Goal: Task Accomplishment & Management: Use online tool/utility

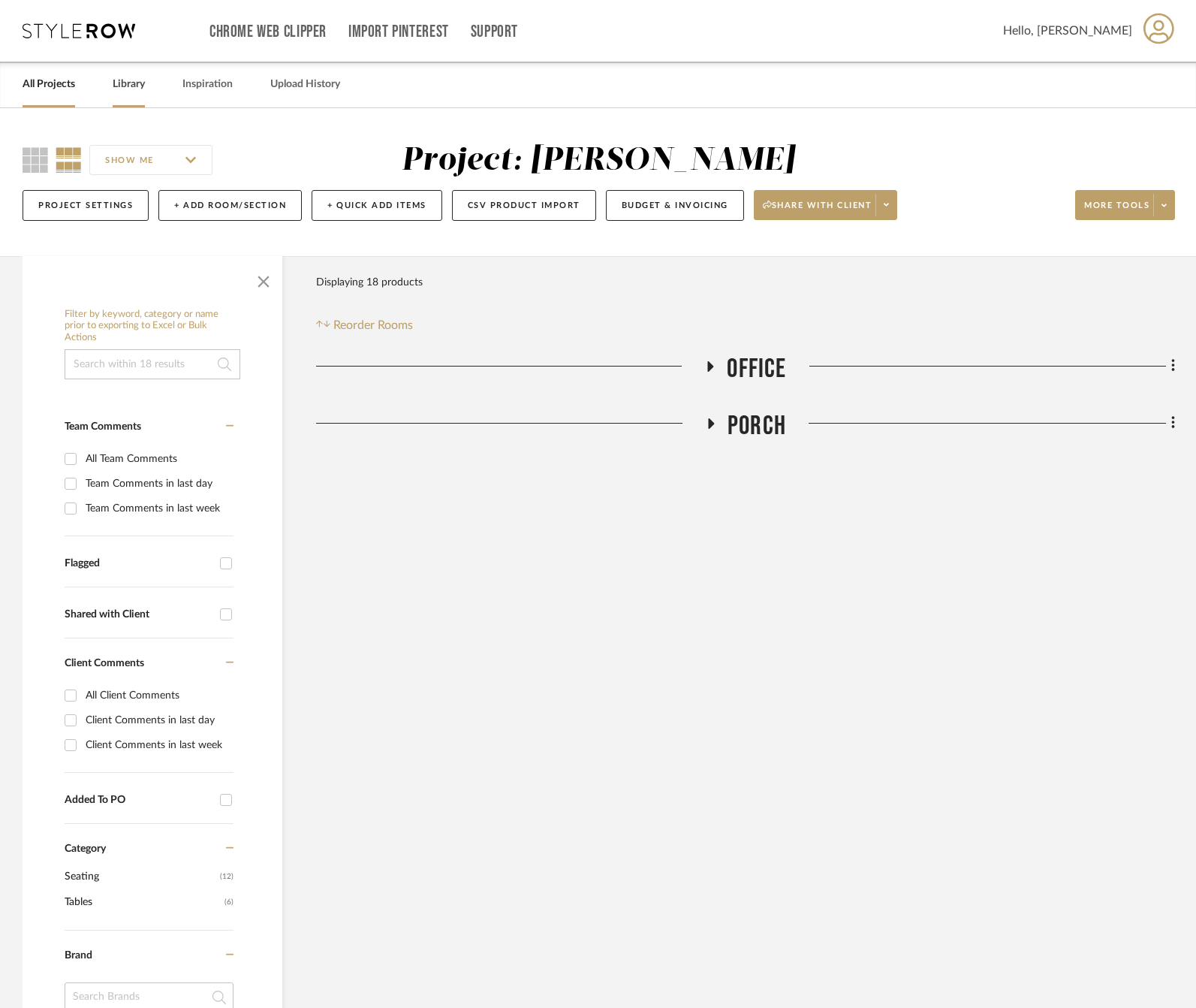
click at [122, 84] on link "Library" at bounding box center [128, 84] width 32 height 21
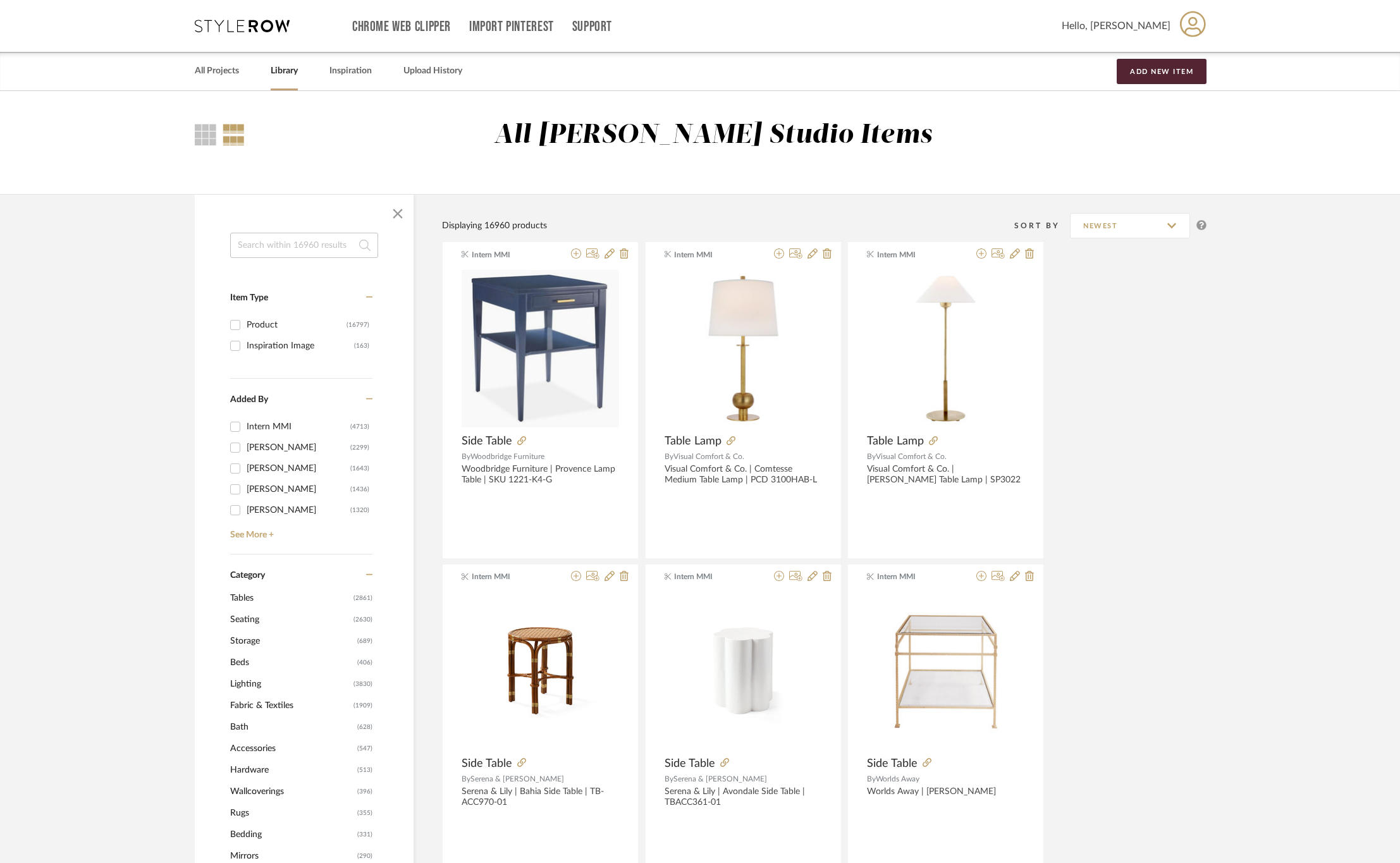
click at [279, 243] on input at bounding box center [304, 245] width 148 height 25
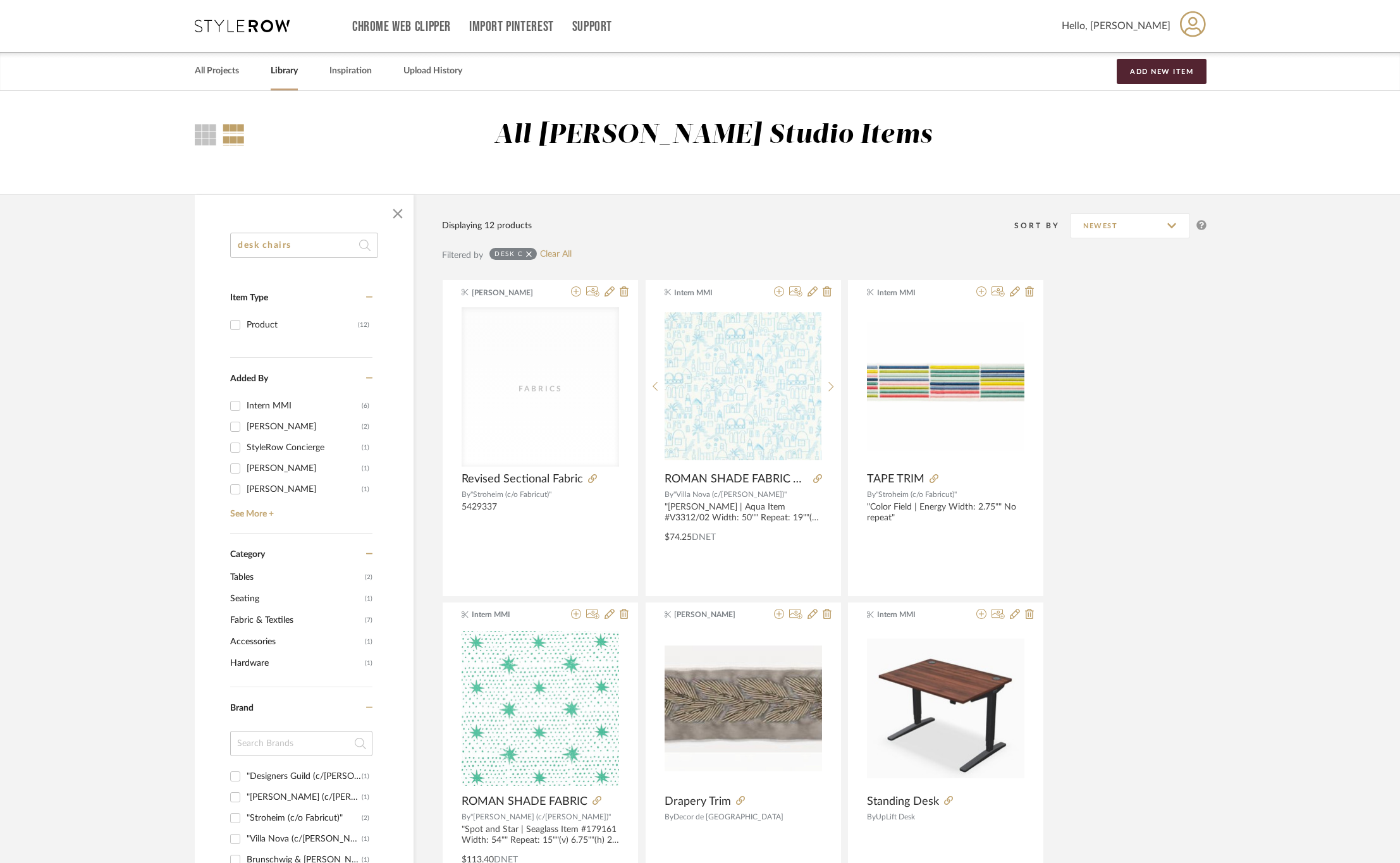
type input "desk chairs"
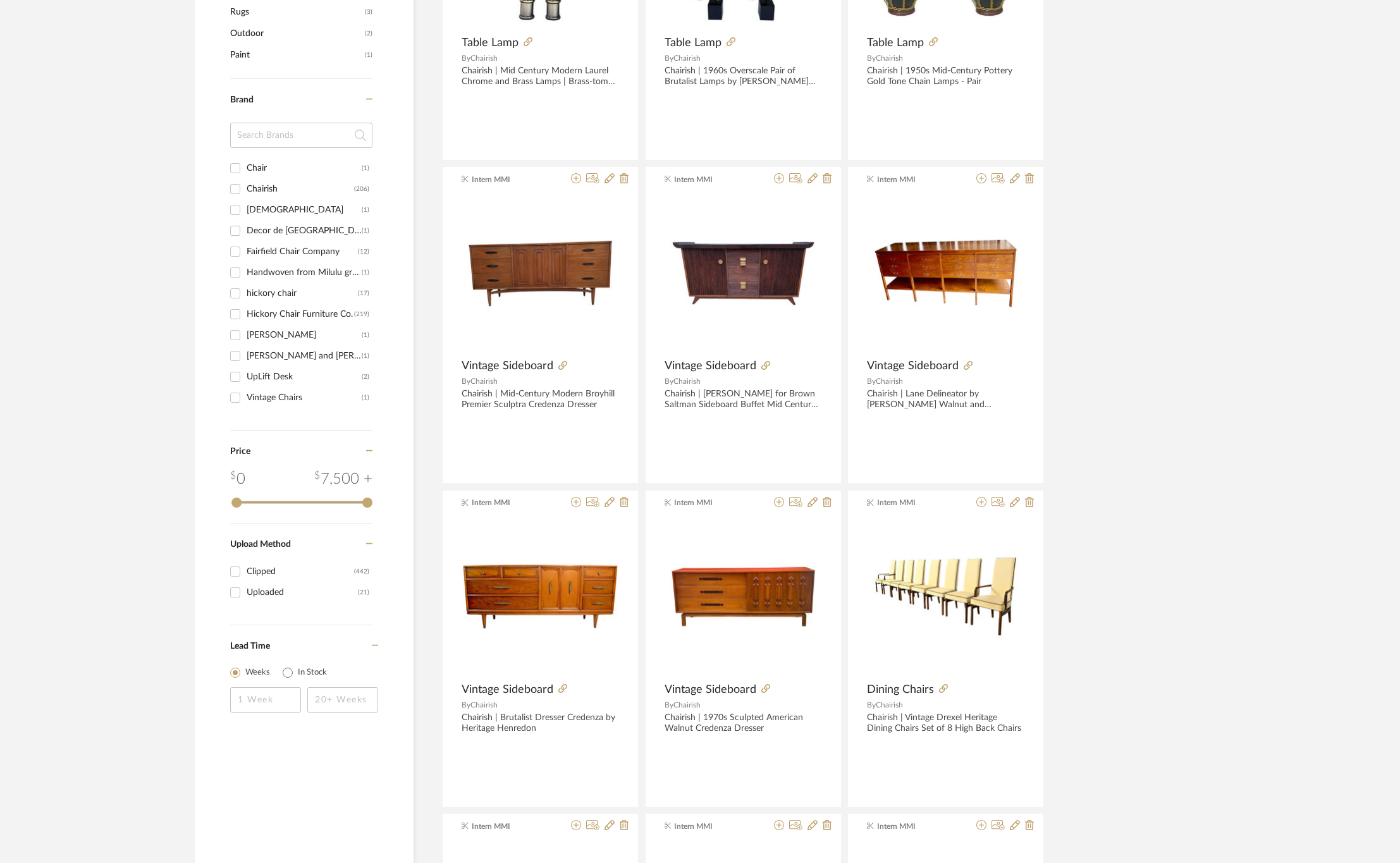
scroll to position [190, 0]
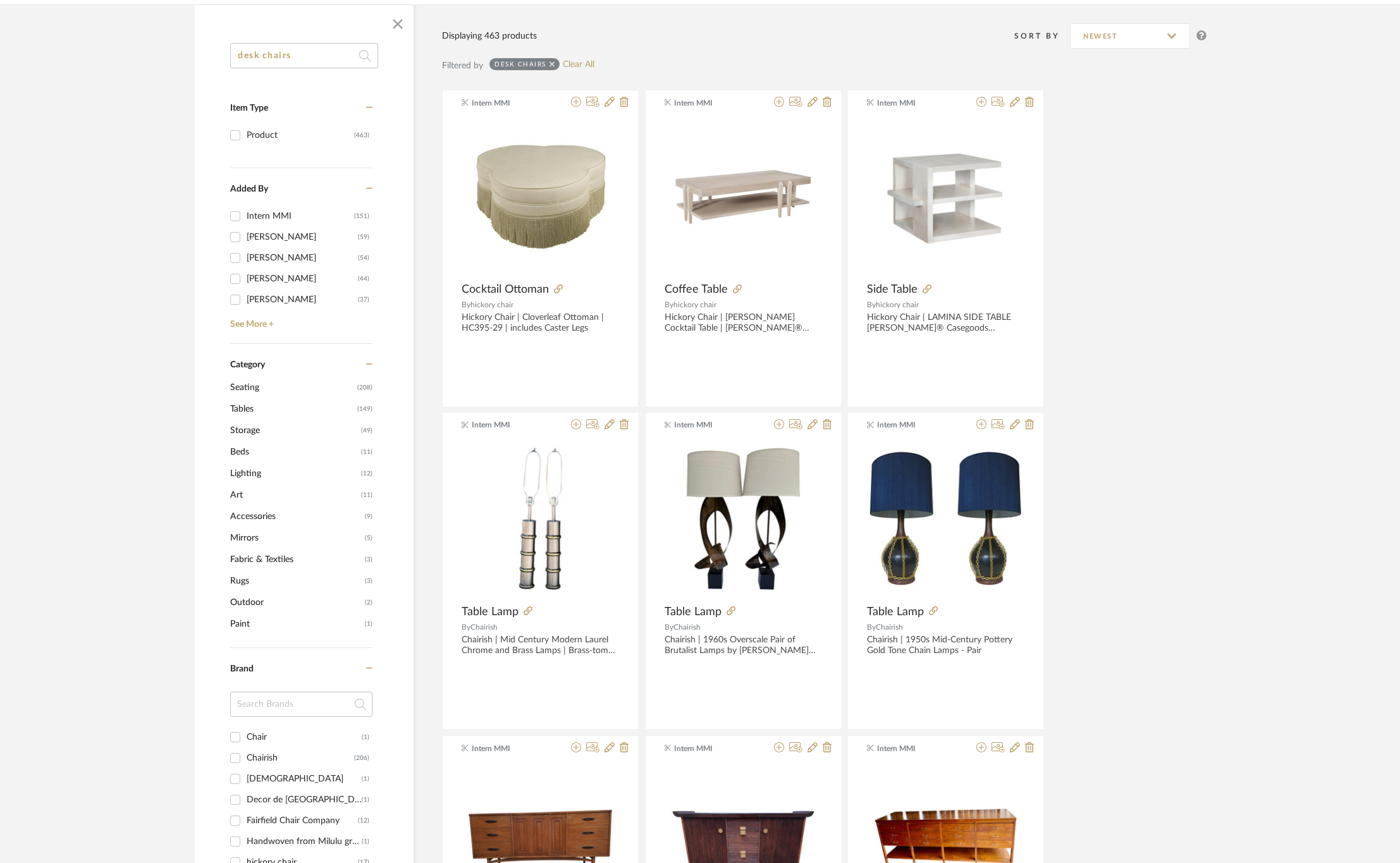
click at [273, 387] on span "Seating" at bounding box center [292, 387] width 124 height 21
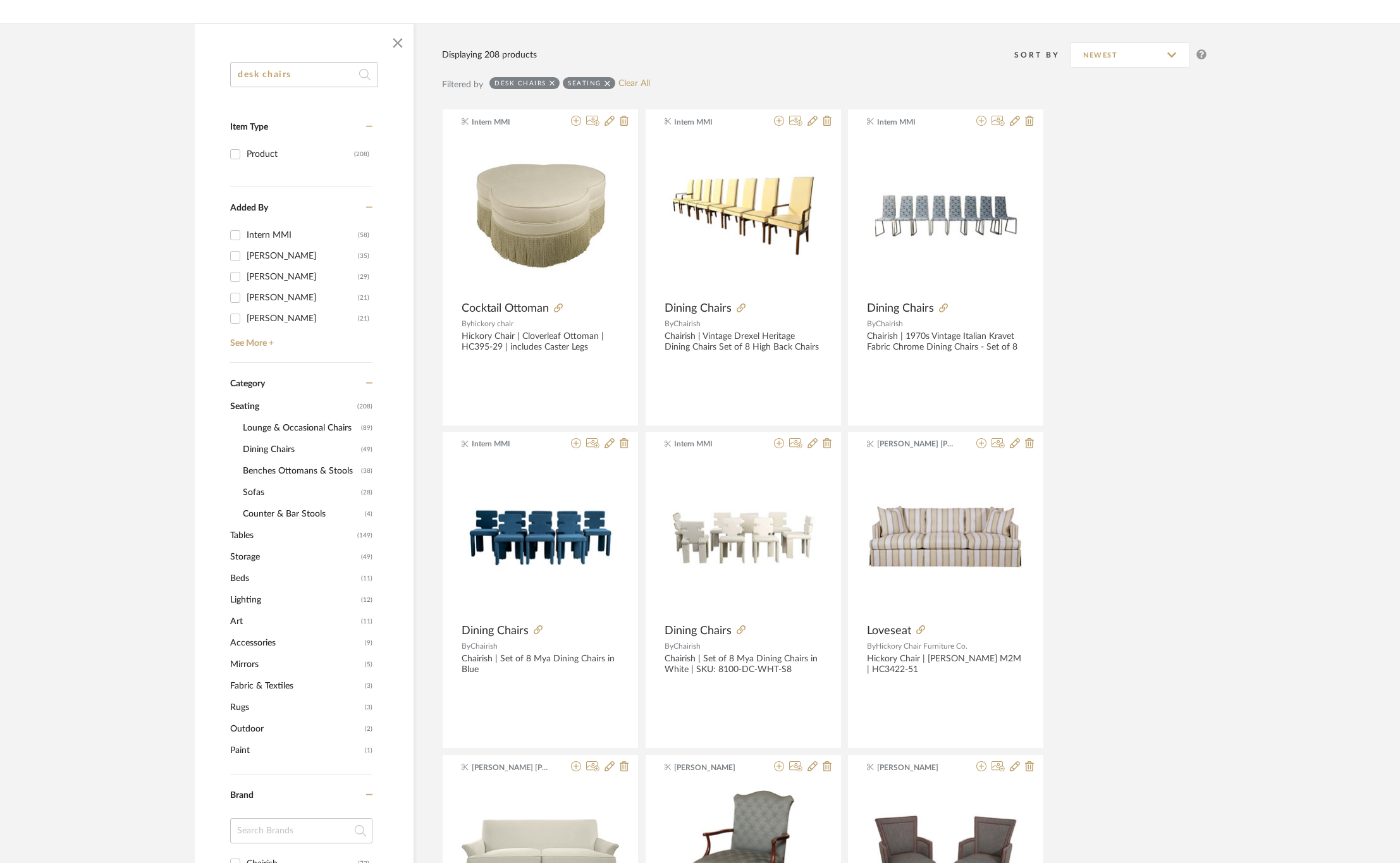
click at [275, 448] on span "Dining Chairs" at bounding box center [300, 449] width 115 height 21
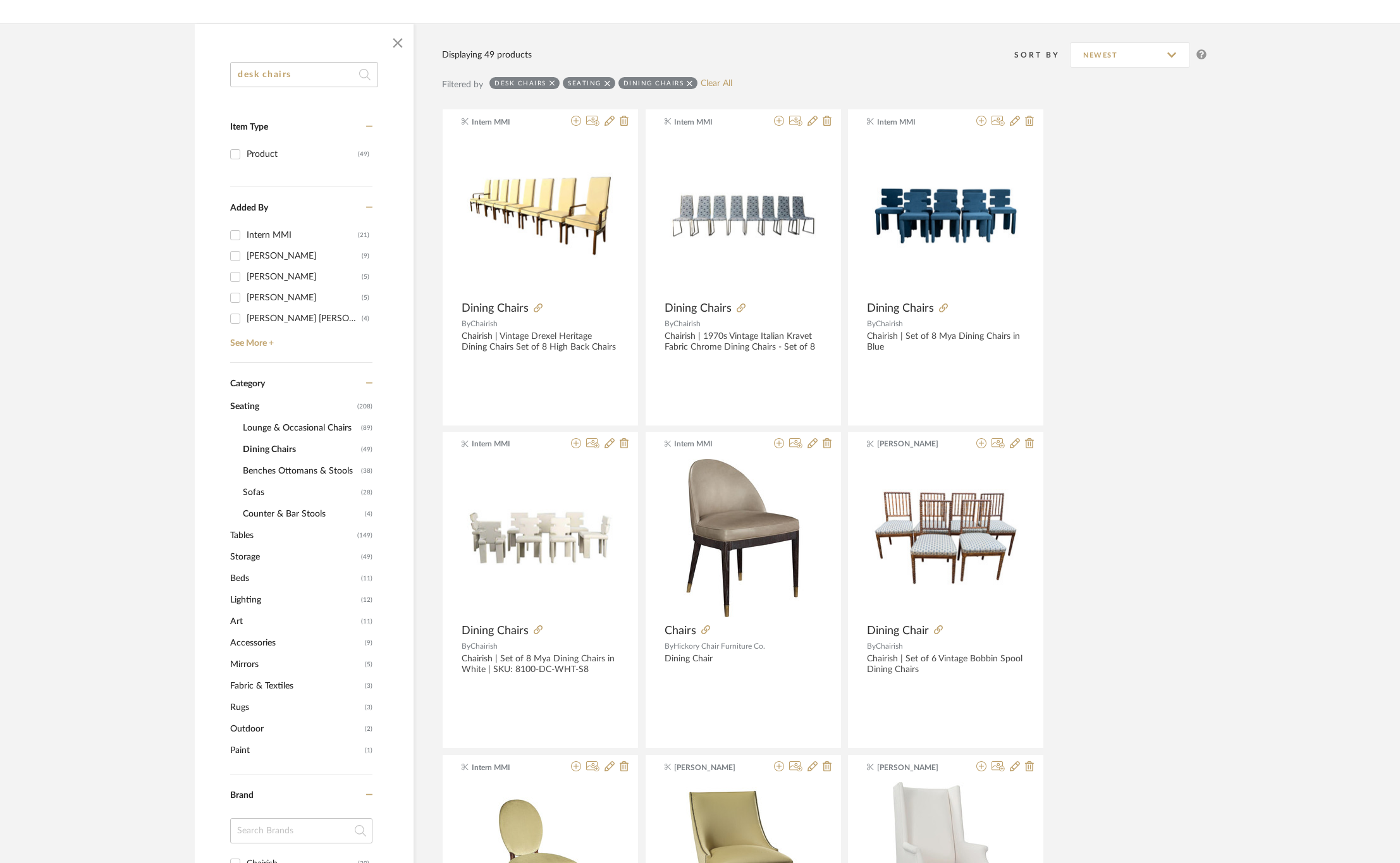
drag, startPoint x: 349, startPoint y: 72, endPoint x: 97, endPoint y: 62, distance: 252.2
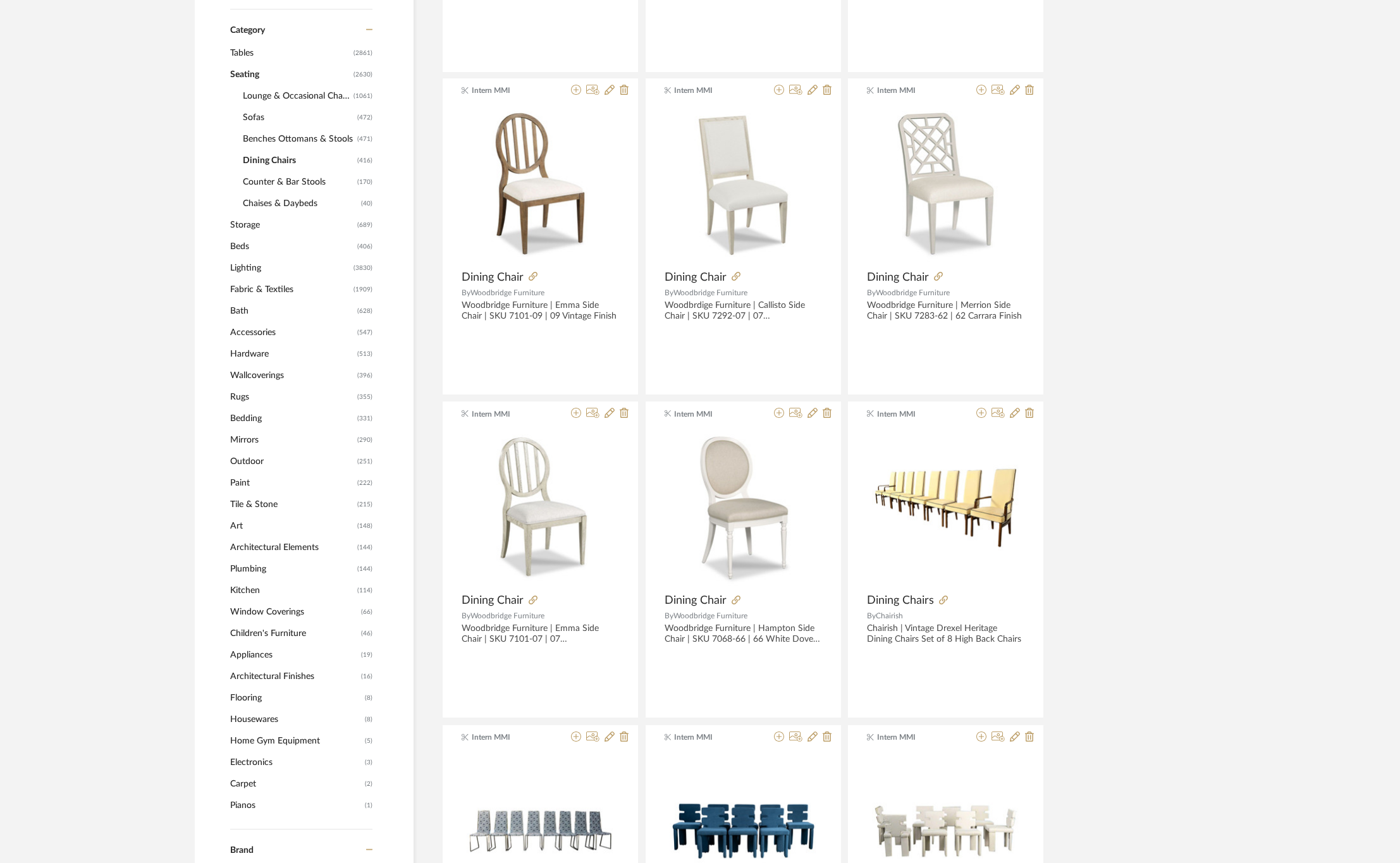
scroll to position [569, 0]
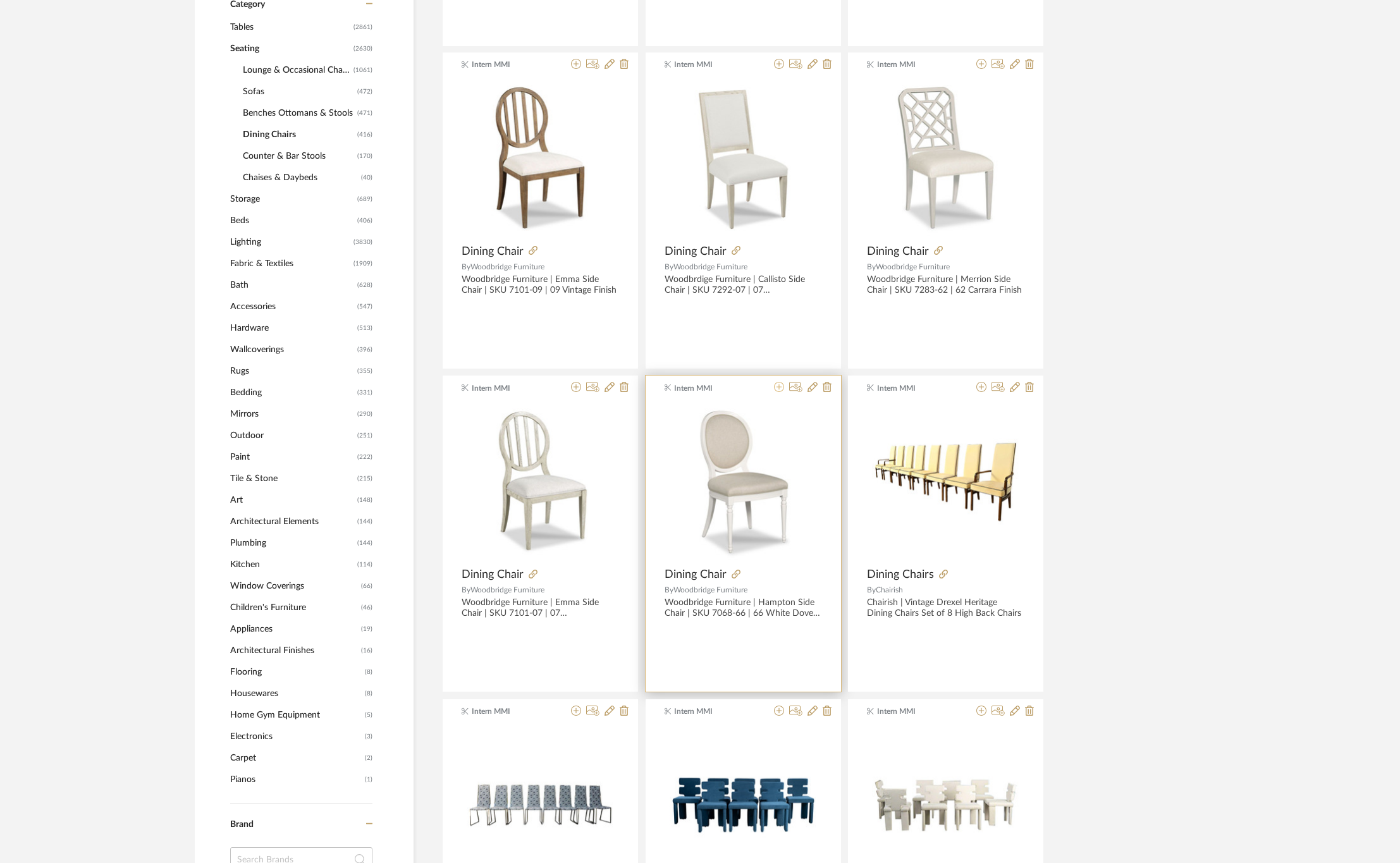
click at [776, 386] on icon at bounding box center [779, 387] width 10 height 10
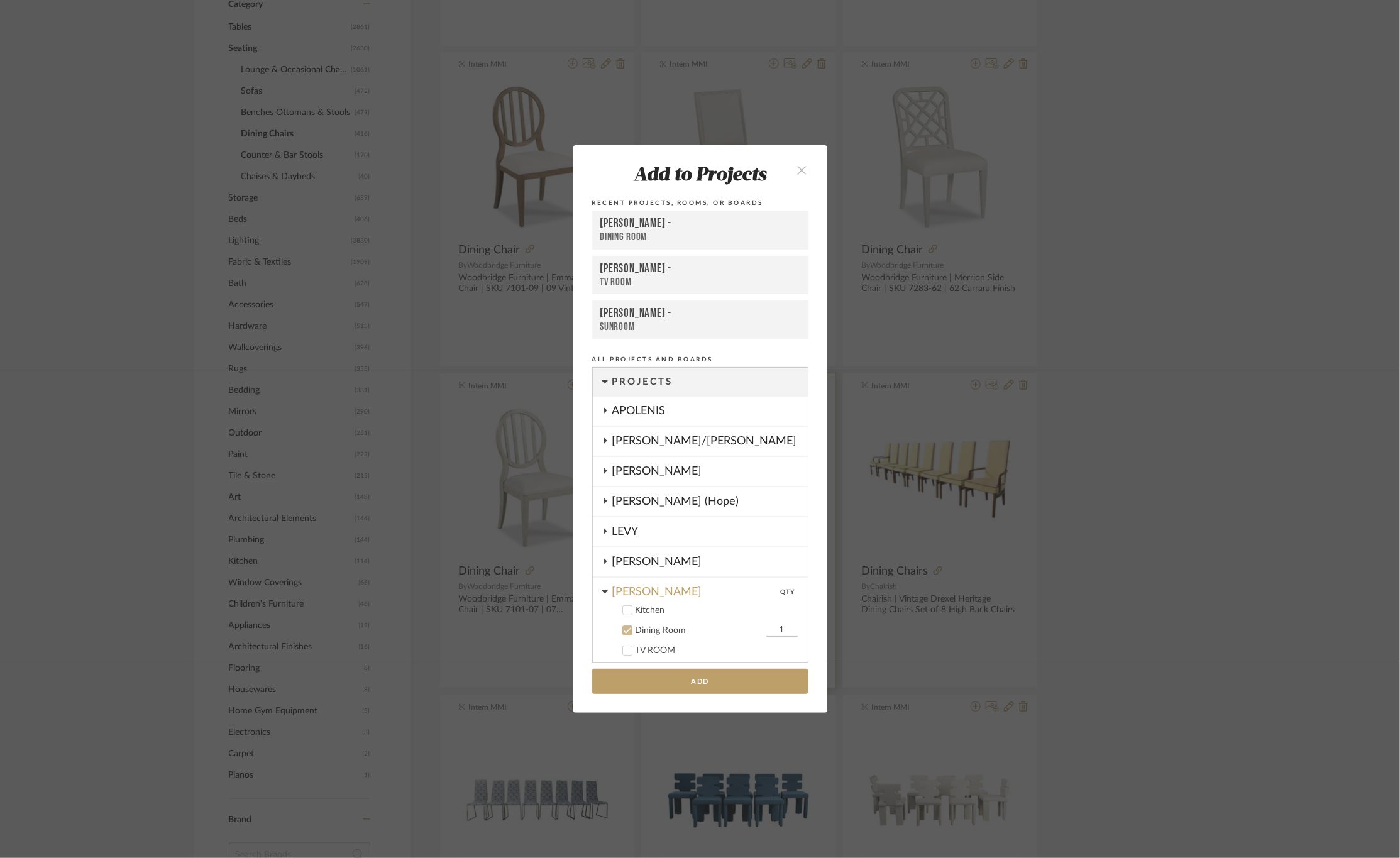
scroll to position [206, 0]
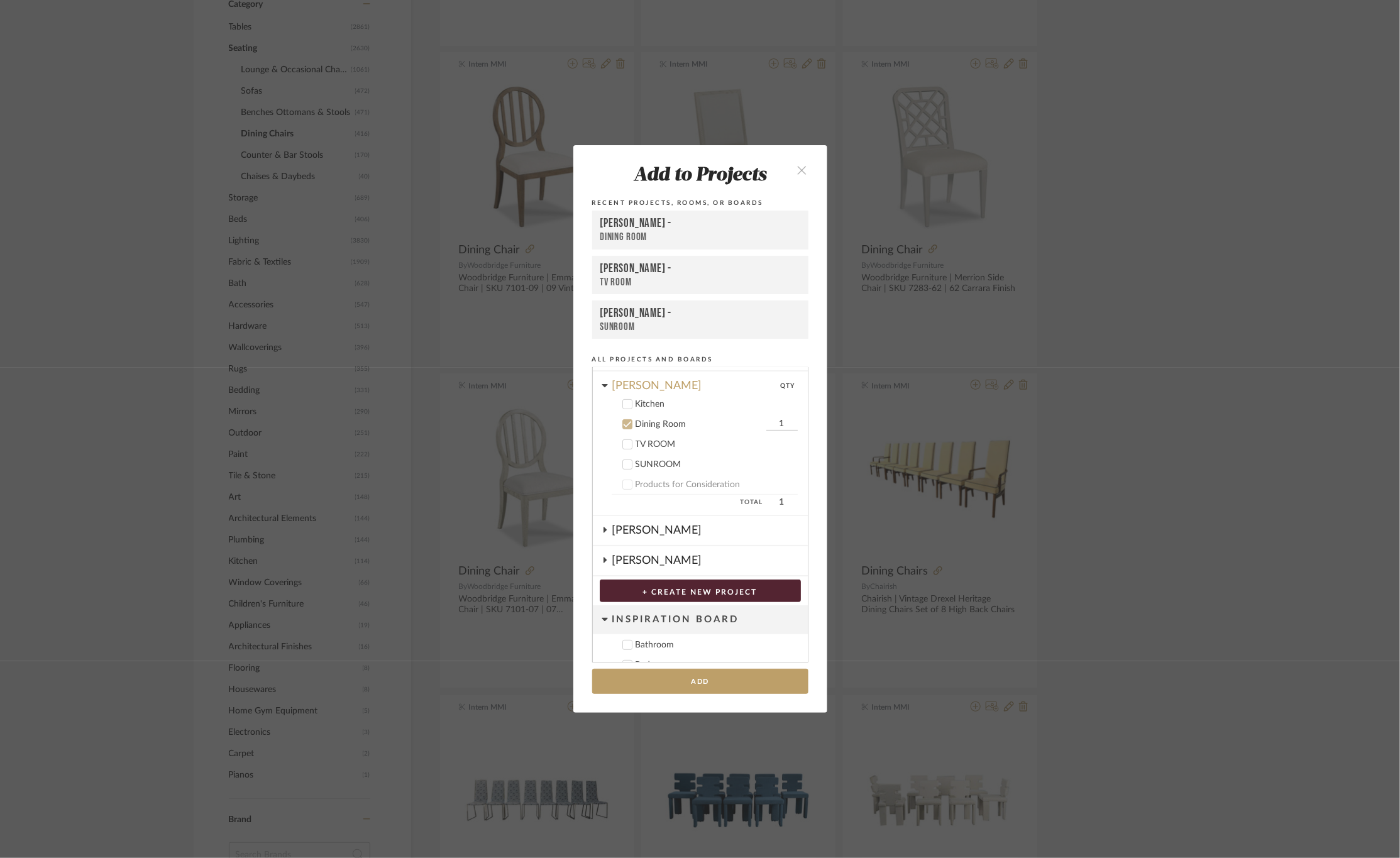
click at [623, 421] on icon at bounding box center [628, 425] width 9 height 9
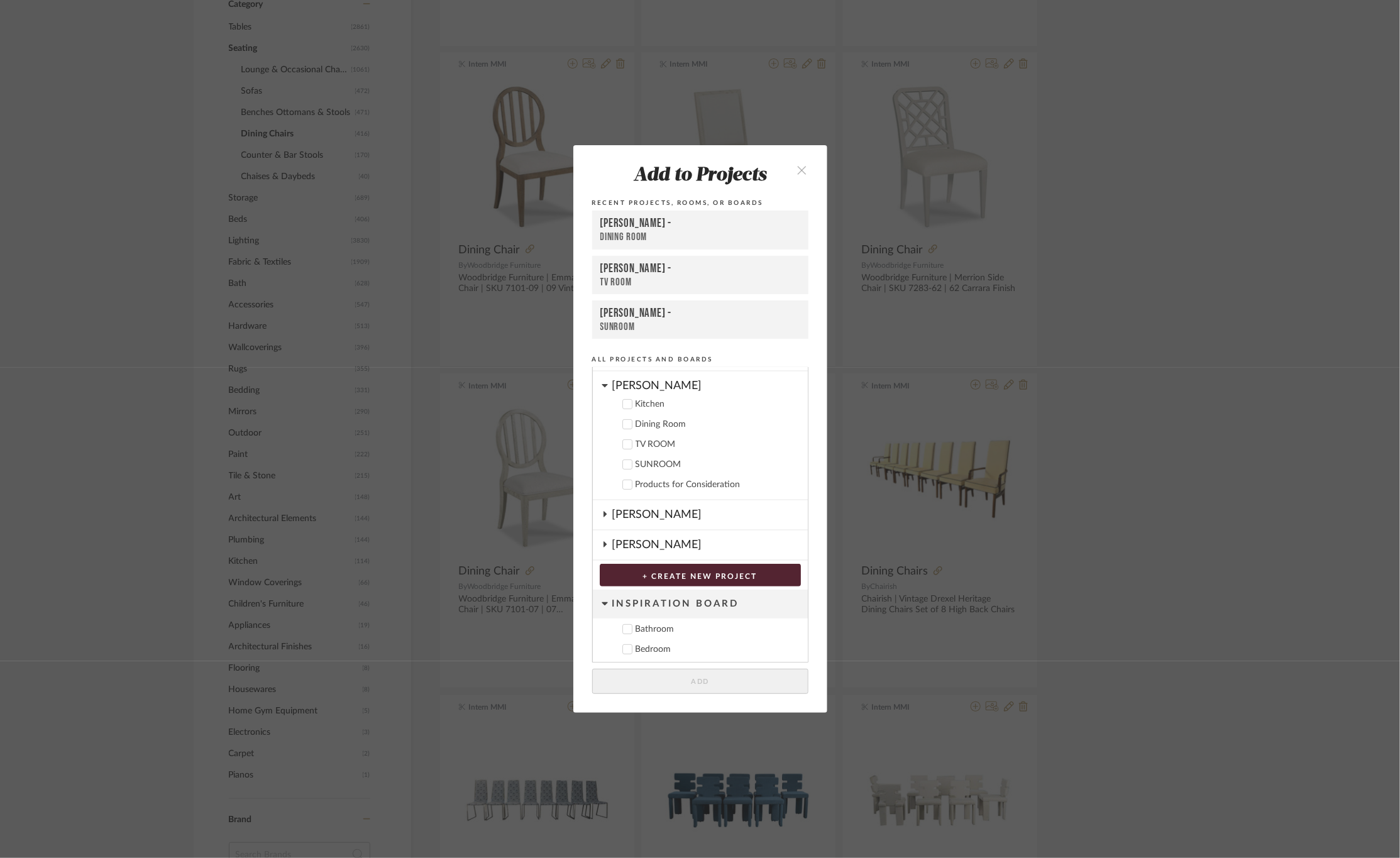
click at [604, 511] on icon at bounding box center [605, 514] width 3 height 6
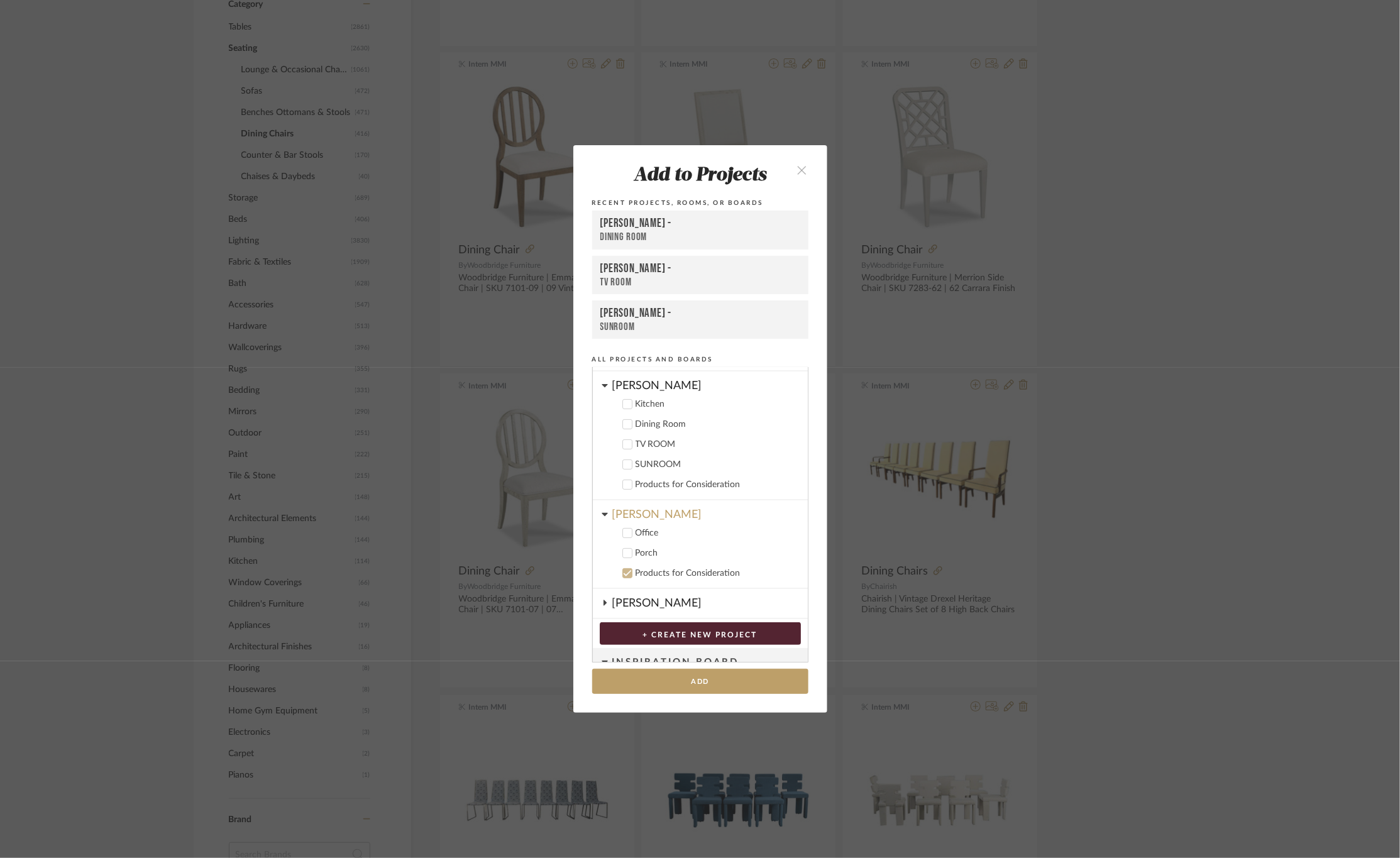
scroll to position [300, 0]
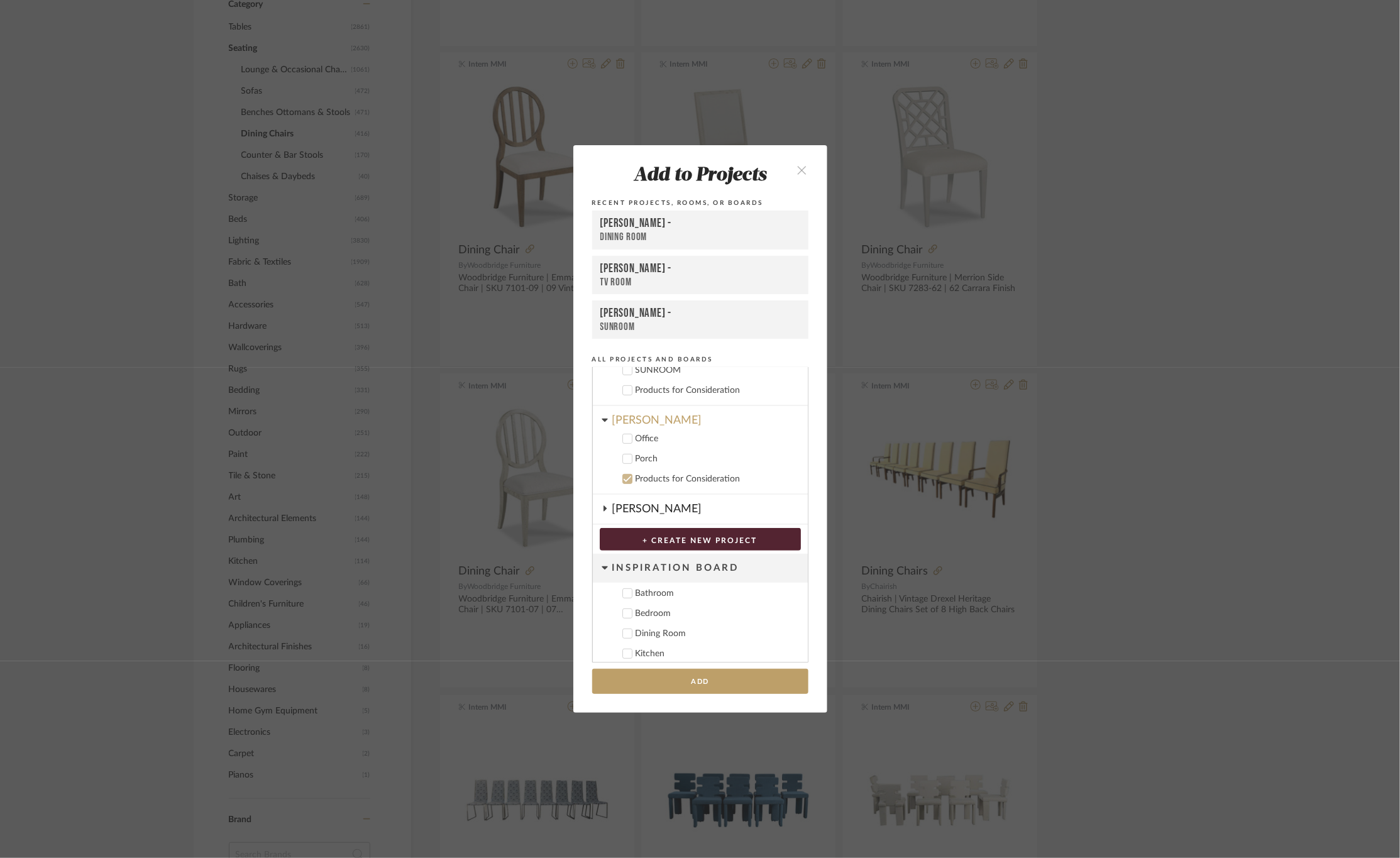
click at [623, 438] on icon at bounding box center [628, 439] width 9 height 9
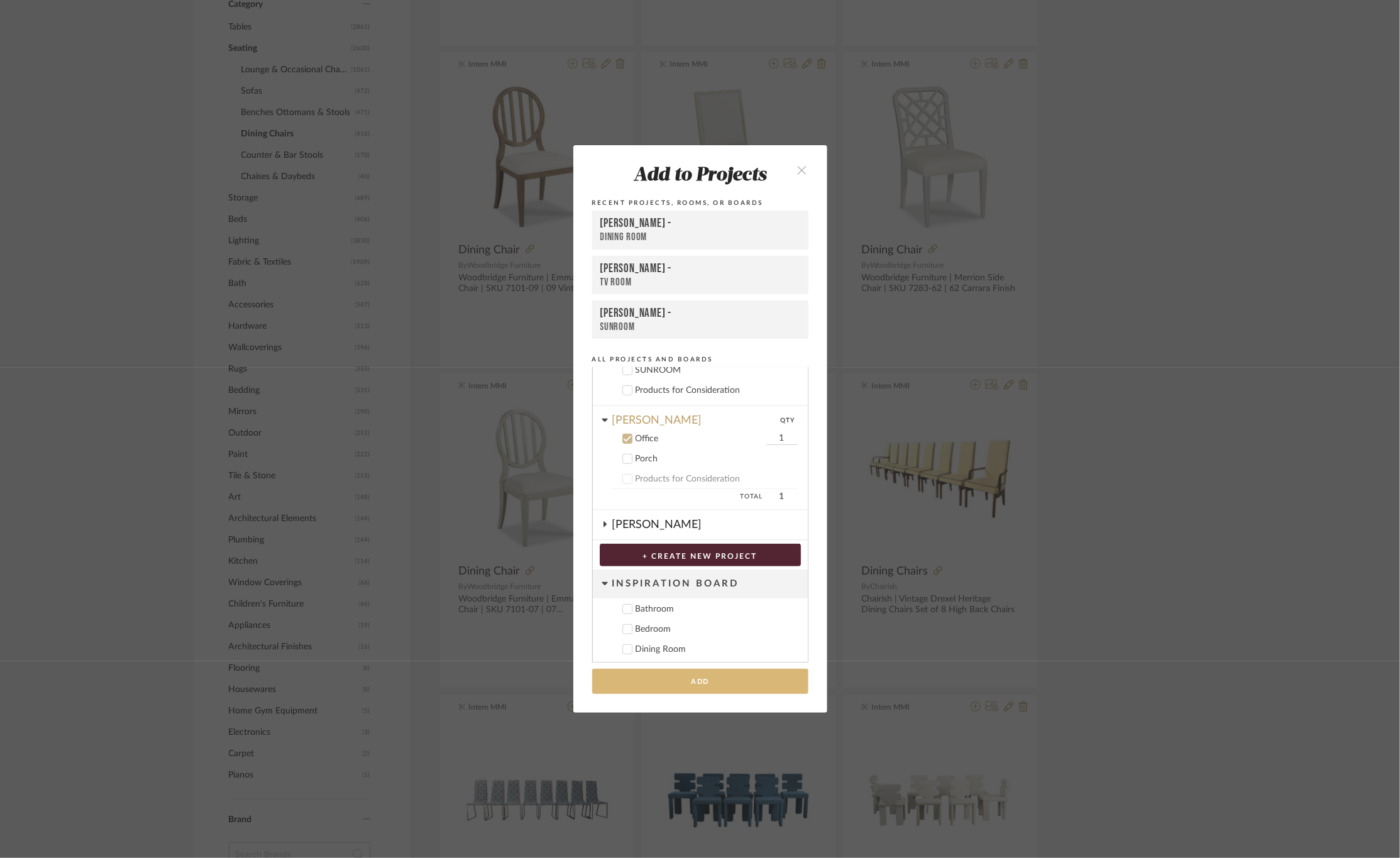
click at [687, 677] on button "Add" at bounding box center [701, 682] width 216 height 26
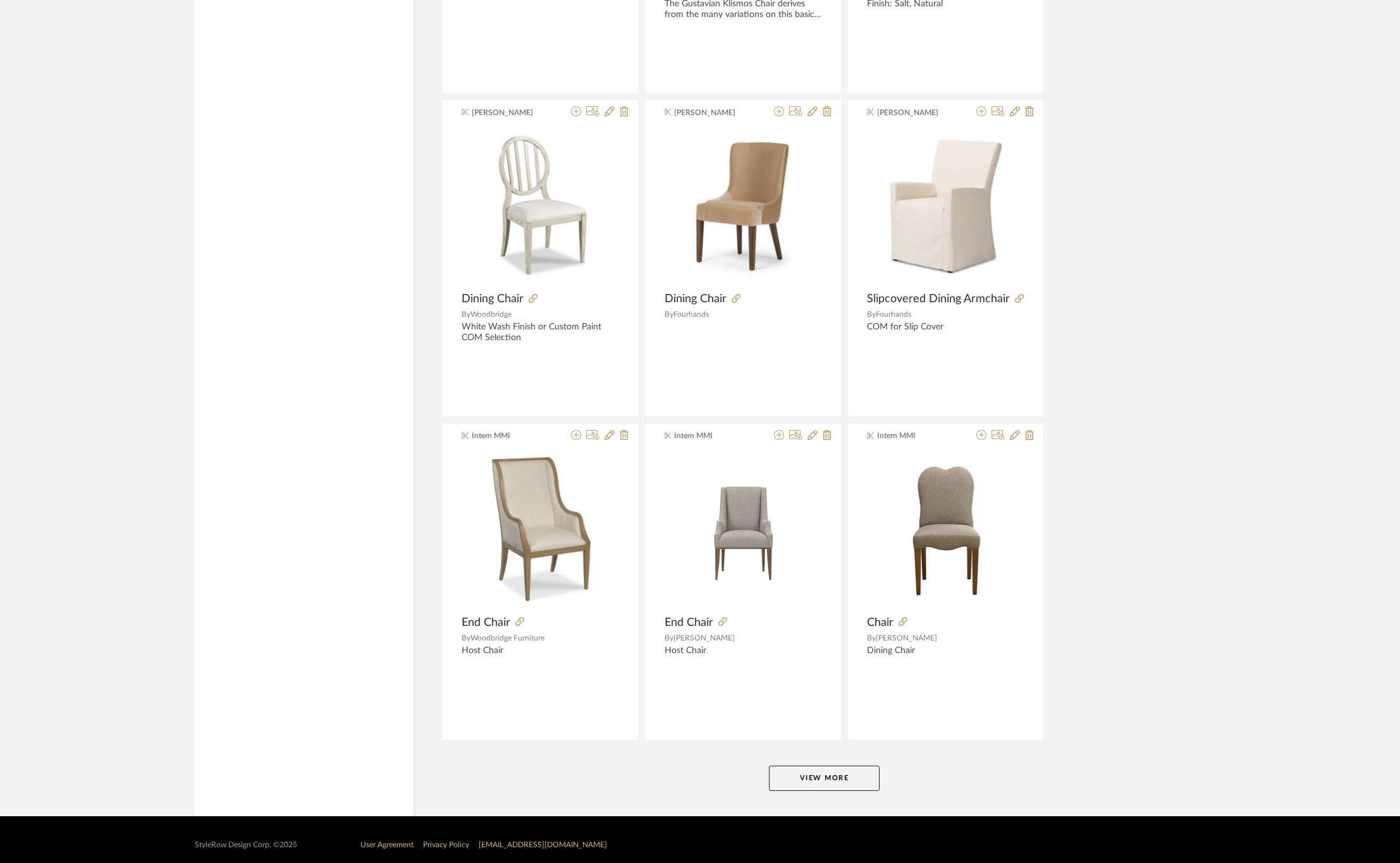
scroll to position [3449, 0]
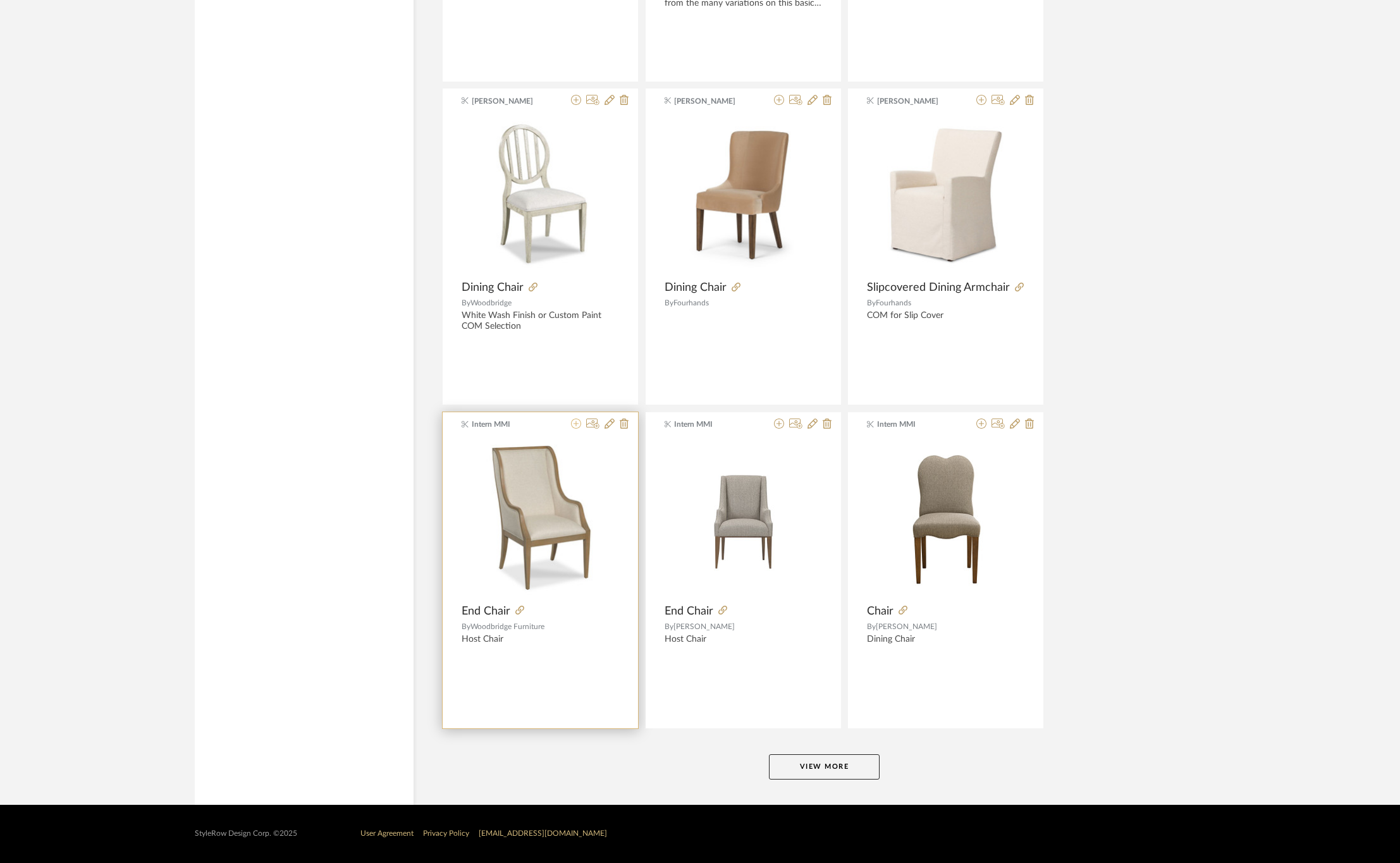
click at [574, 424] on icon at bounding box center [576, 424] width 10 height 10
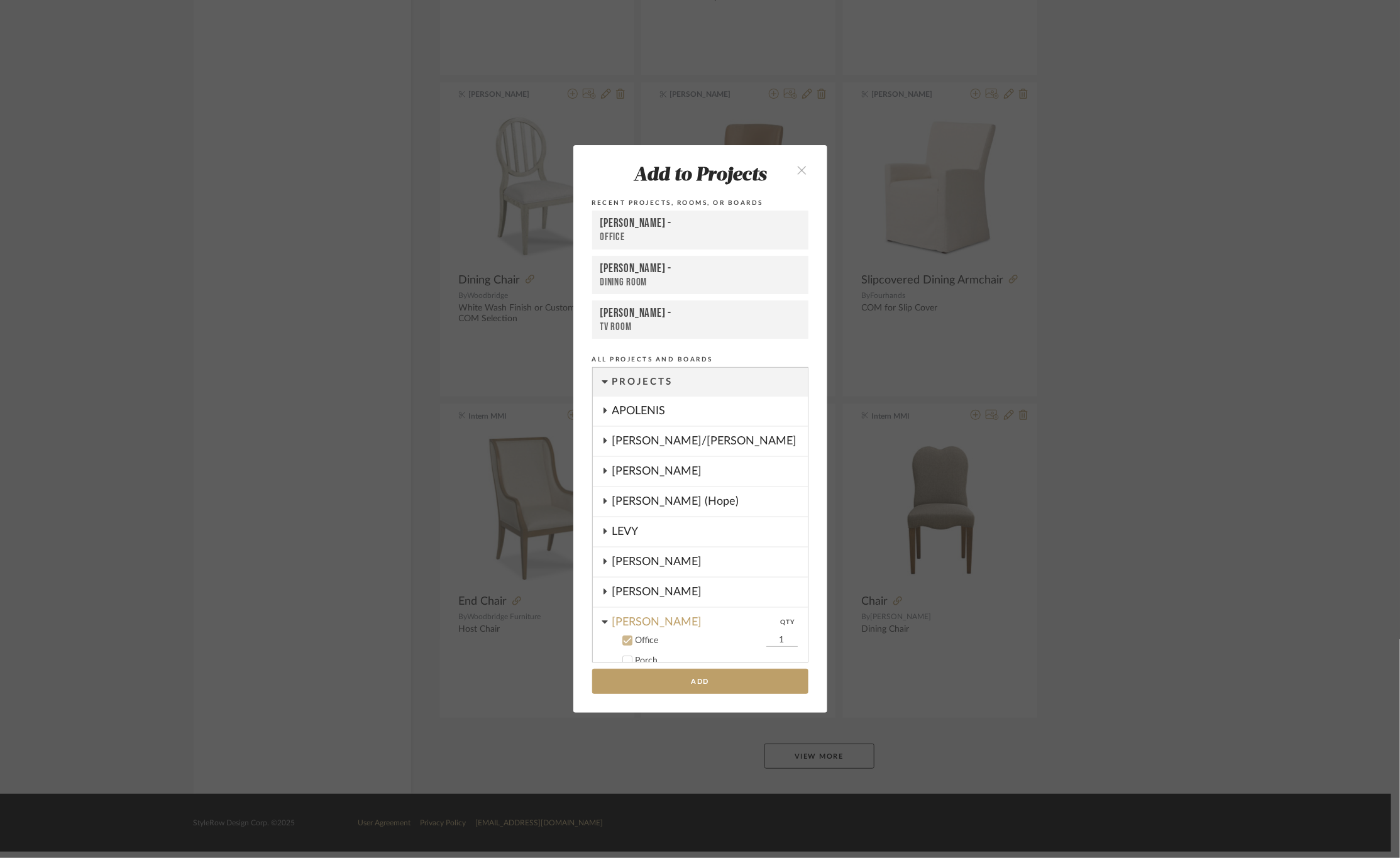
scroll to position [186, 0]
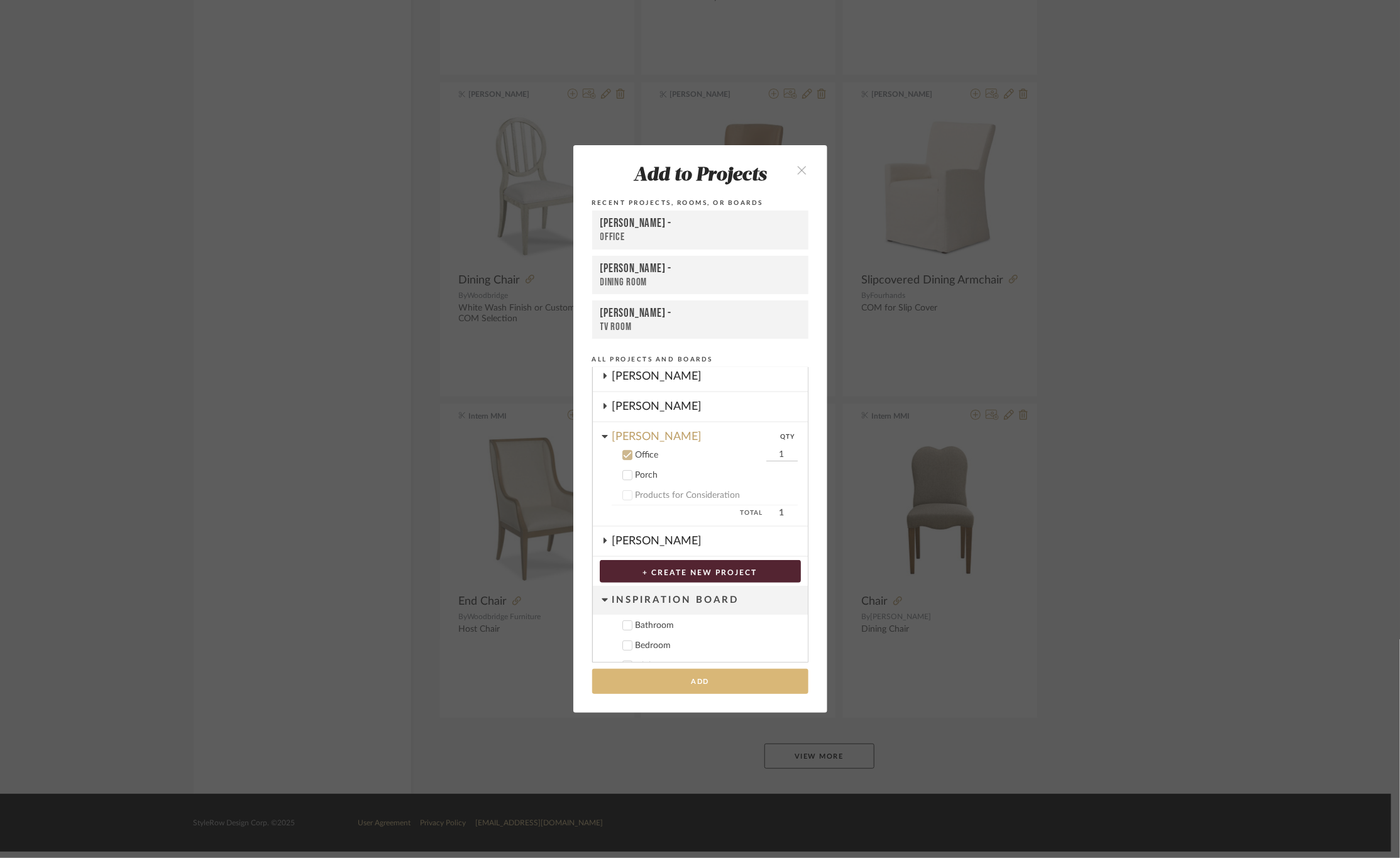
click at [677, 674] on button "Add" at bounding box center [701, 682] width 216 height 26
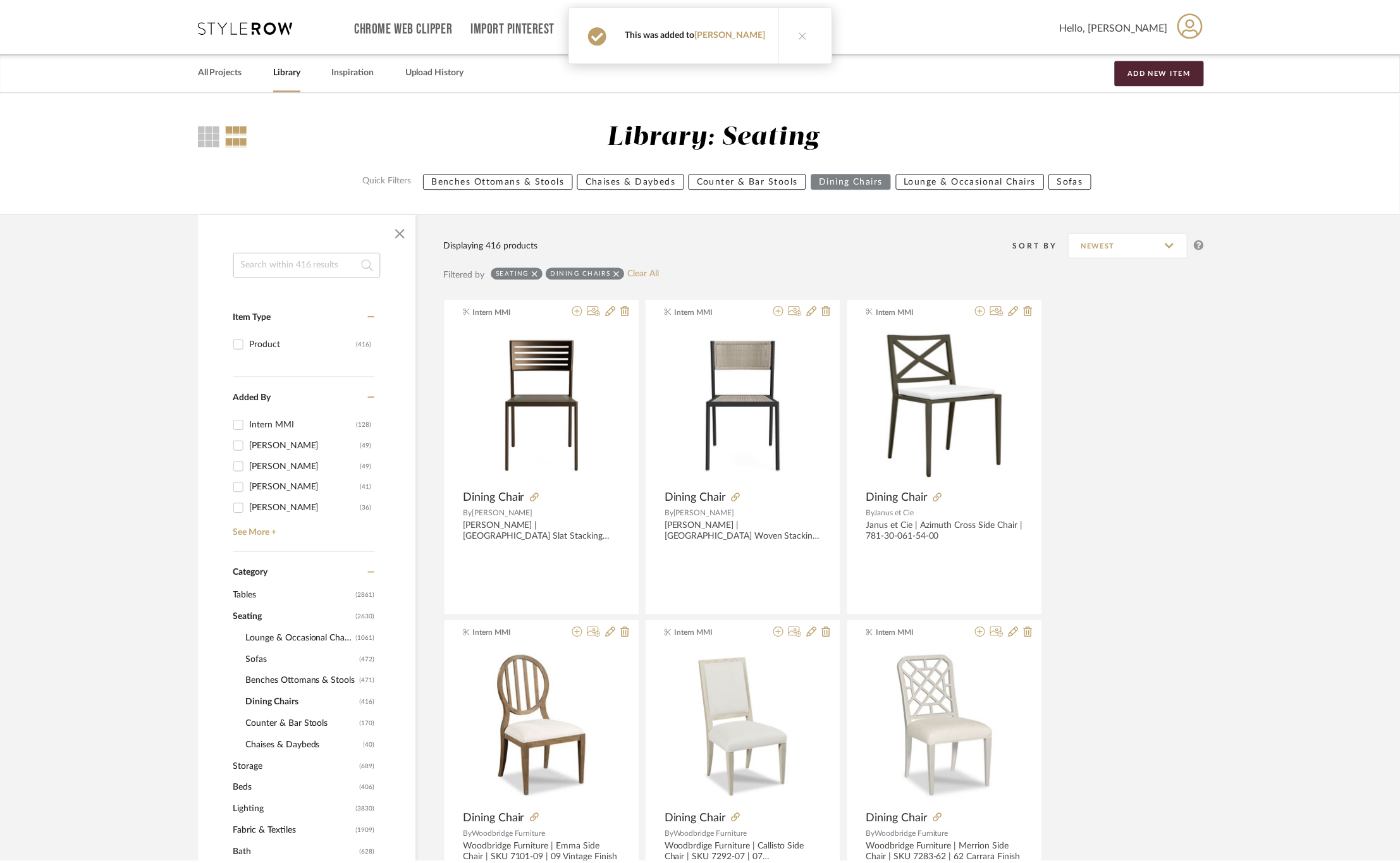
scroll to position [3449, 0]
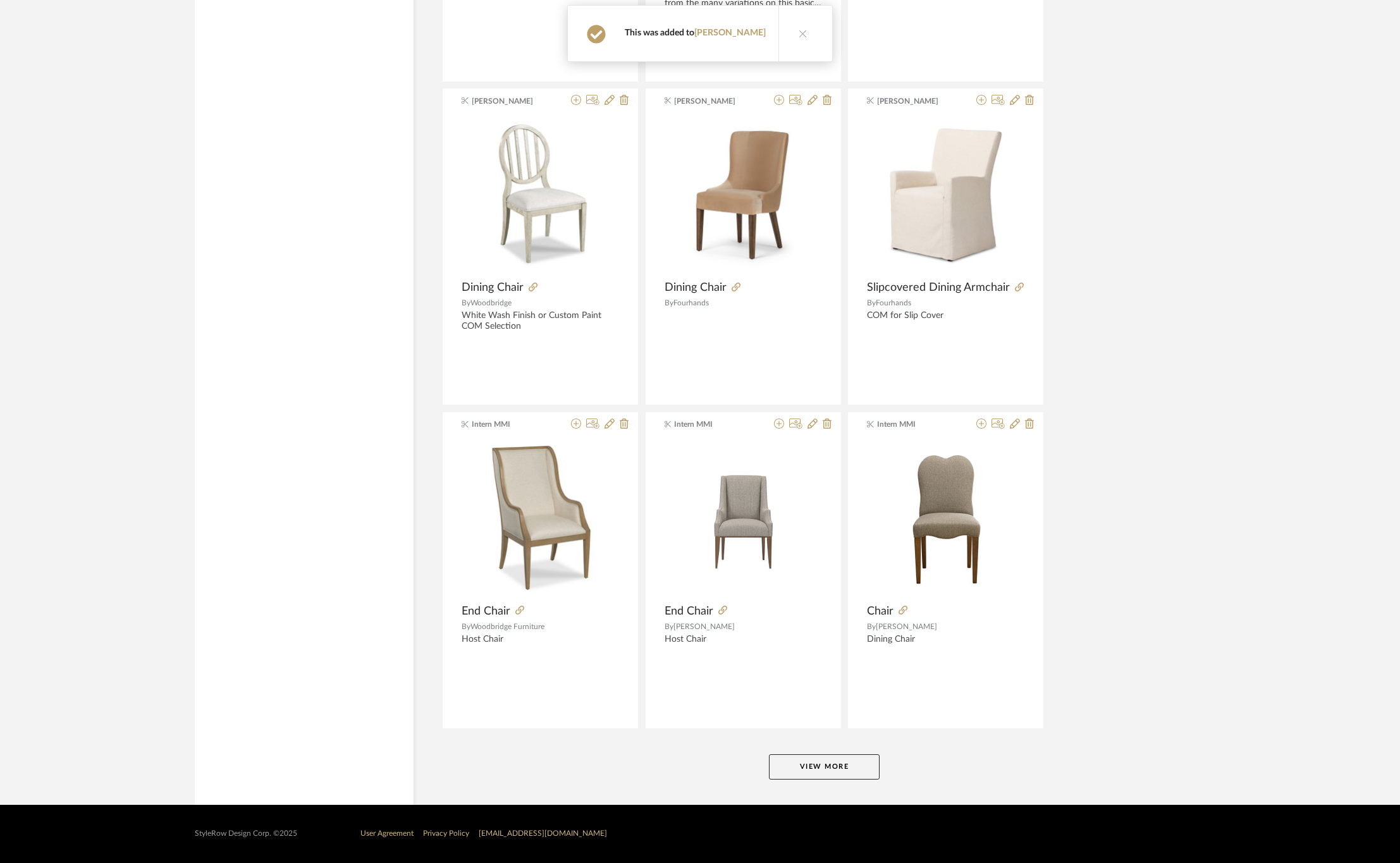
click at [816, 757] on button "View More" at bounding box center [824, 766] width 111 height 25
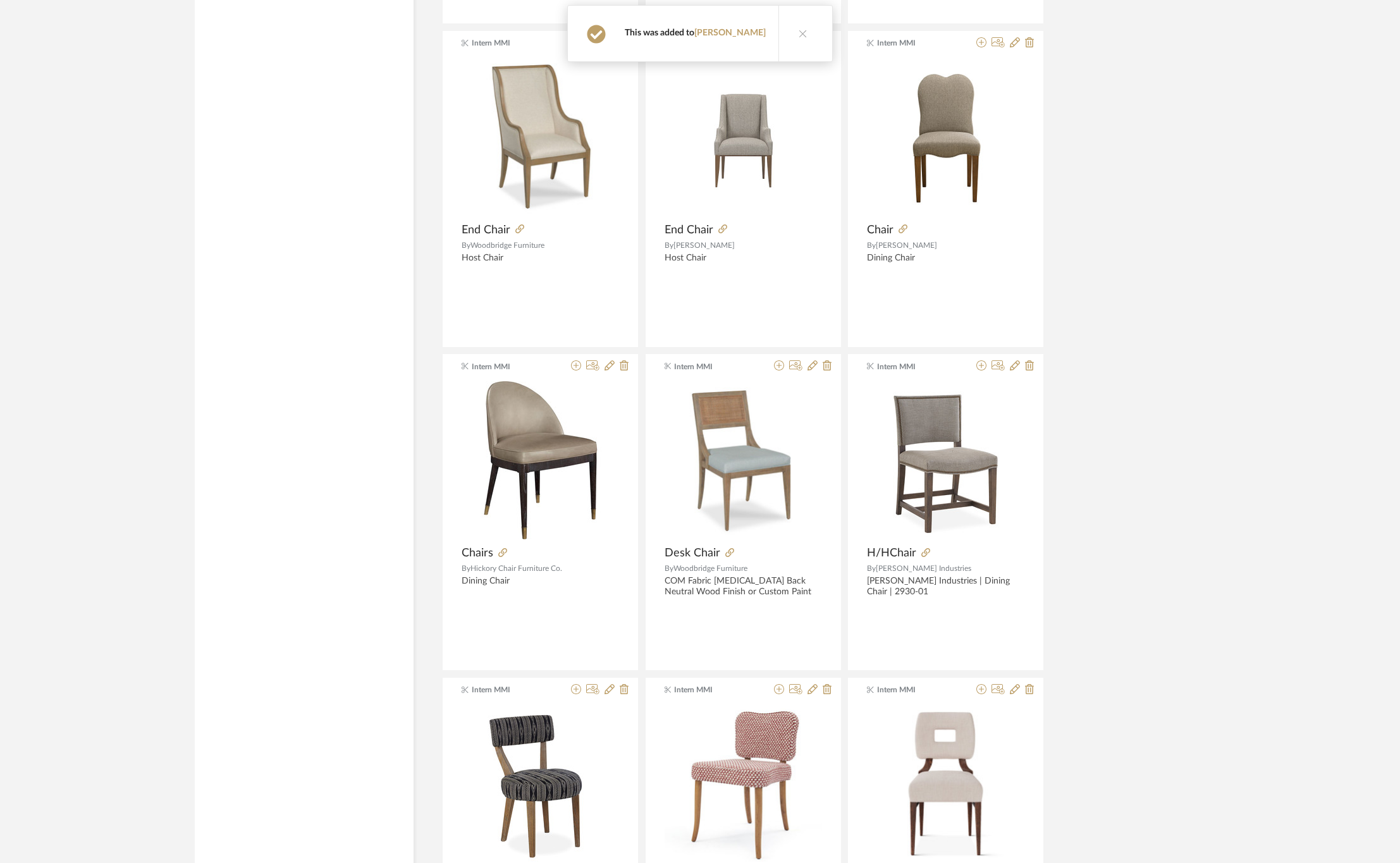
scroll to position [3923, 0]
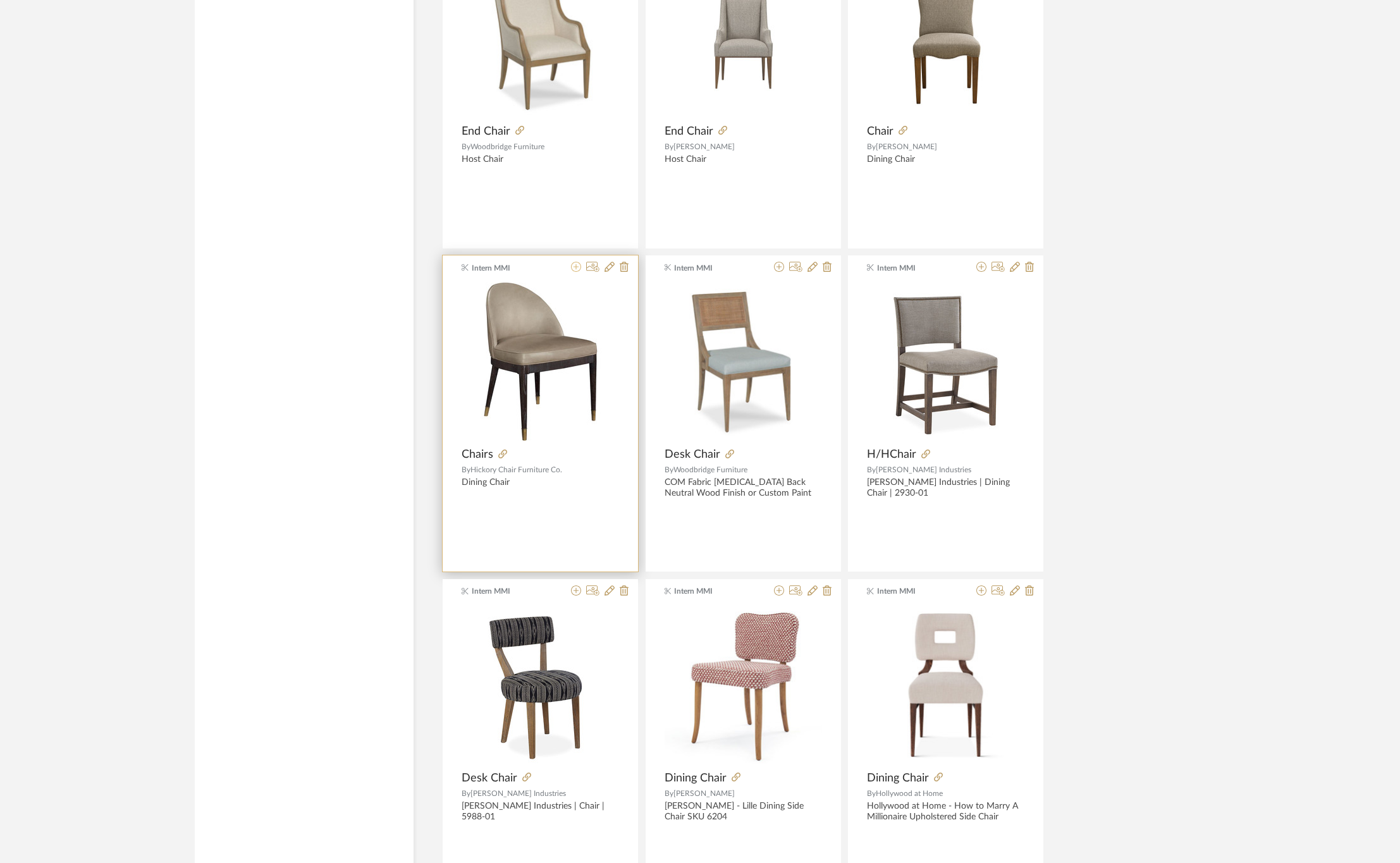
click at [572, 272] on icon at bounding box center [576, 267] width 10 height 10
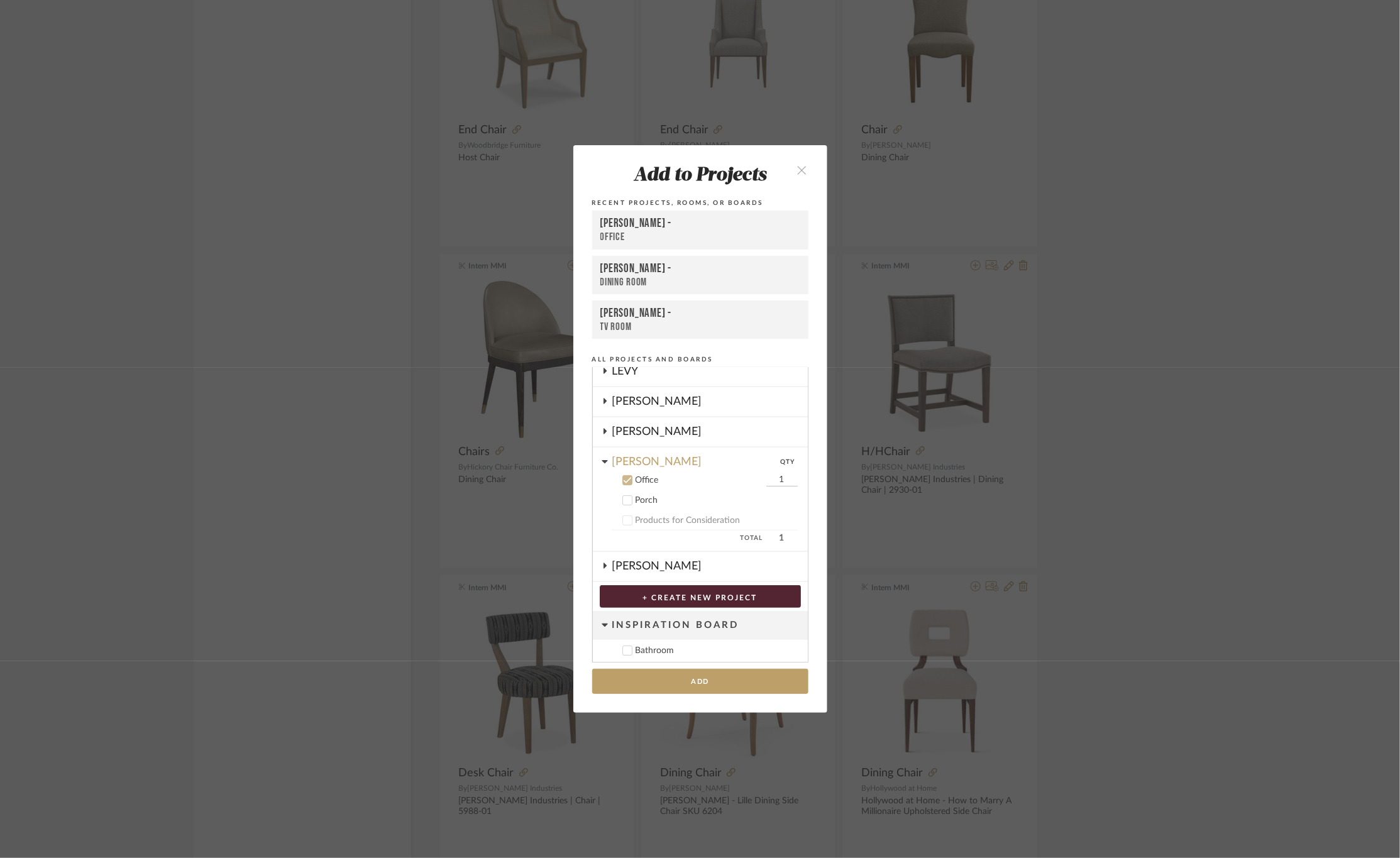
scroll to position [186, 0]
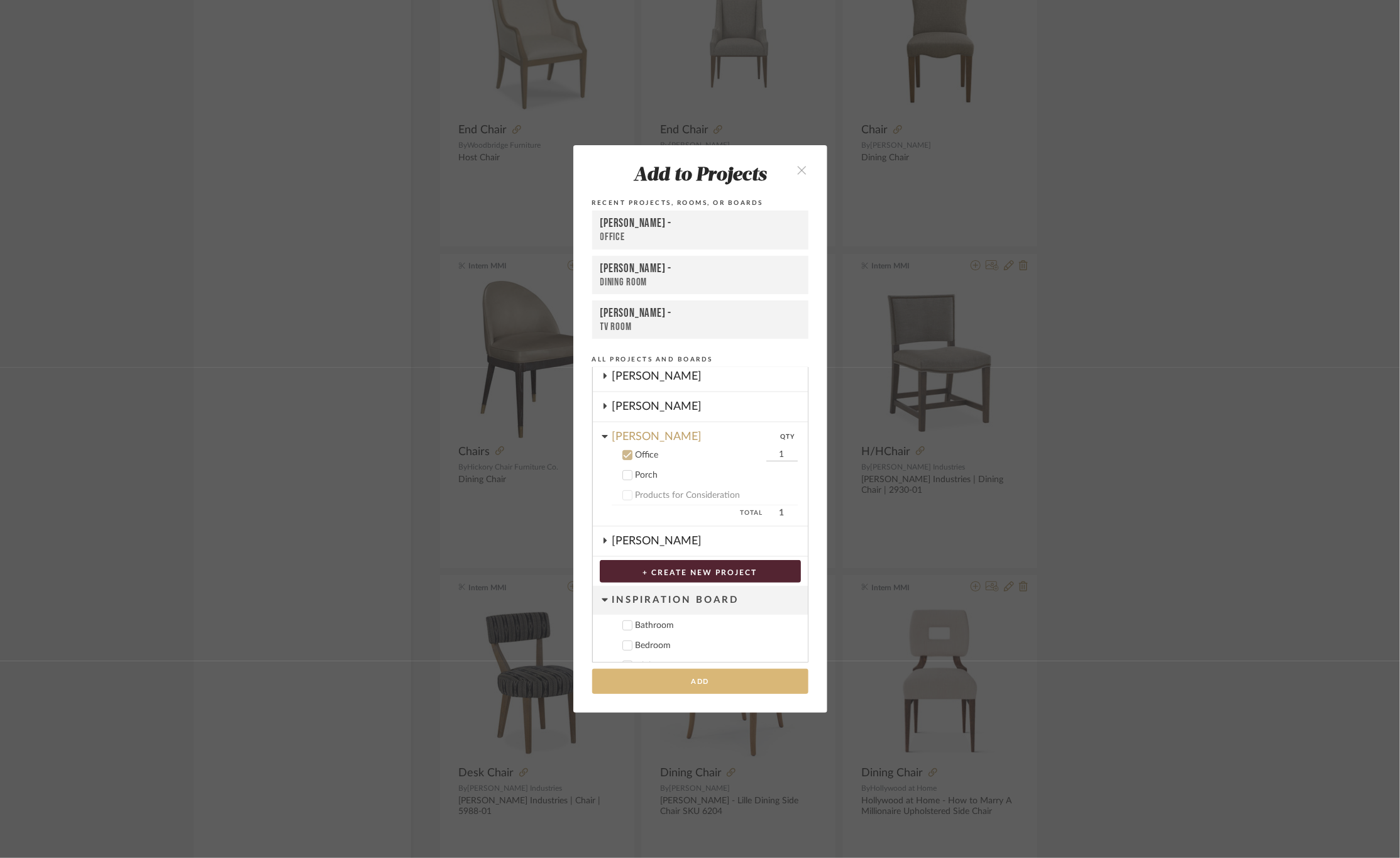
click at [685, 675] on button "Add" at bounding box center [701, 682] width 216 height 26
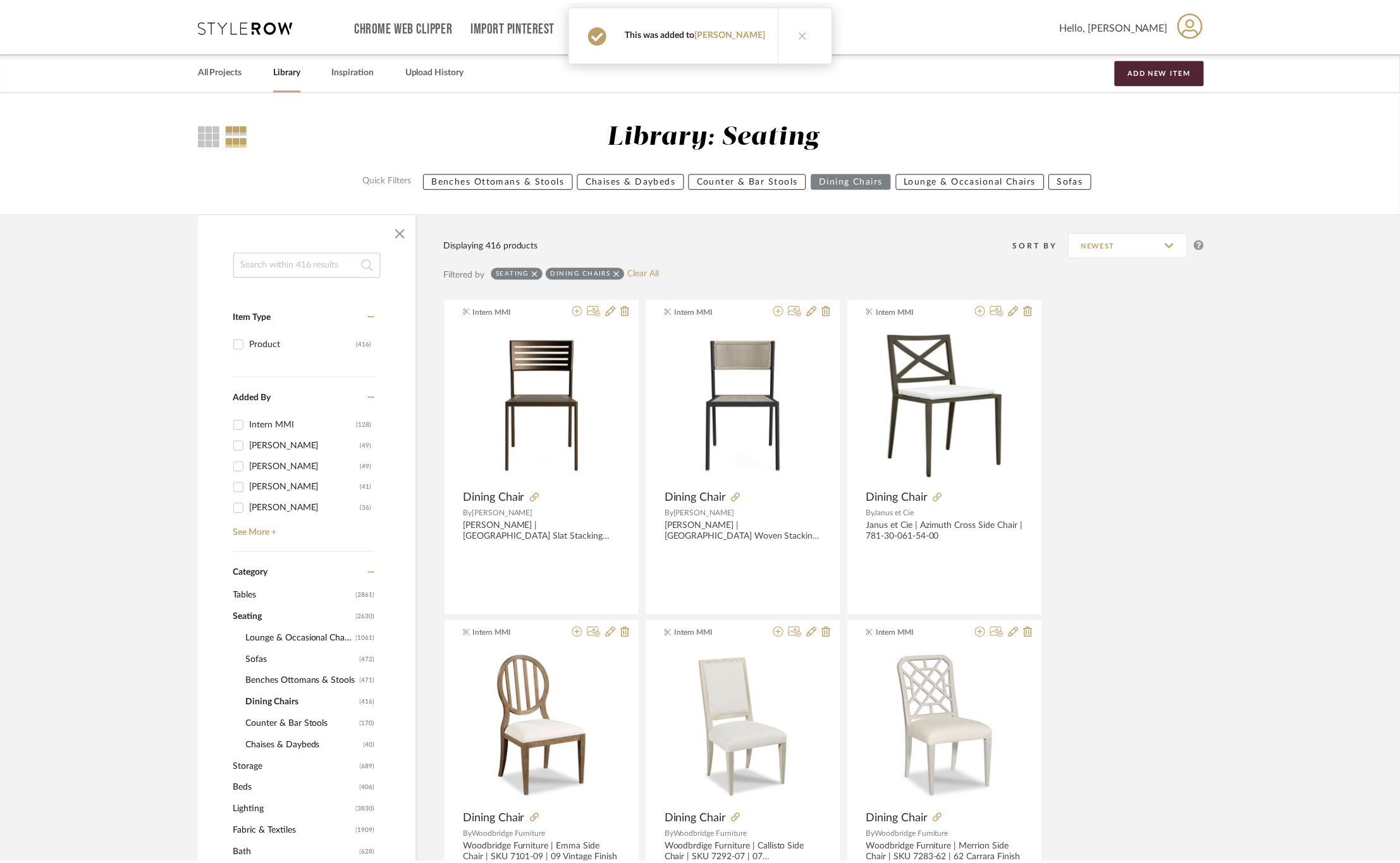
scroll to position [3923, 0]
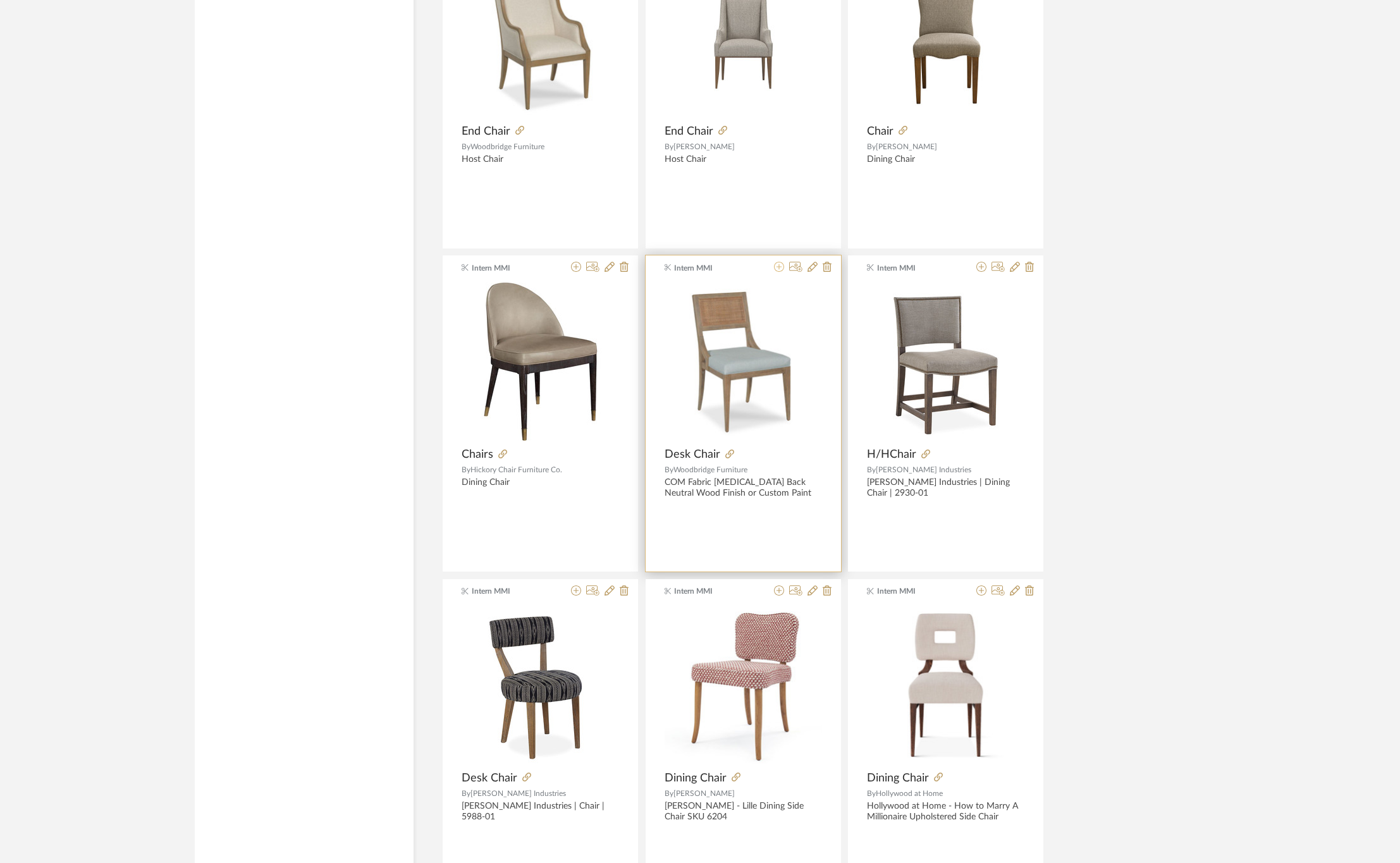
click at [779, 271] on icon at bounding box center [779, 267] width 10 height 10
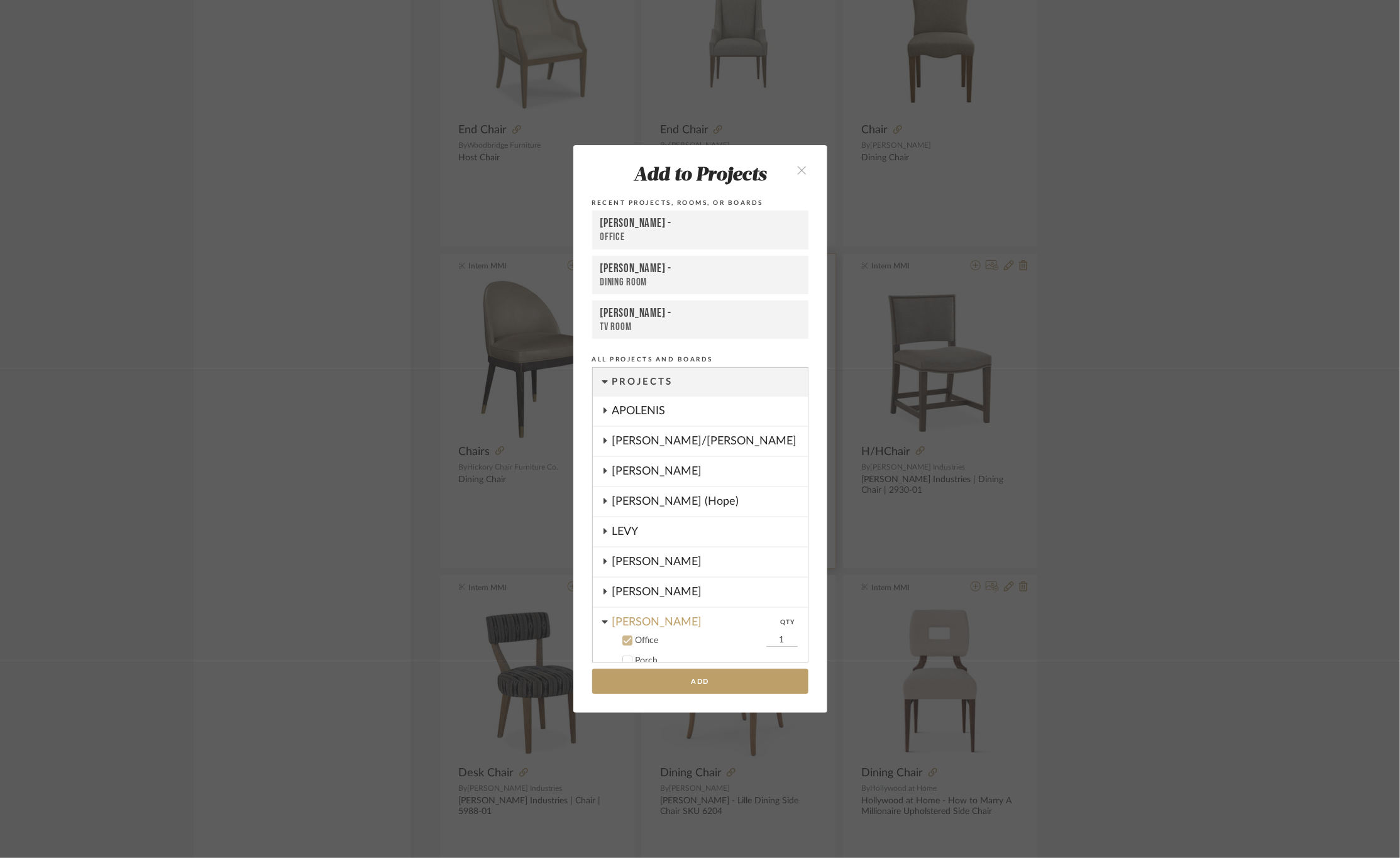
scroll to position [186, 0]
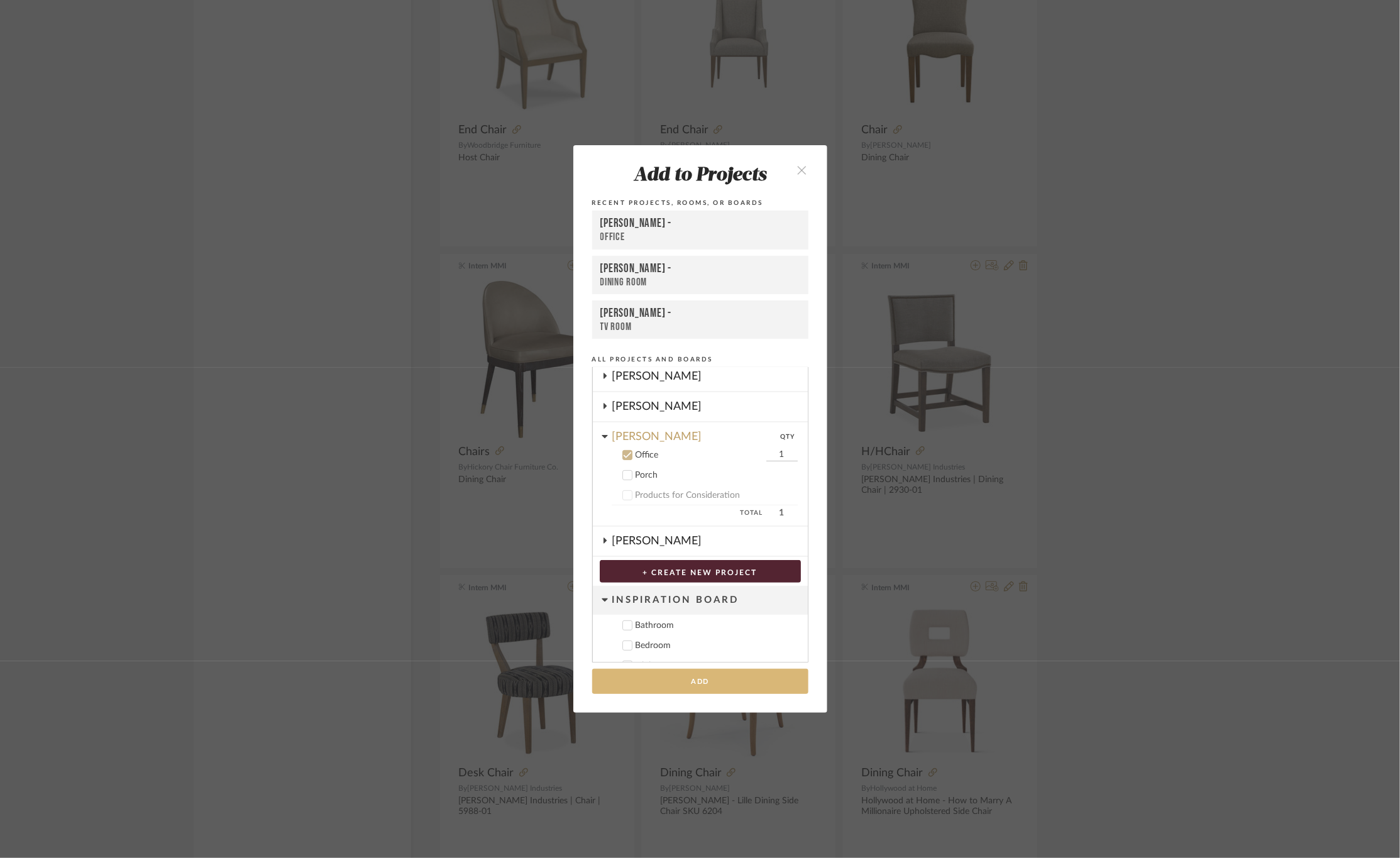
click at [674, 672] on button "Add" at bounding box center [701, 682] width 216 height 26
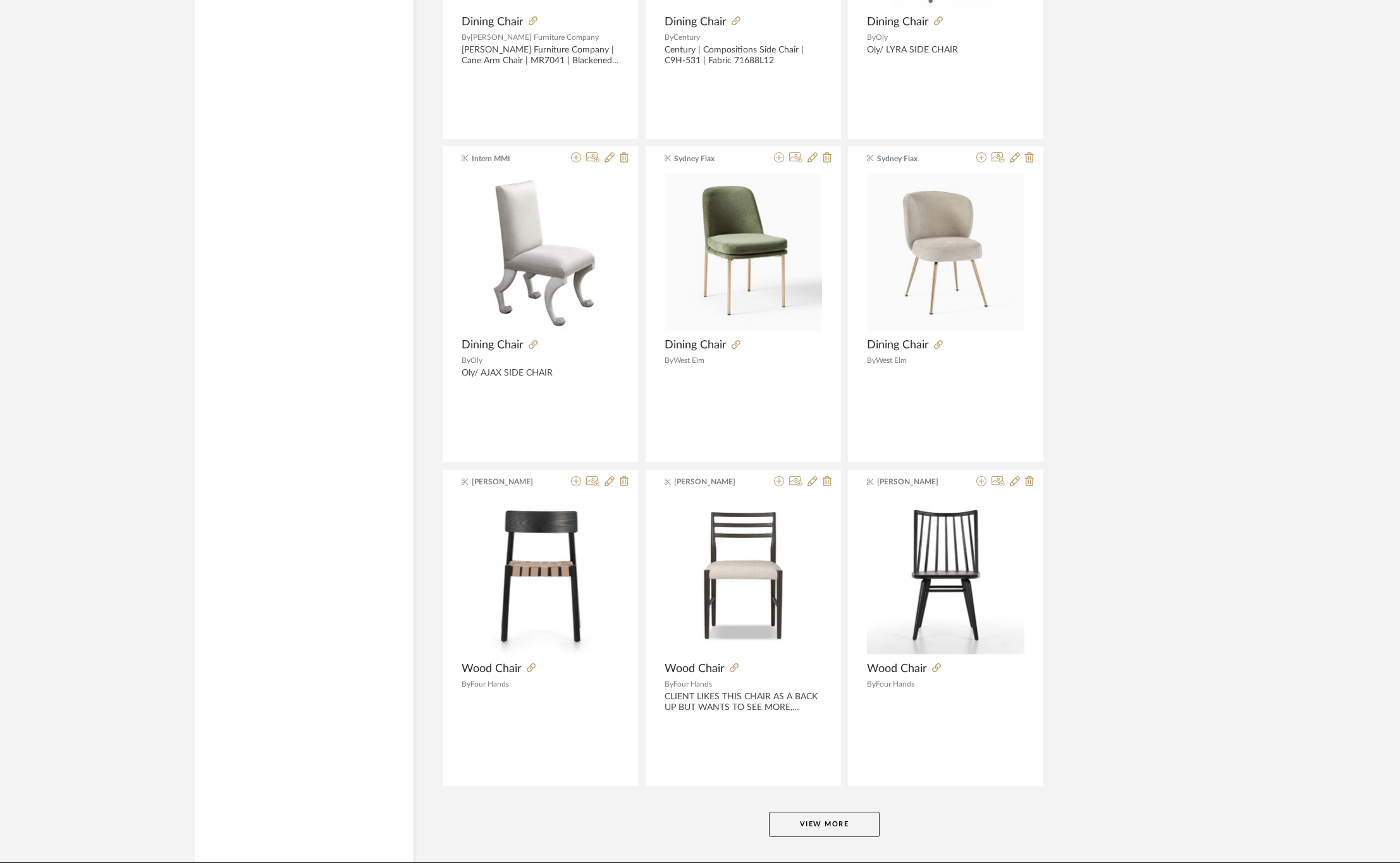
scroll to position [7338, 0]
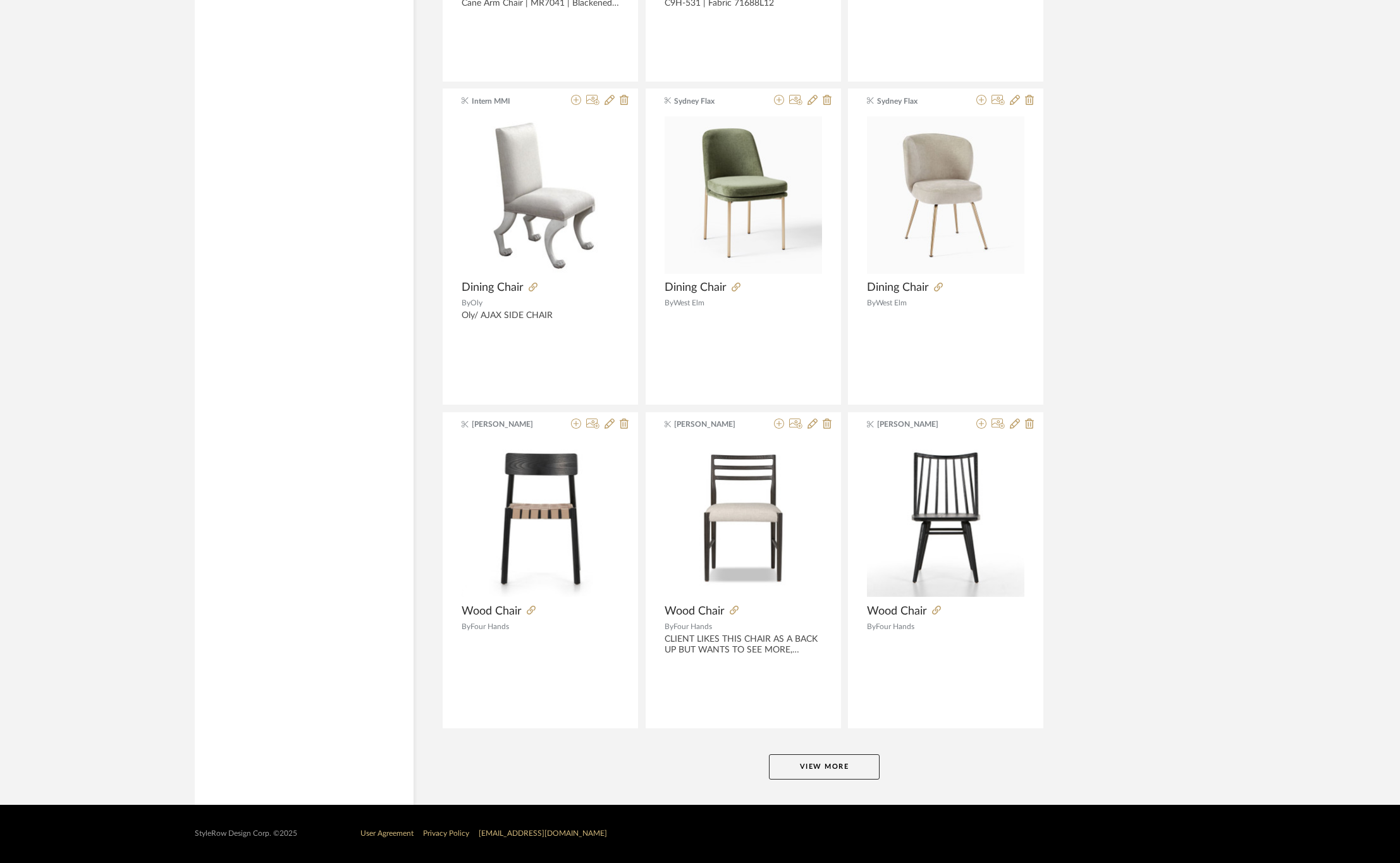
click at [817, 764] on button "View More" at bounding box center [824, 766] width 111 height 25
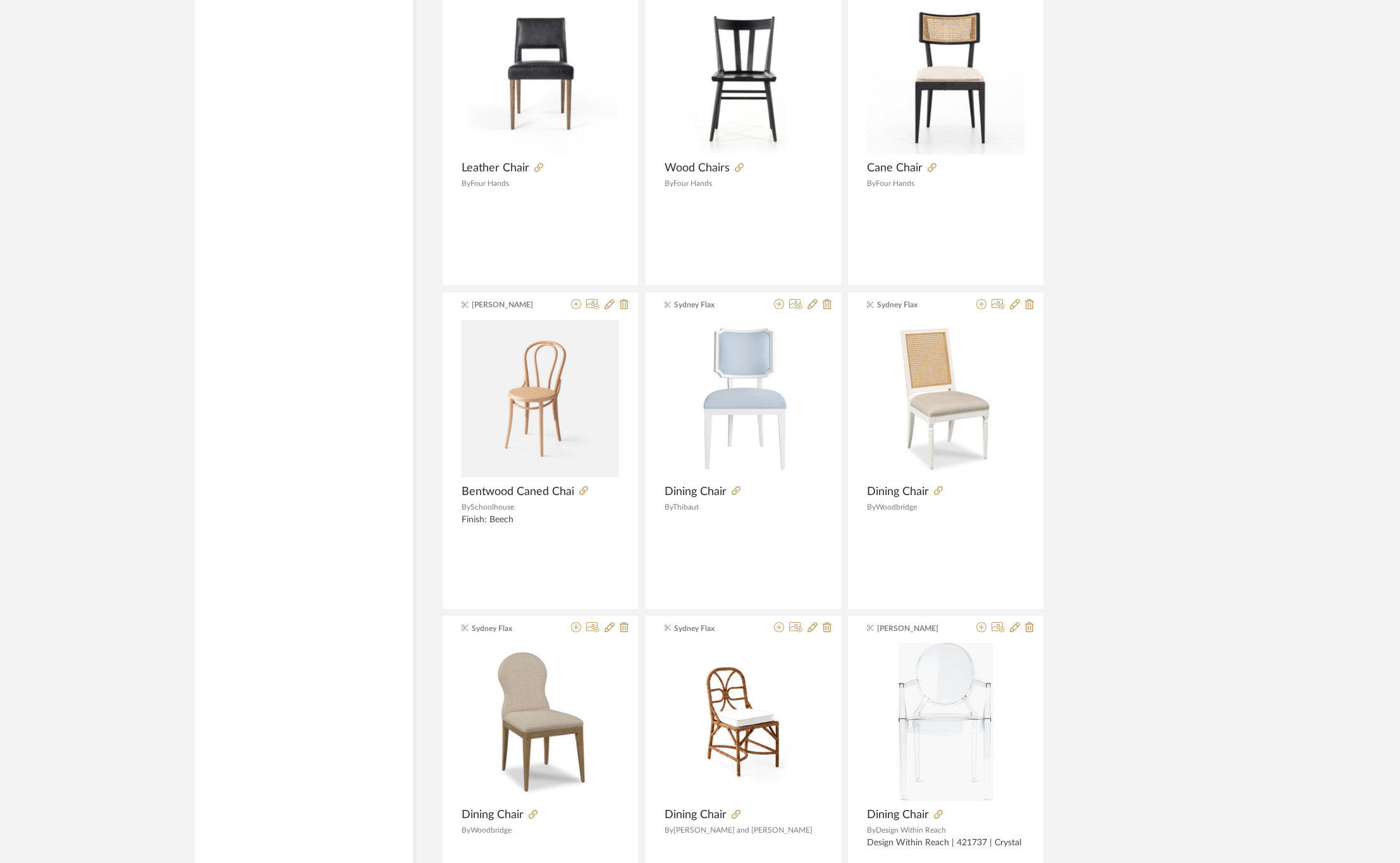
scroll to position [8097, 0]
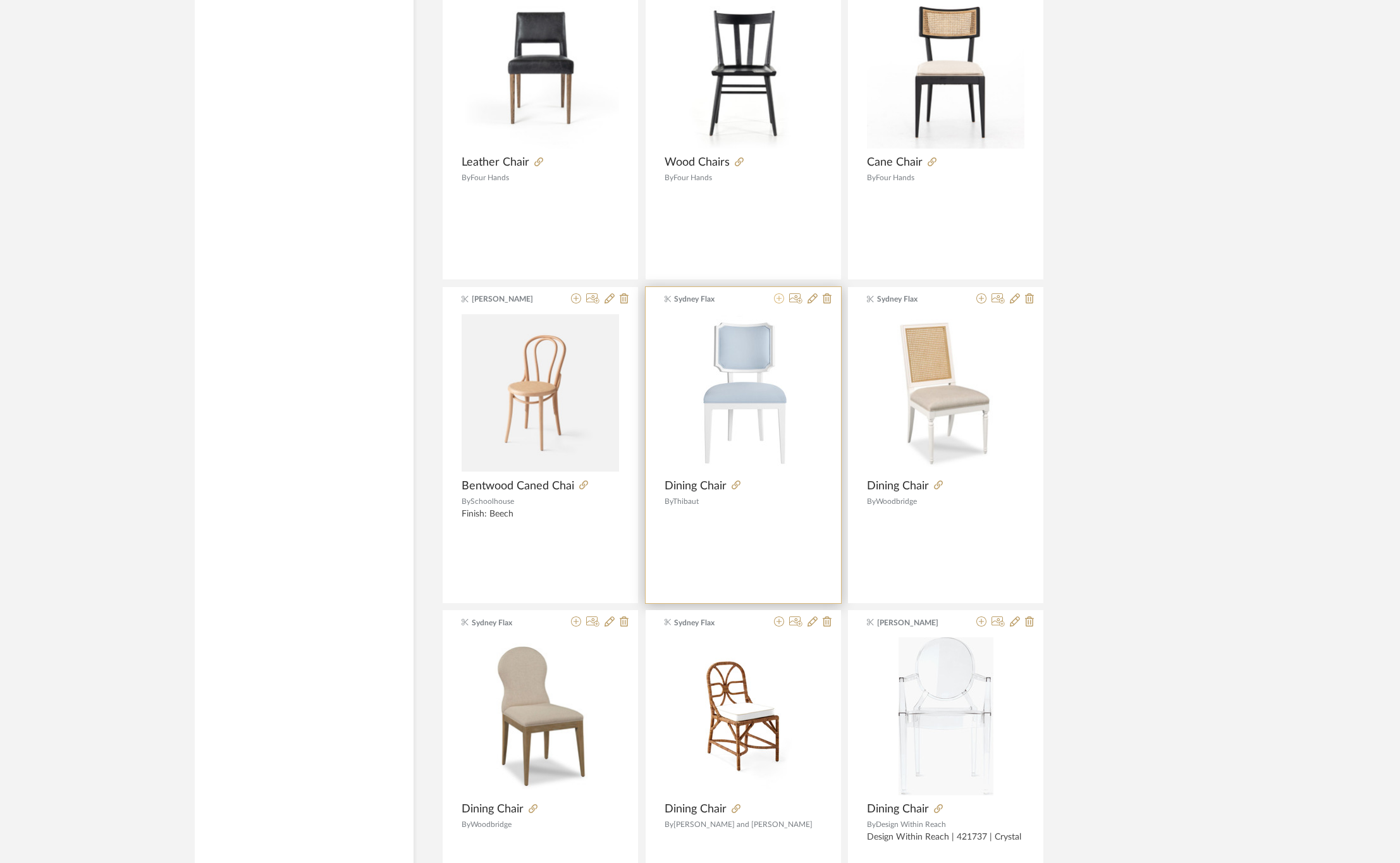
click at [777, 303] on icon at bounding box center [779, 299] width 10 height 10
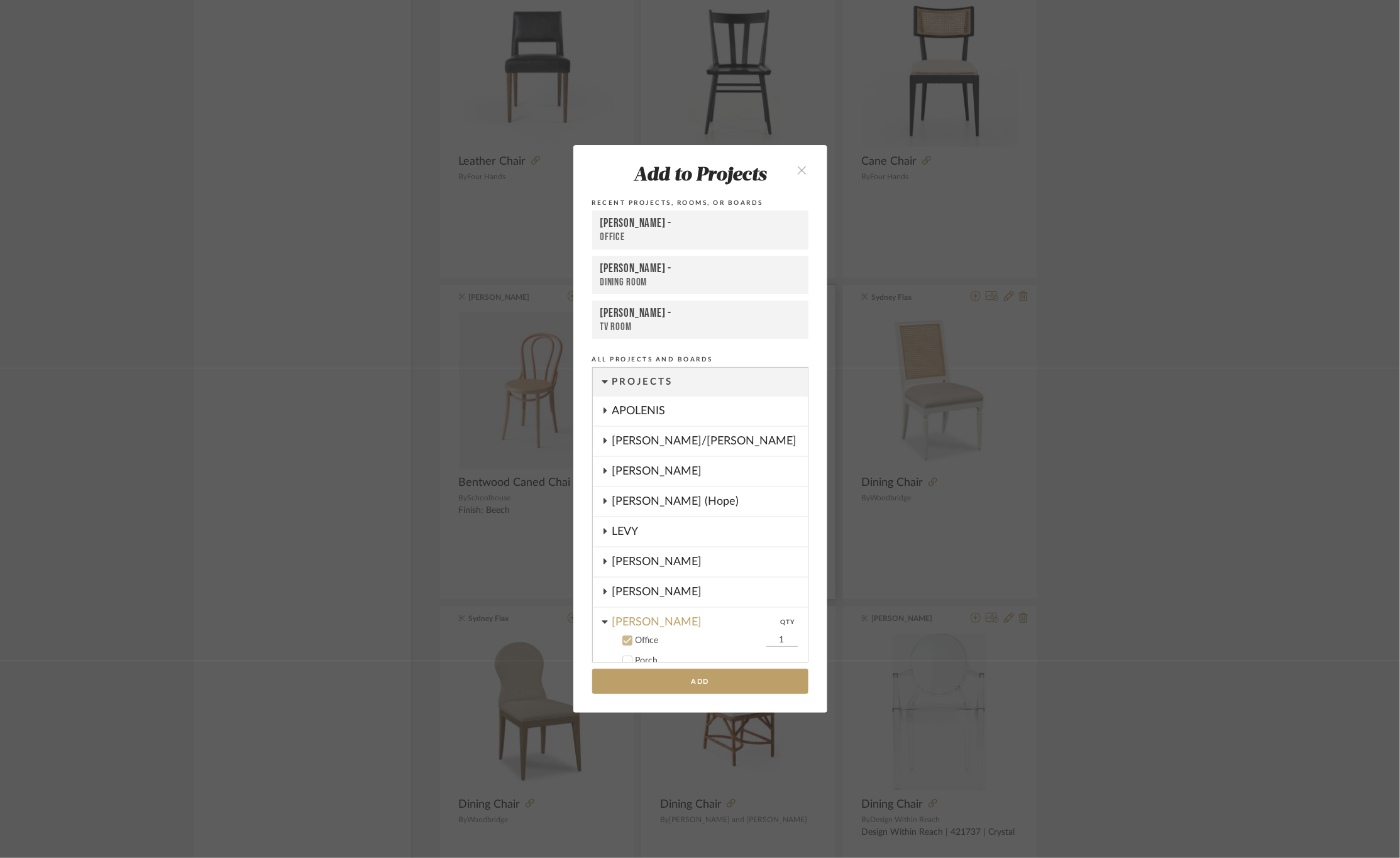
scroll to position [186, 0]
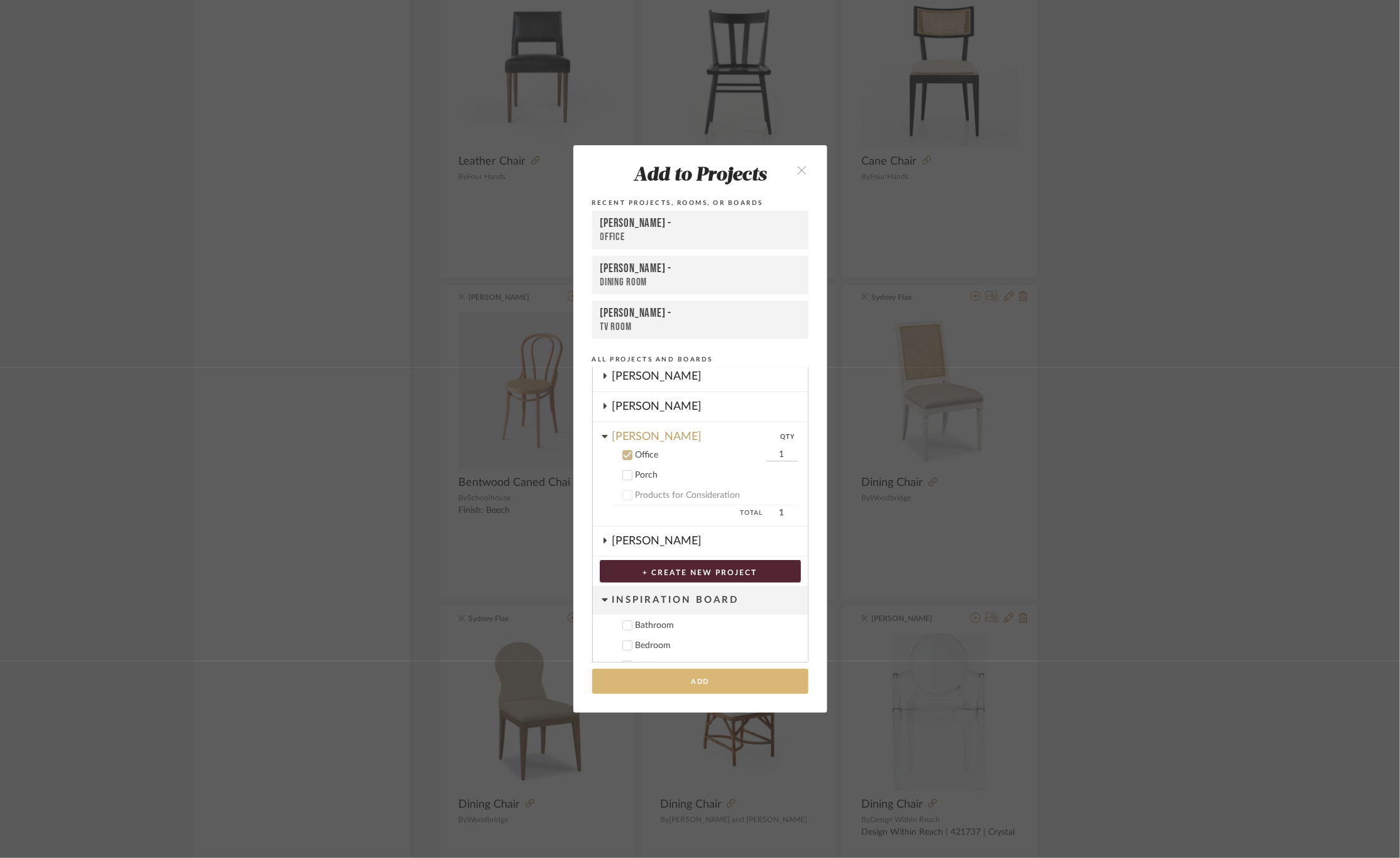
click at [688, 677] on button "Add" at bounding box center [701, 682] width 216 height 26
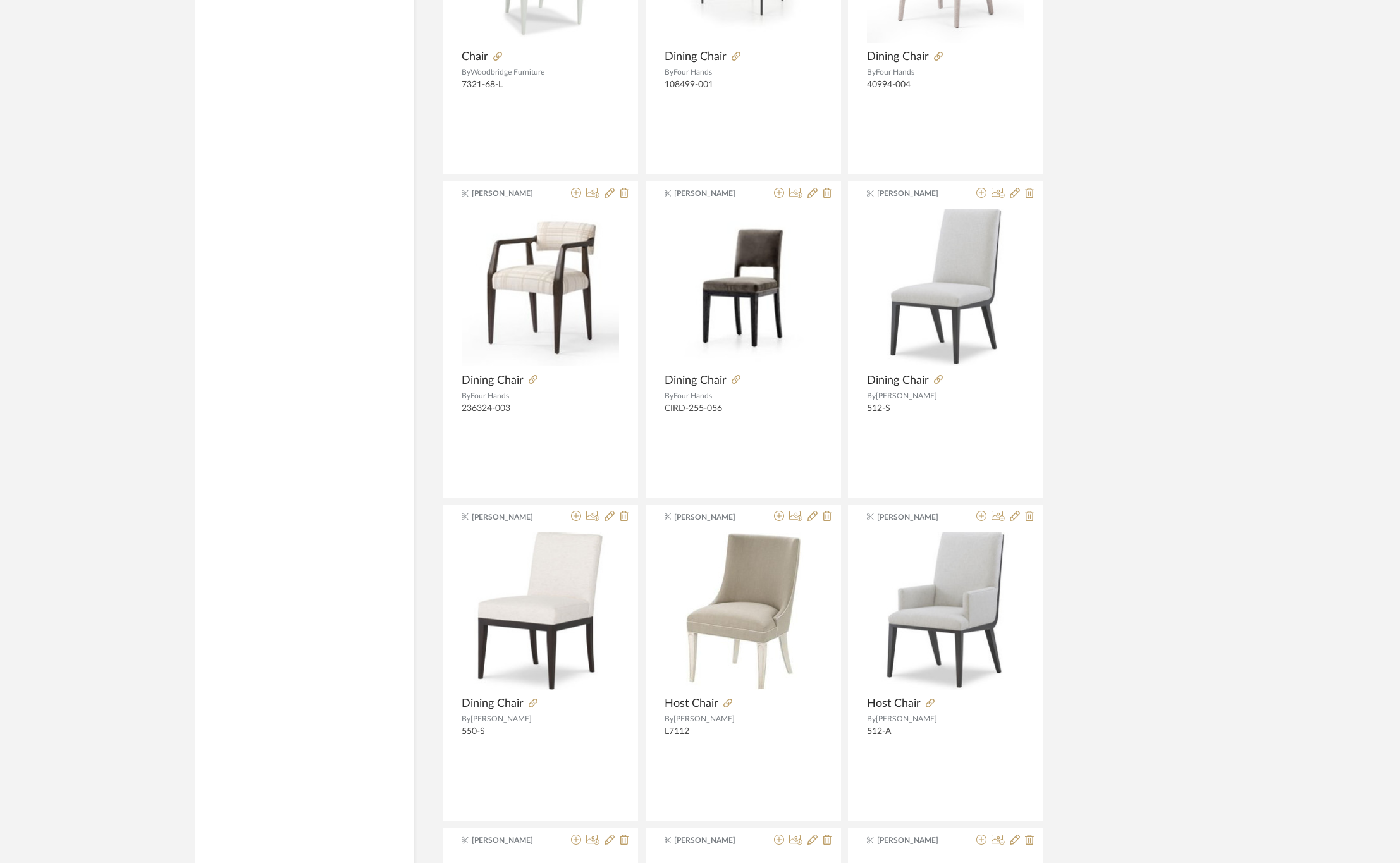
scroll to position [9519, 0]
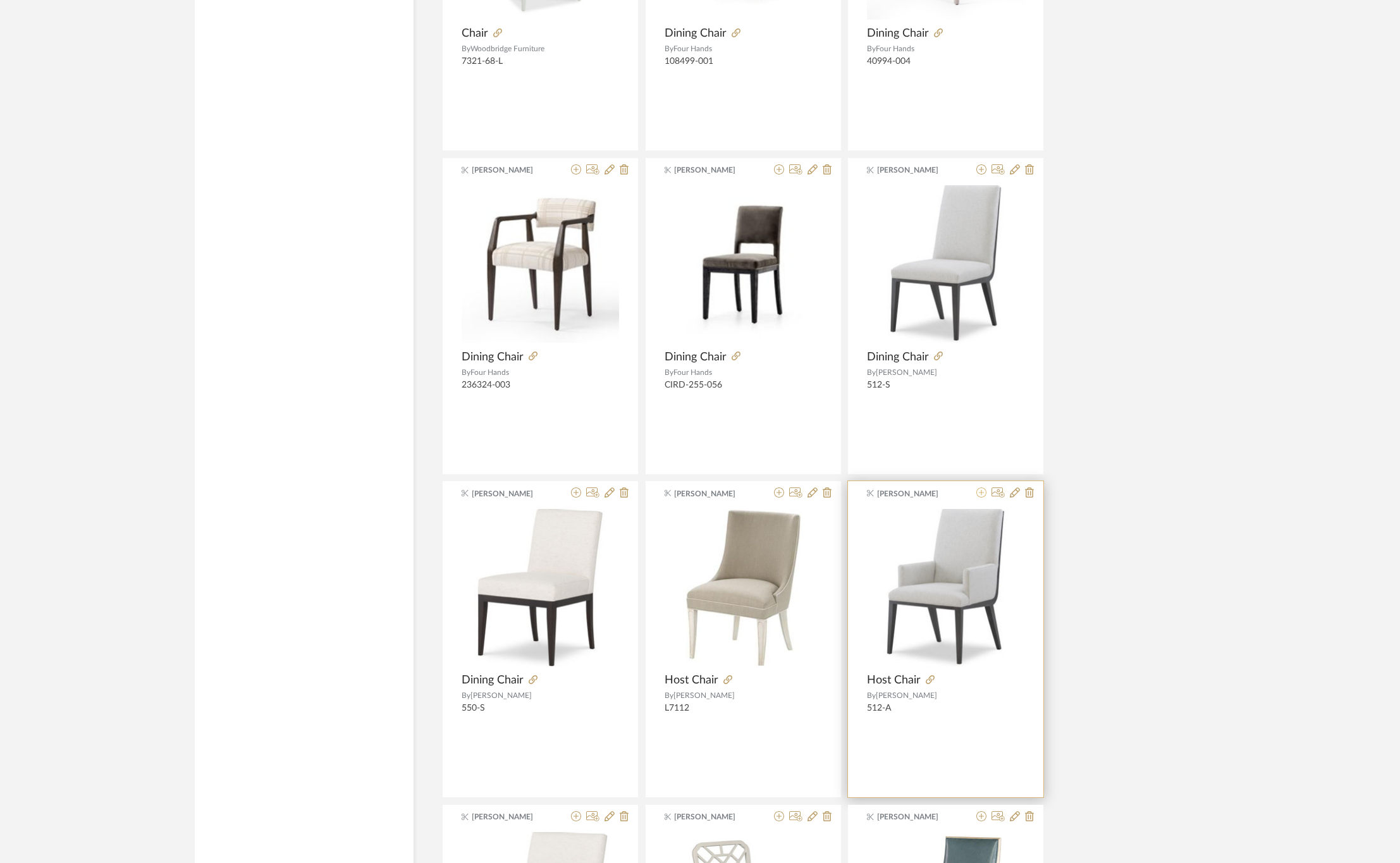
click at [981, 498] on icon at bounding box center [981, 493] width 10 height 10
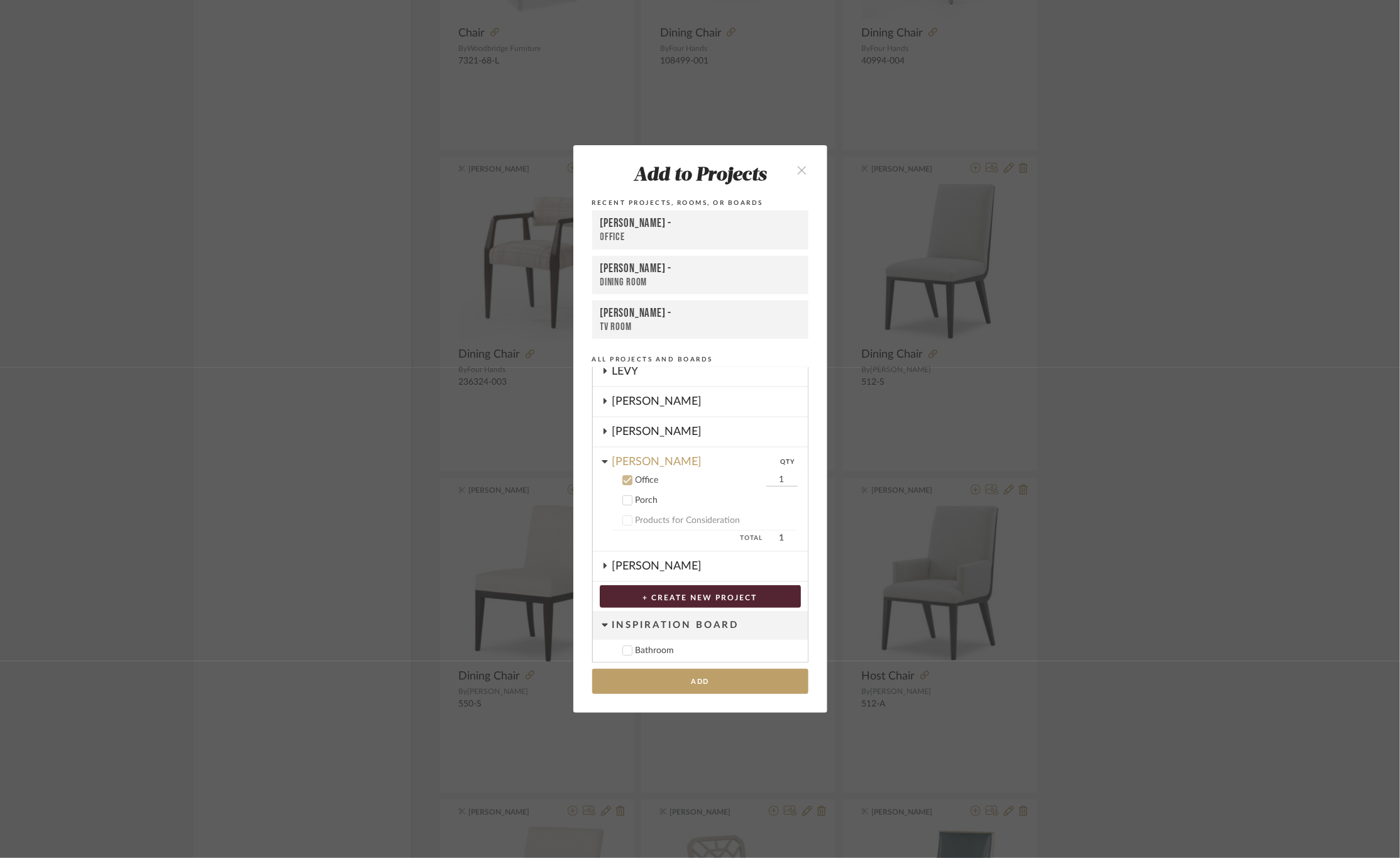
scroll to position [186, 0]
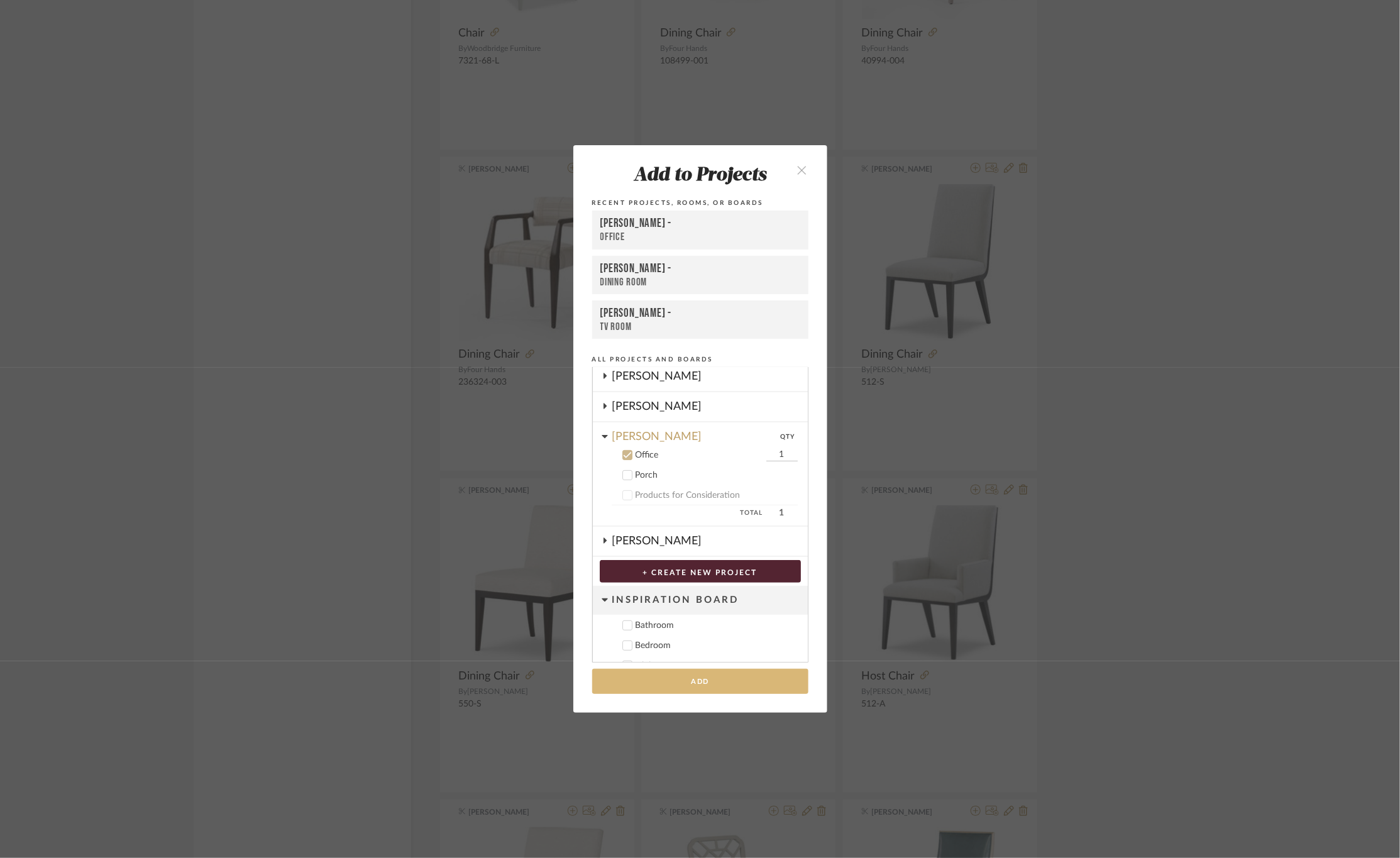
click at [658, 684] on button "Add" at bounding box center [701, 682] width 216 height 26
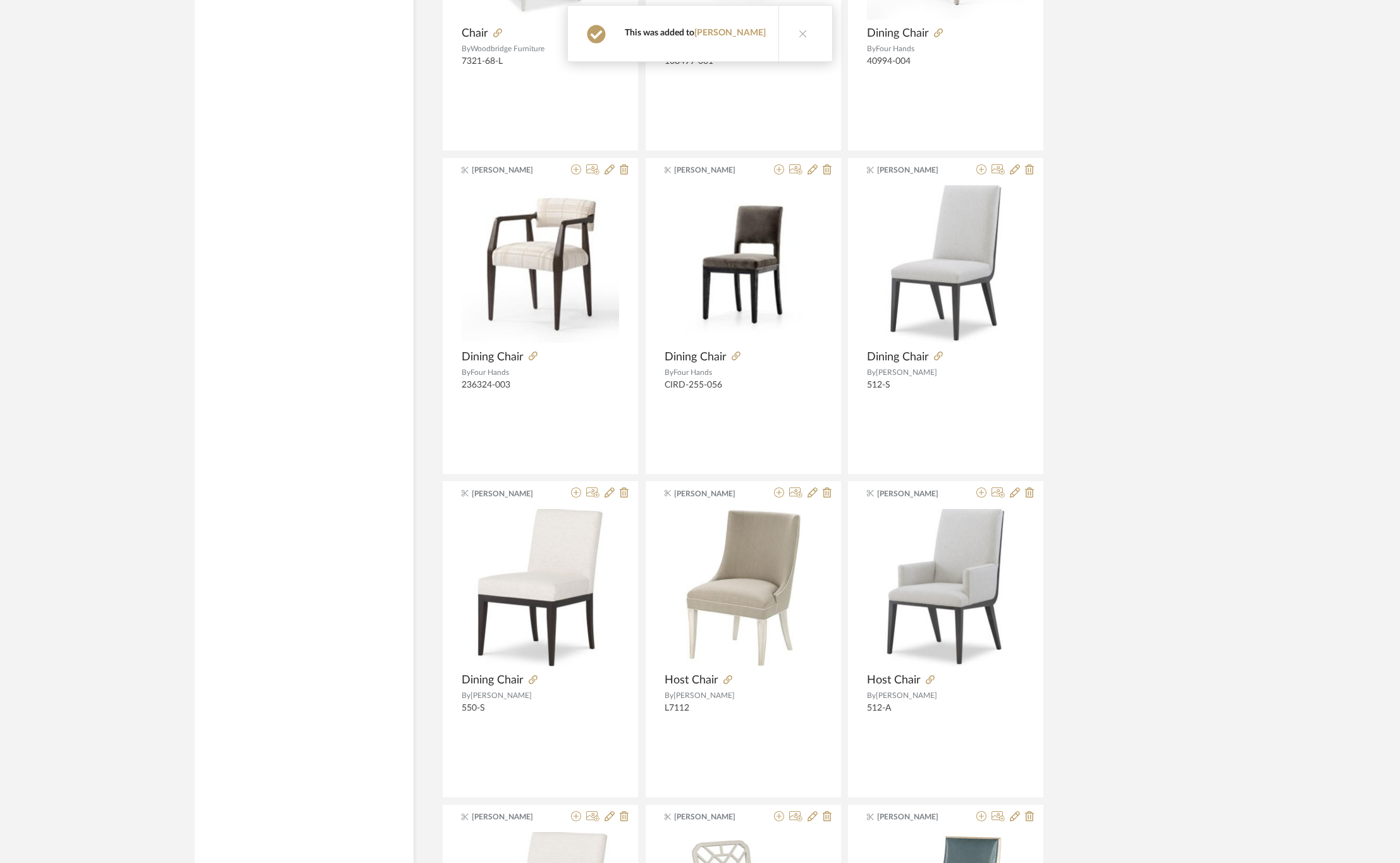
scroll to position [9614, 0]
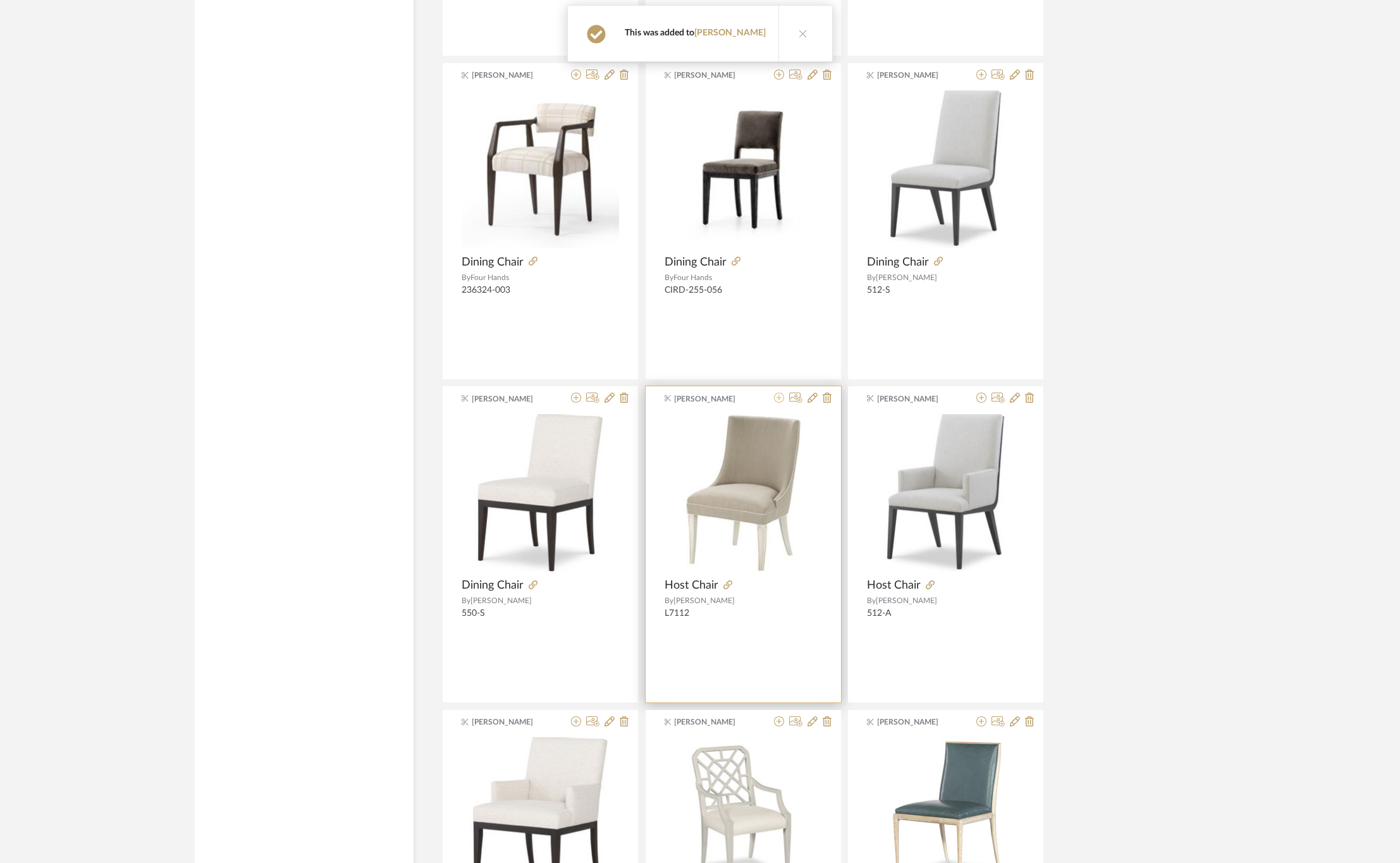
click at [777, 403] on icon at bounding box center [779, 398] width 10 height 10
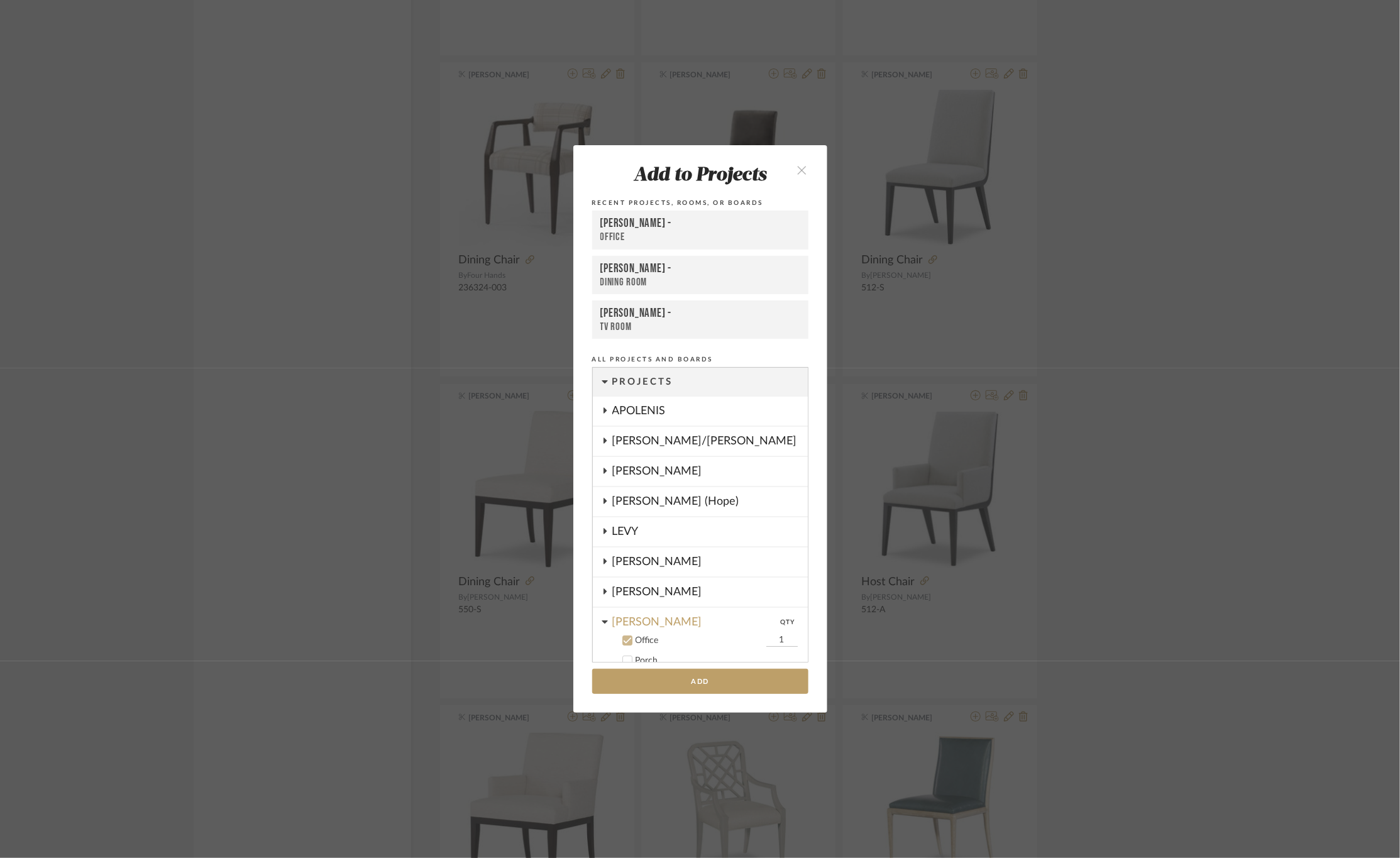
scroll to position [186, 0]
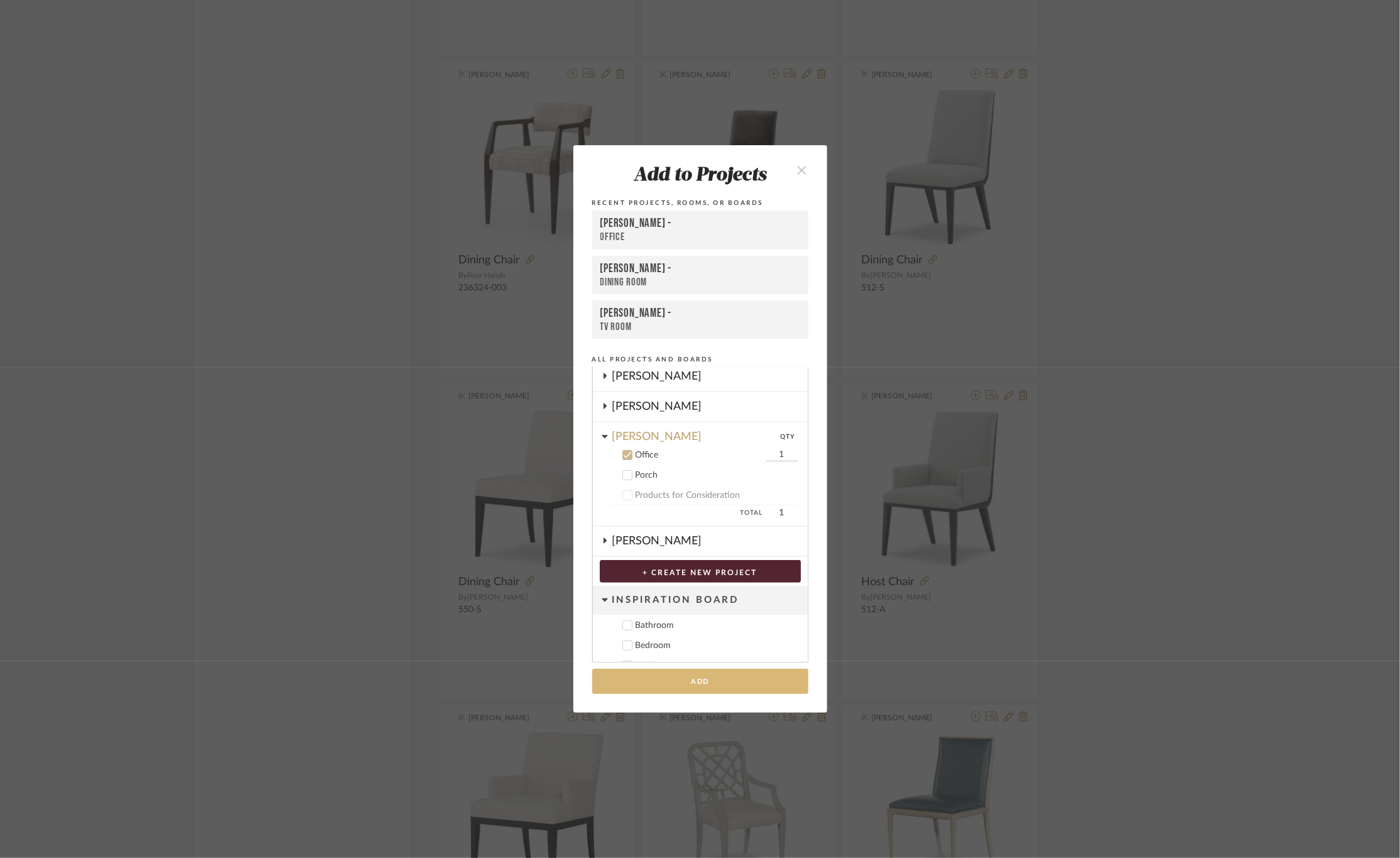
click at [661, 681] on button "Add" at bounding box center [701, 682] width 216 height 26
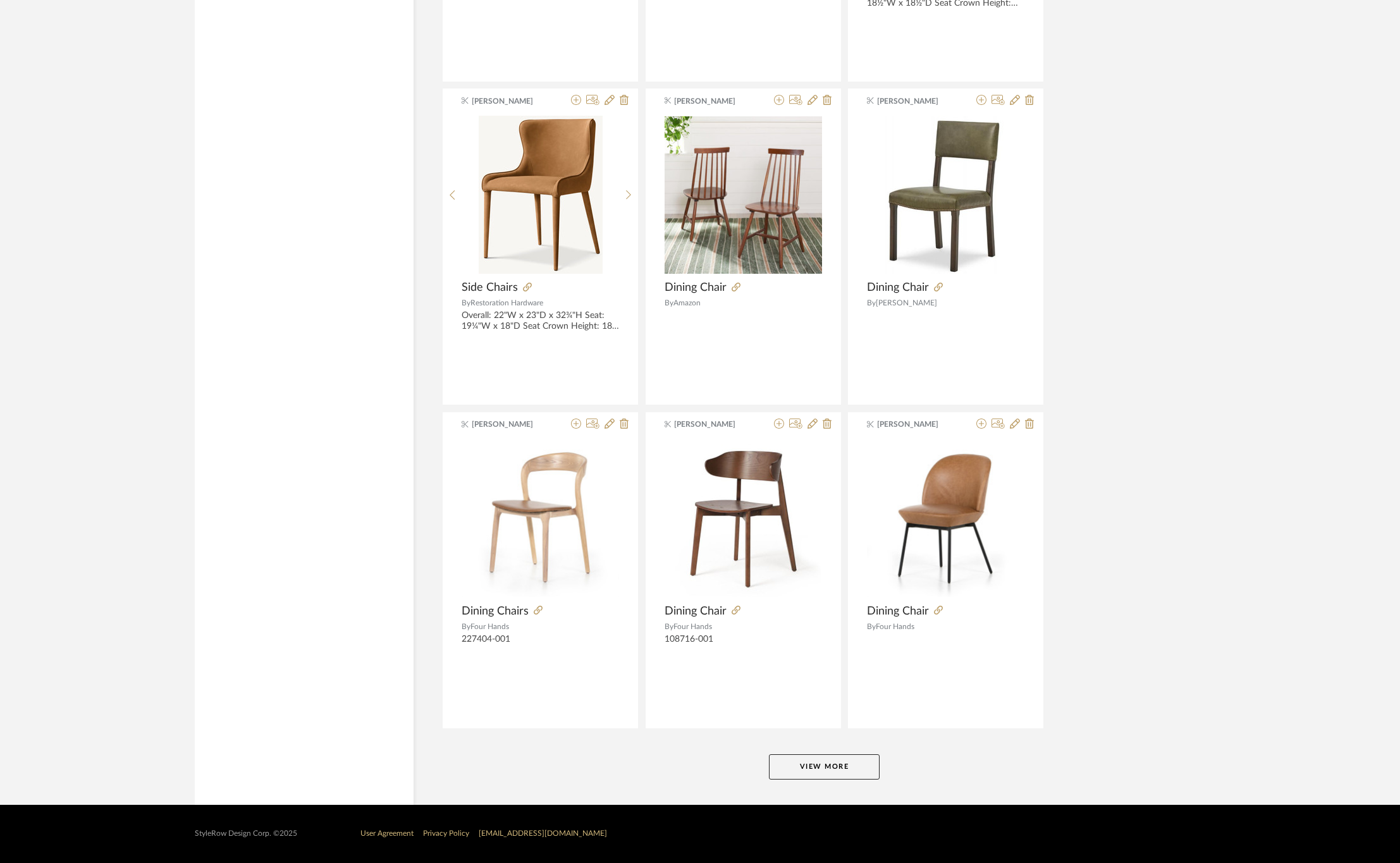
scroll to position [11227, 0]
click at [839, 764] on button "View More" at bounding box center [824, 766] width 111 height 25
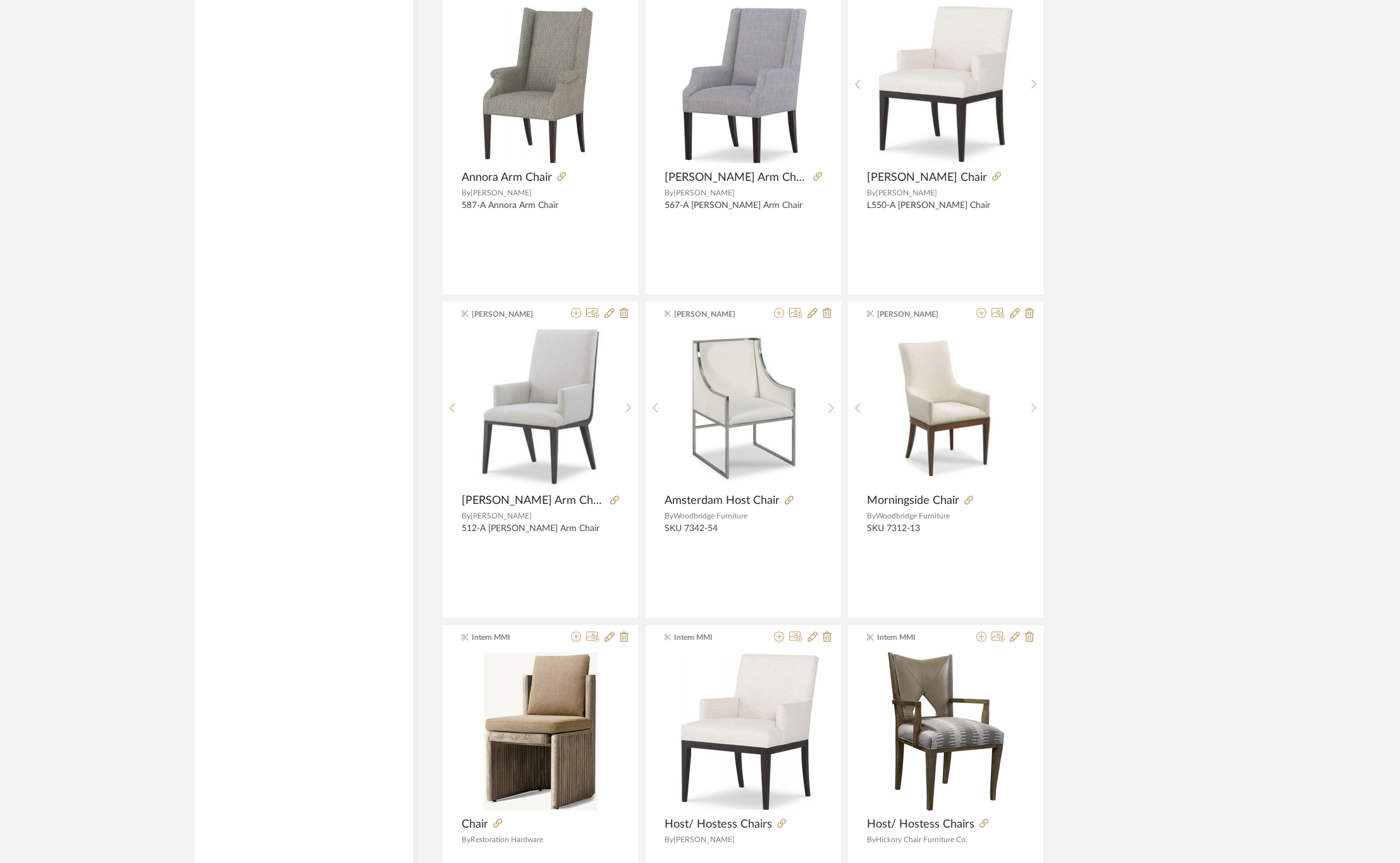
scroll to position [12934, 0]
click at [981, 318] on icon at bounding box center [981, 312] width 10 height 10
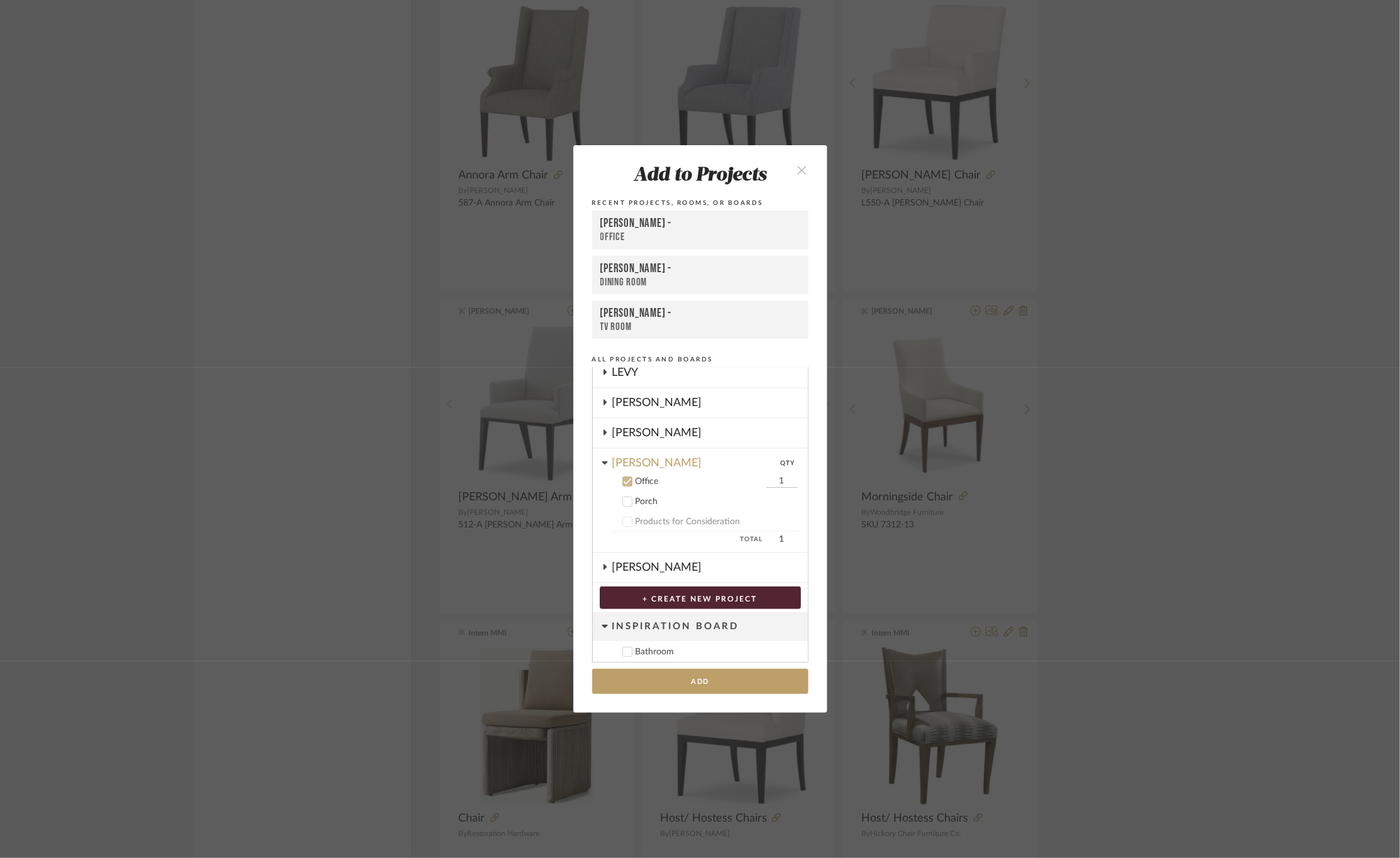
scroll to position [186, 0]
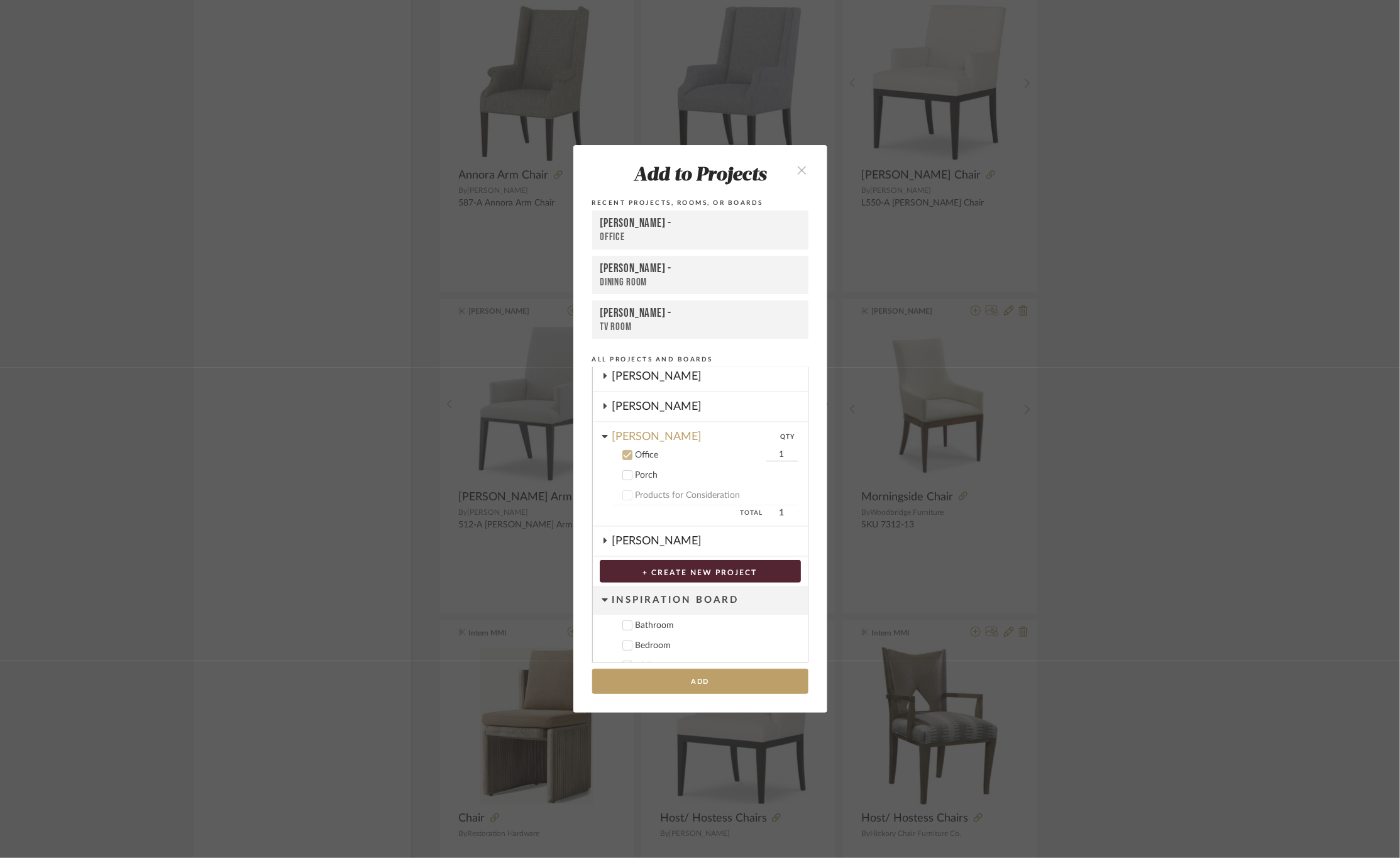
click at [678, 223] on div "[PERSON_NAME] -" at bounding box center [701, 224] width 200 height 15
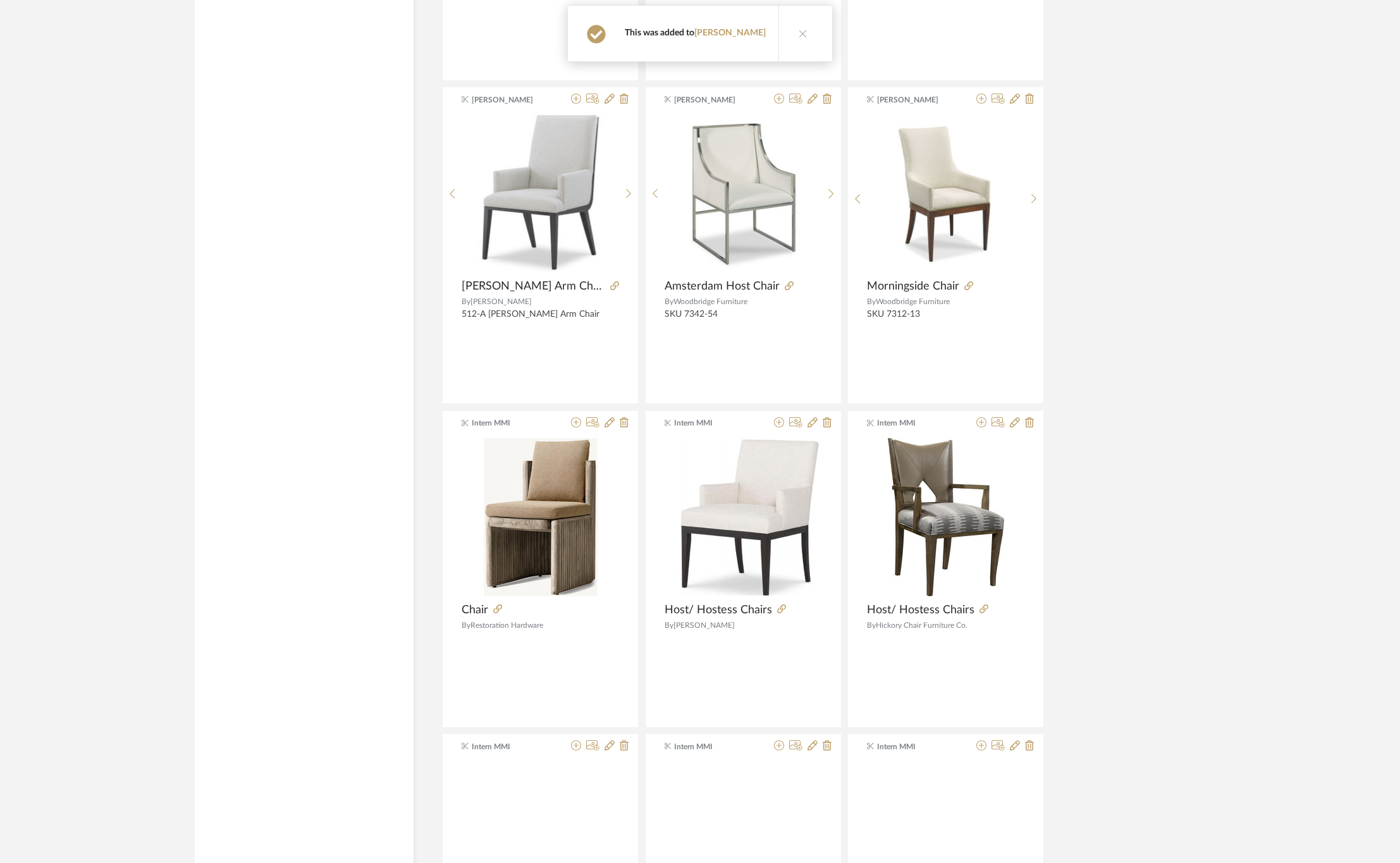
scroll to position [13219, 0]
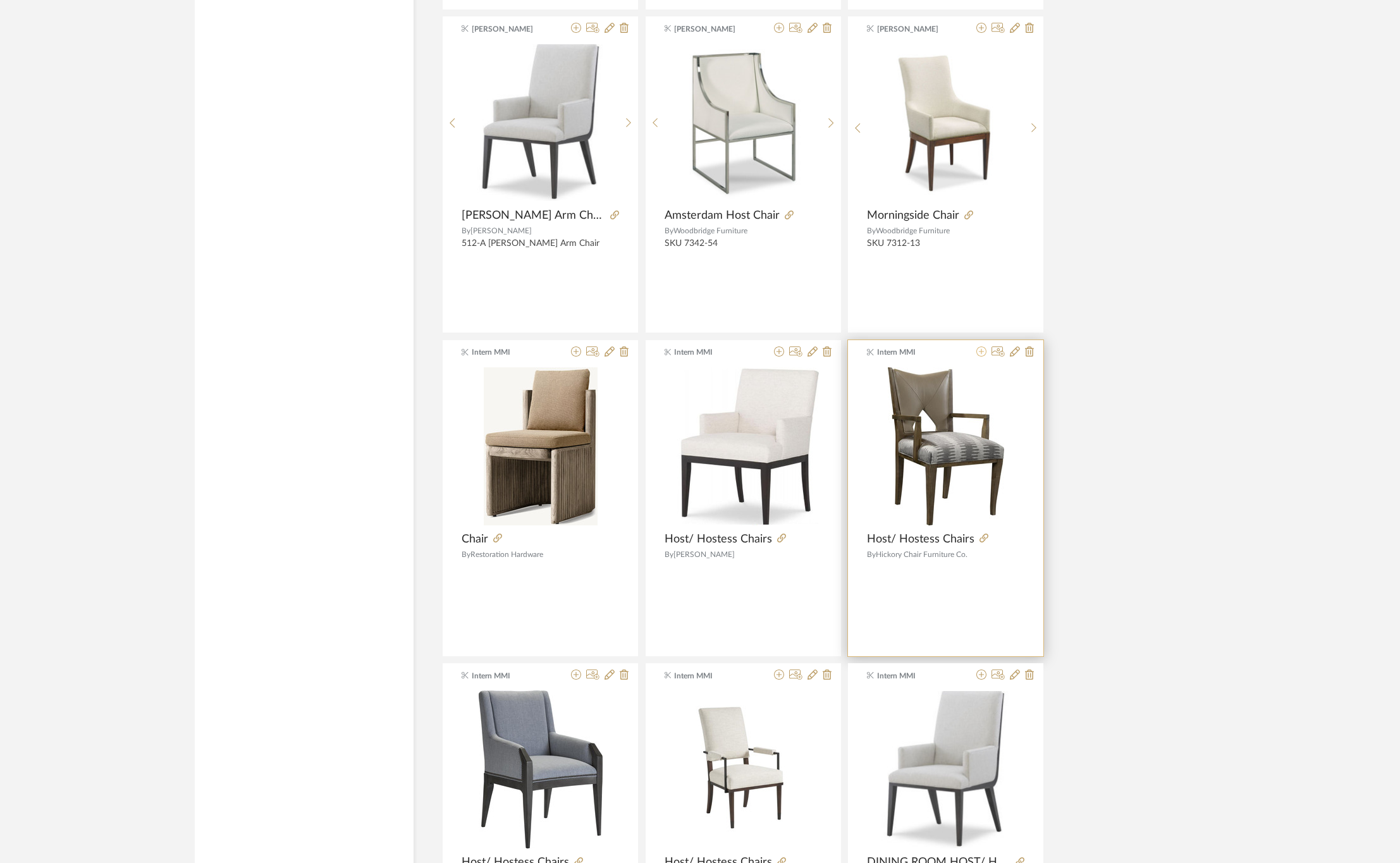
click at [981, 357] on icon at bounding box center [981, 352] width 10 height 10
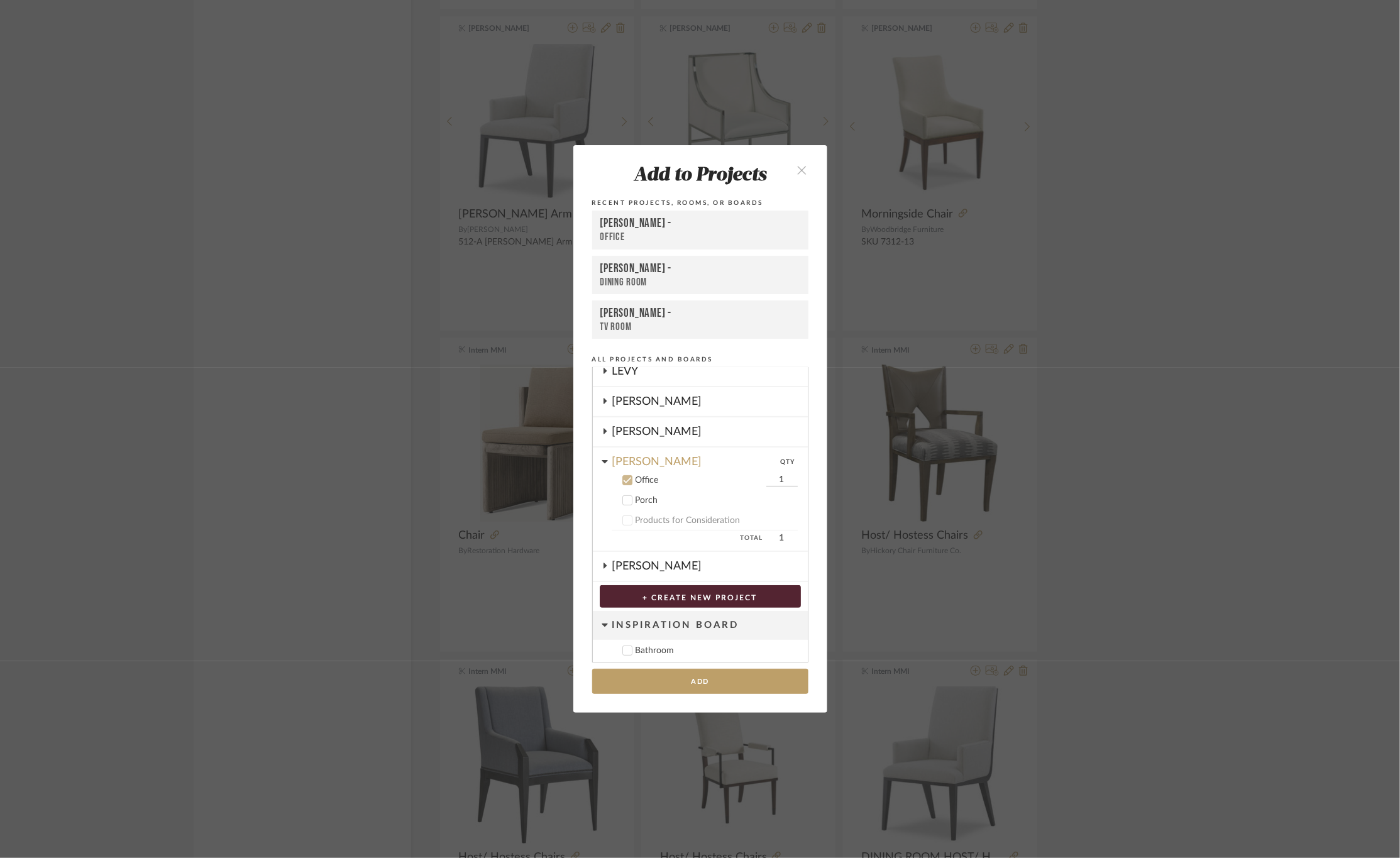
scroll to position [186, 0]
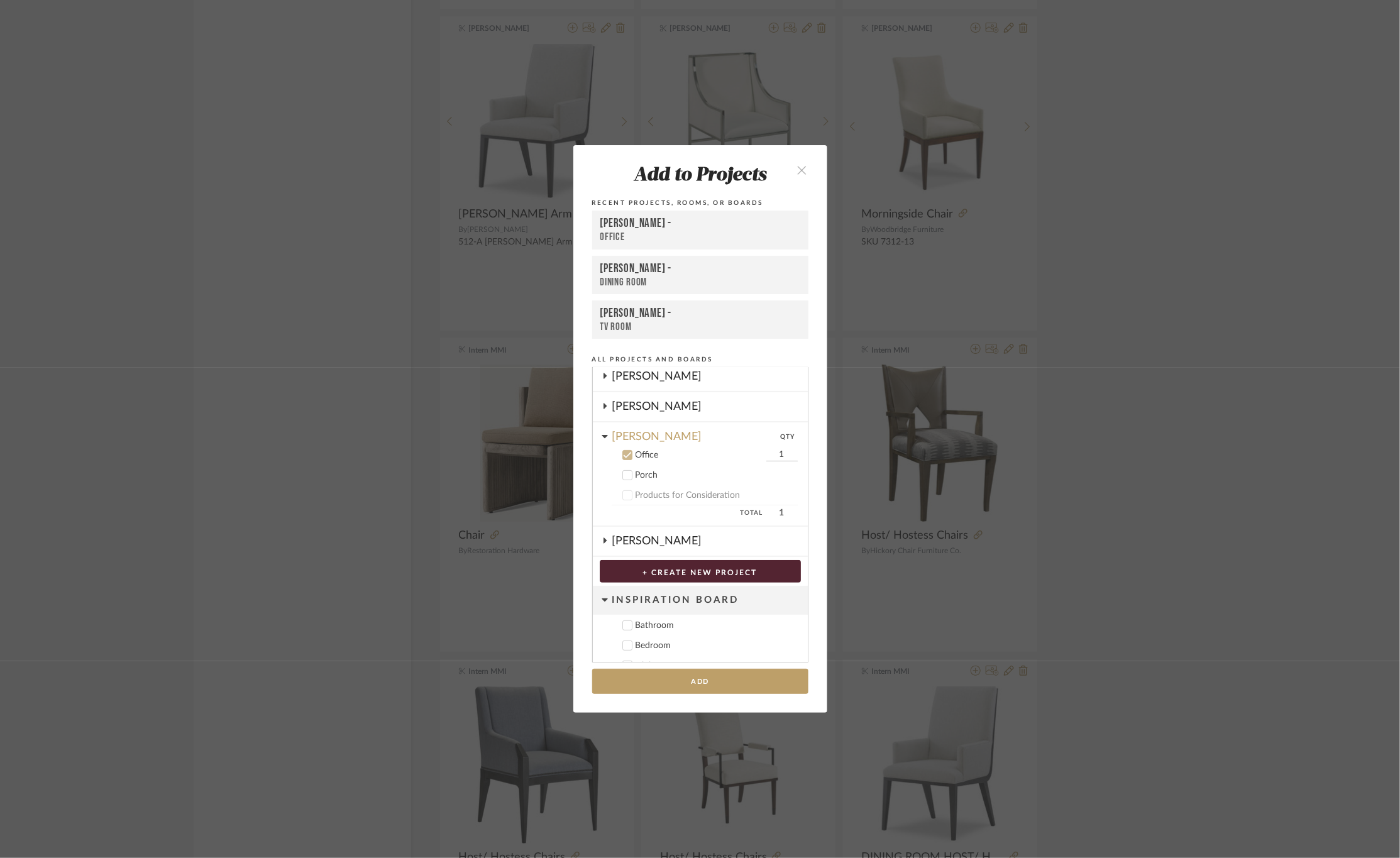
click at [665, 227] on div "[PERSON_NAME] -" at bounding box center [701, 224] width 200 height 15
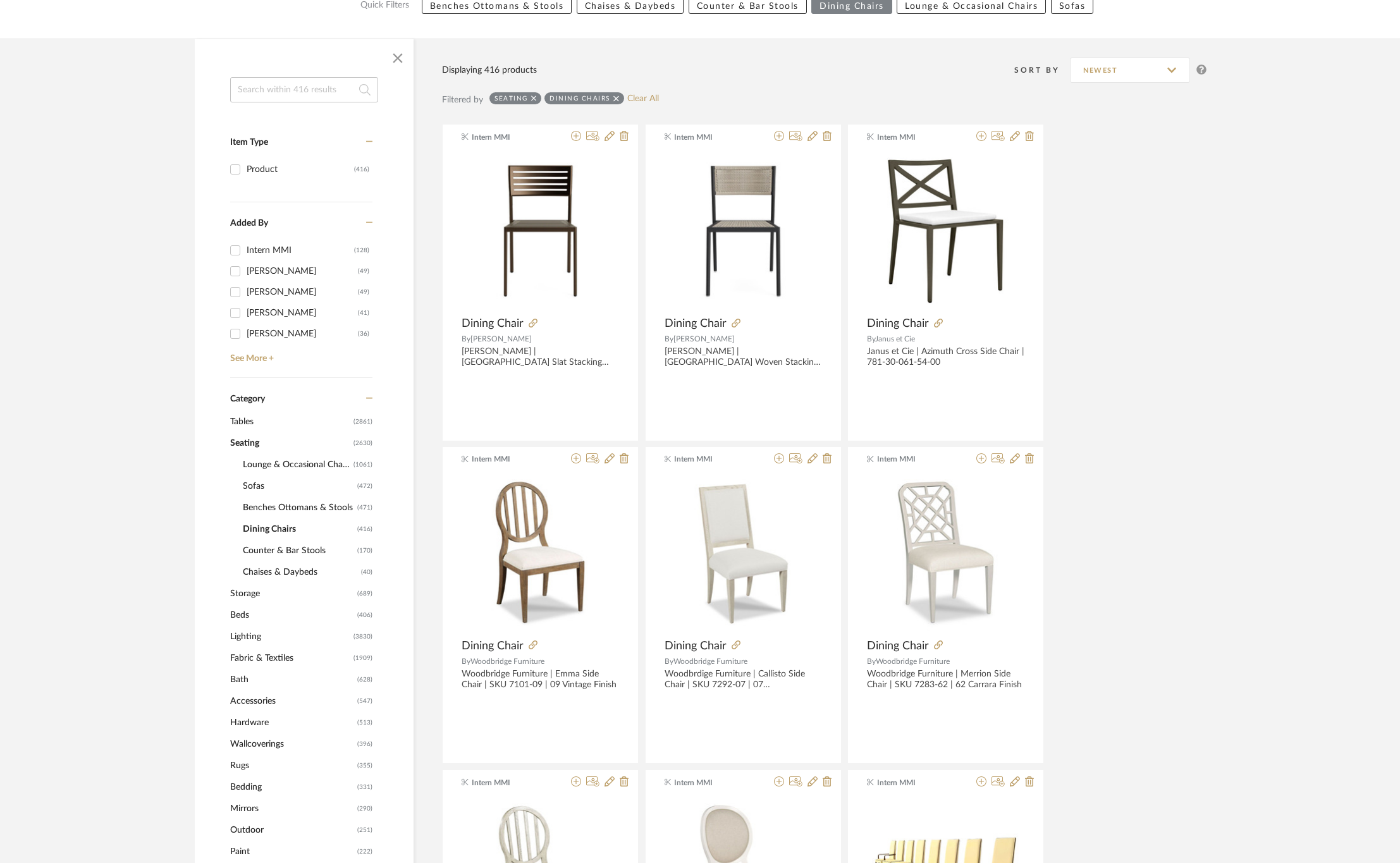
scroll to position [379, 0]
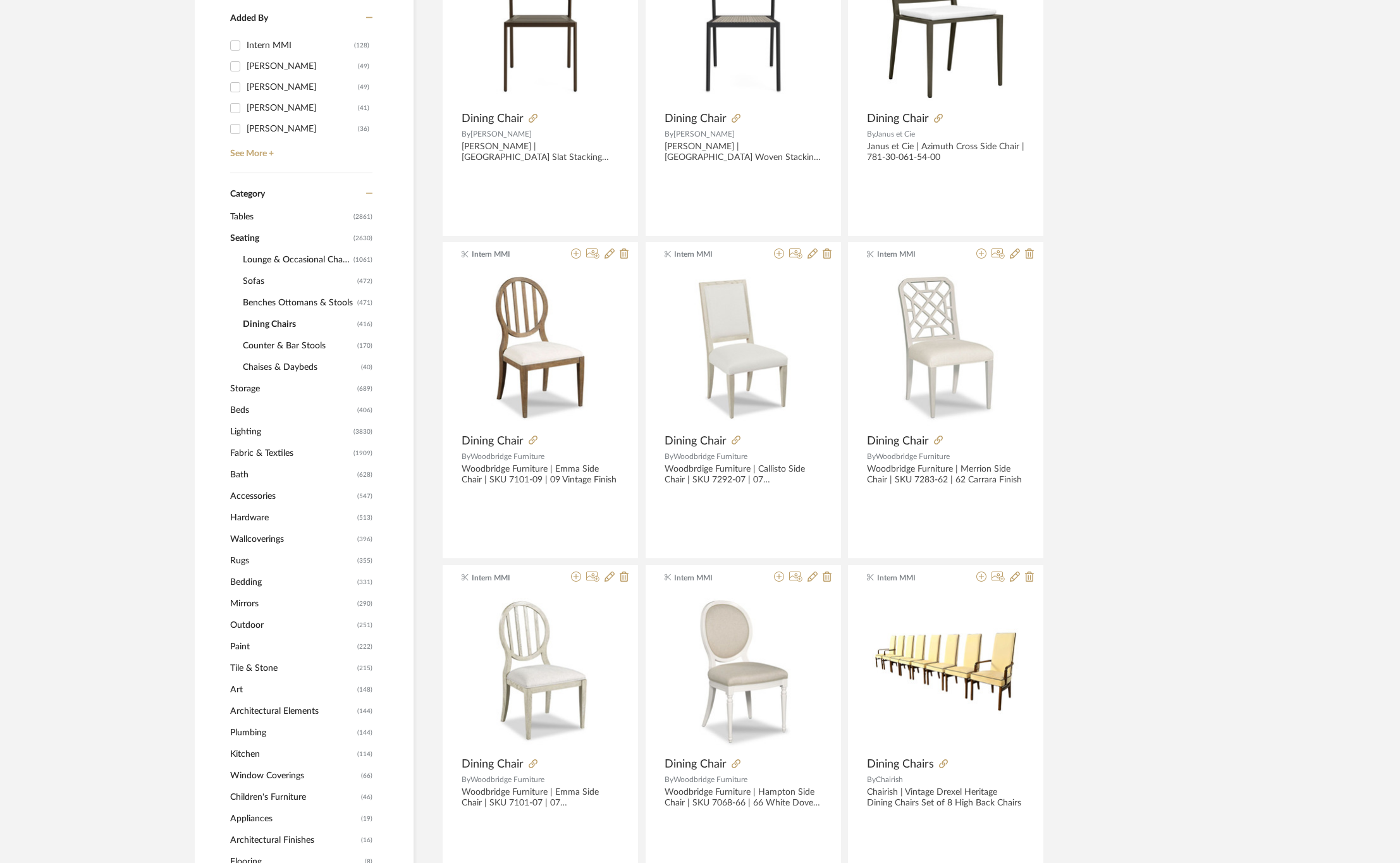
click at [247, 220] on span "Tables" at bounding box center [290, 216] width 120 height 21
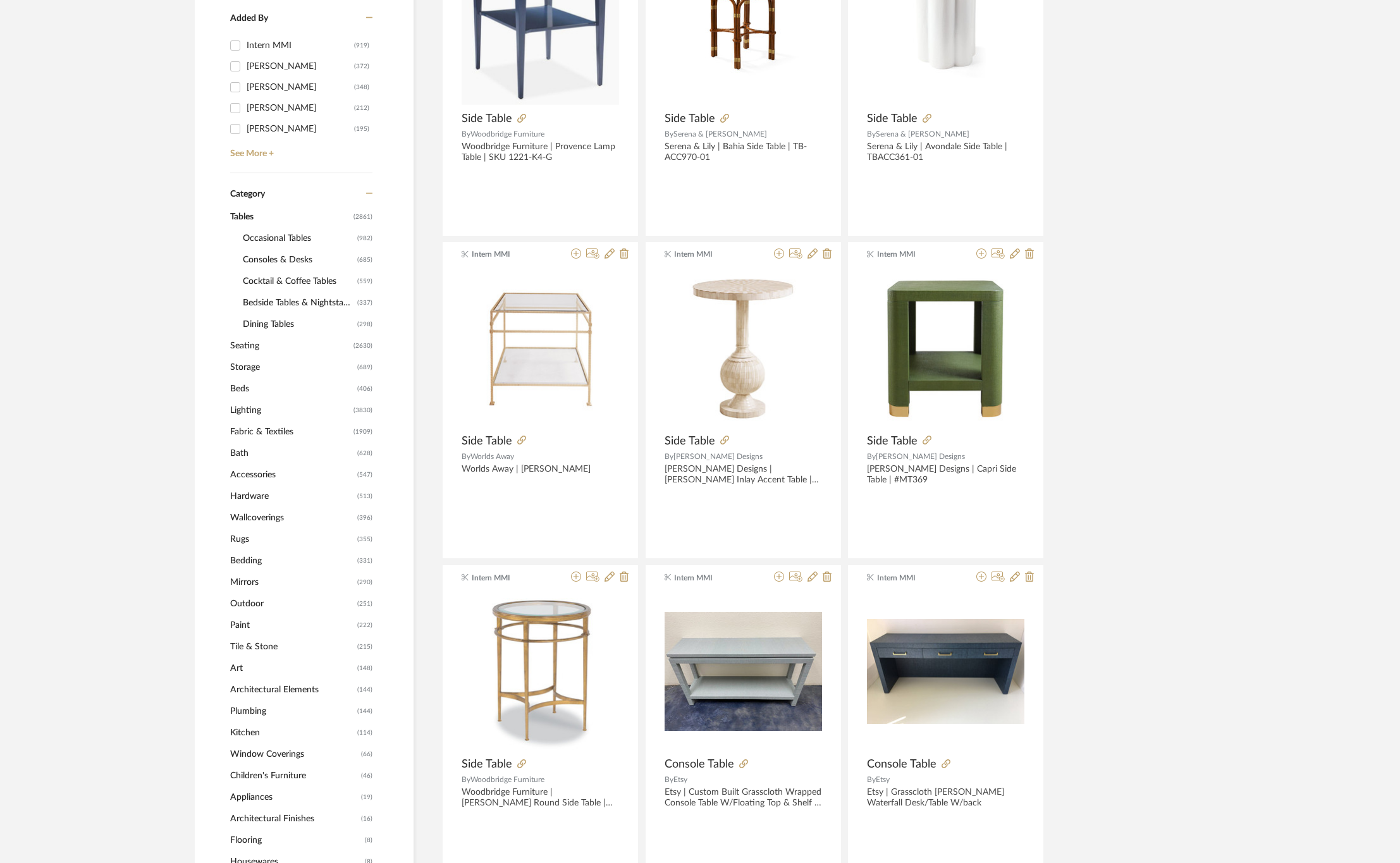
click at [285, 259] on span "Consoles & Desks" at bounding box center [298, 260] width 111 height 21
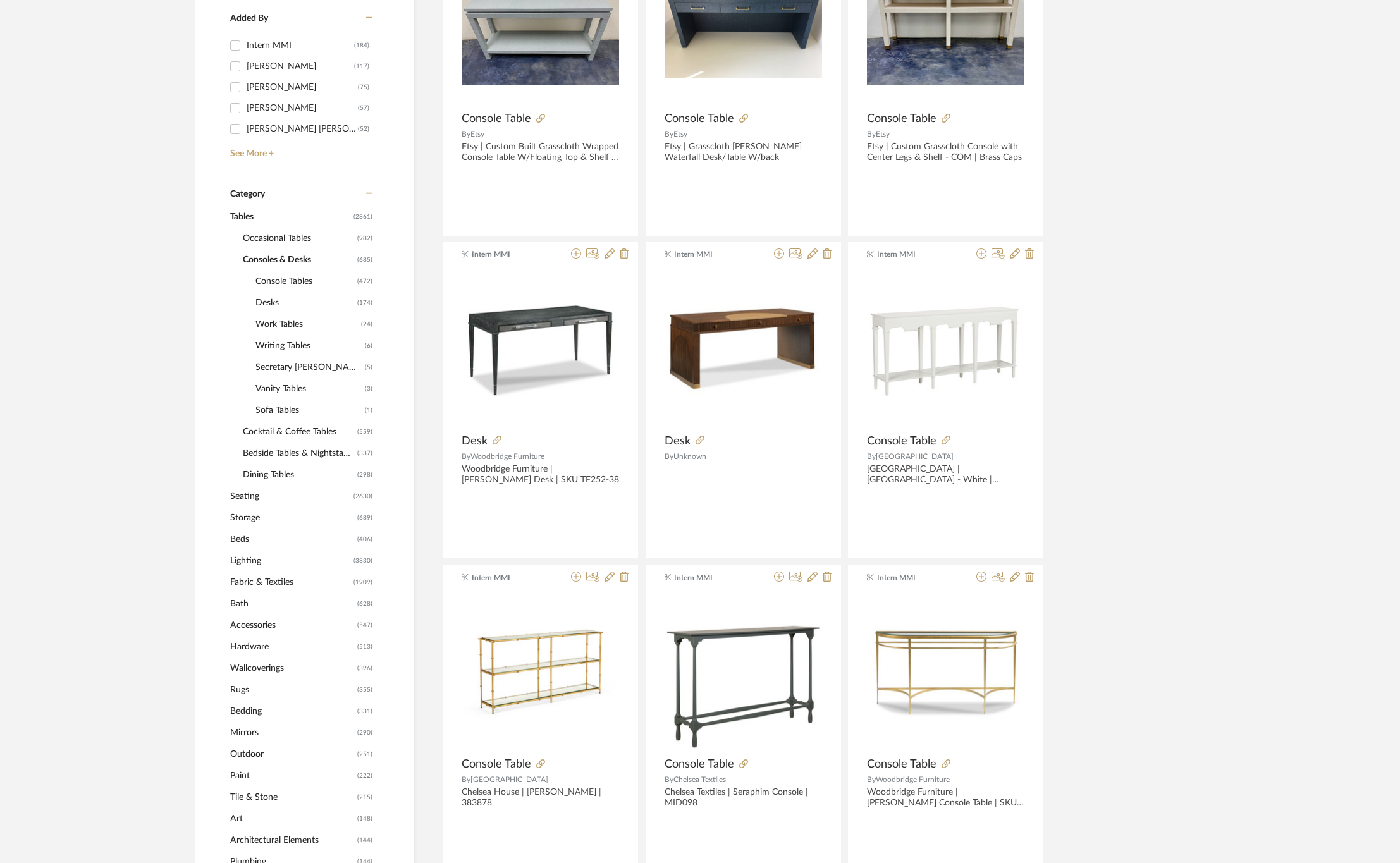
click at [277, 301] on span "Desks" at bounding box center [305, 303] width 99 height 21
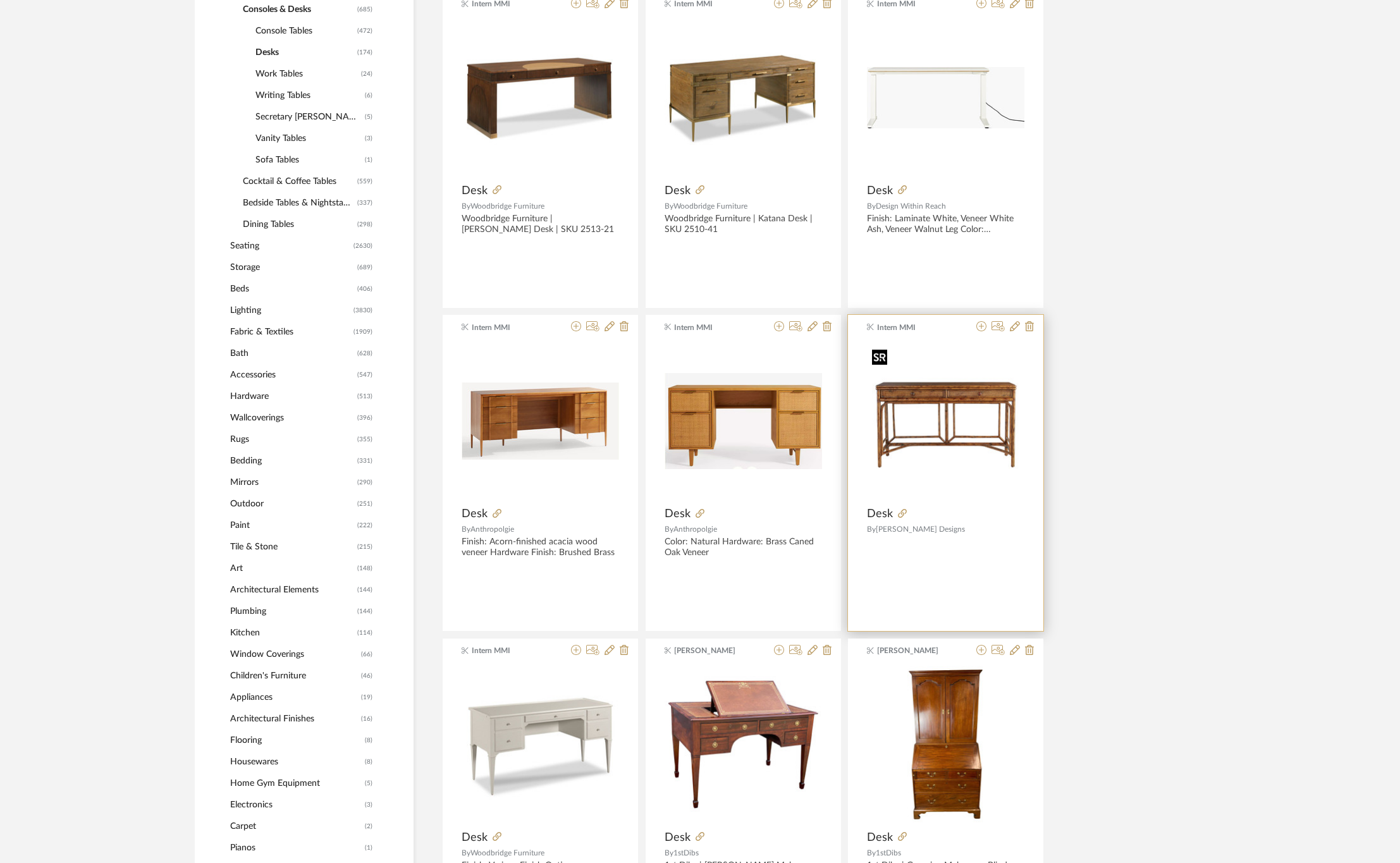
scroll to position [949, 0]
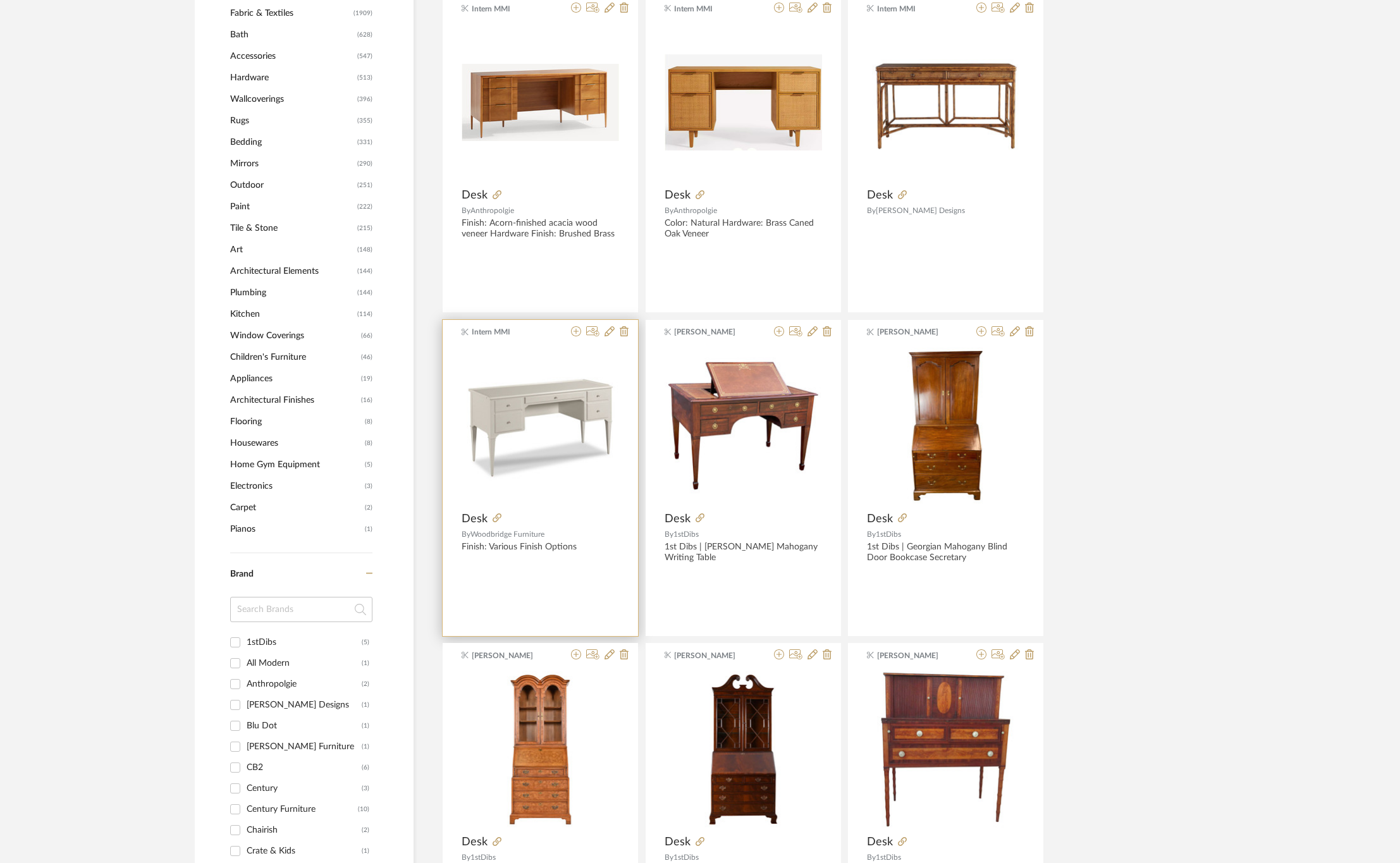
click at [592, 572] on div at bounding box center [540, 569] width 195 height 6
click at [466, 522] on span "Desk" at bounding box center [475, 519] width 26 height 14
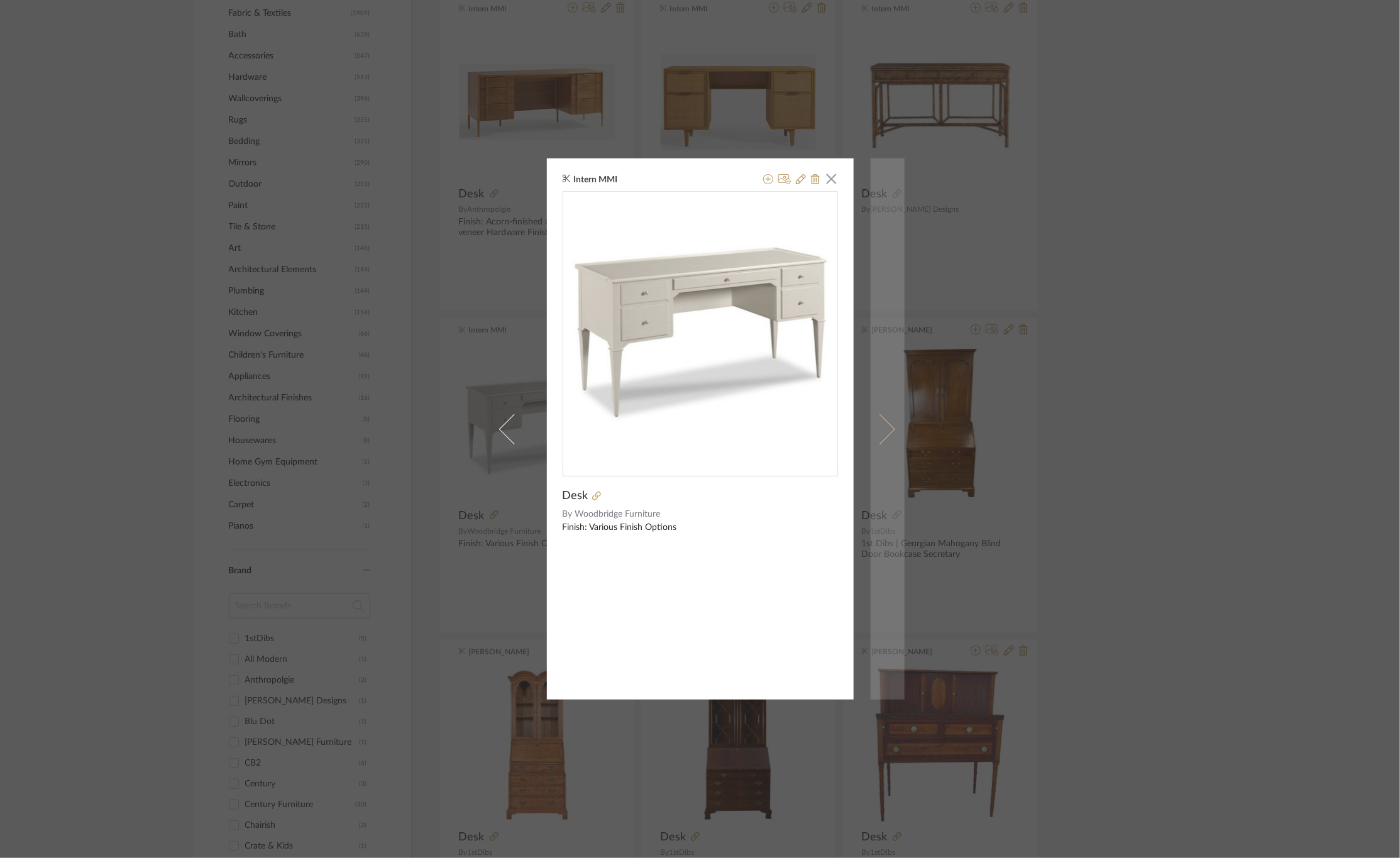
click at [890, 417] on link at bounding box center [888, 428] width 34 height 541
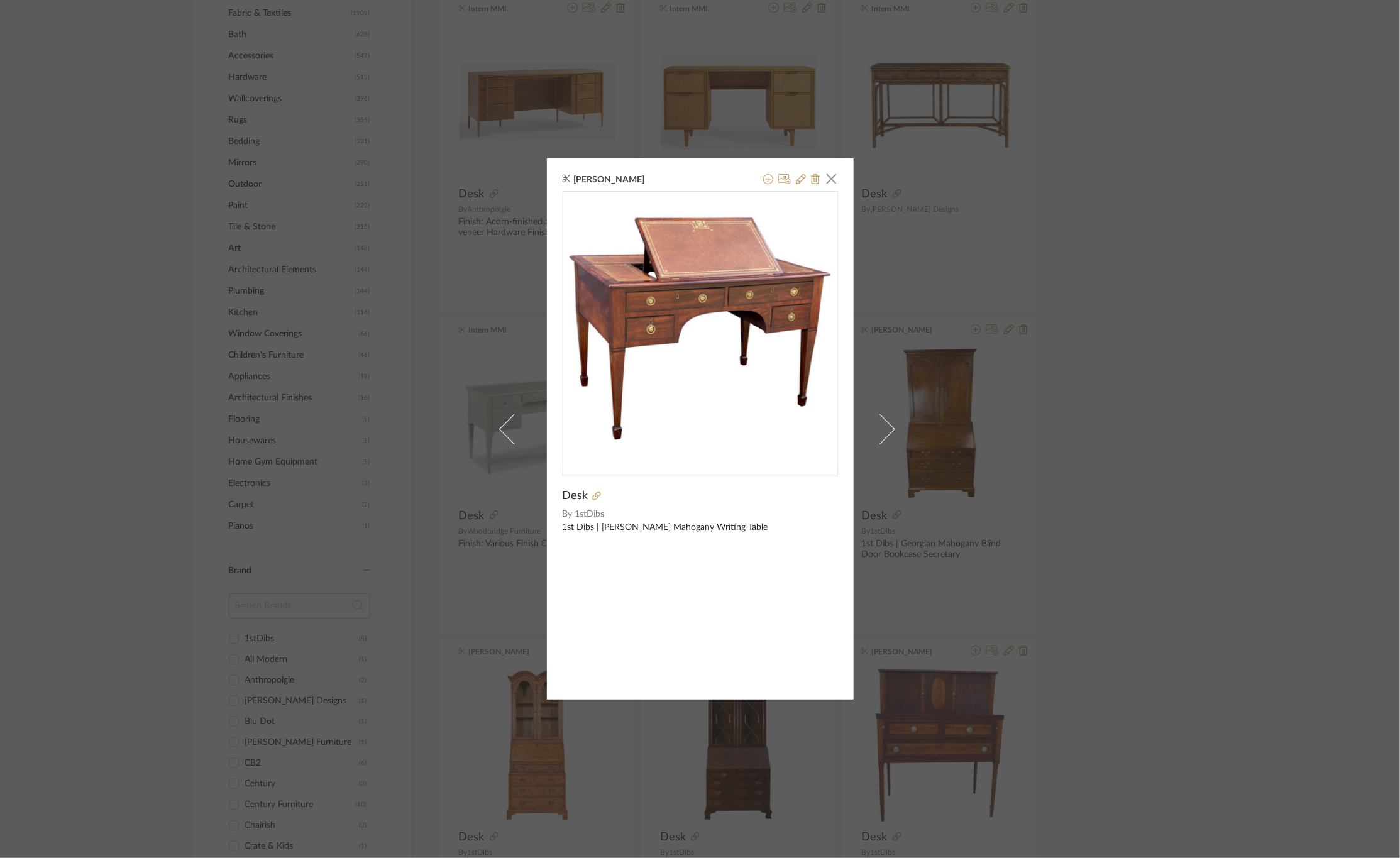
click at [890, 417] on link at bounding box center [888, 428] width 34 height 541
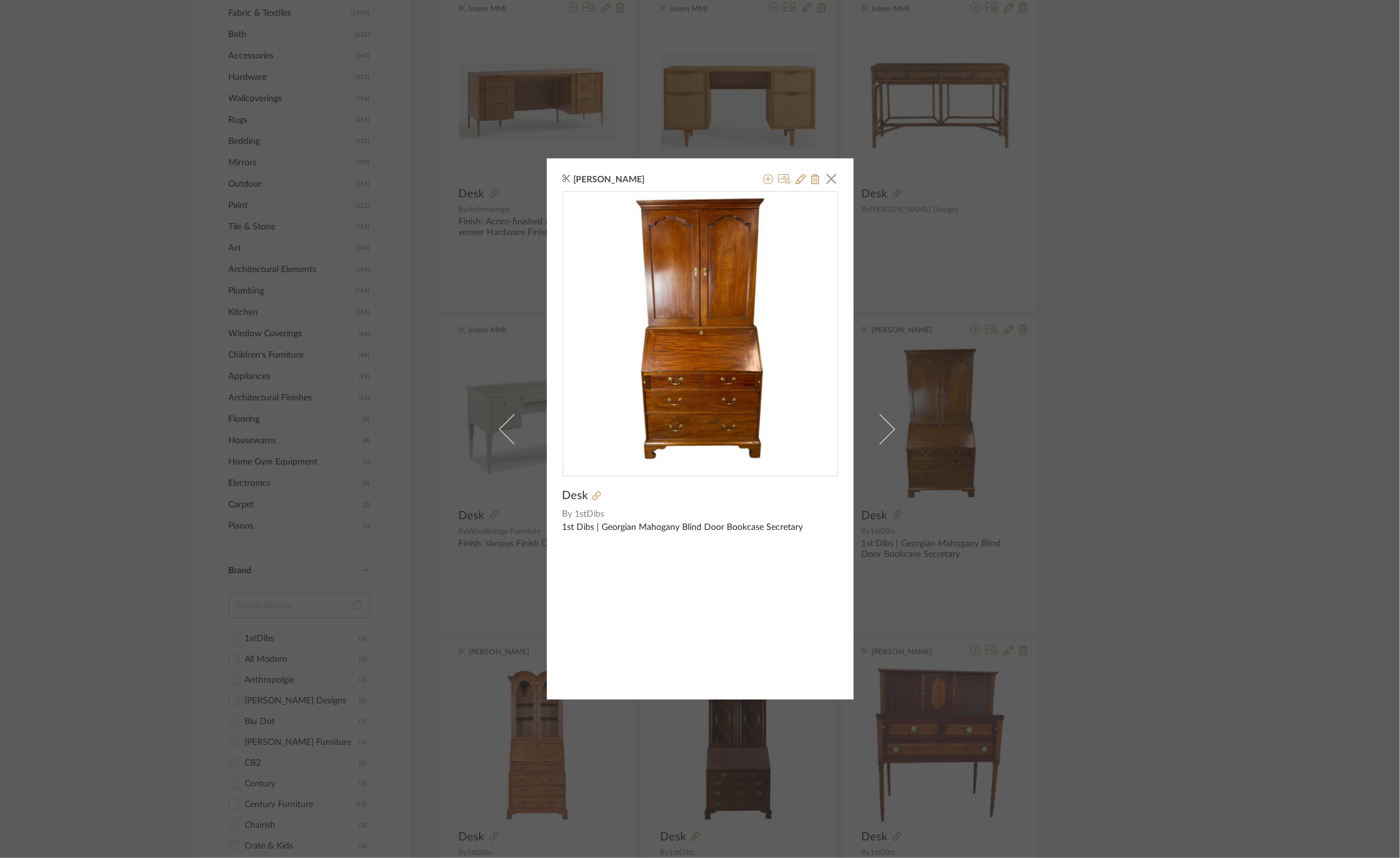
click at [890, 417] on link at bounding box center [888, 428] width 34 height 541
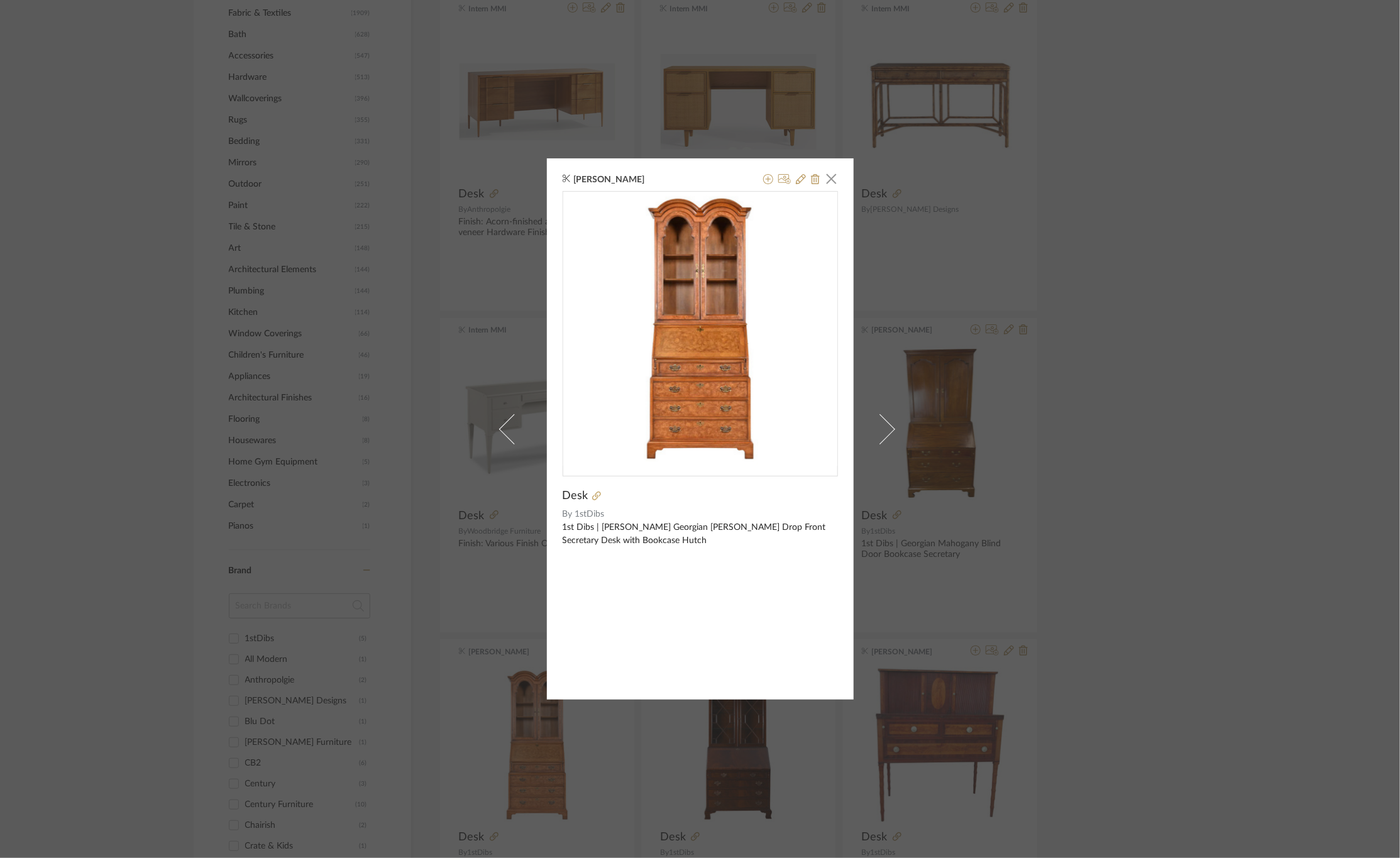
click at [1001, 423] on div "[PERSON_NAME] × Desk By 1stDibs 1st Dibs | [PERSON_NAME] Georgian [PERSON_NAME]…" at bounding box center [700, 429] width 1400 height 858
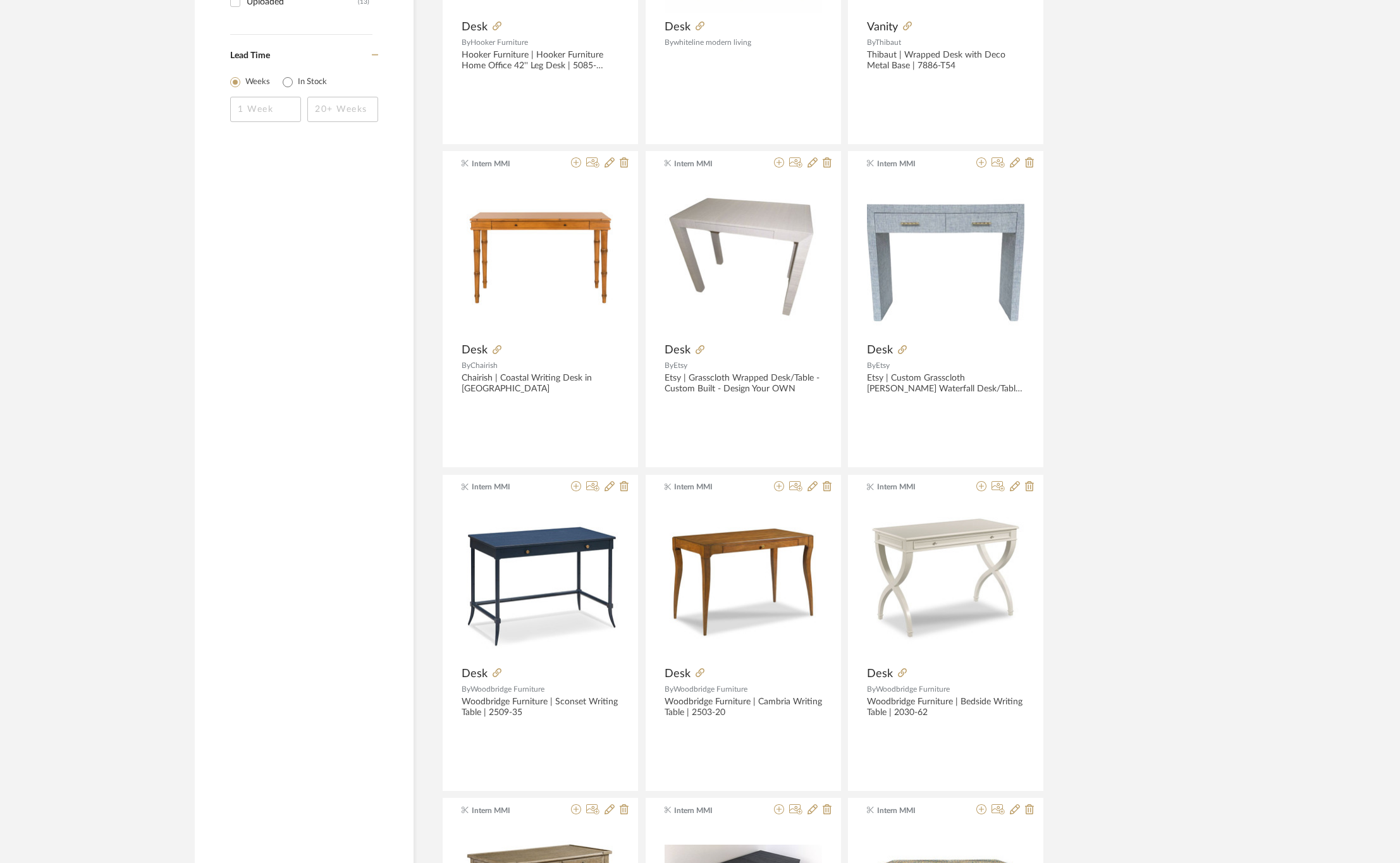
scroll to position [2087, 0]
click at [978, 167] on icon at bounding box center [981, 163] width 10 height 10
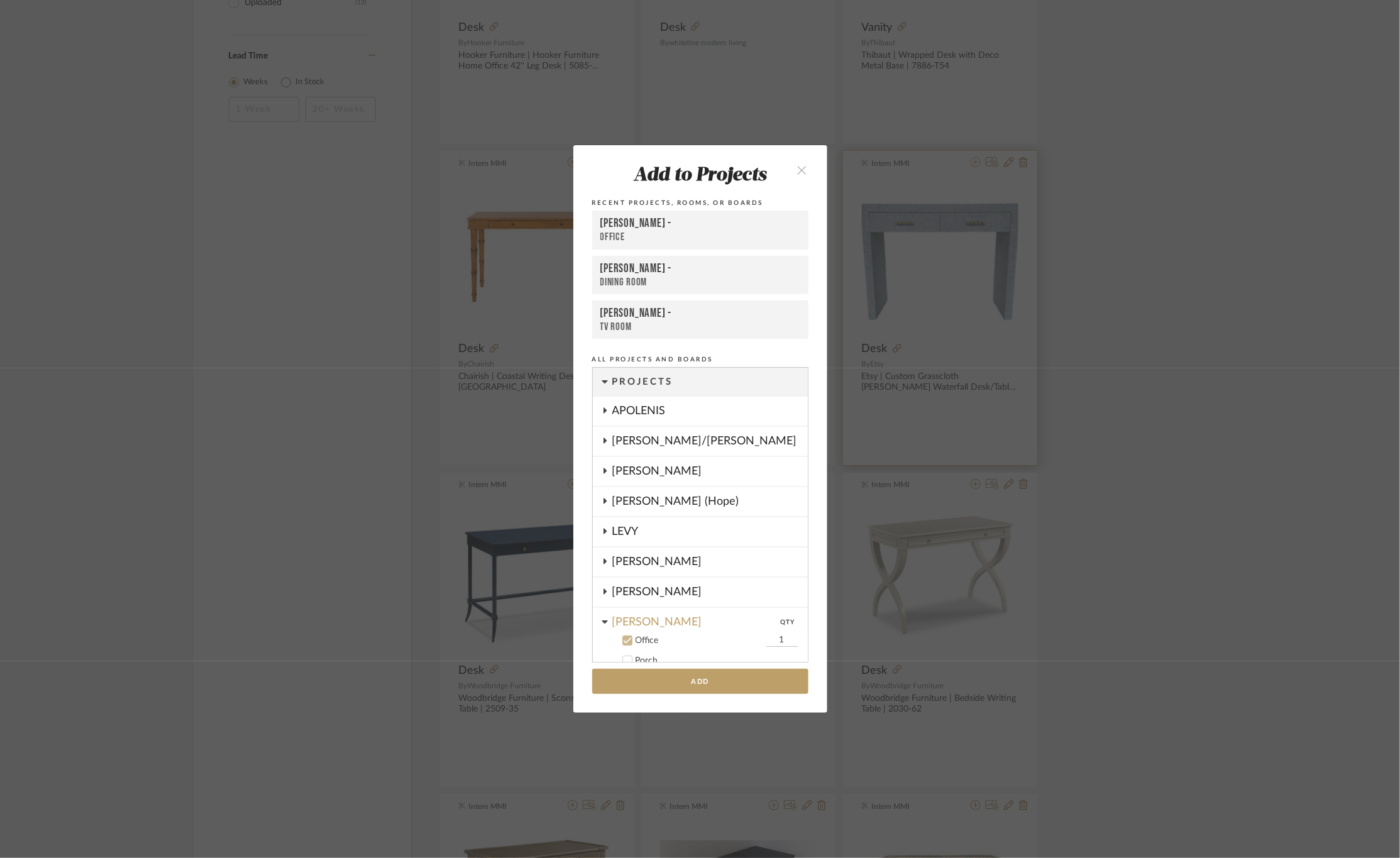
scroll to position [186, 0]
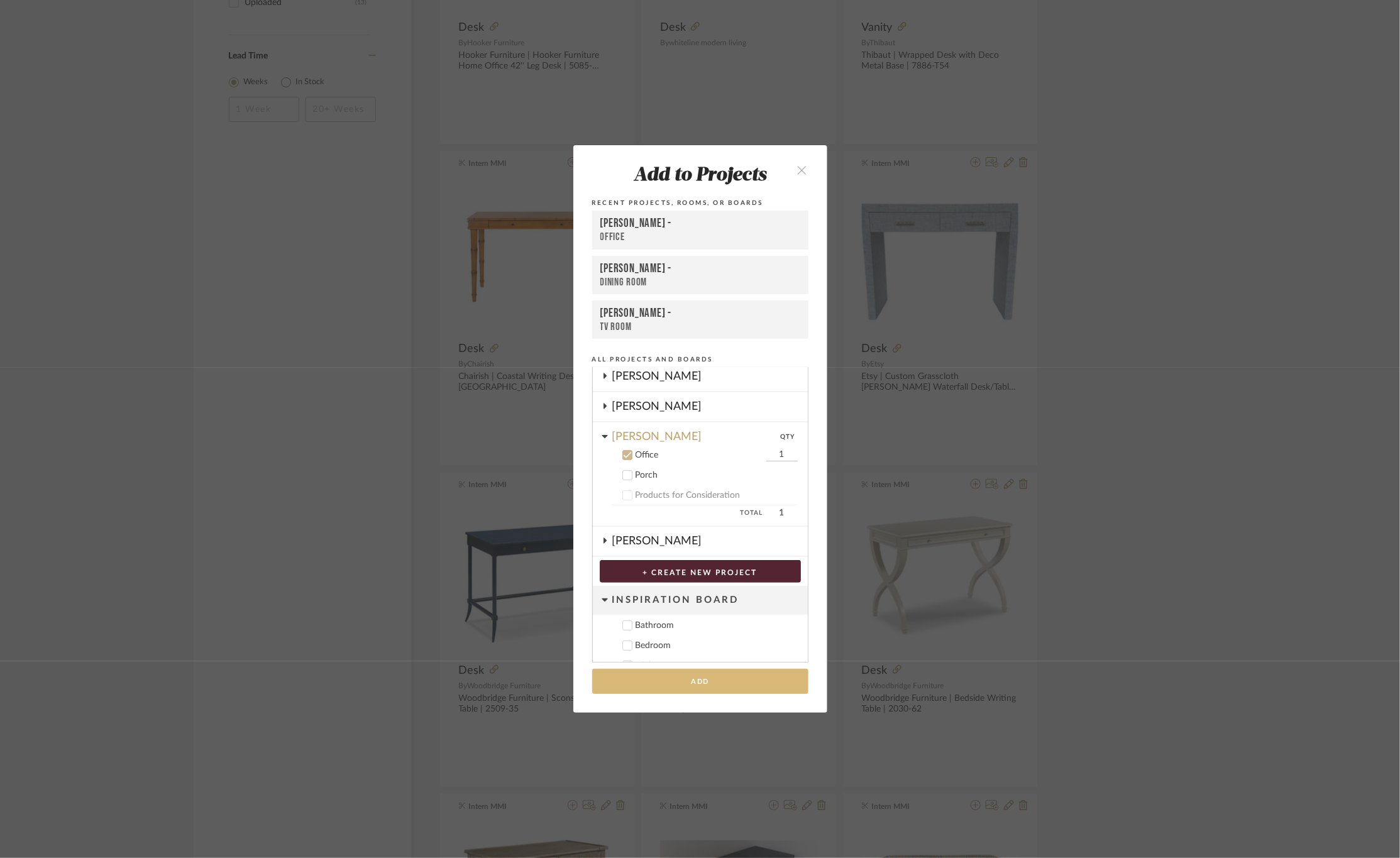
click at [645, 687] on button "Add" at bounding box center [701, 682] width 216 height 26
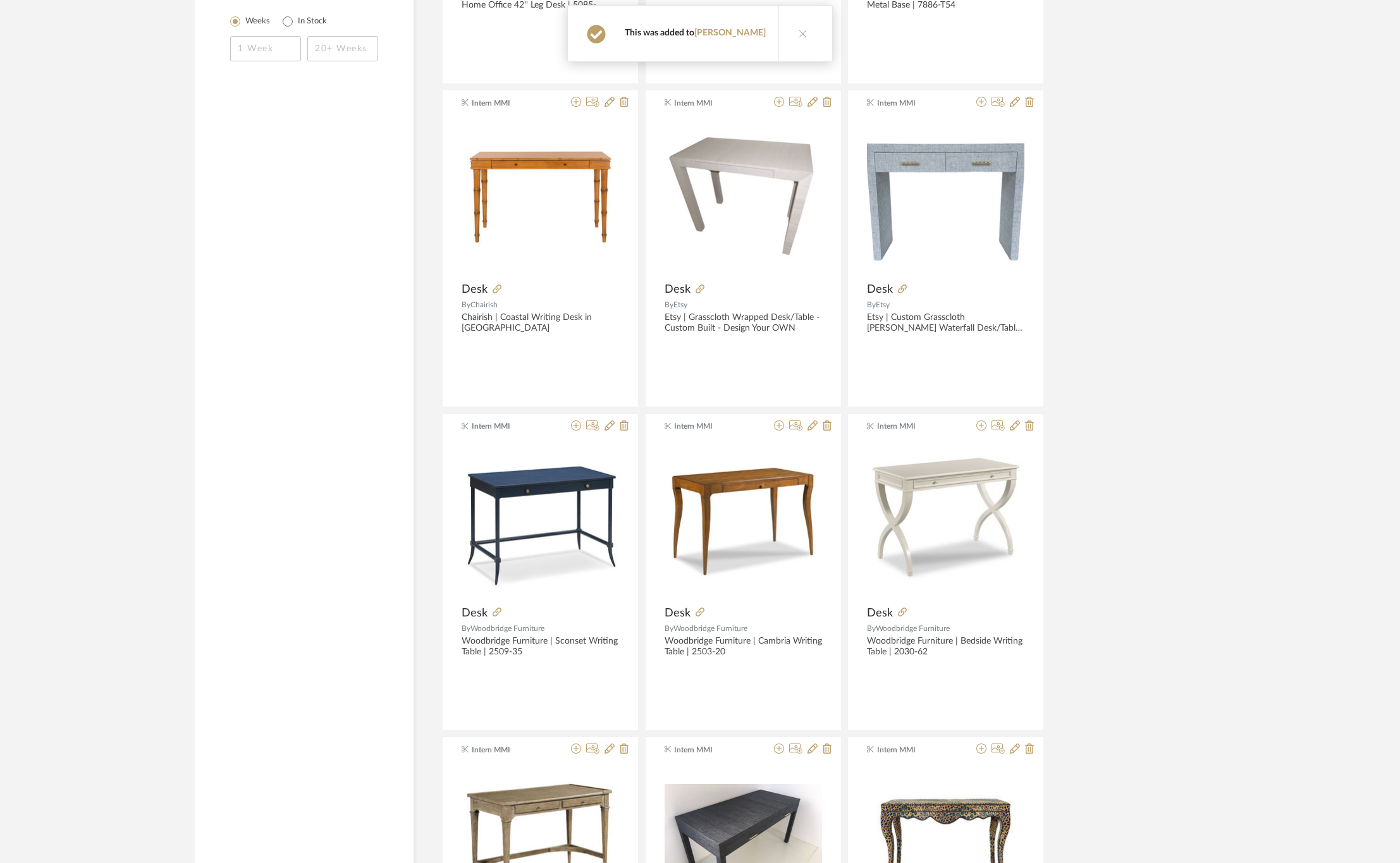
scroll to position [2181, 0]
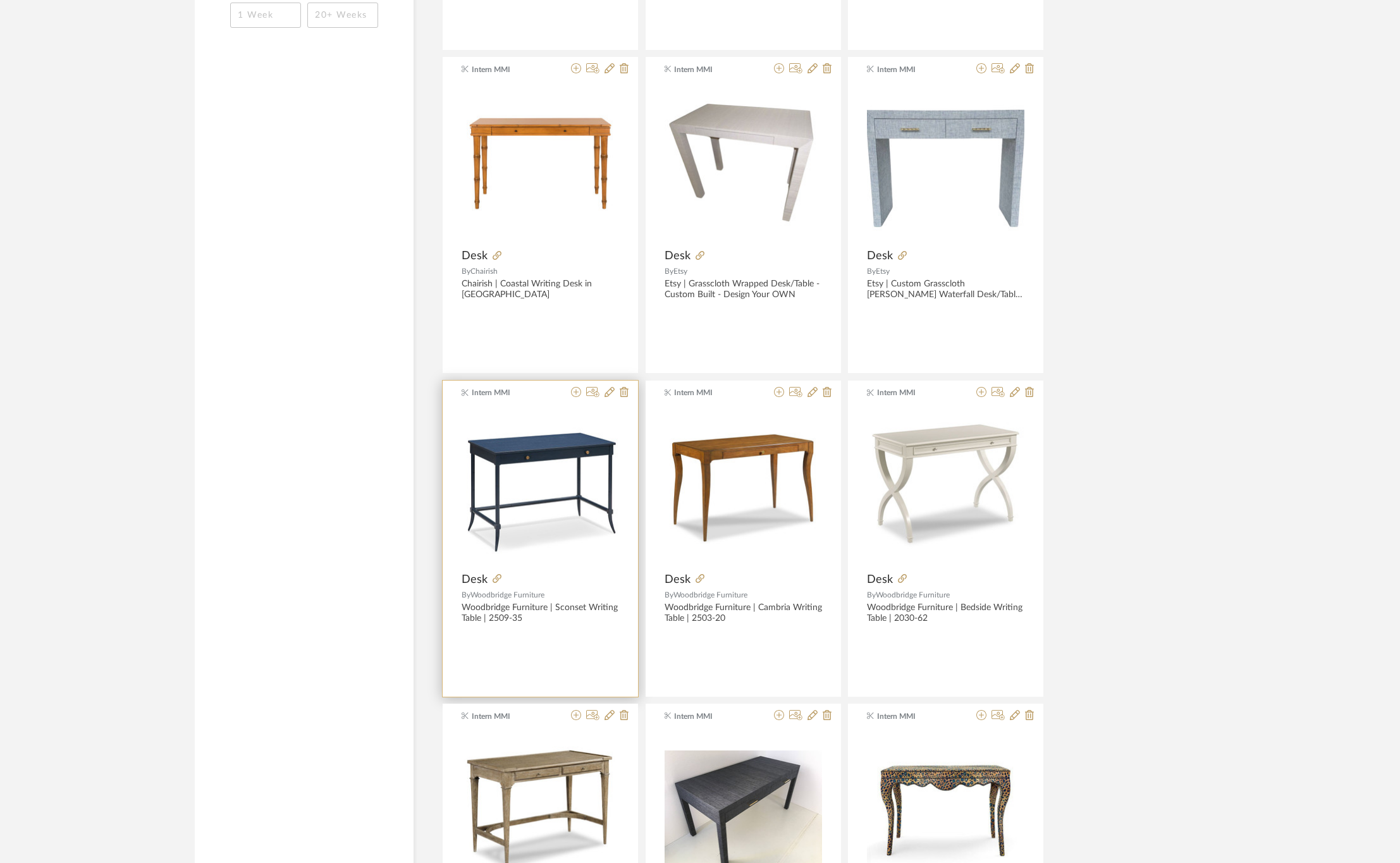
click at [590, 584] on div at bounding box center [553, 580] width 131 height 14
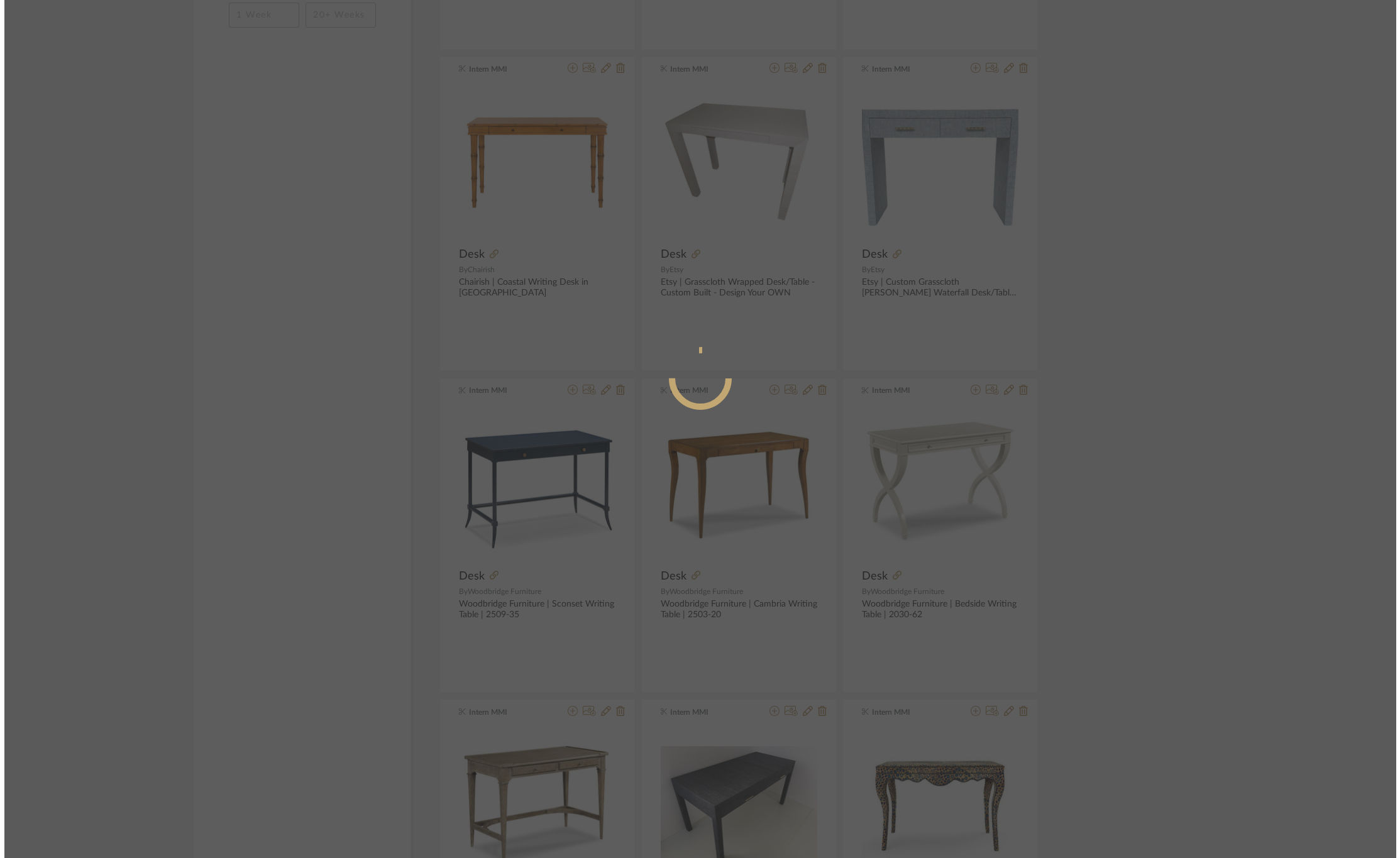
scroll to position [0, 0]
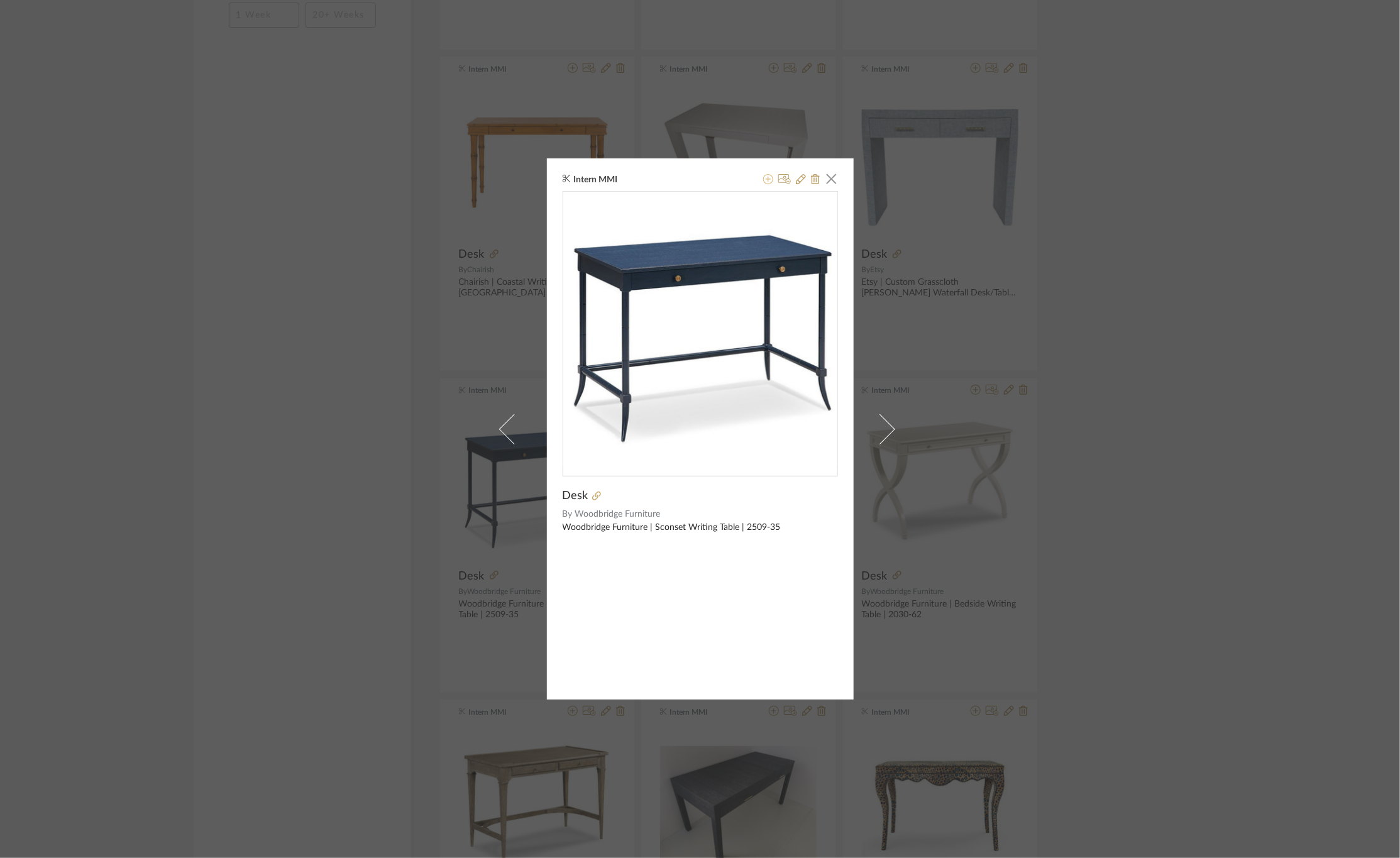
click at [763, 177] on icon at bounding box center [769, 179] width 10 height 10
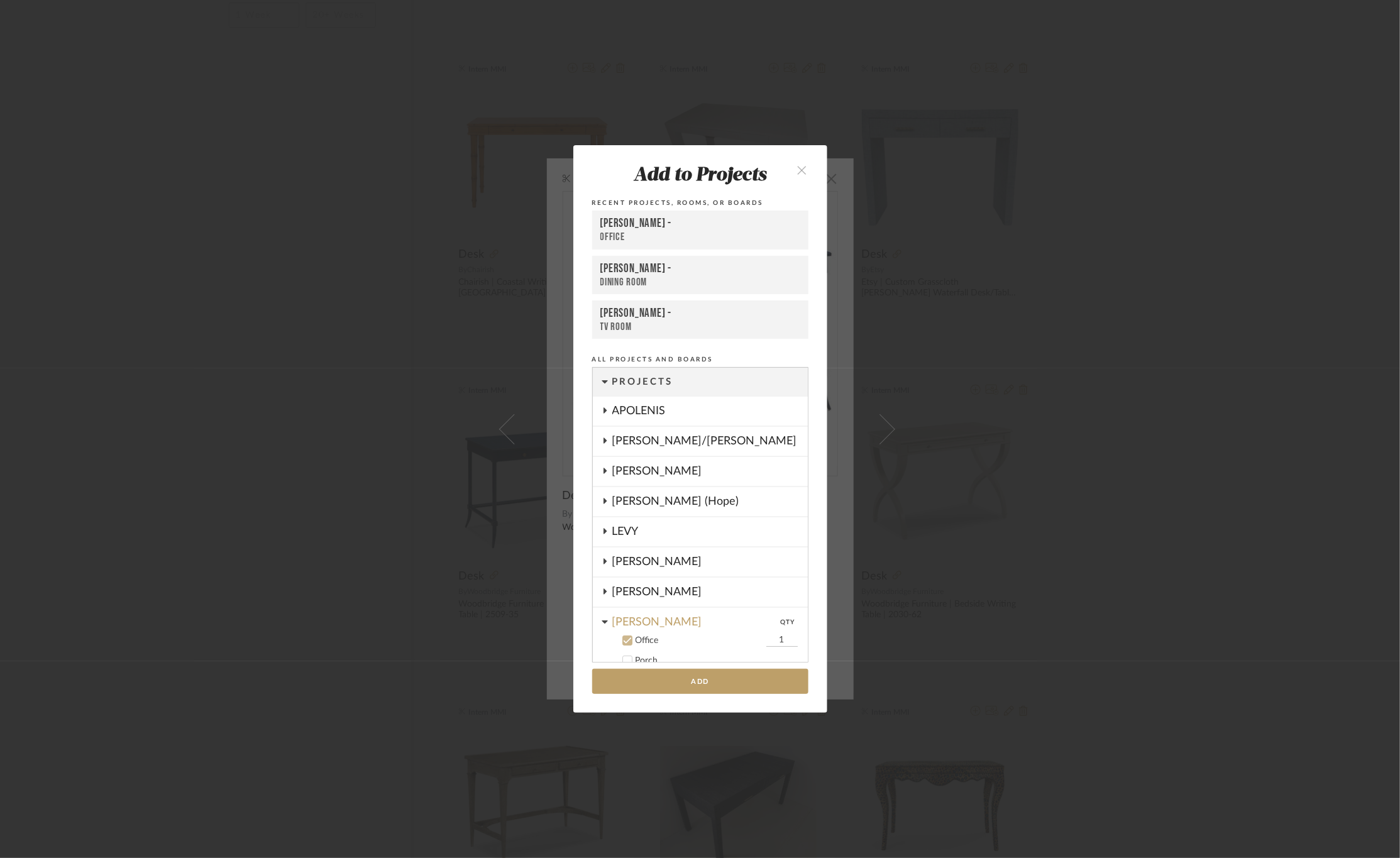
scroll to position [186, 0]
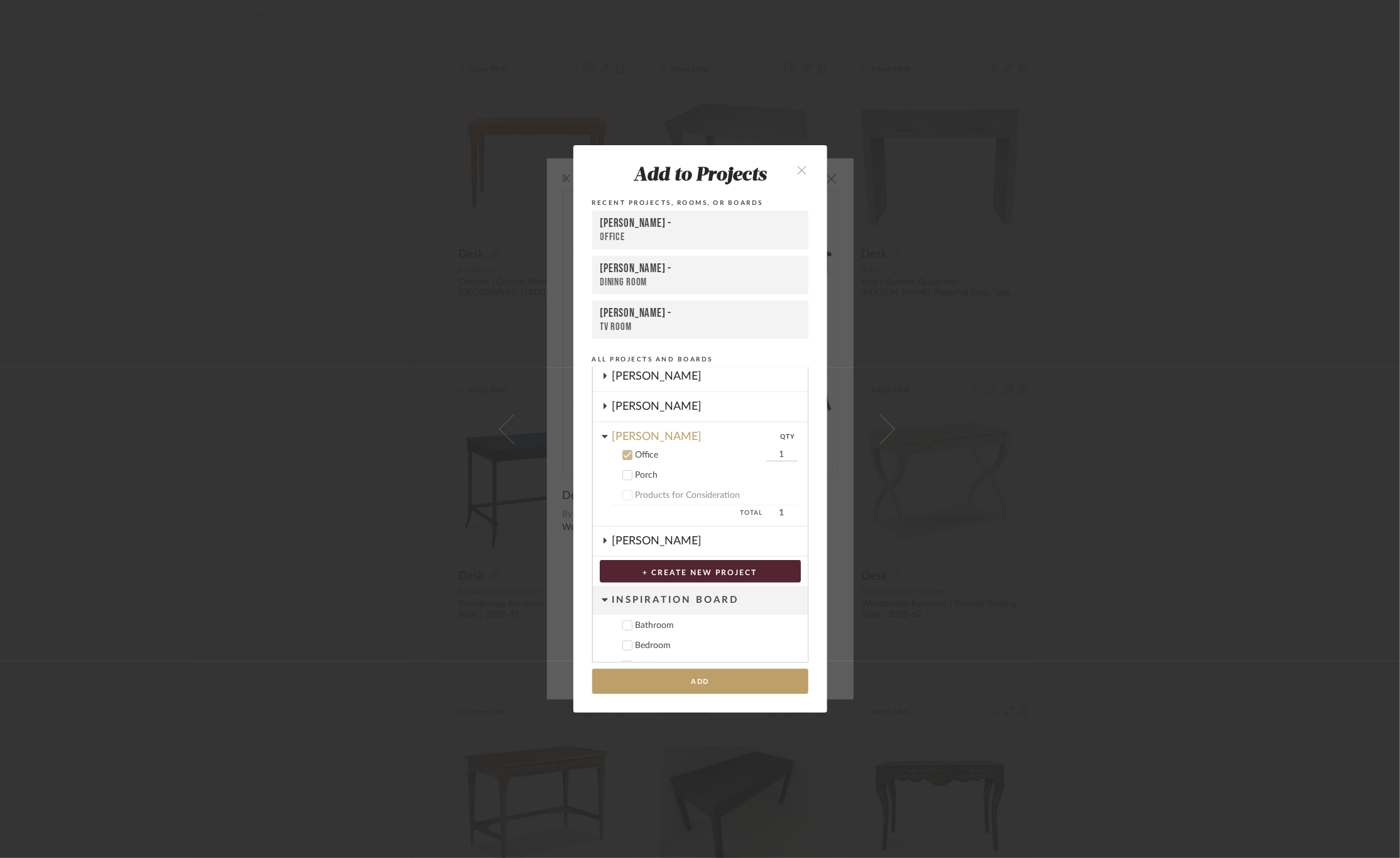
click at [680, 238] on div "Office" at bounding box center [701, 237] width 200 height 13
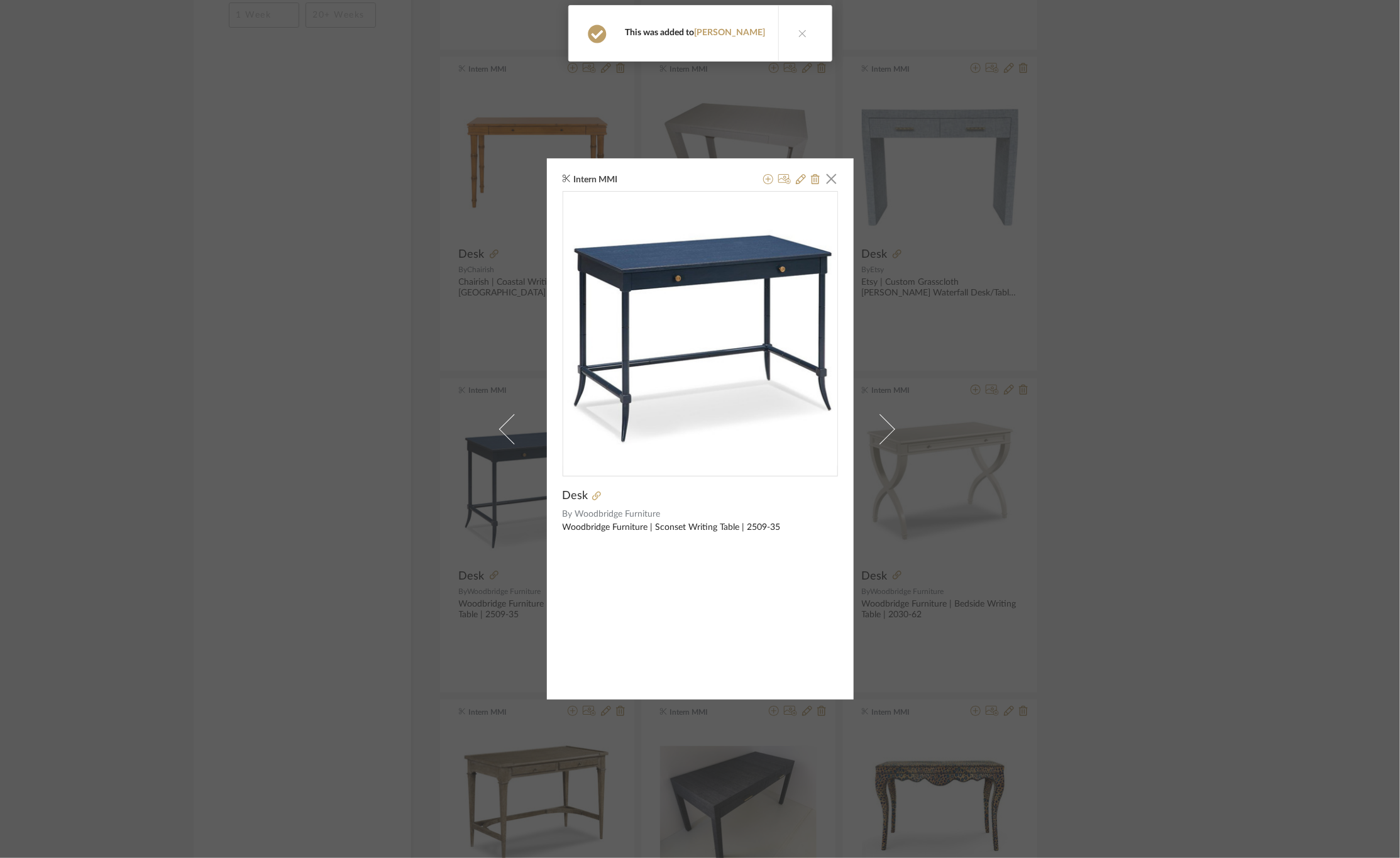
click at [1001, 523] on div "Intern MMI × Desk By Woodbridge Furniture Woodbridge Furniture | Sconset Writin…" at bounding box center [700, 429] width 1400 height 858
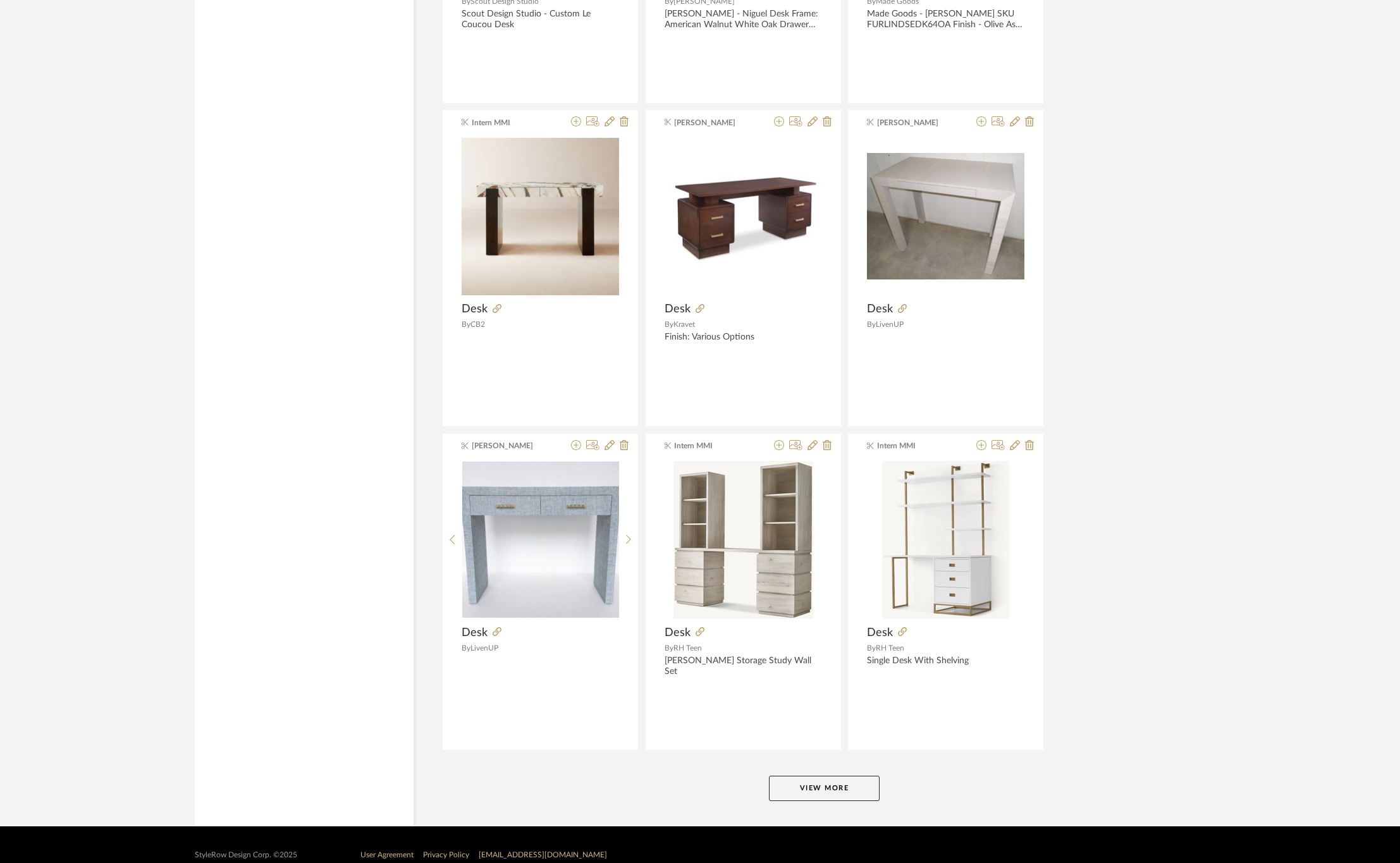
scroll to position [3449, 0]
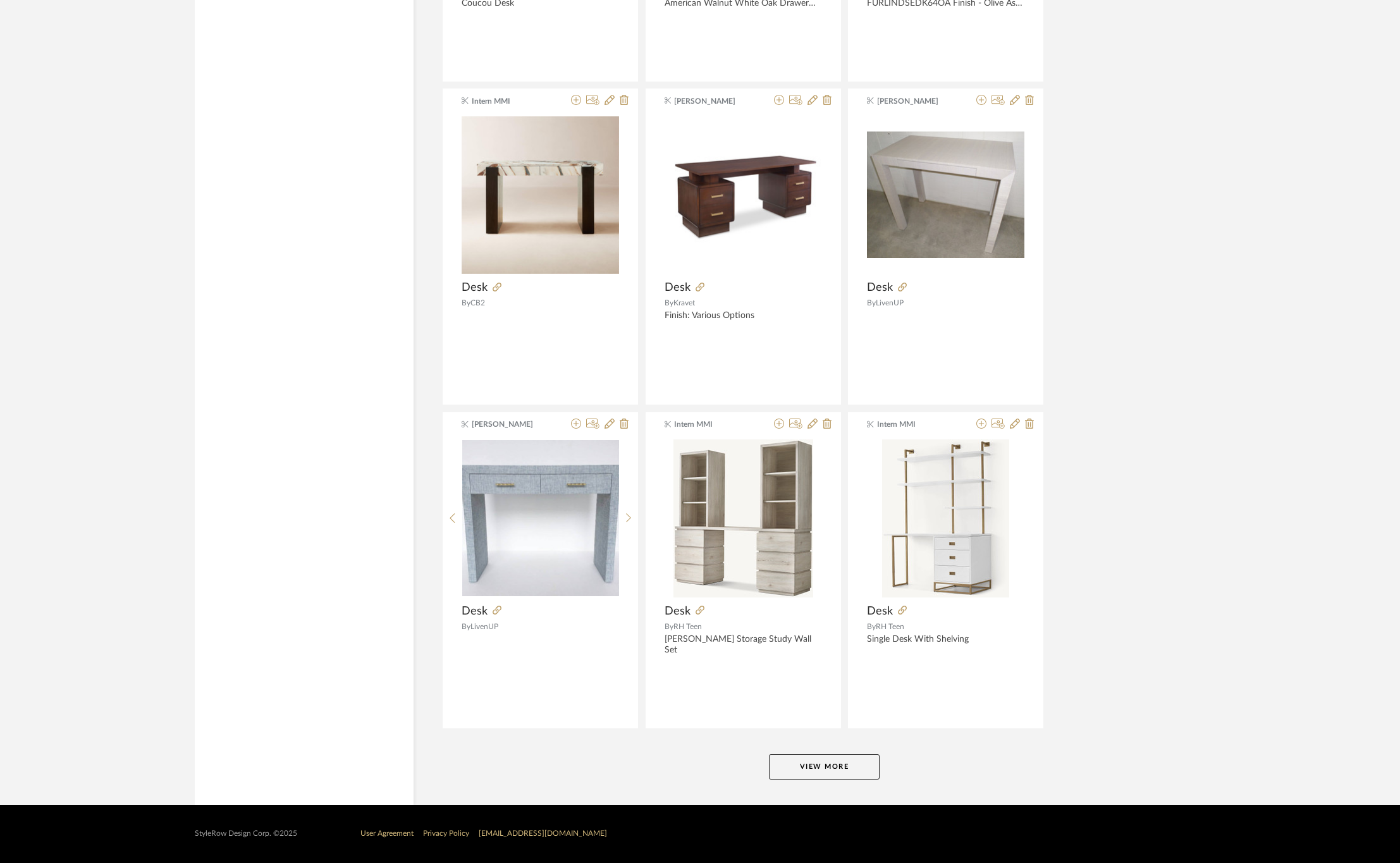
click at [844, 754] on button "View More" at bounding box center [824, 766] width 111 height 25
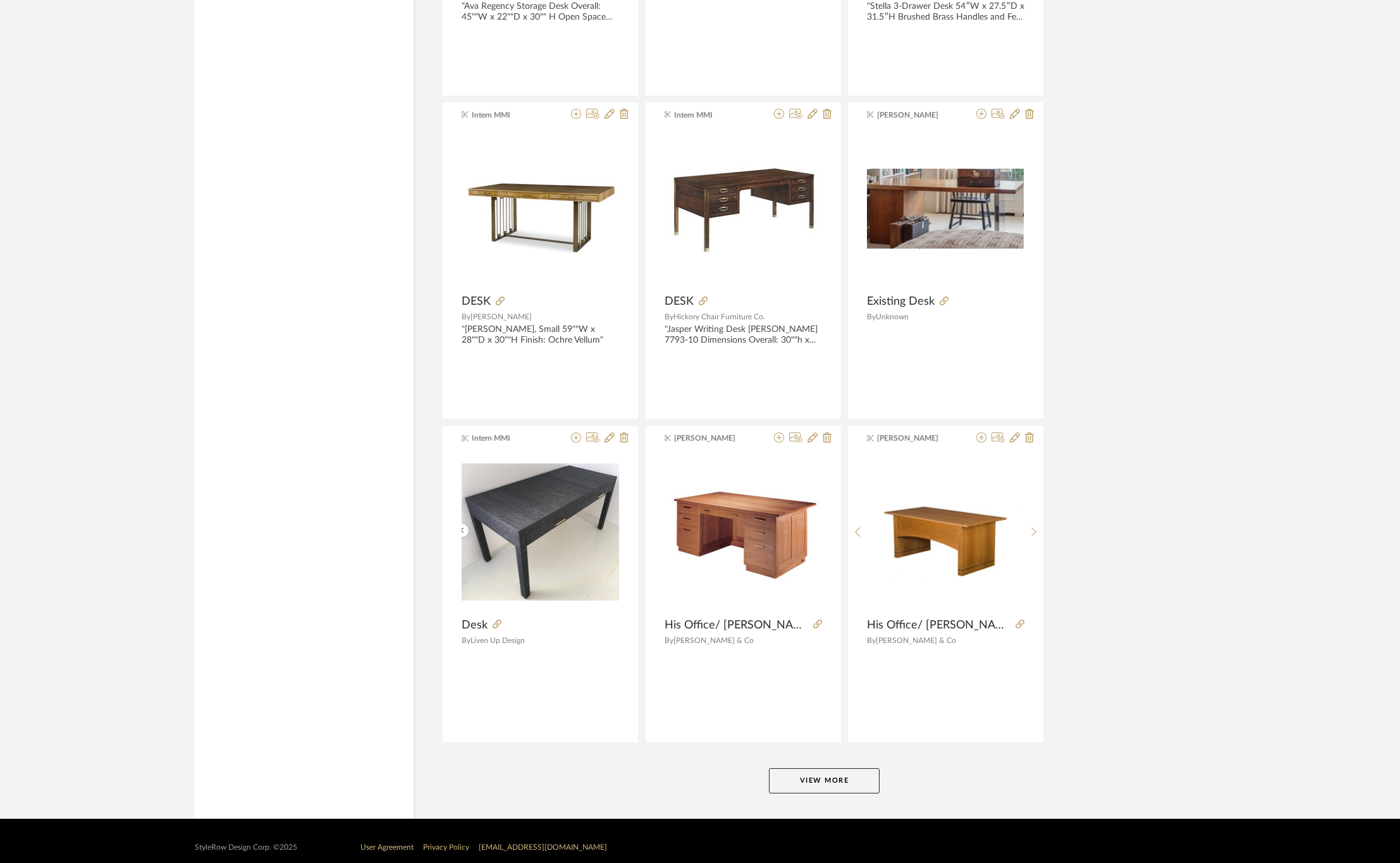
scroll to position [7338, 0]
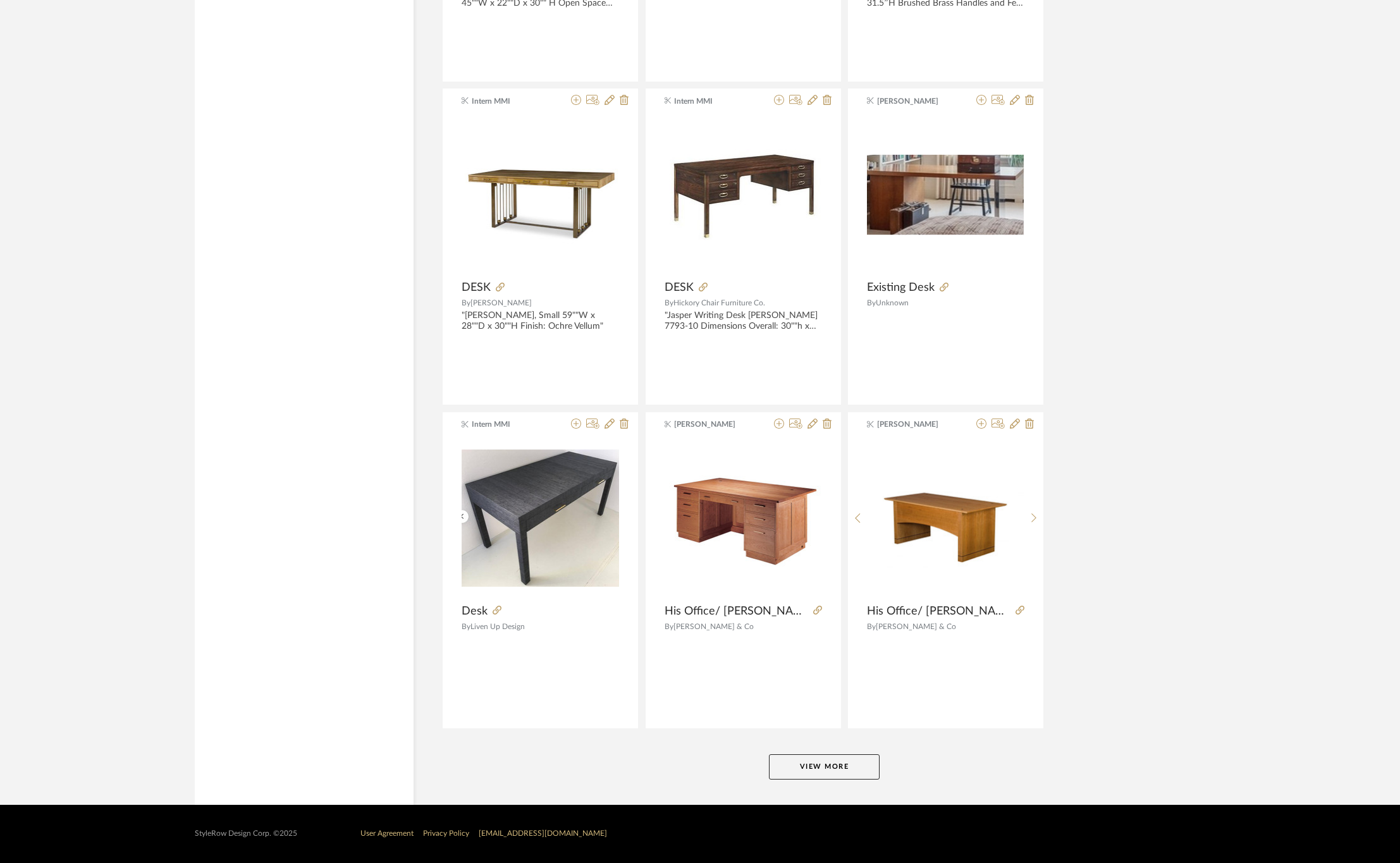
click at [793, 774] on button "View More" at bounding box center [824, 766] width 111 height 25
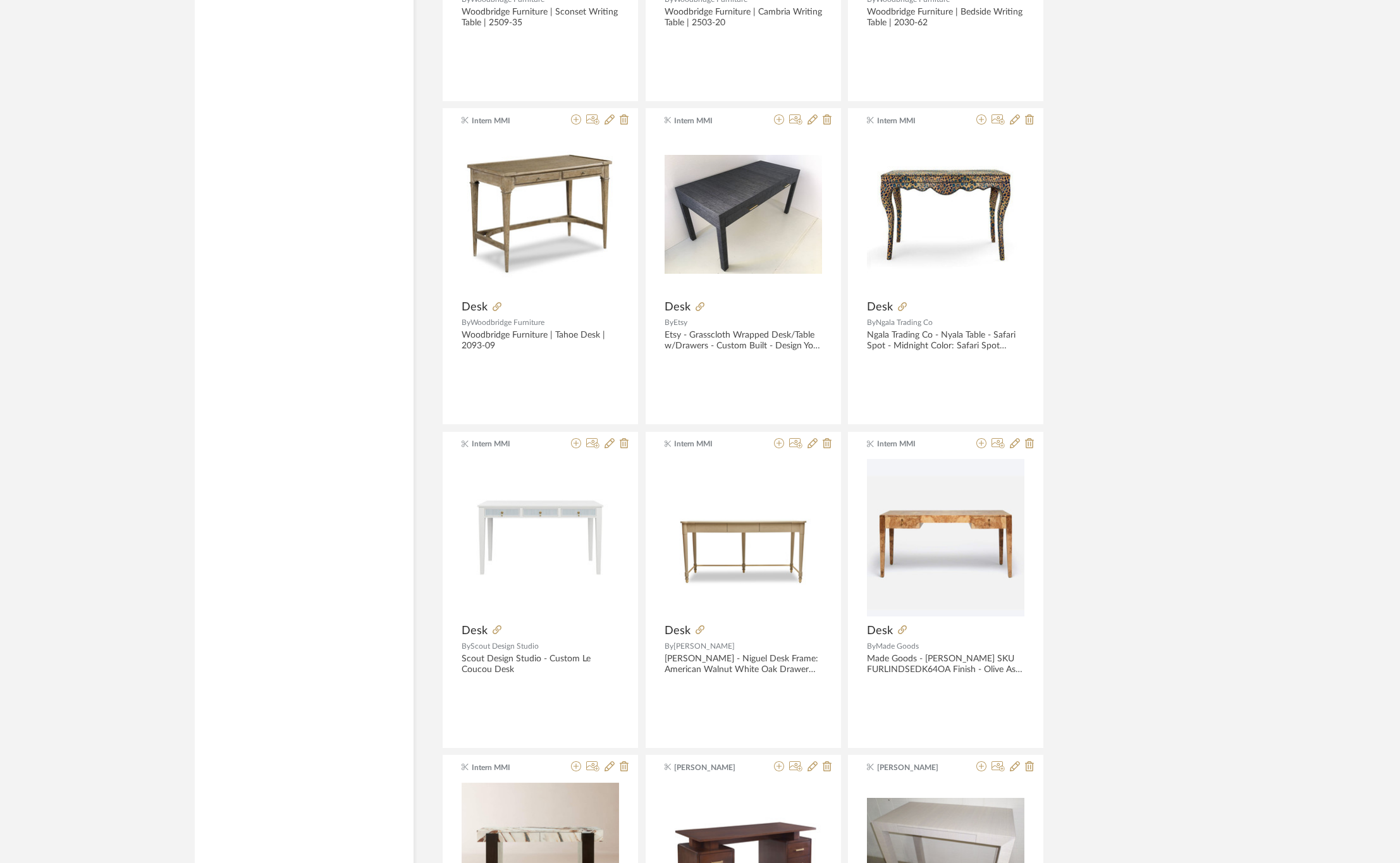
scroll to position [0, 0]
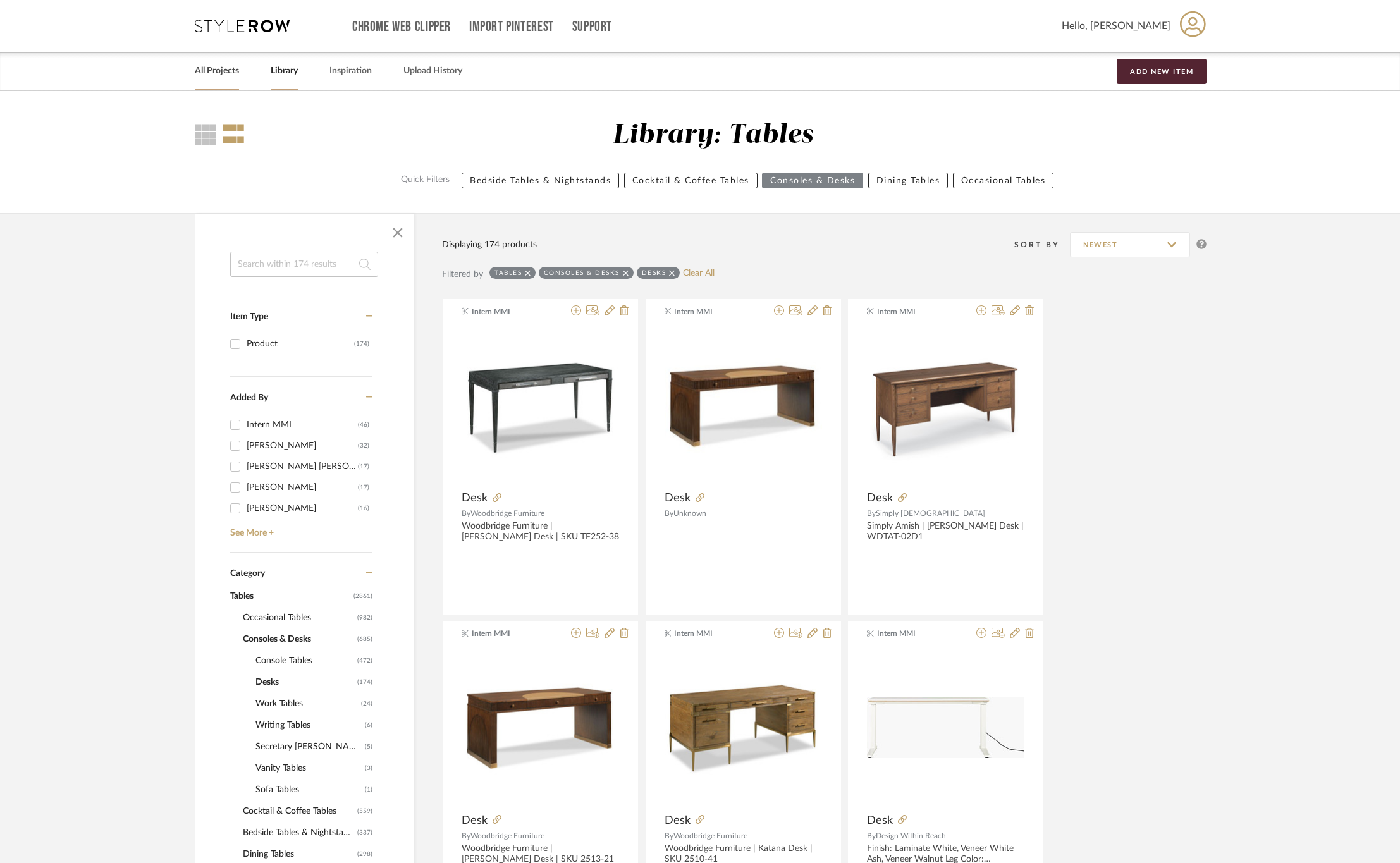
click at [213, 63] on link "All Projects" at bounding box center [216, 71] width 44 height 17
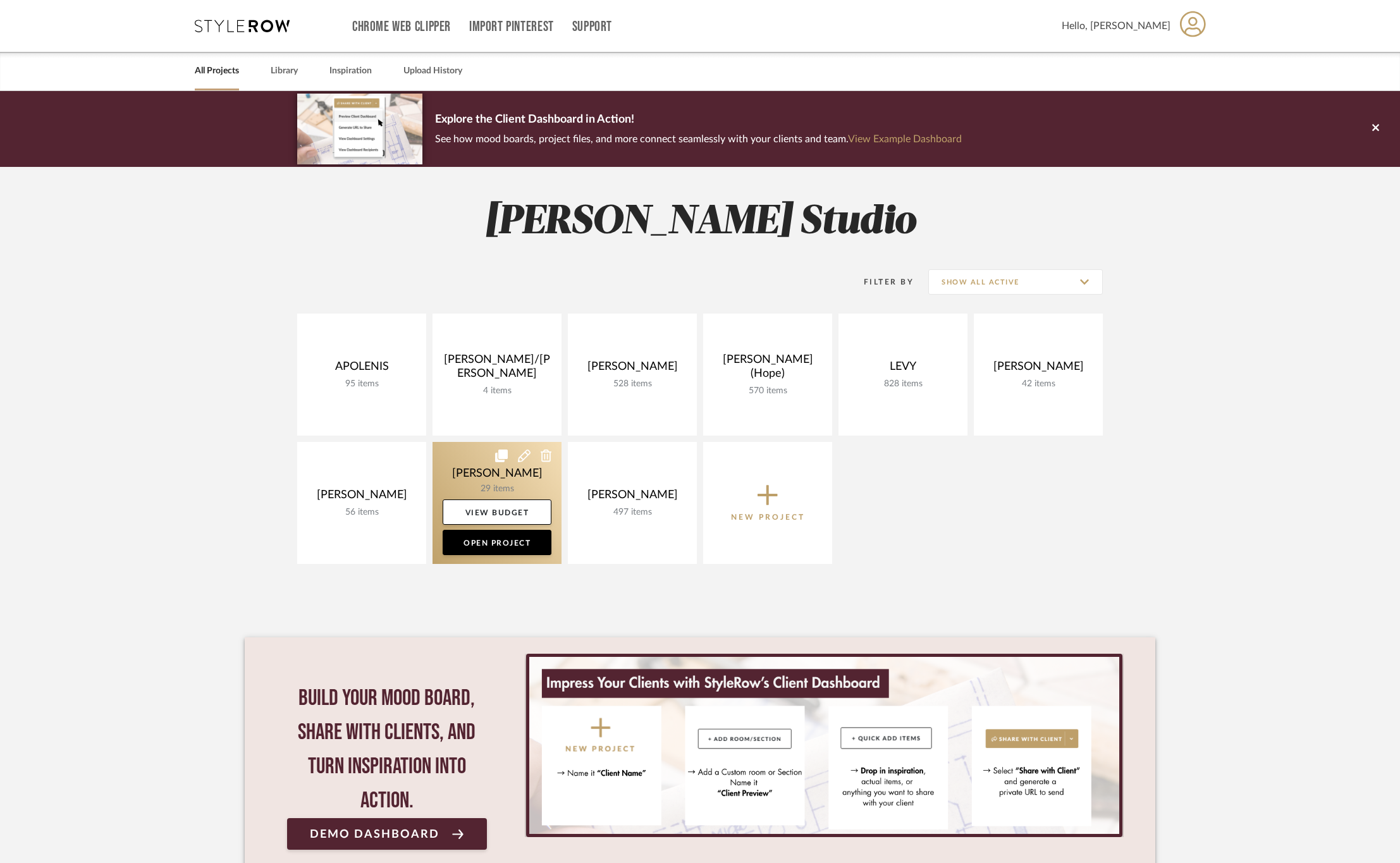
click at [455, 473] on link at bounding box center [497, 502] width 129 height 122
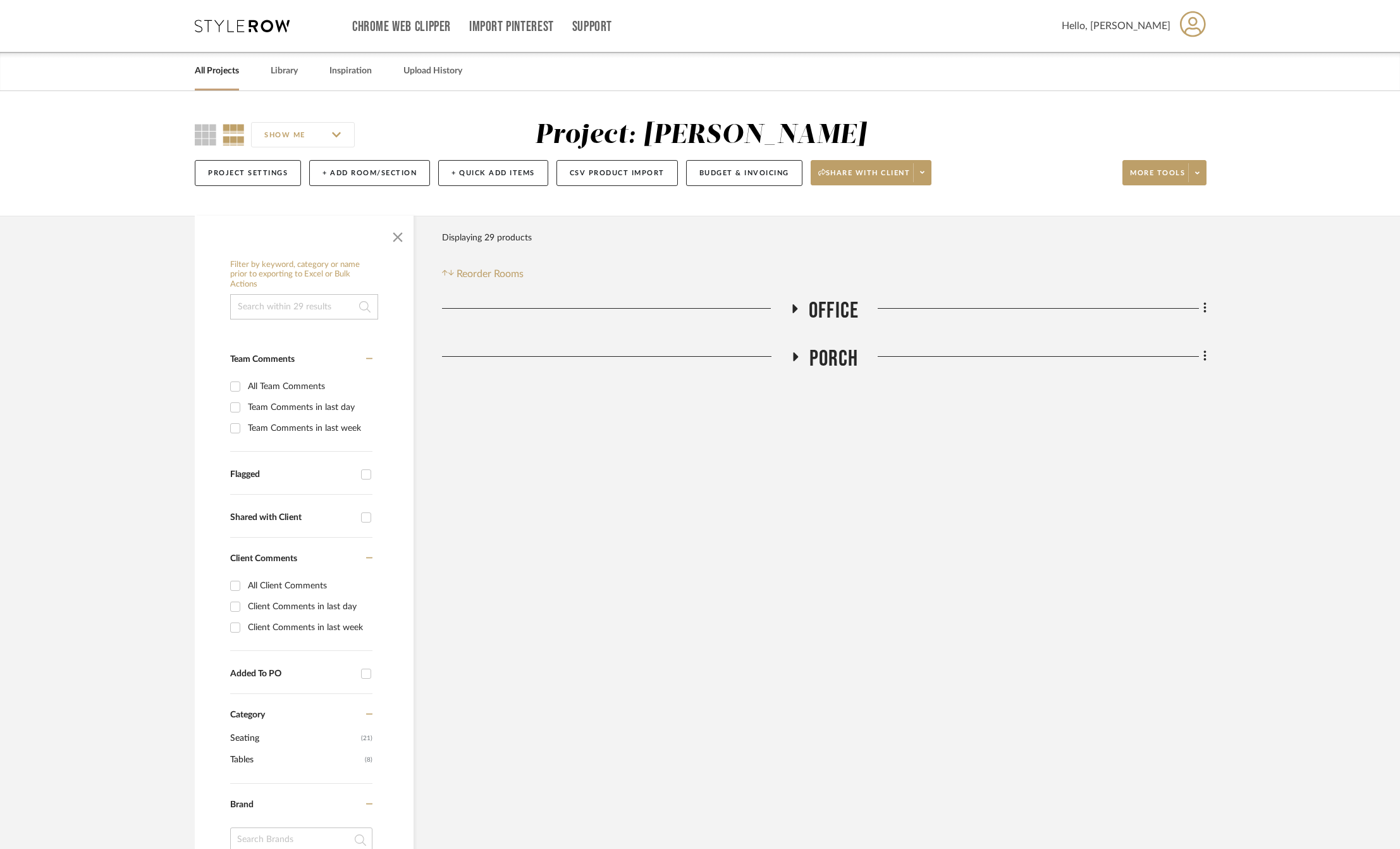
click at [844, 300] on span "Office" at bounding box center [834, 310] width 50 height 27
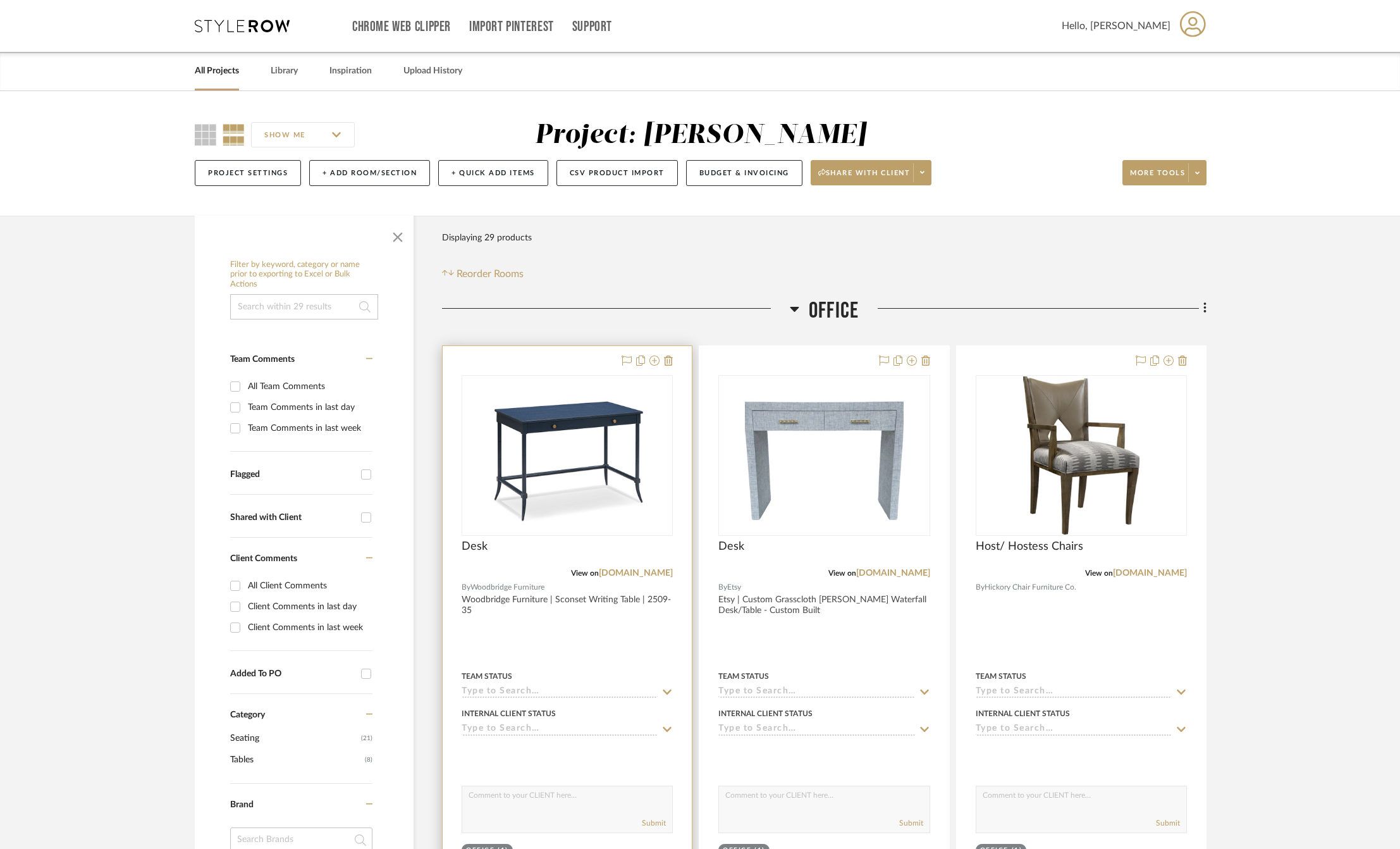
click at [613, 632] on div at bounding box center [567, 622] width 249 height 553
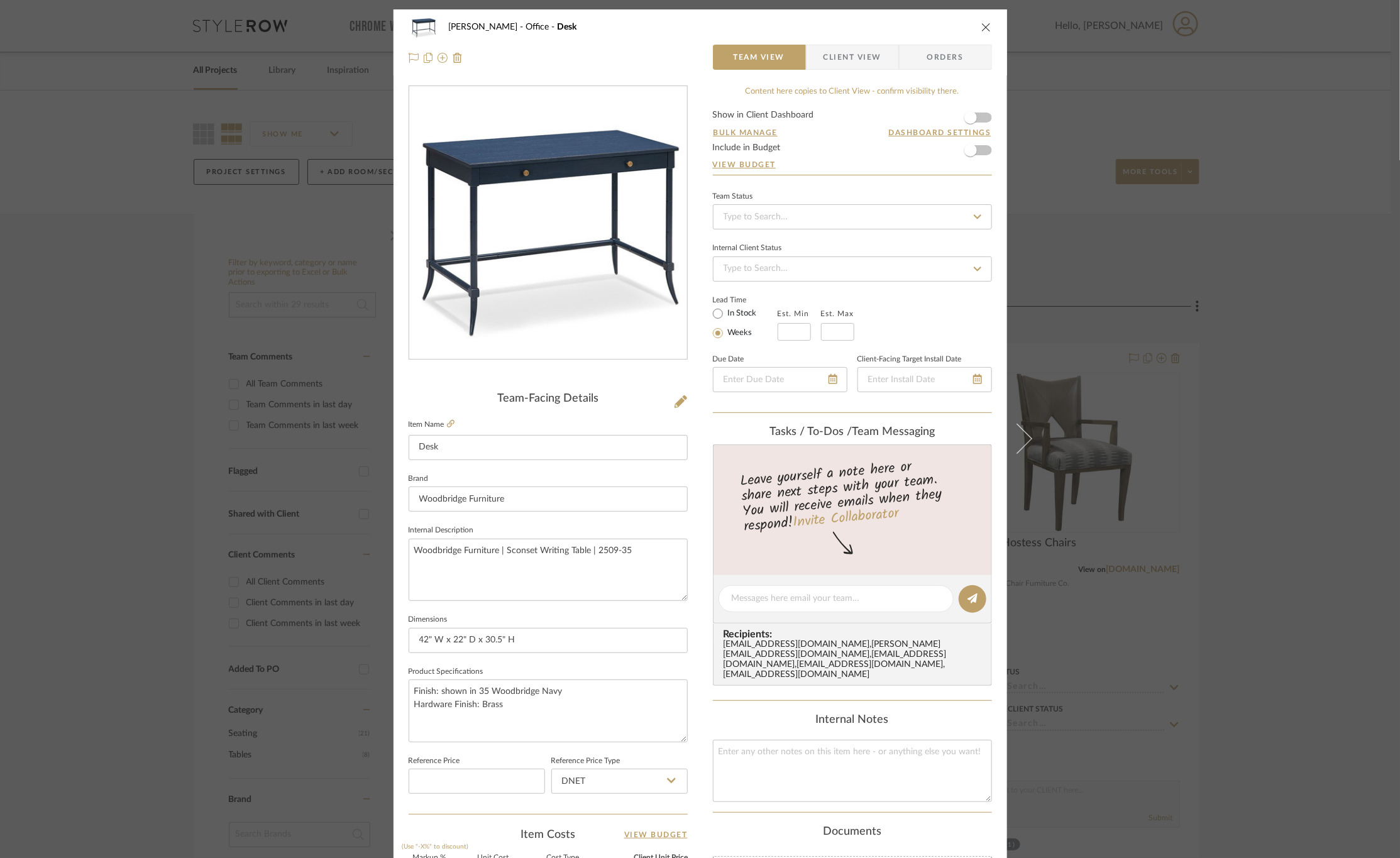
click at [982, 27] on icon "close" at bounding box center [987, 27] width 10 height 10
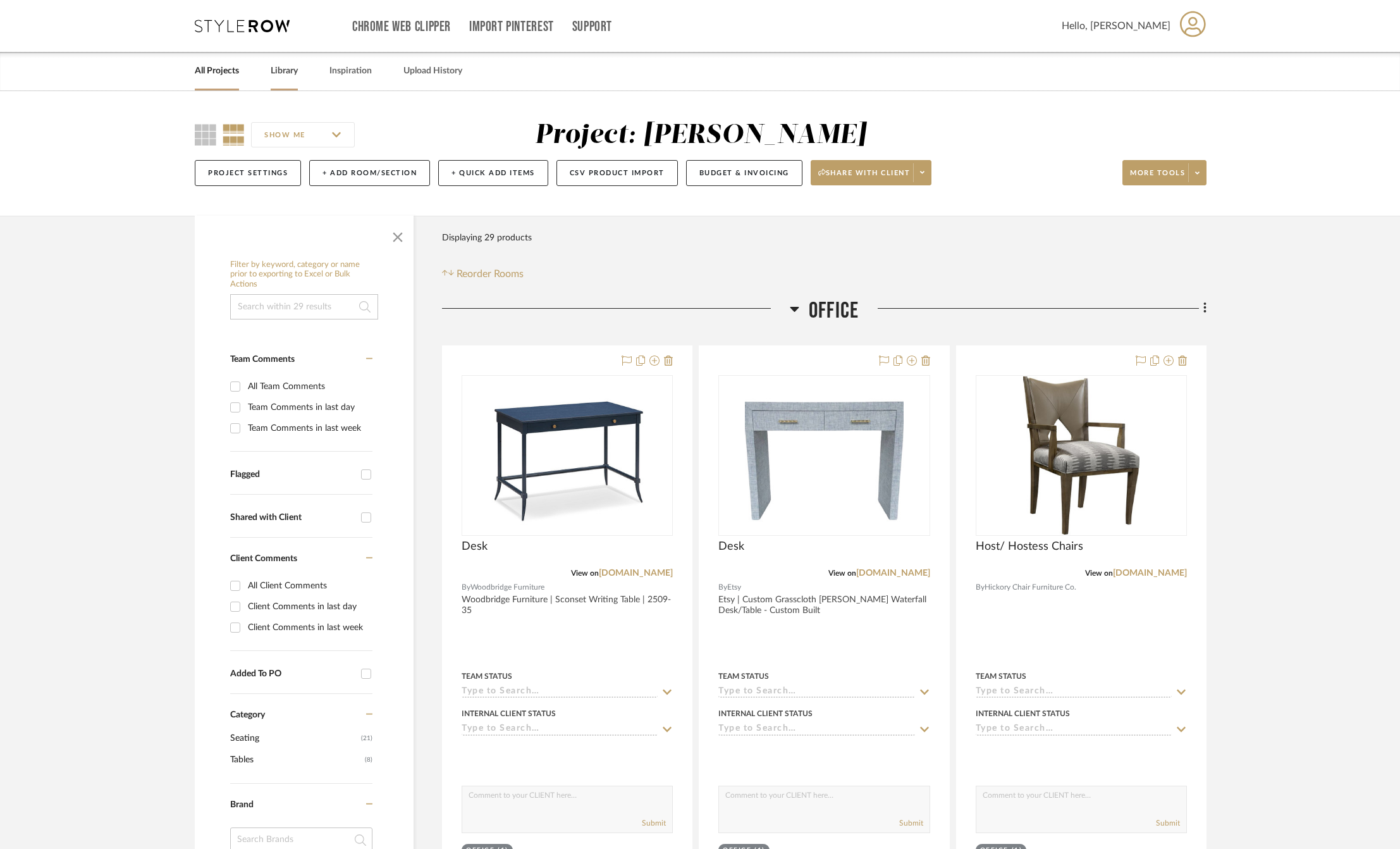
click at [281, 66] on link "Library" at bounding box center [284, 71] width 27 height 17
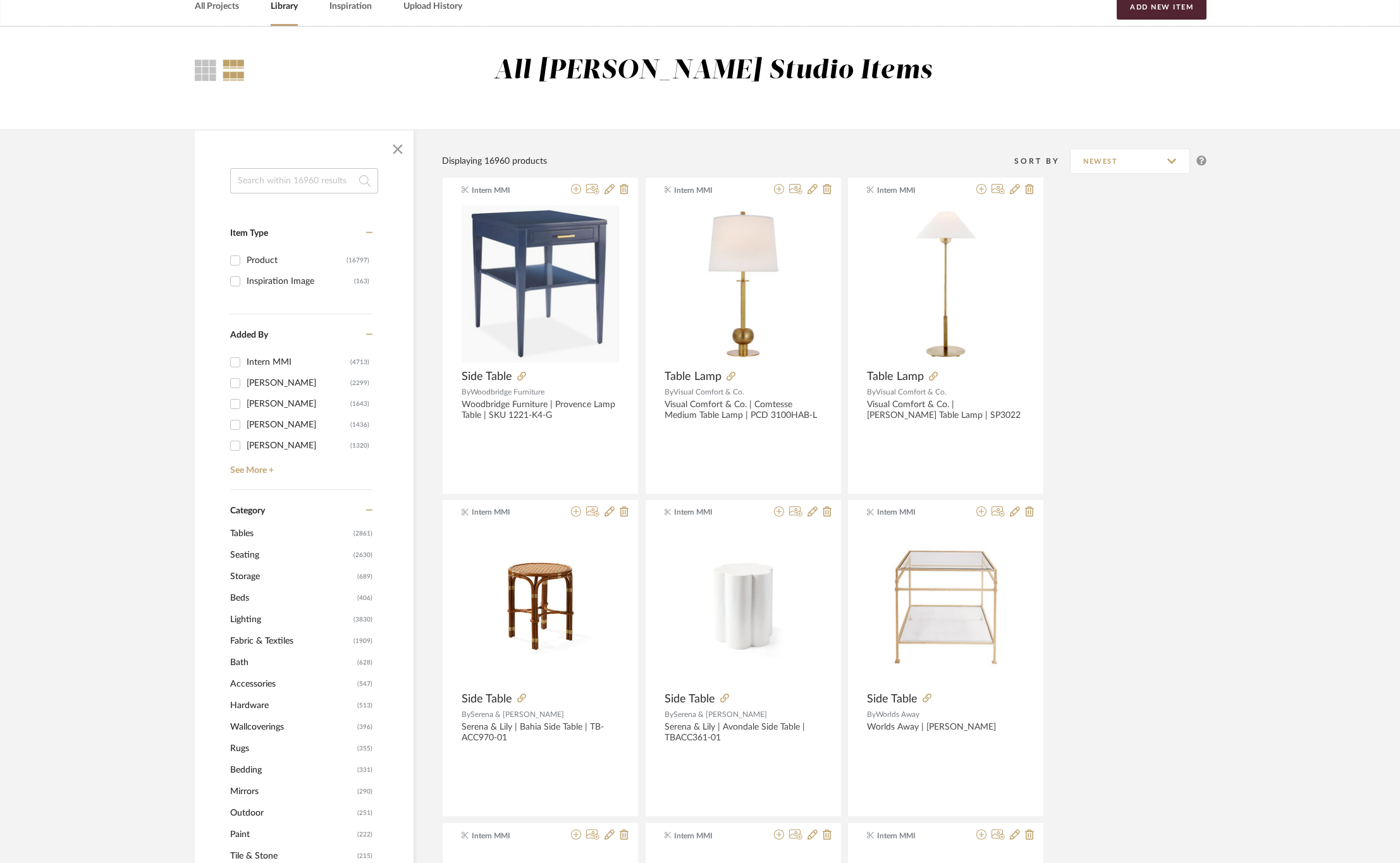
scroll to position [190, 0]
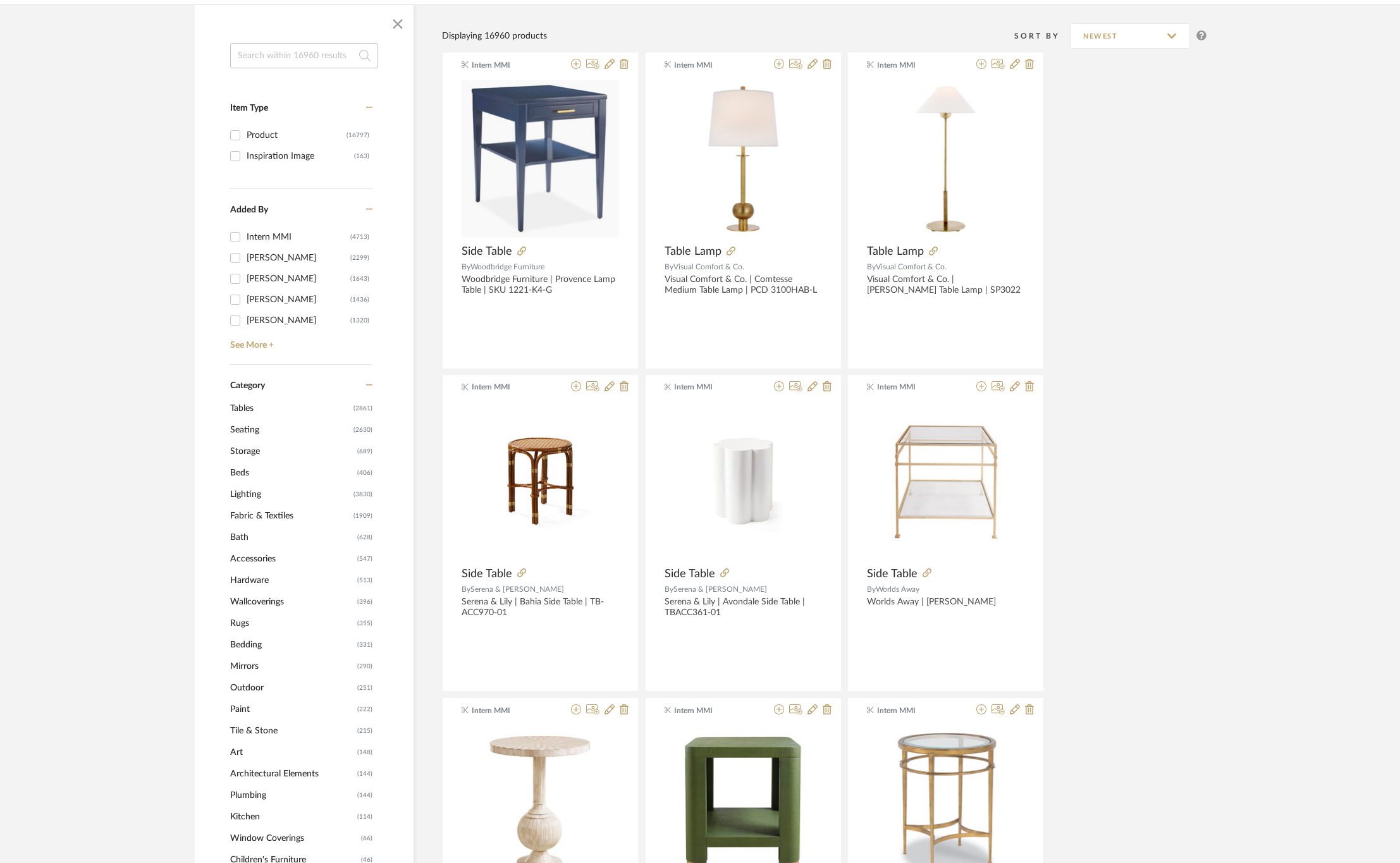
click at [256, 410] on span "Tables" at bounding box center [290, 408] width 120 height 21
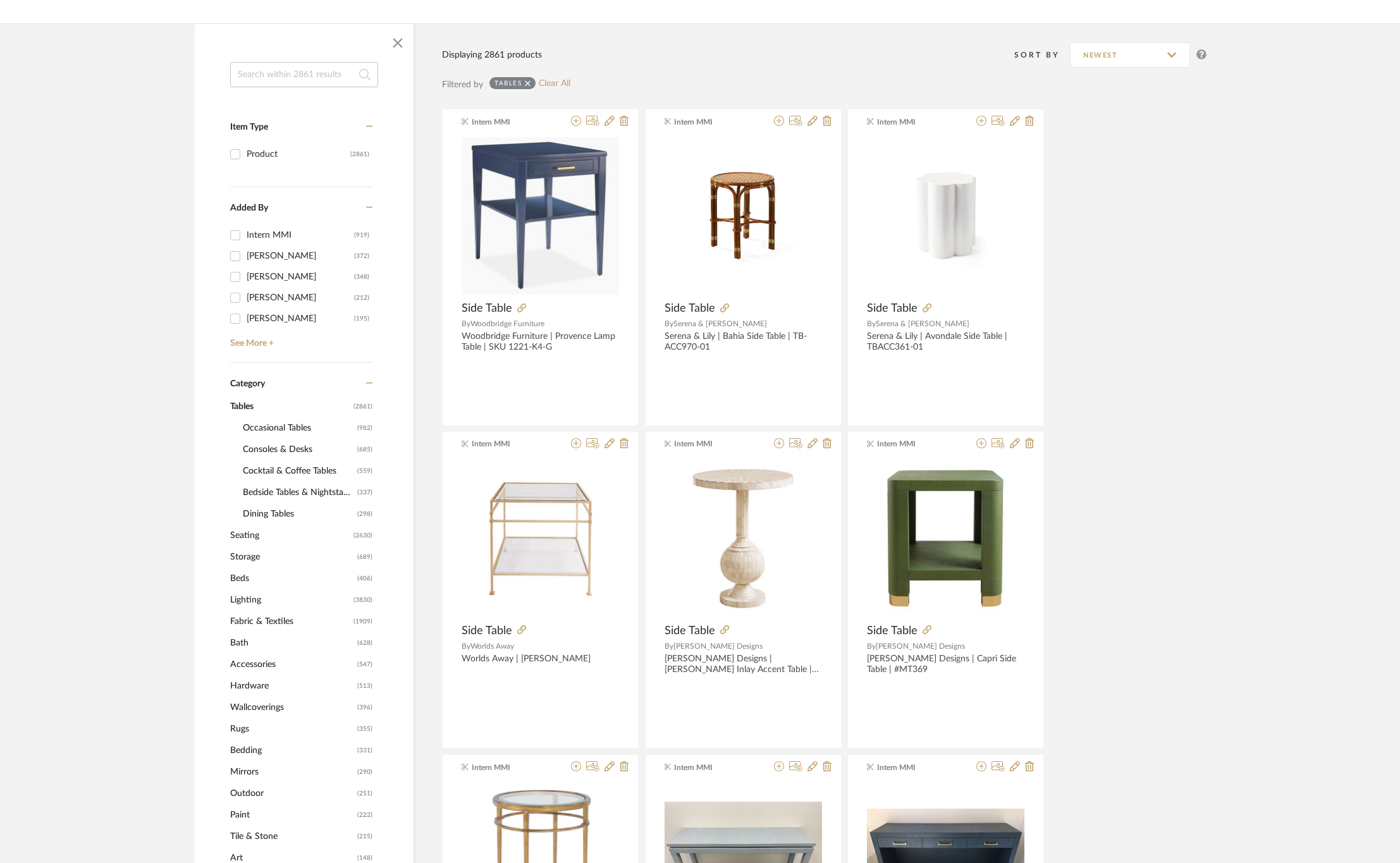
click at [285, 454] on span "Consoles & Desks" at bounding box center [298, 449] width 111 height 21
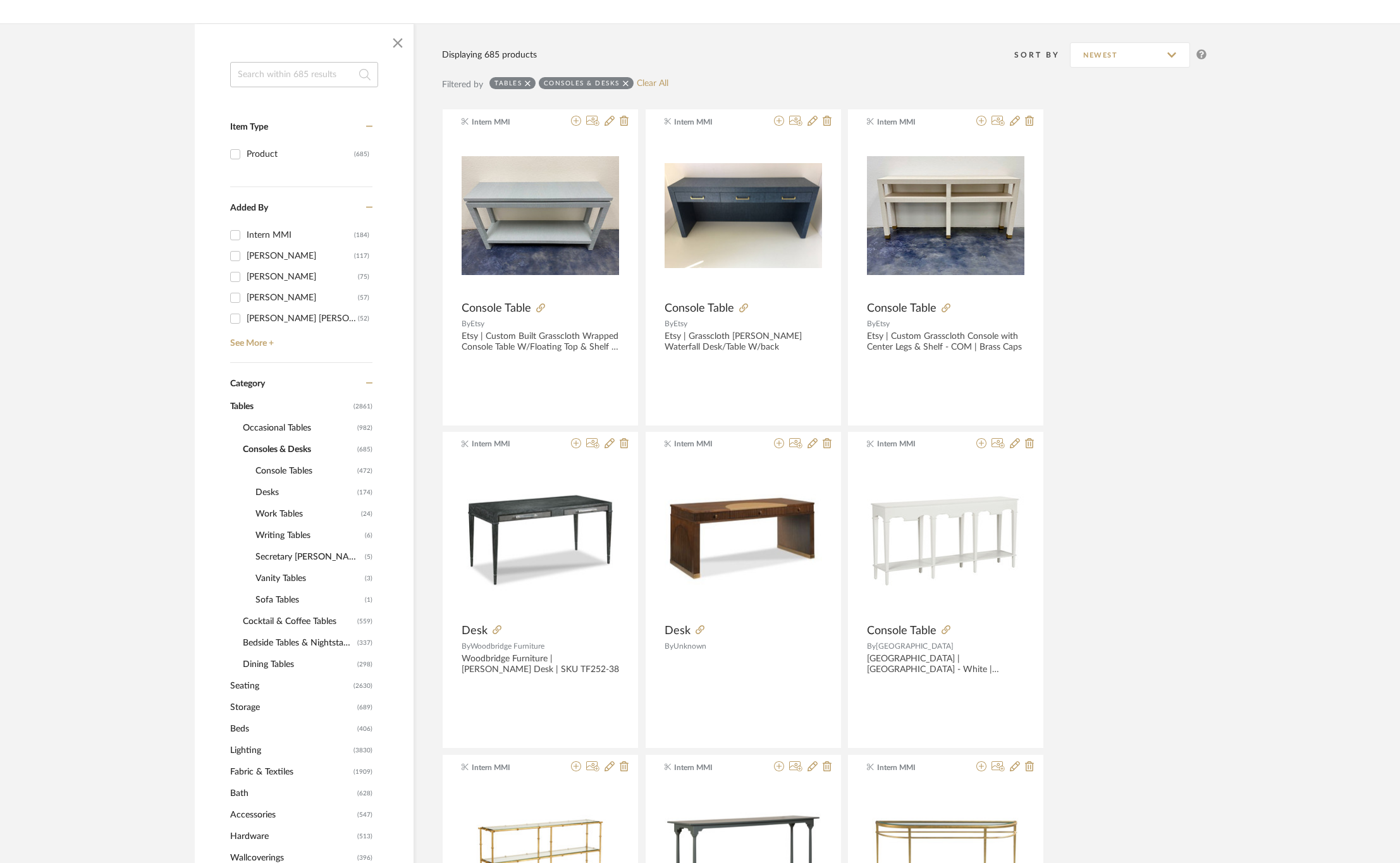
click at [275, 491] on span "Desks" at bounding box center [305, 492] width 99 height 21
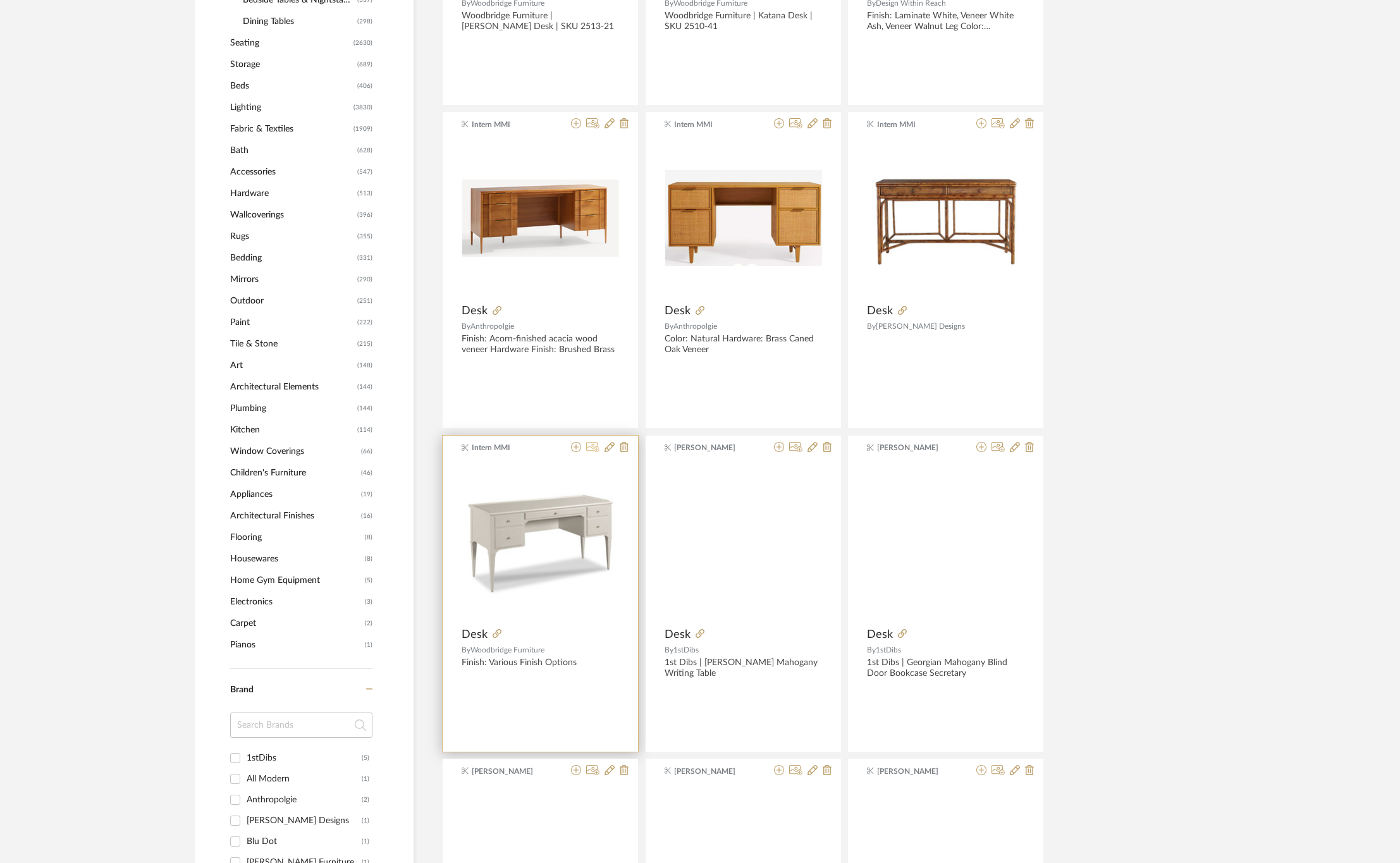
scroll to position [853, 0]
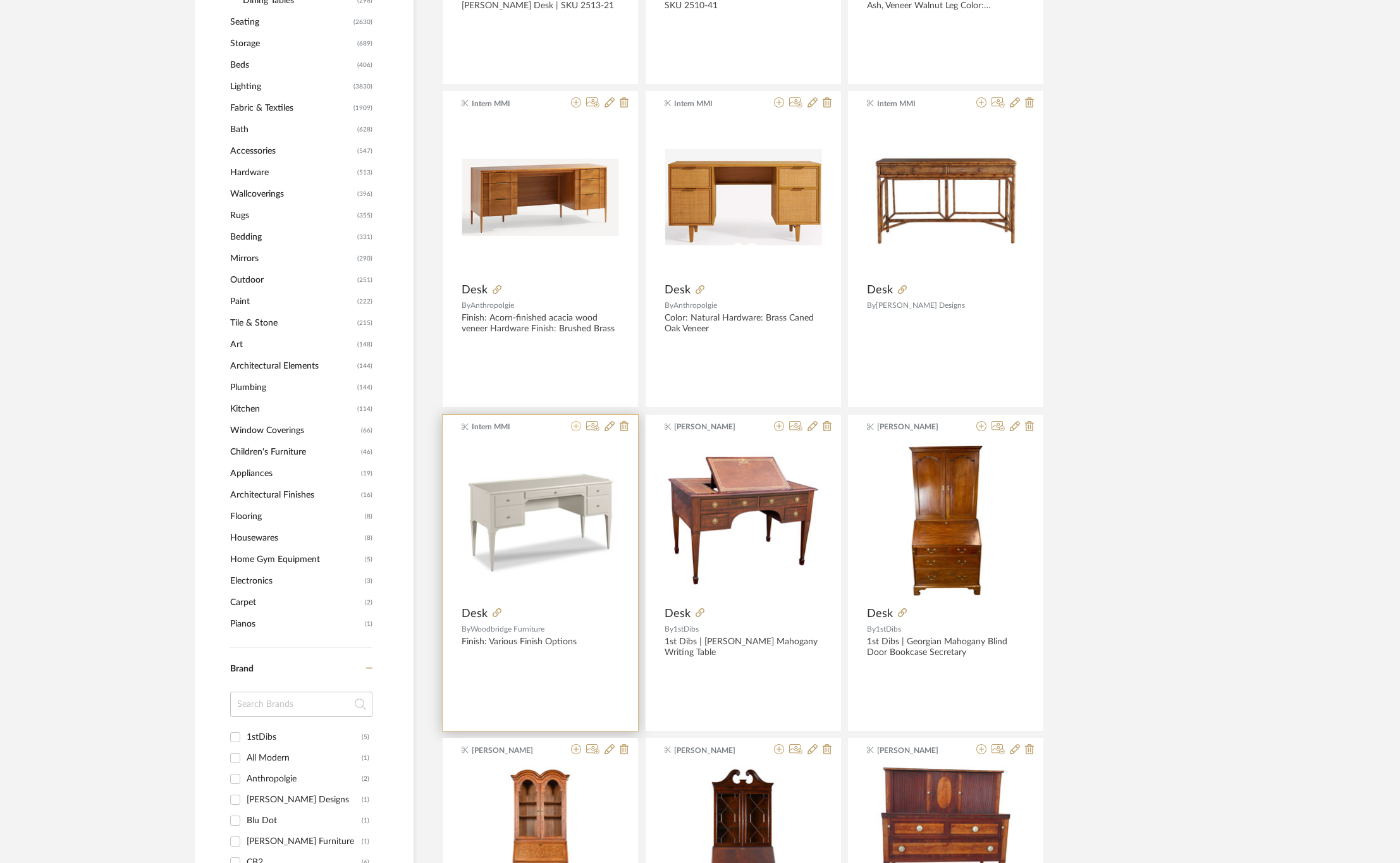
click at [574, 429] on icon at bounding box center [576, 426] width 10 height 10
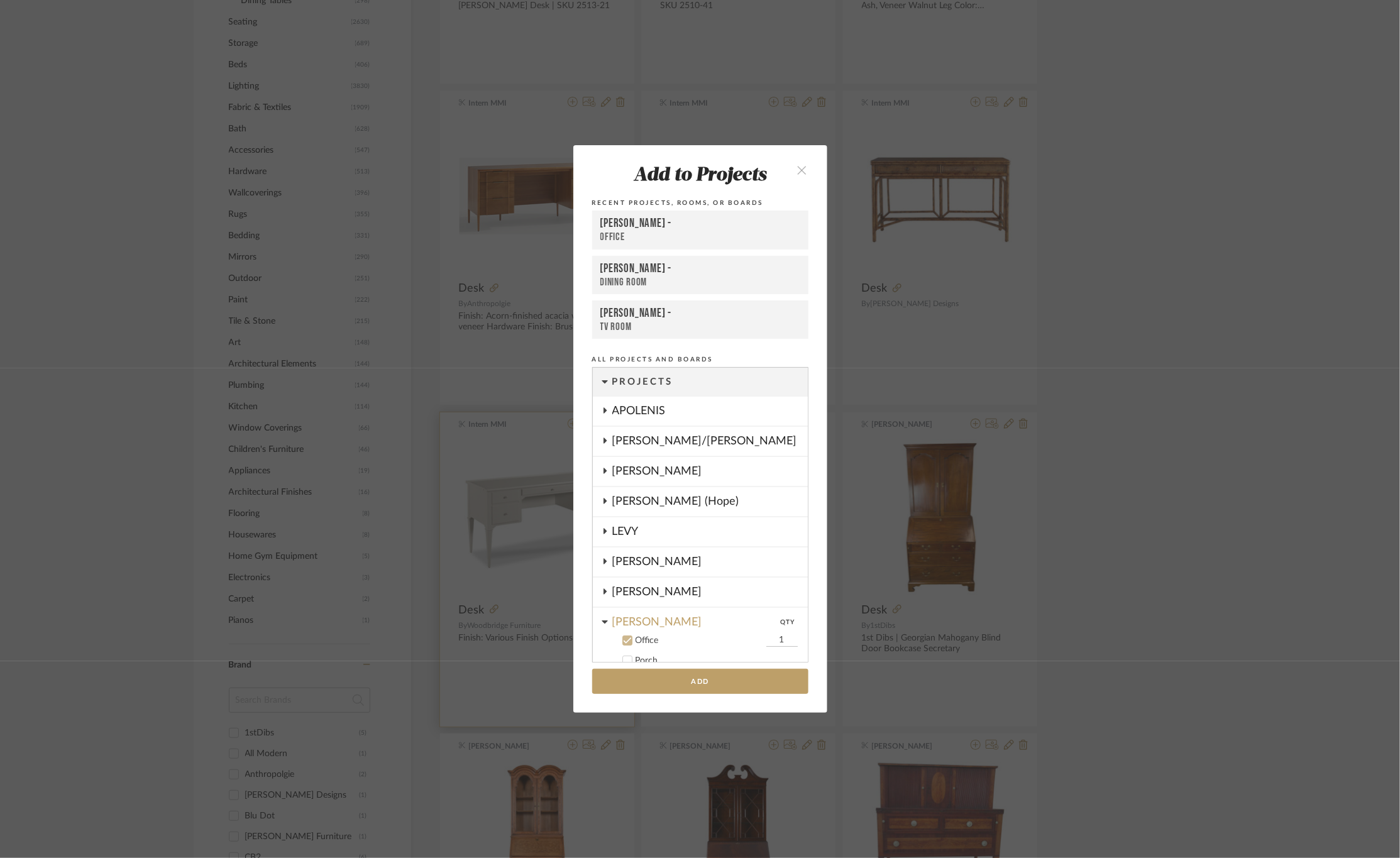
scroll to position [186, 0]
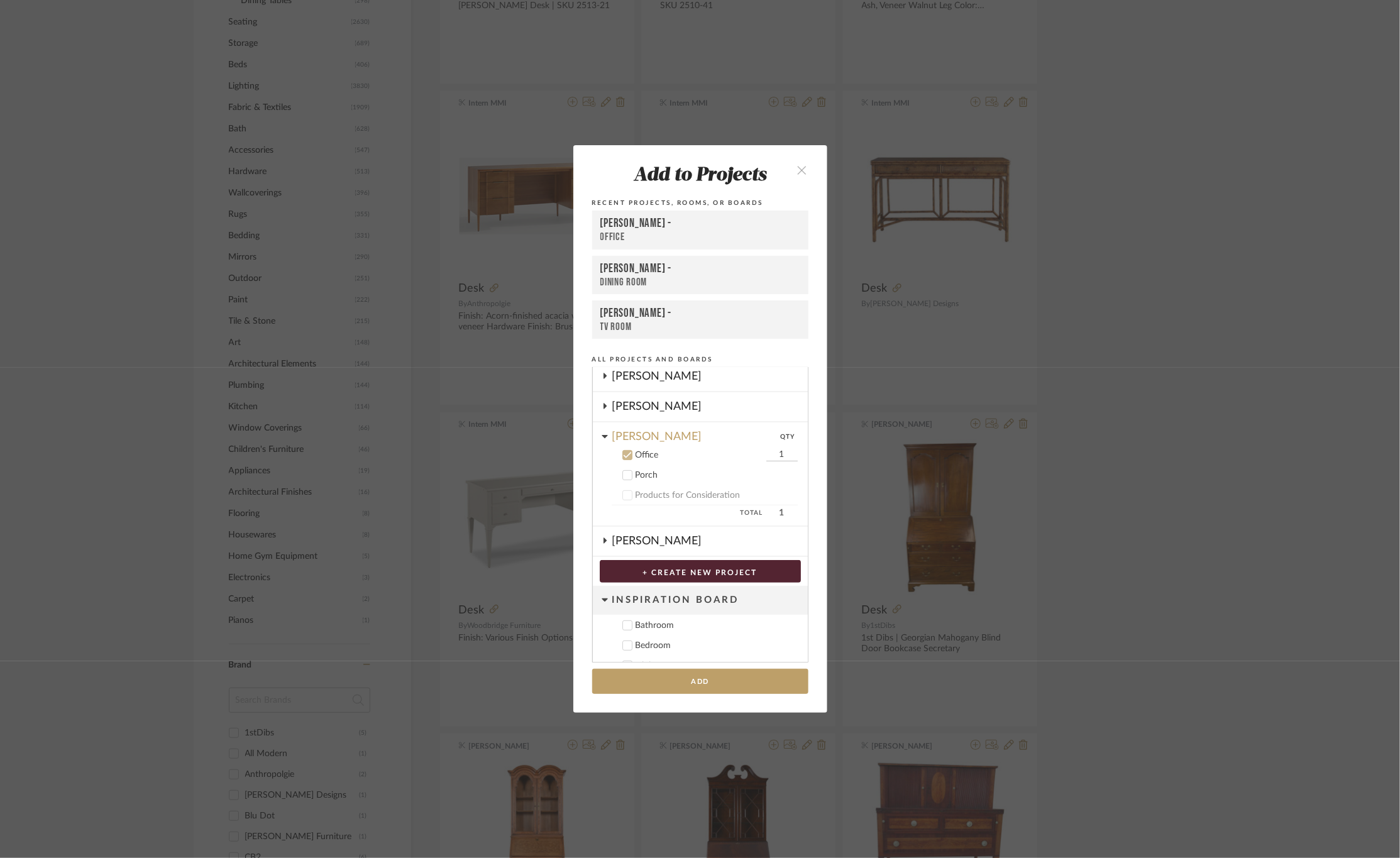
click at [689, 230] on div "[PERSON_NAME] -" at bounding box center [701, 224] width 200 height 15
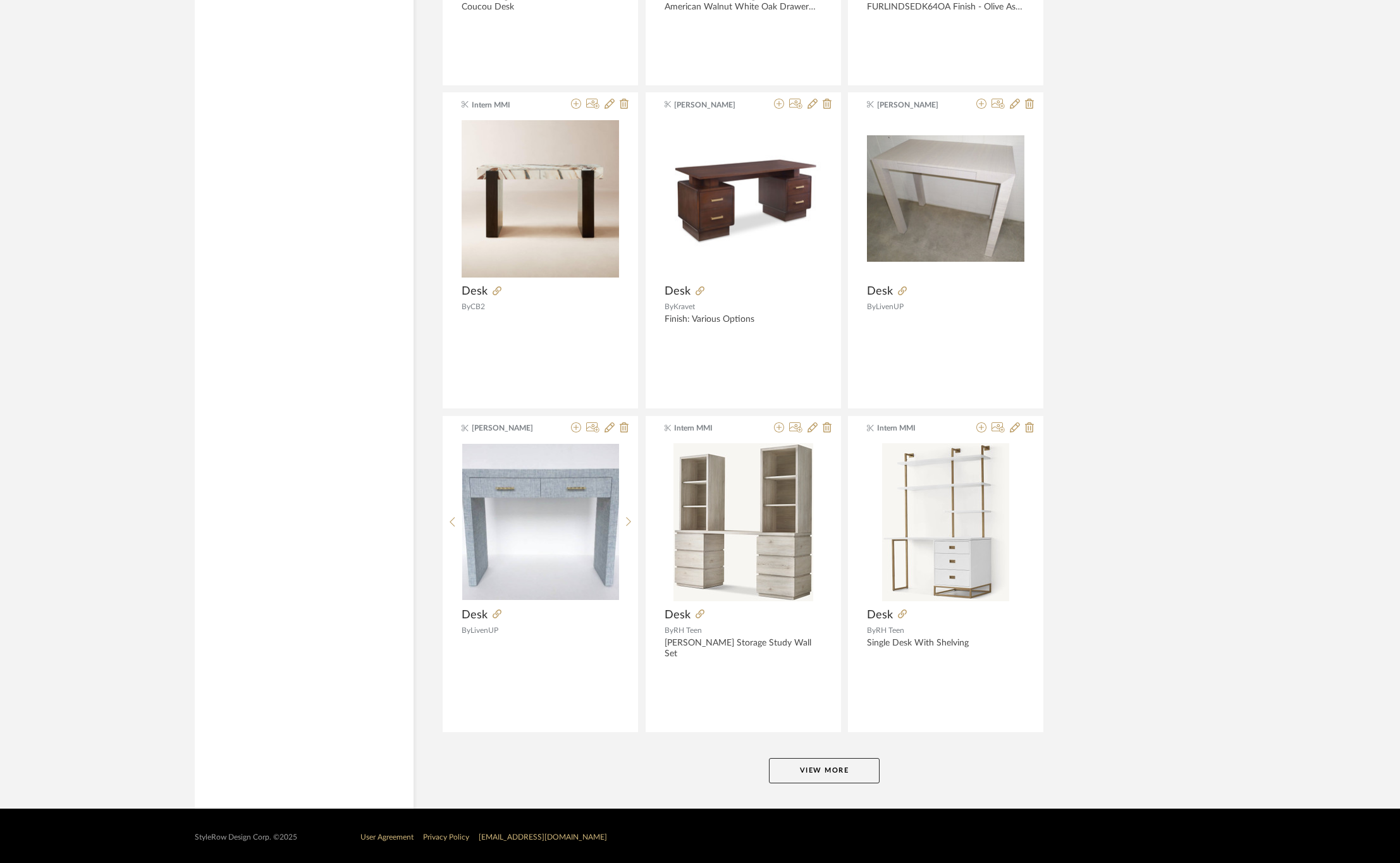
scroll to position [3449, 0]
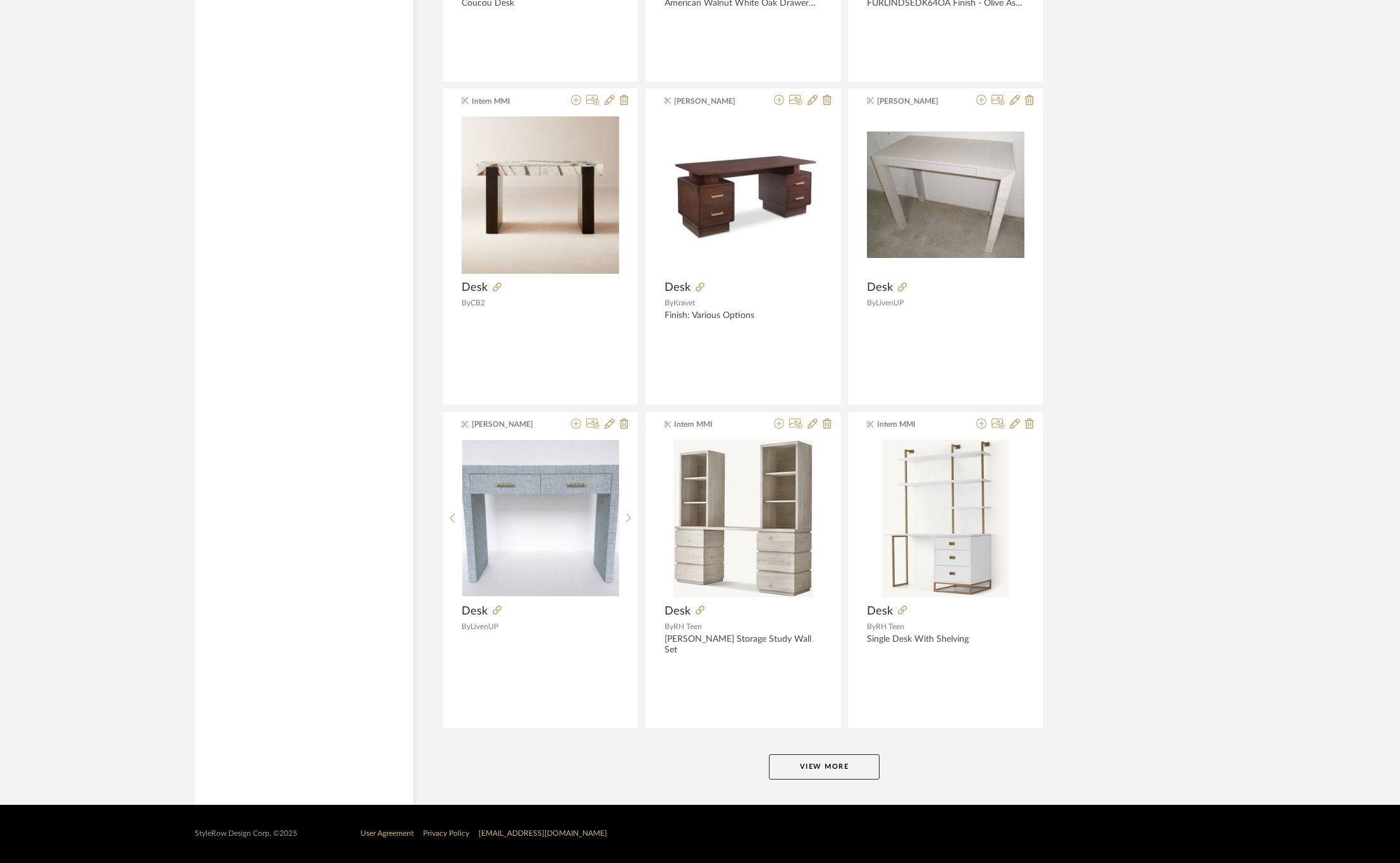
click at [814, 769] on button "View More" at bounding box center [824, 766] width 111 height 25
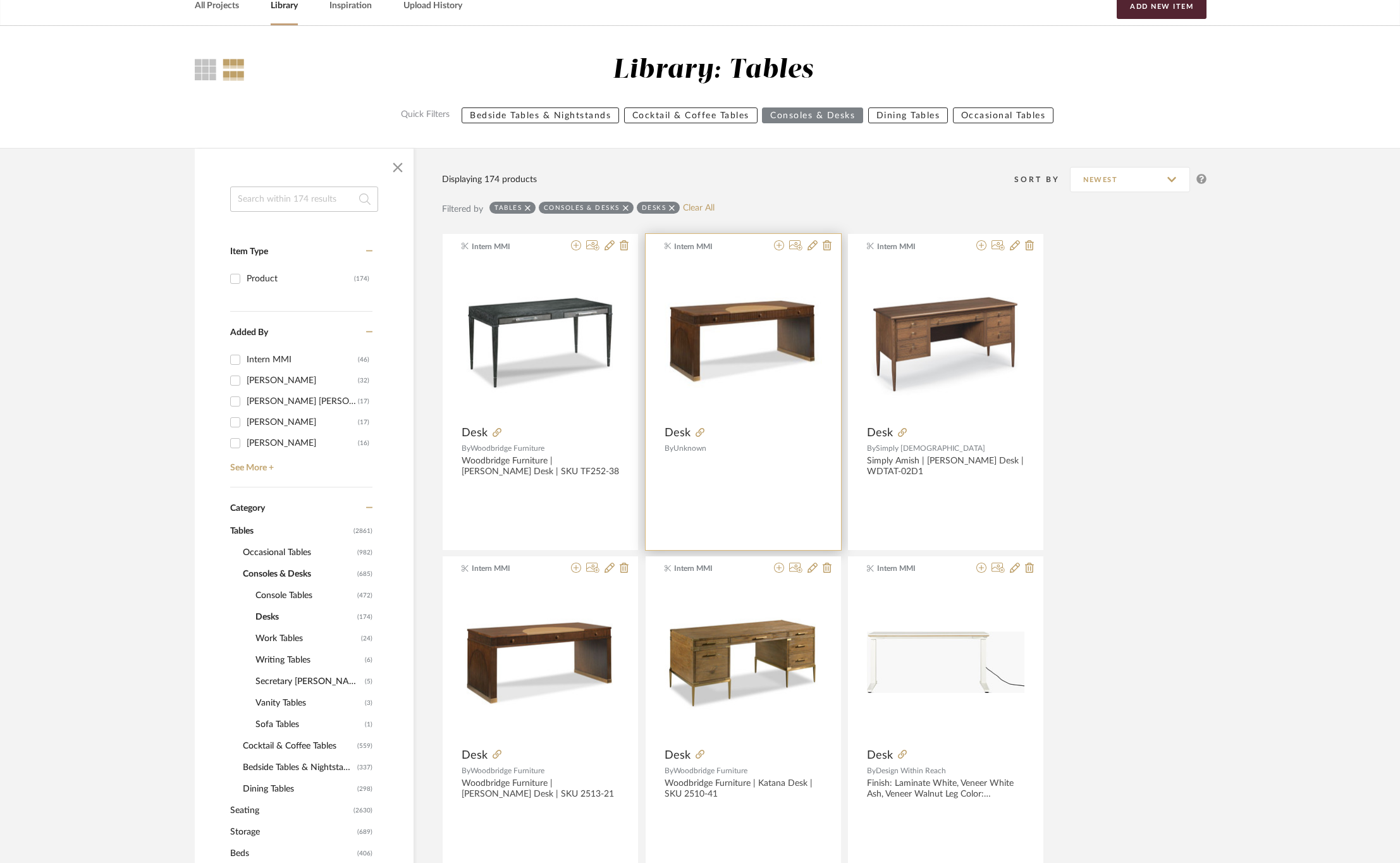
scroll to position [0, 0]
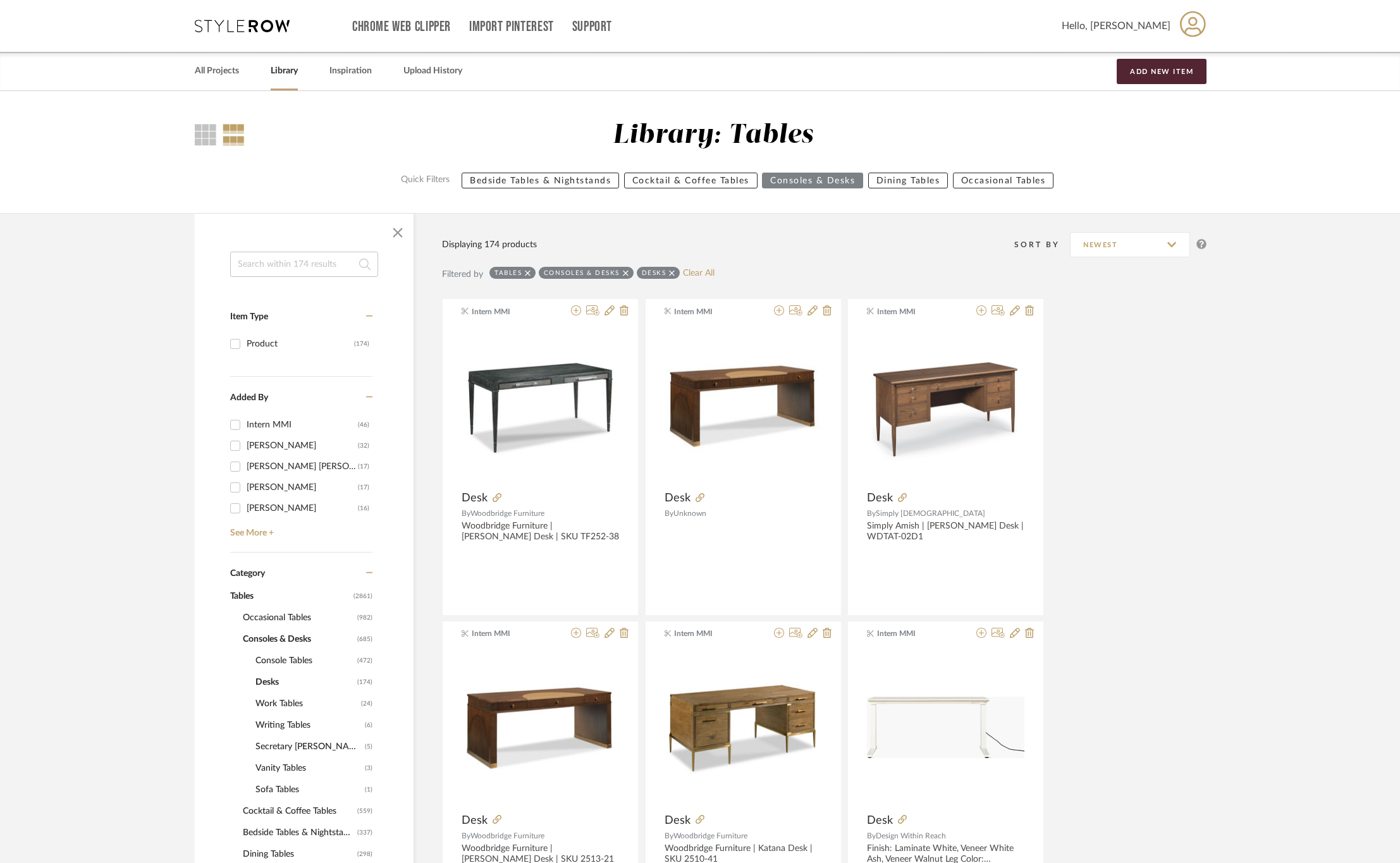
click at [277, 617] on span "Occasional Tables" at bounding box center [298, 618] width 111 height 21
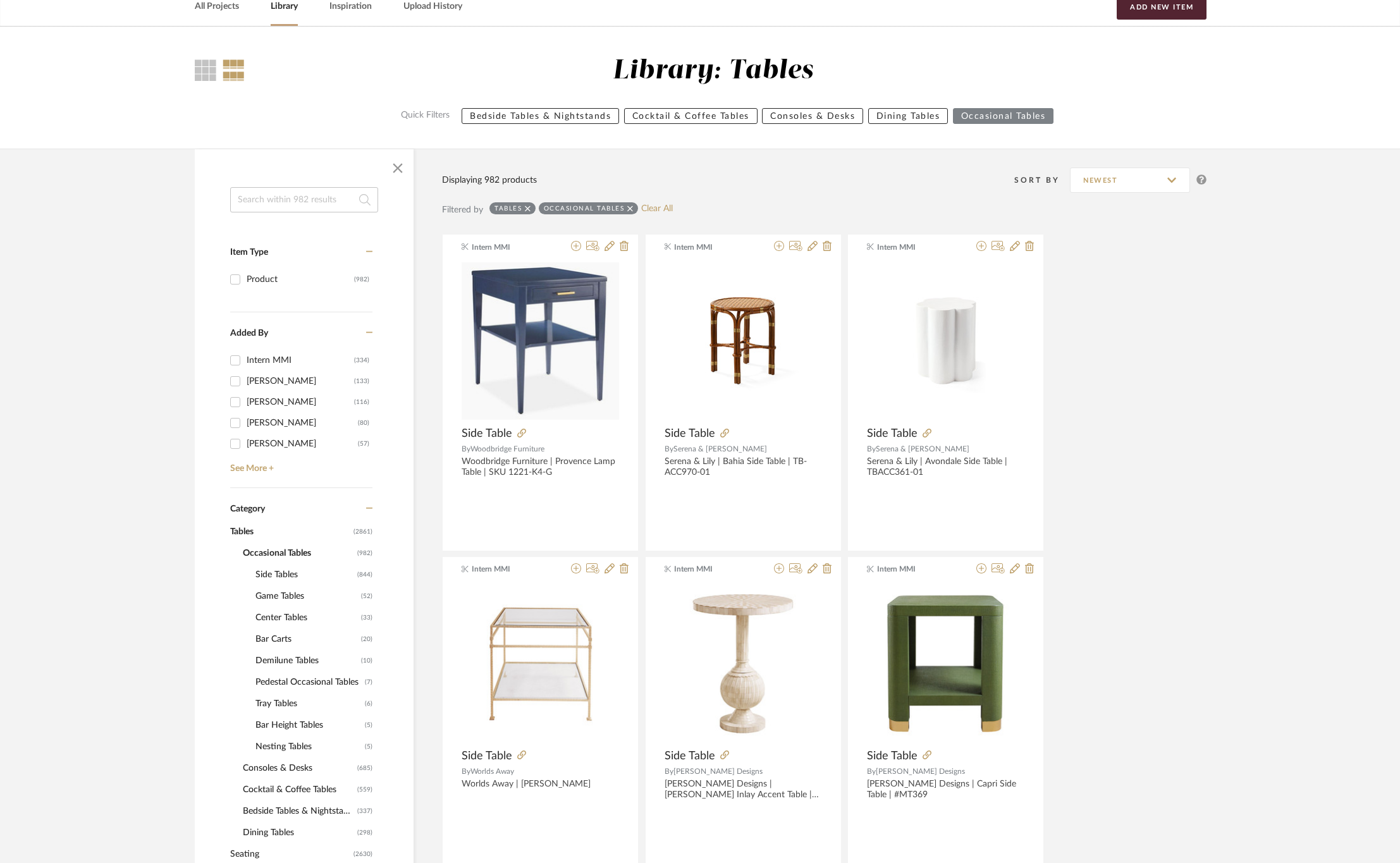
scroll to position [95, 0]
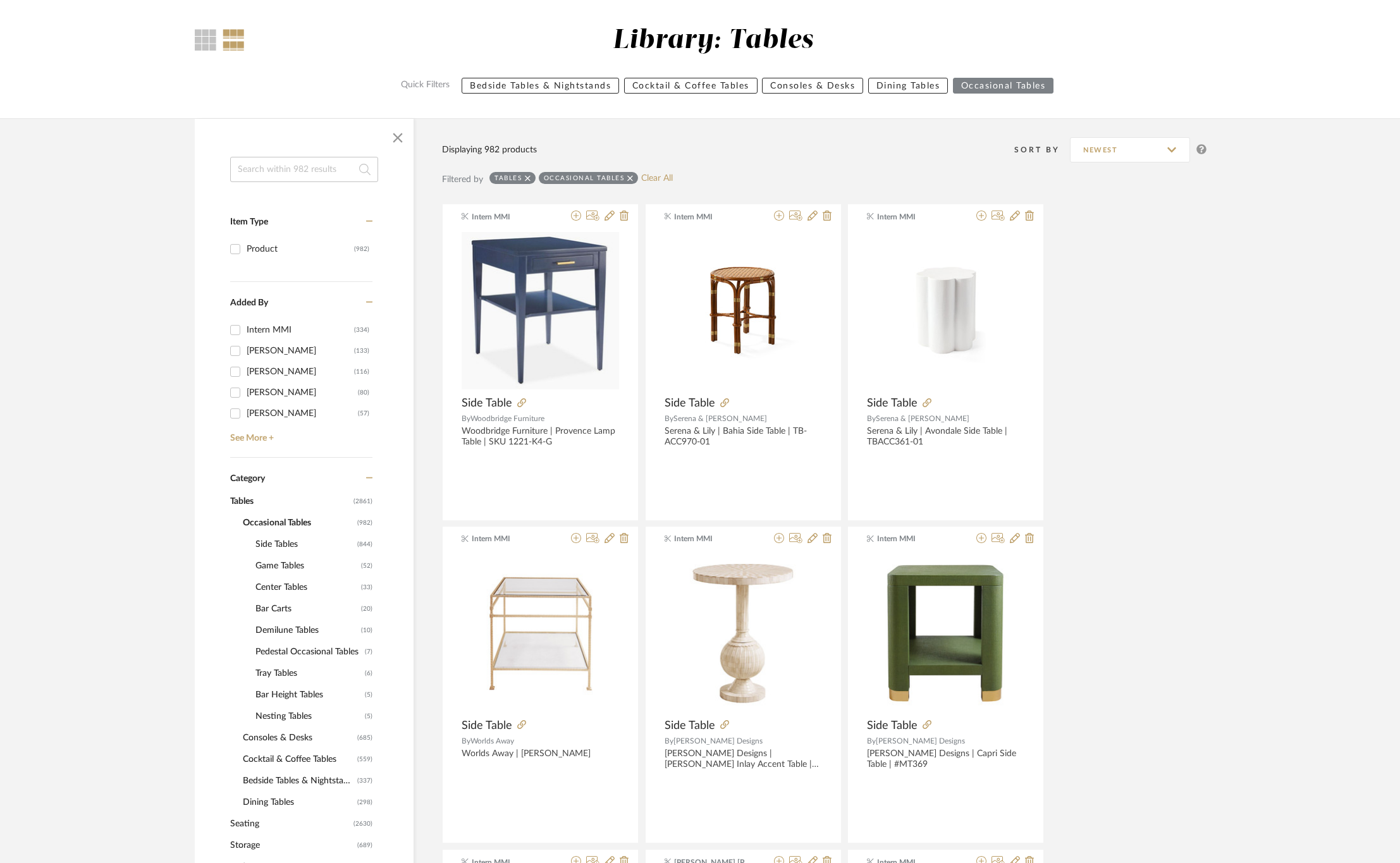
click at [287, 757] on span "Cocktail & Coffee Tables" at bounding box center [298, 759] width 111 height 21
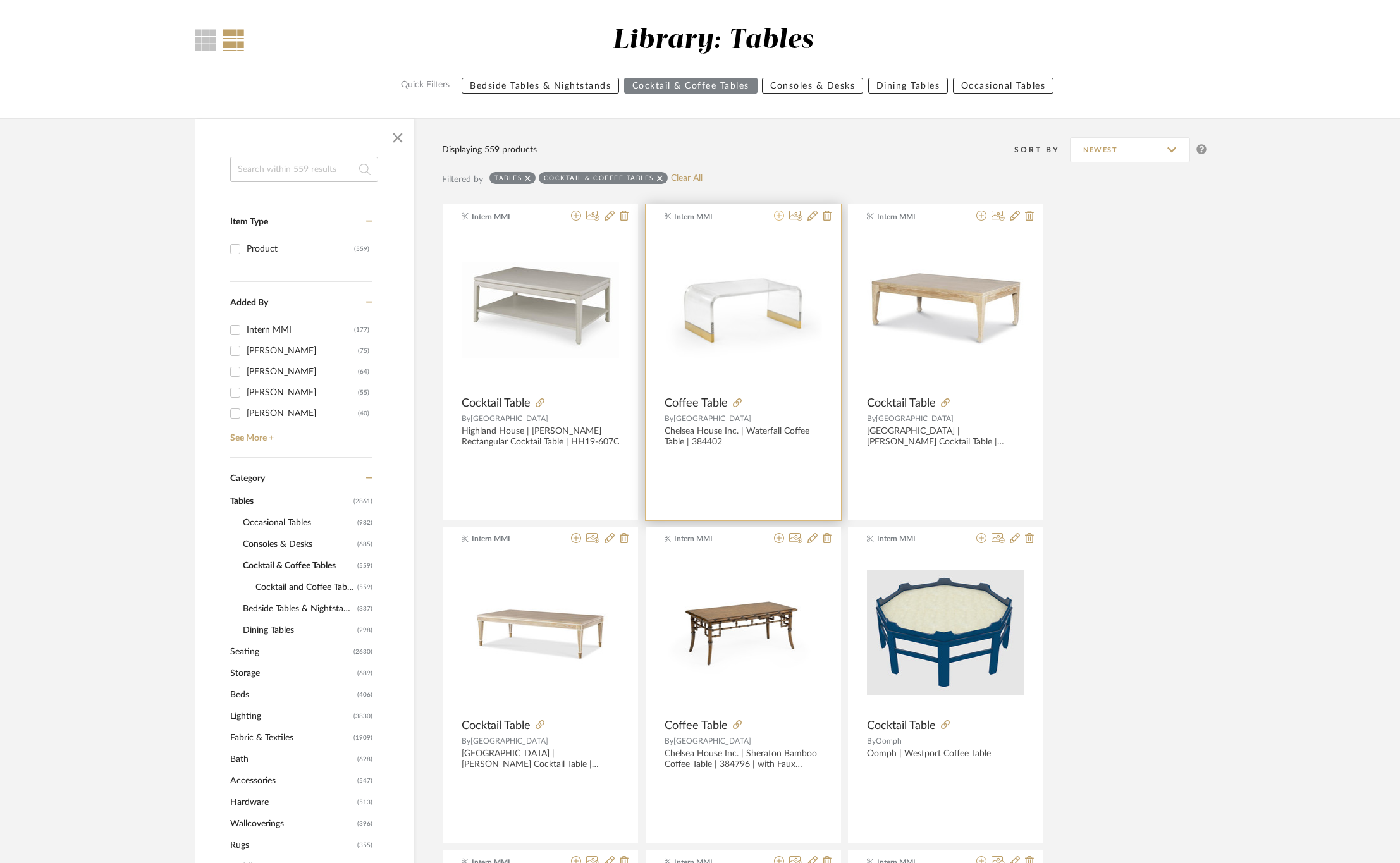
click at [780, 217] on icon at bounding box center [779, 216] width 10 height 10
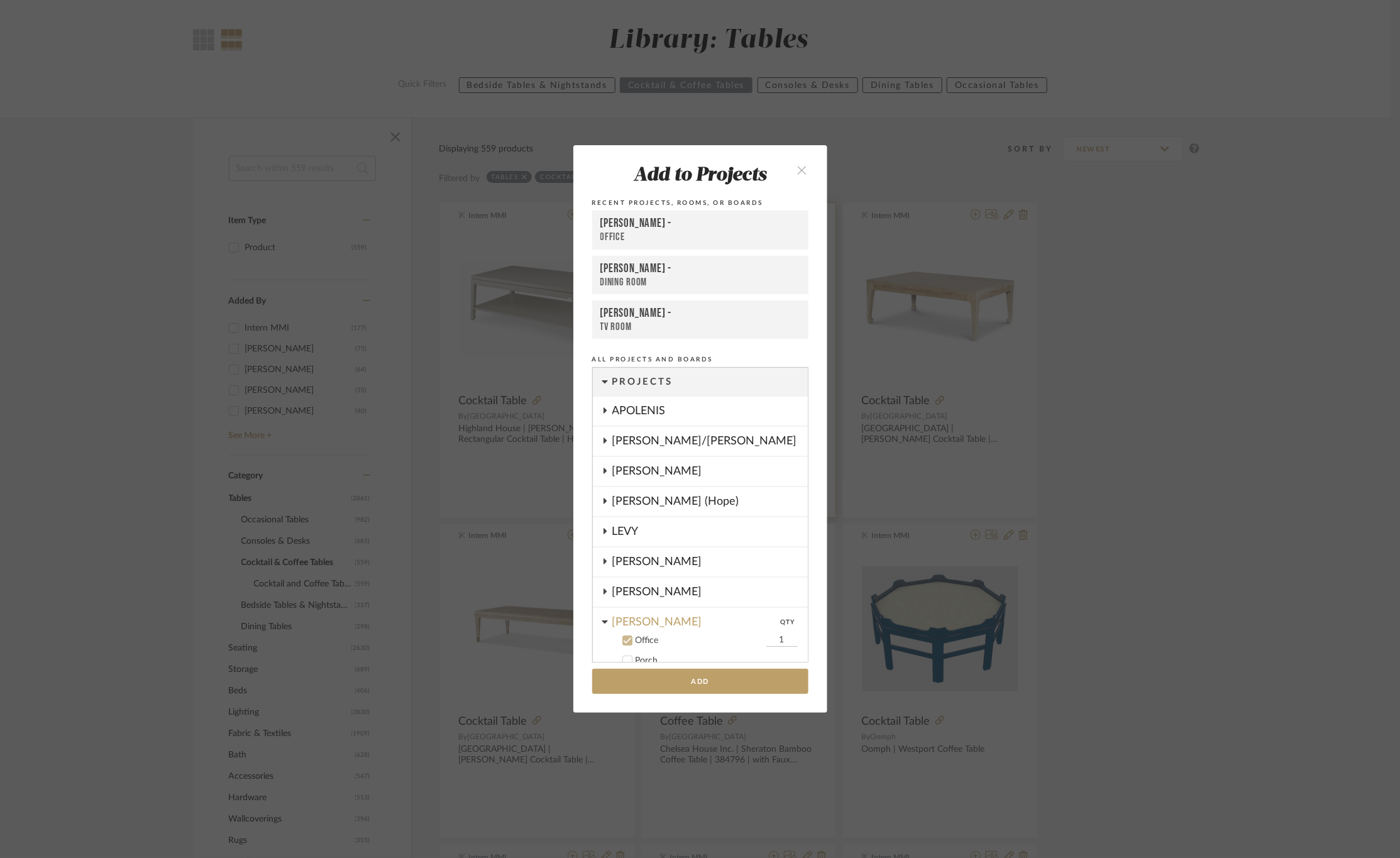
scroll to position [186, 0]
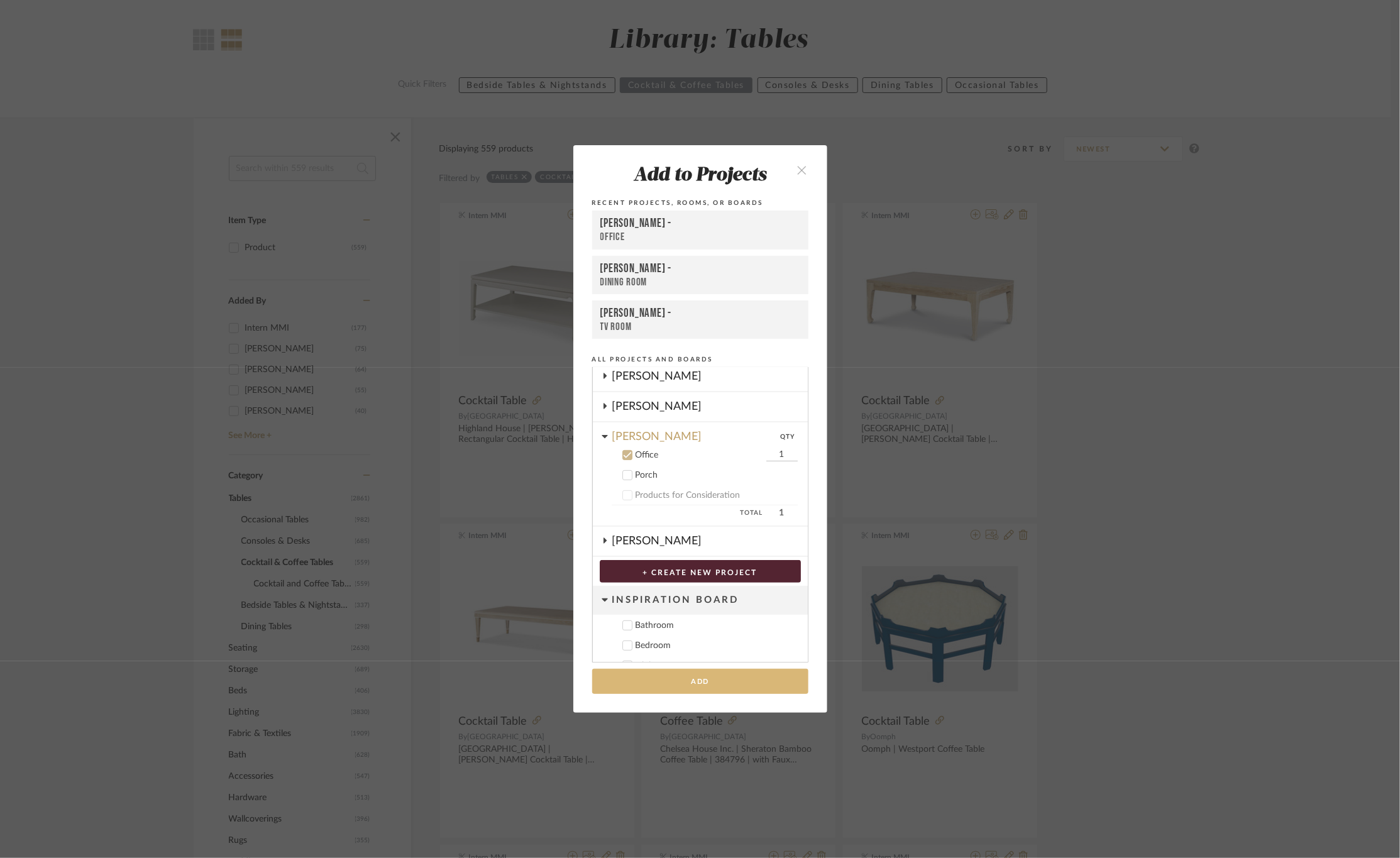
click at [677, 690] on button "Add" at bounding box center [701, 682] width 216 height 26
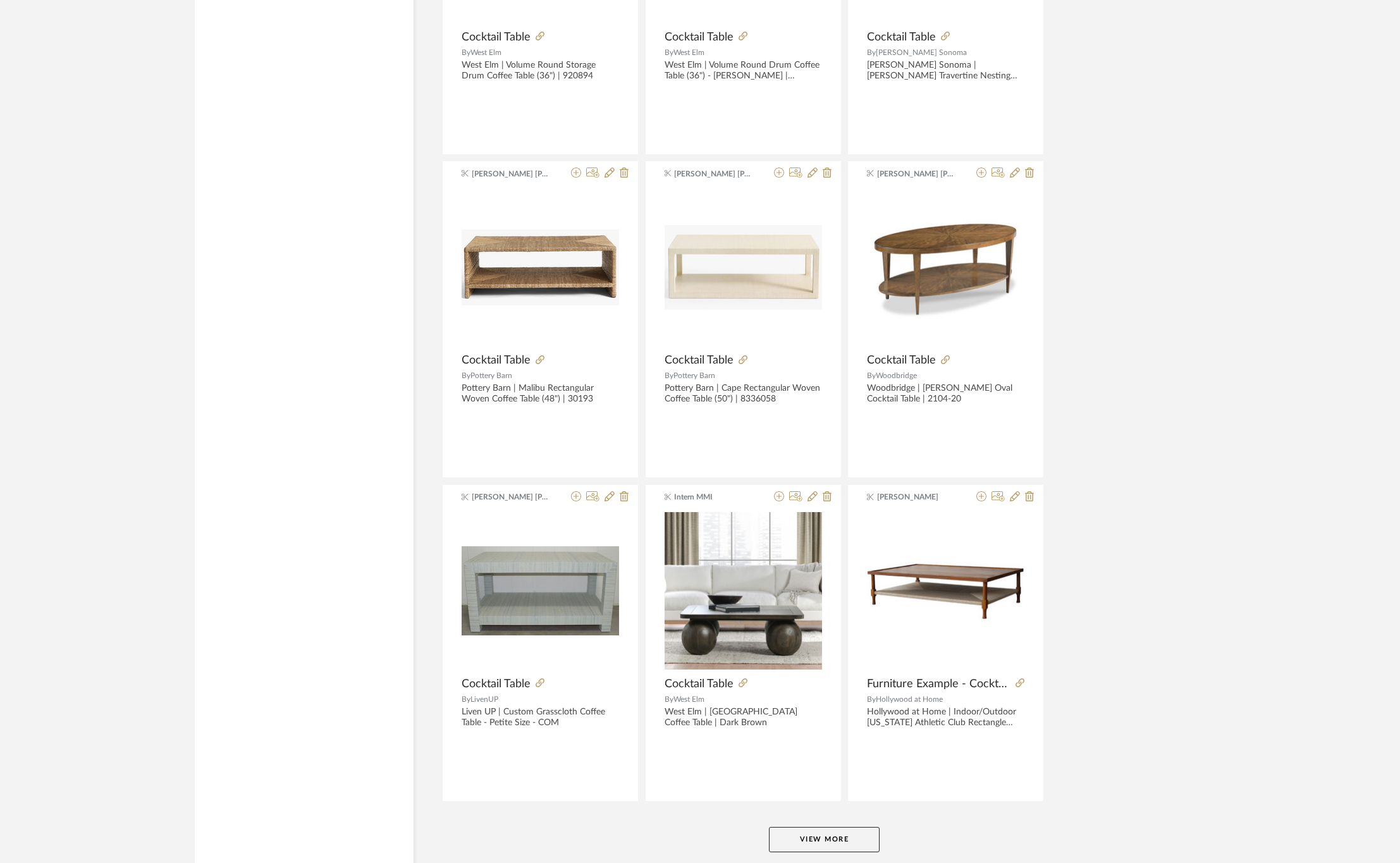
scroll to position [3415, 0]
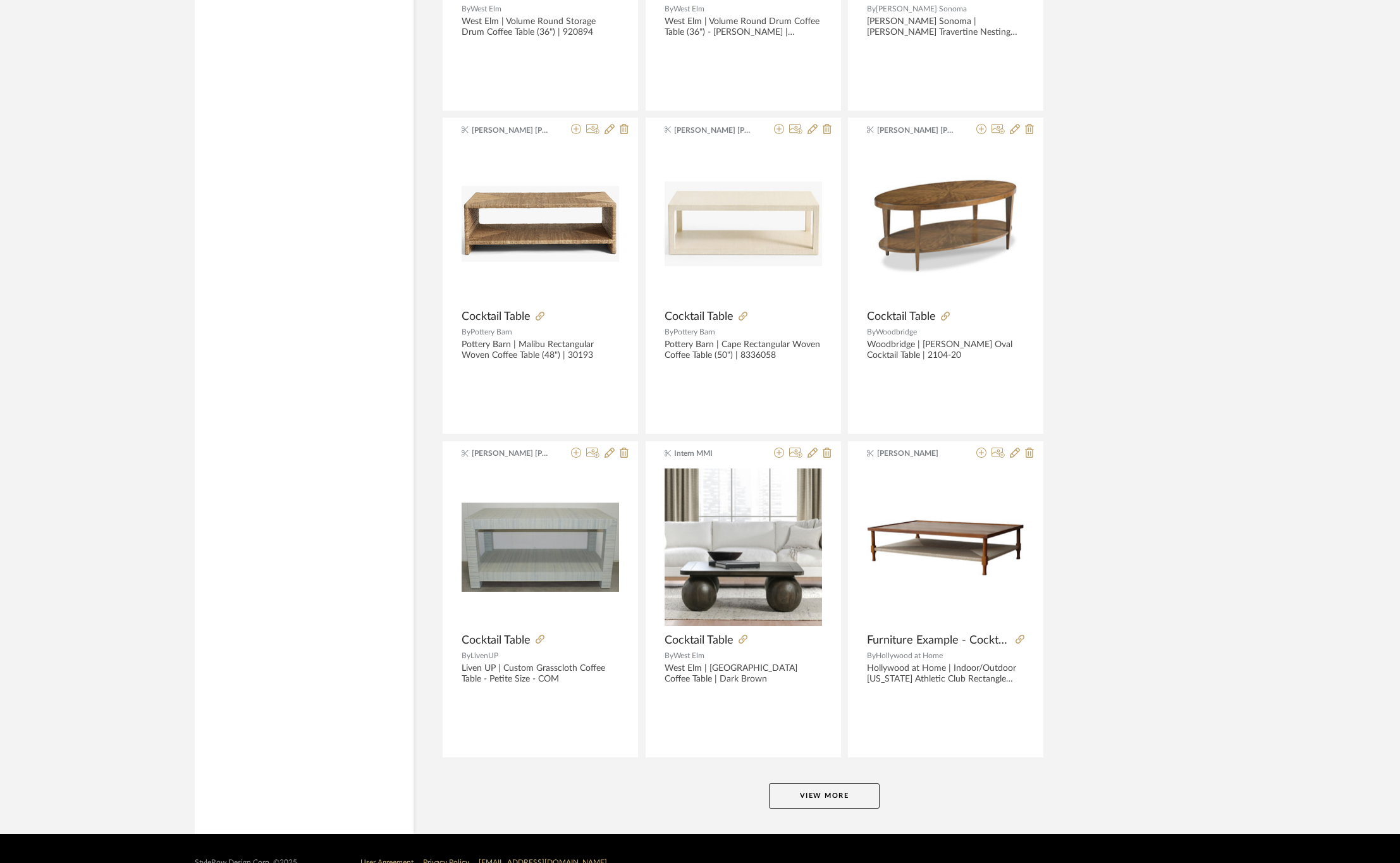
click at [803, 795] on button "View More" at bounding box center [824, 795] width 111 height 25
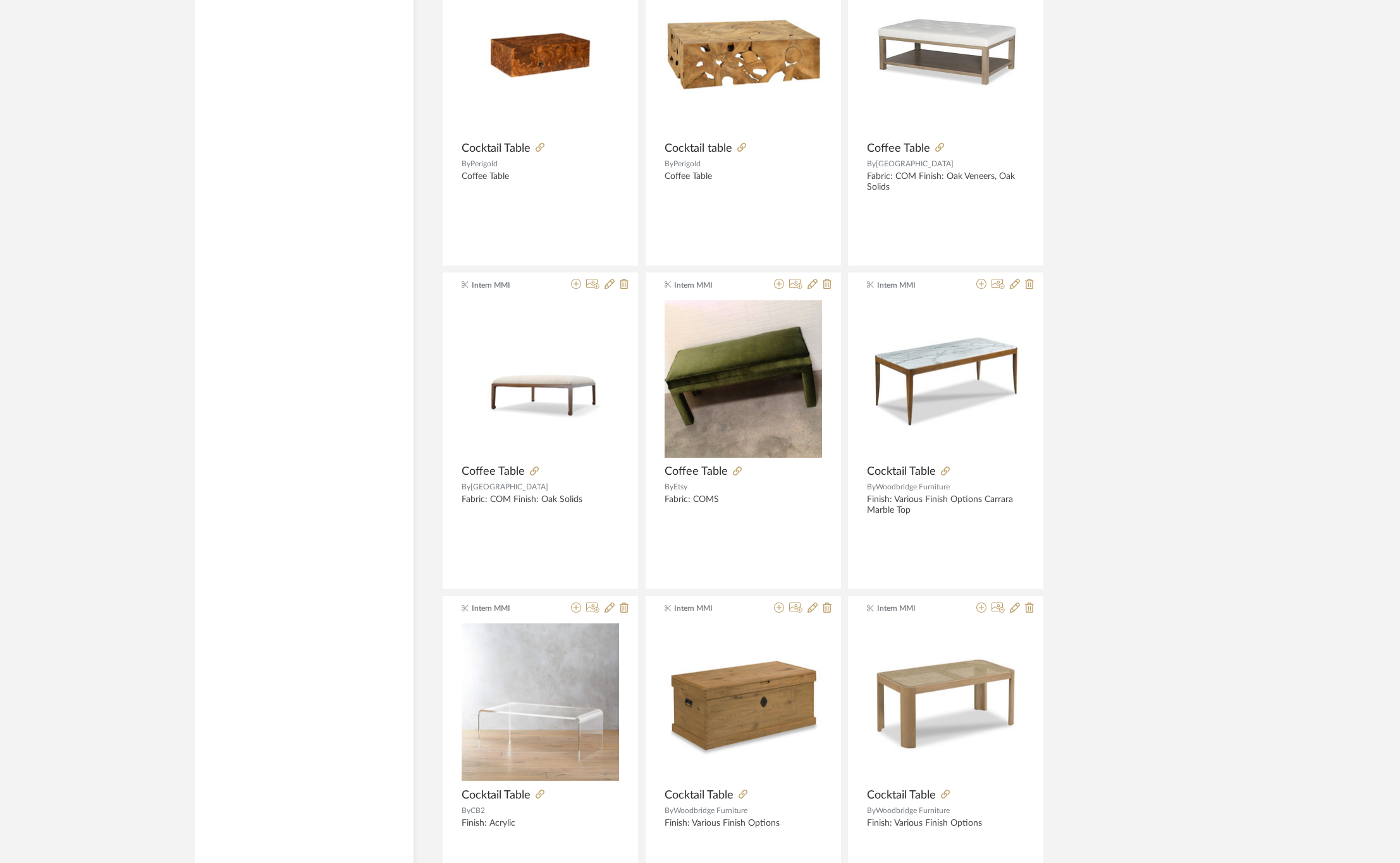
scroll to position [5311, 0]
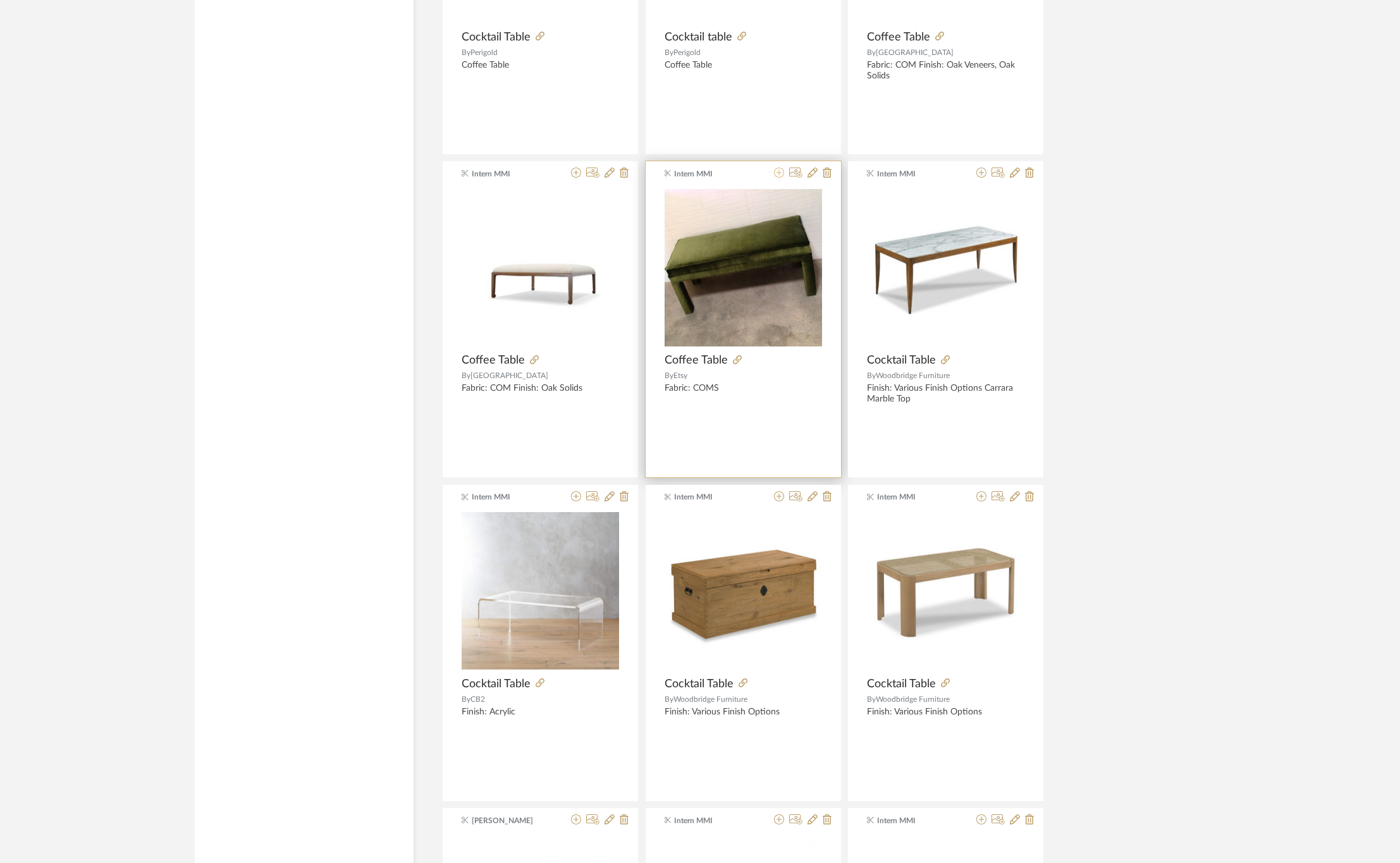
click at [775, 178] on icon at bounding box center [779, 173] width 10 height 10
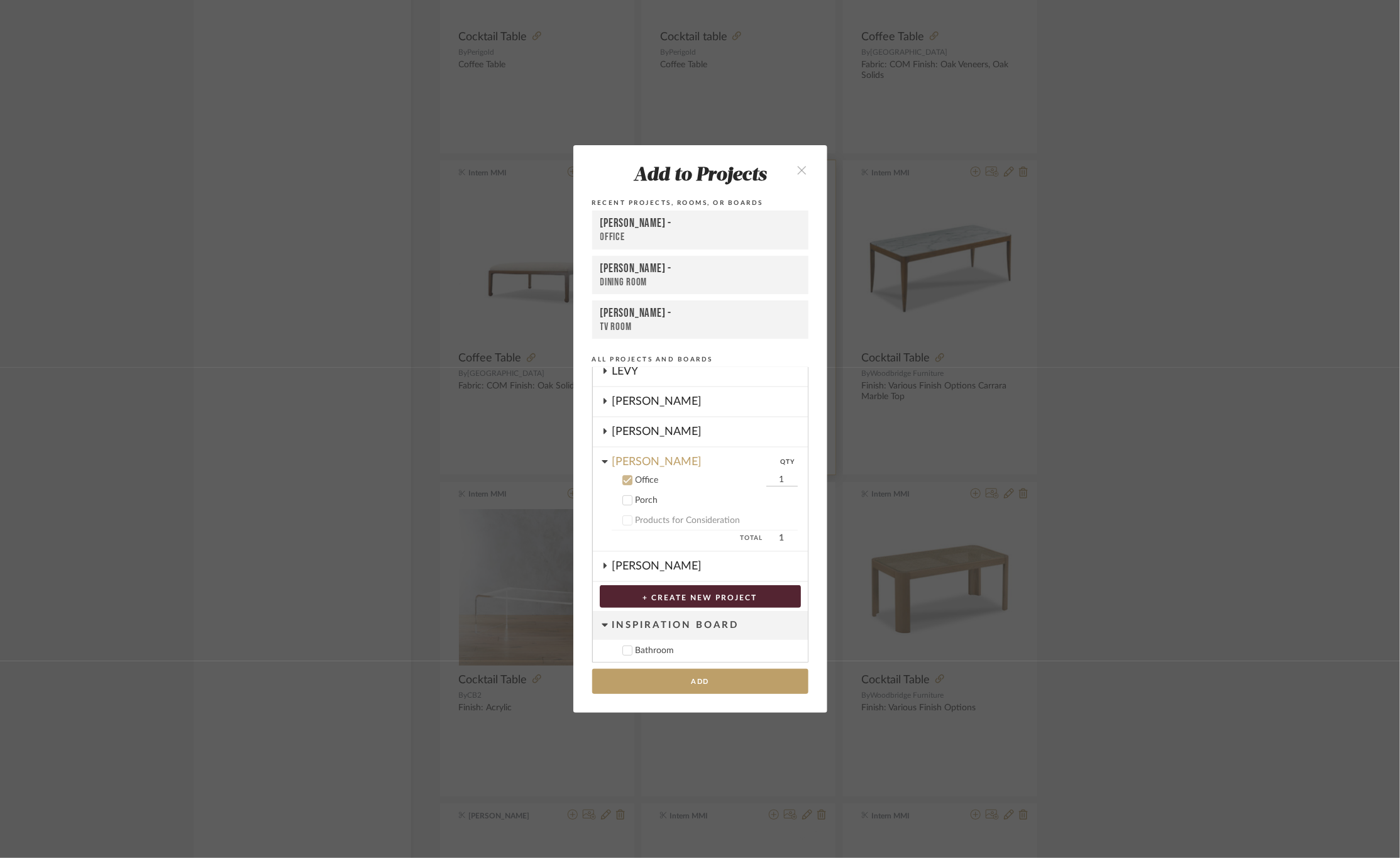
scroll to position [186, 0]
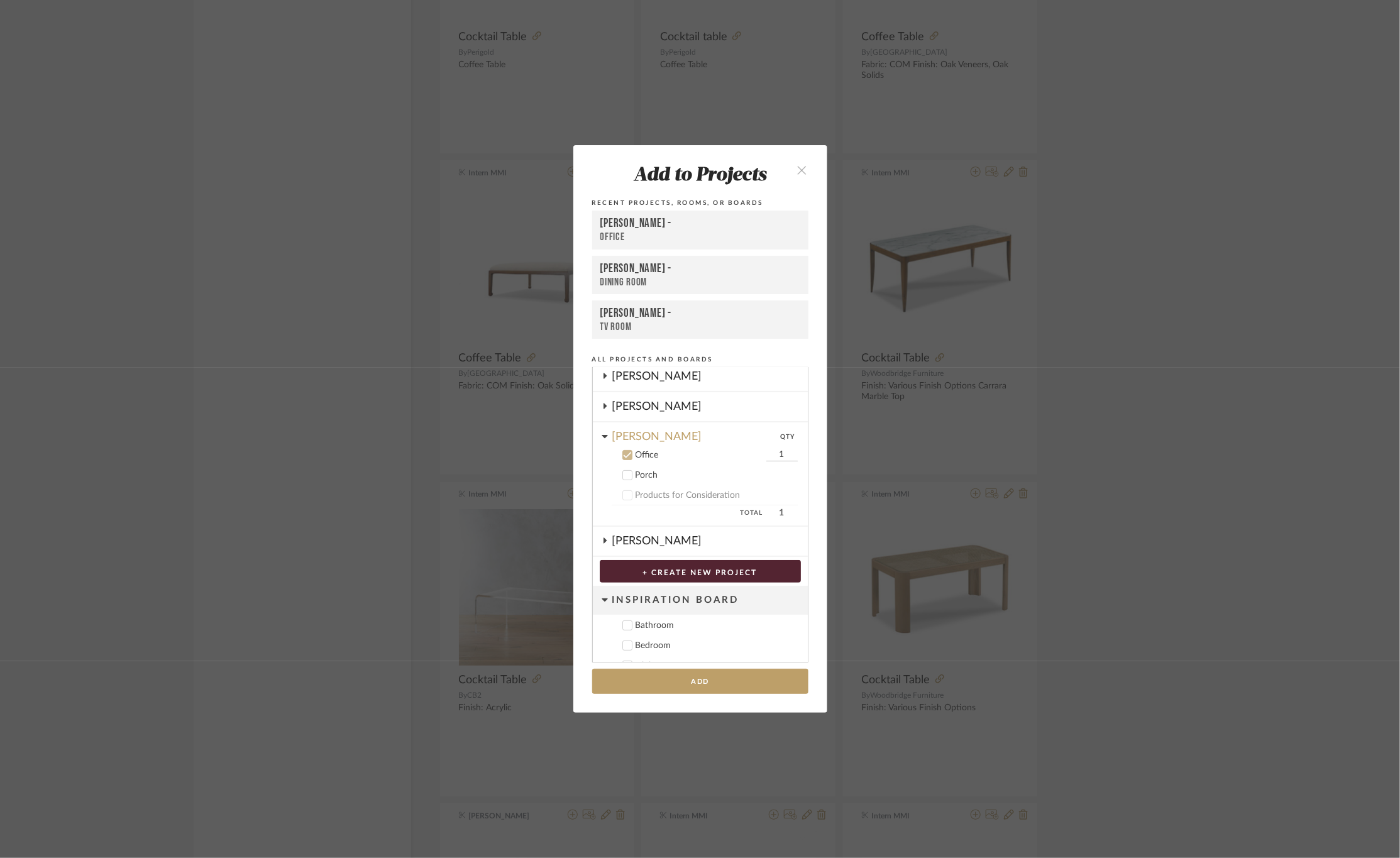
click at [709, 234] on div "Office" at bounding box center [701, 237] width 200 height 13
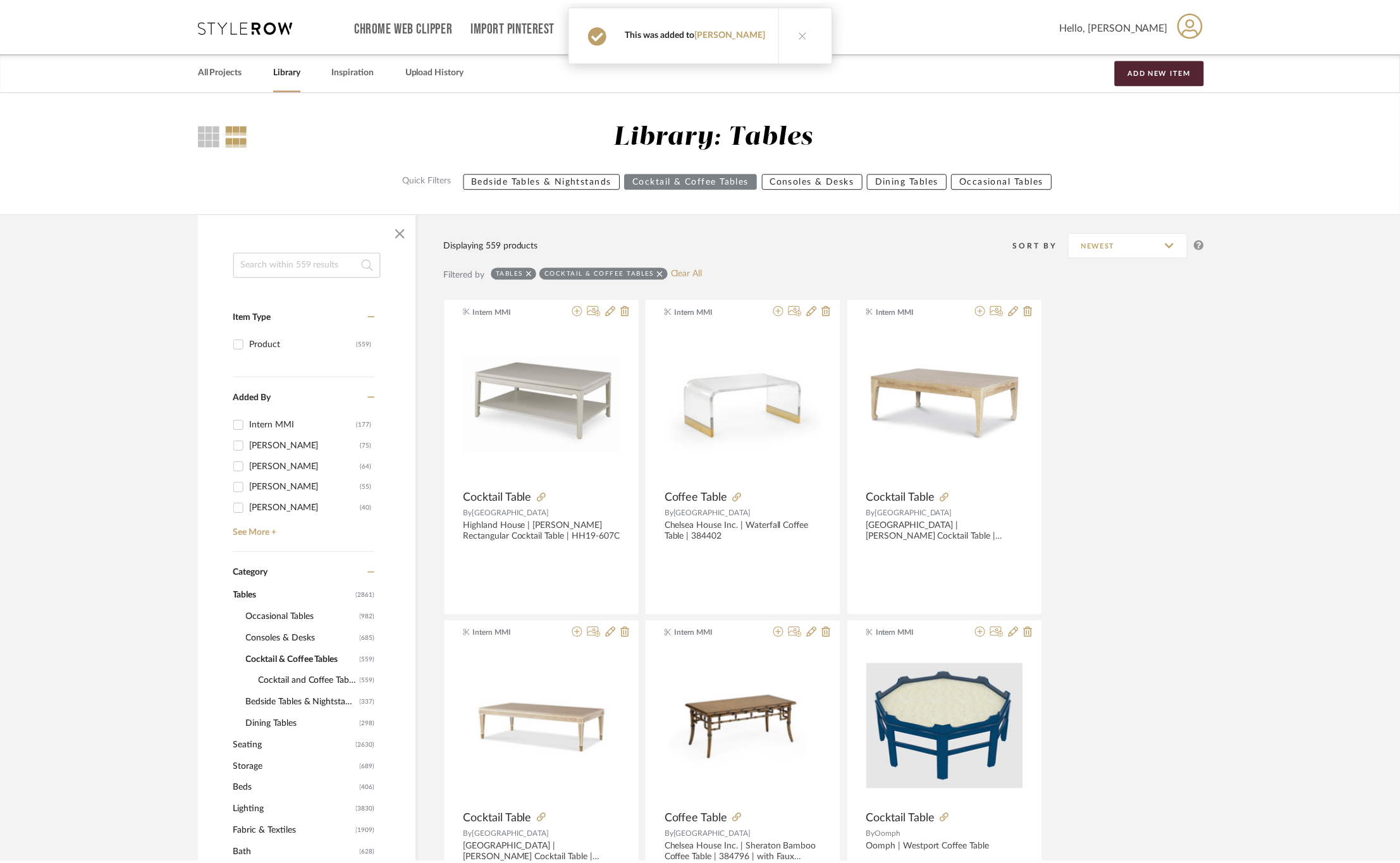
scroll to position [5311, 0]
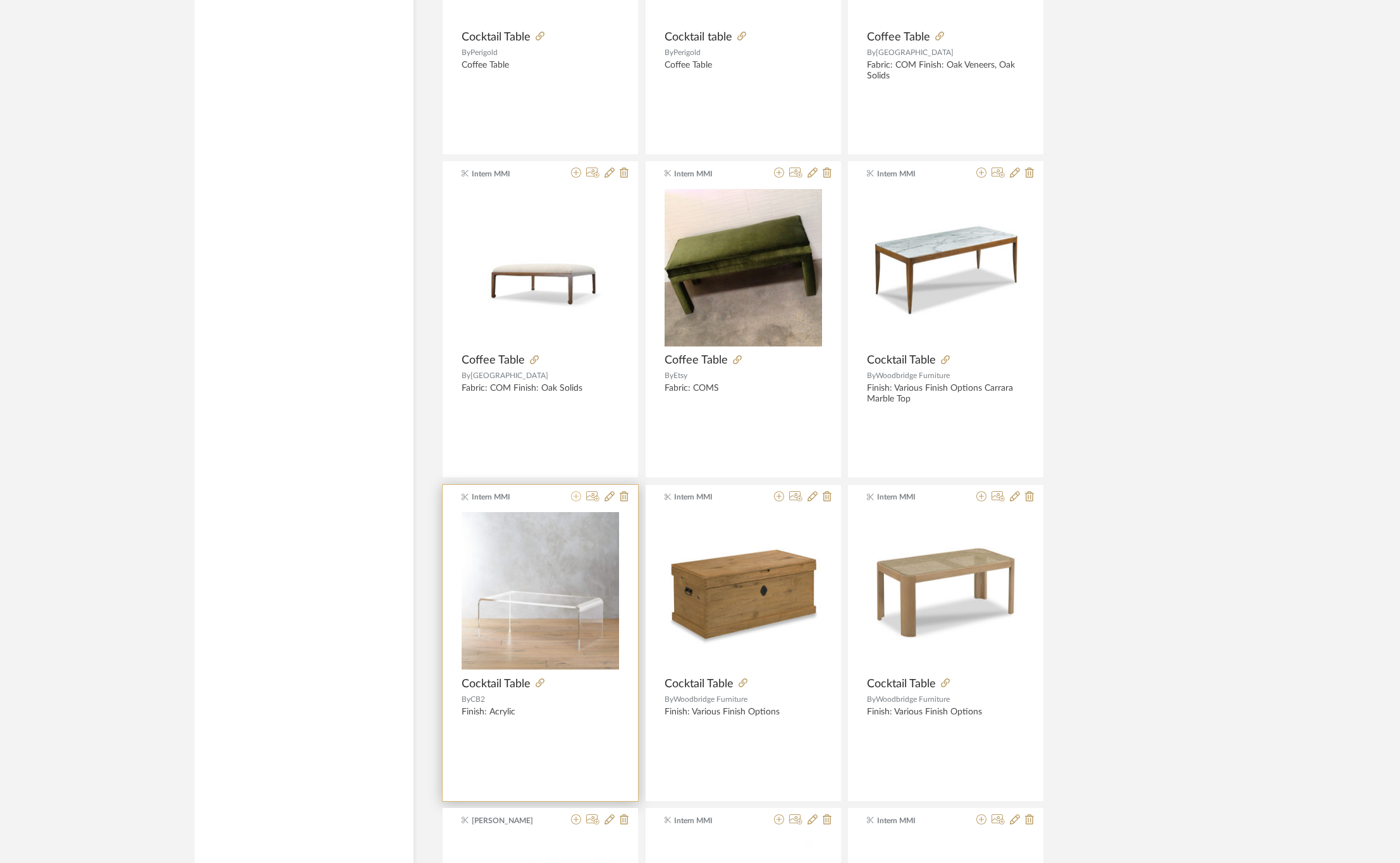
click at [574, 502] on icon at bounding box center [576, 497] width 10 height 10
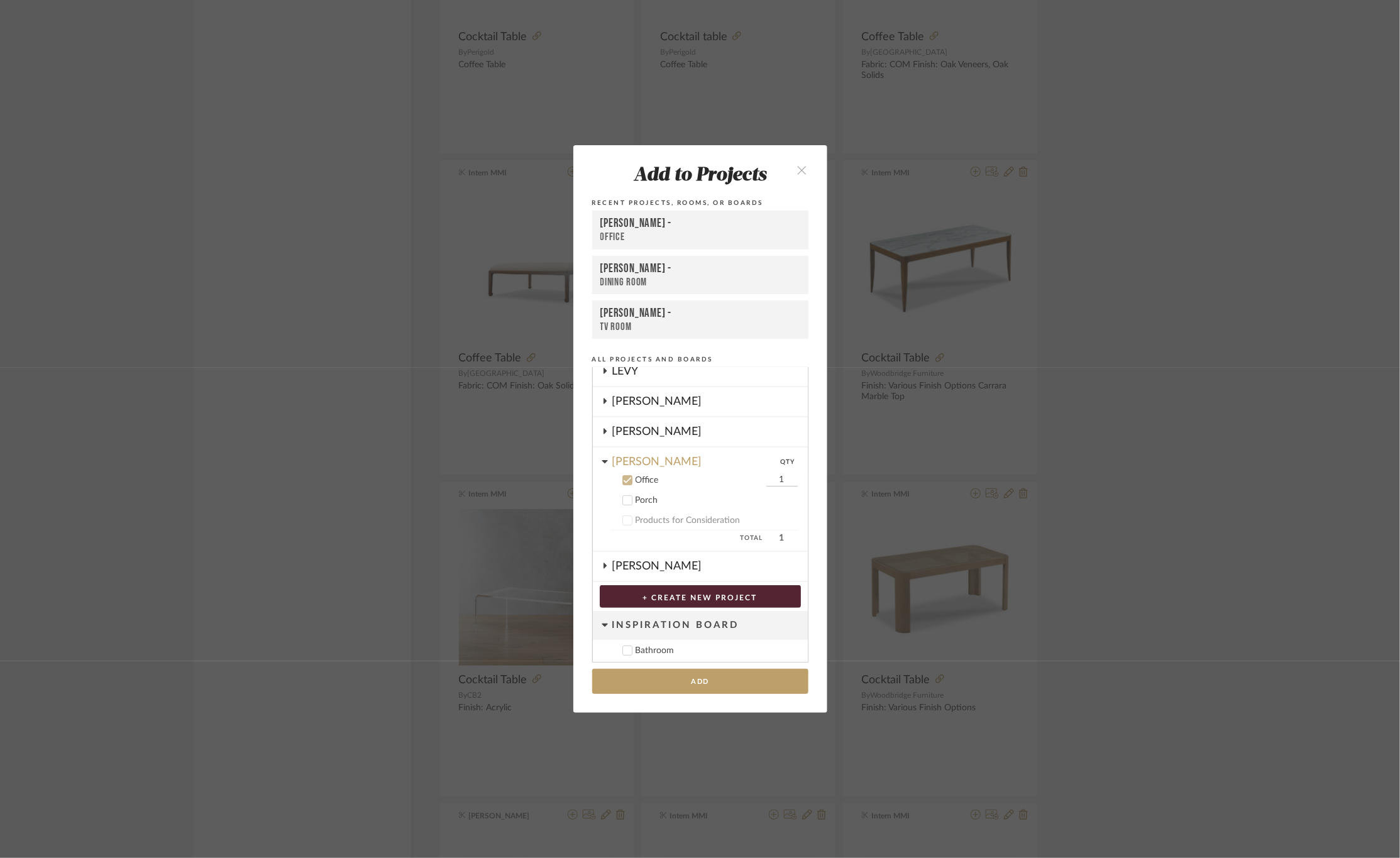
scroll to position [186, 0]
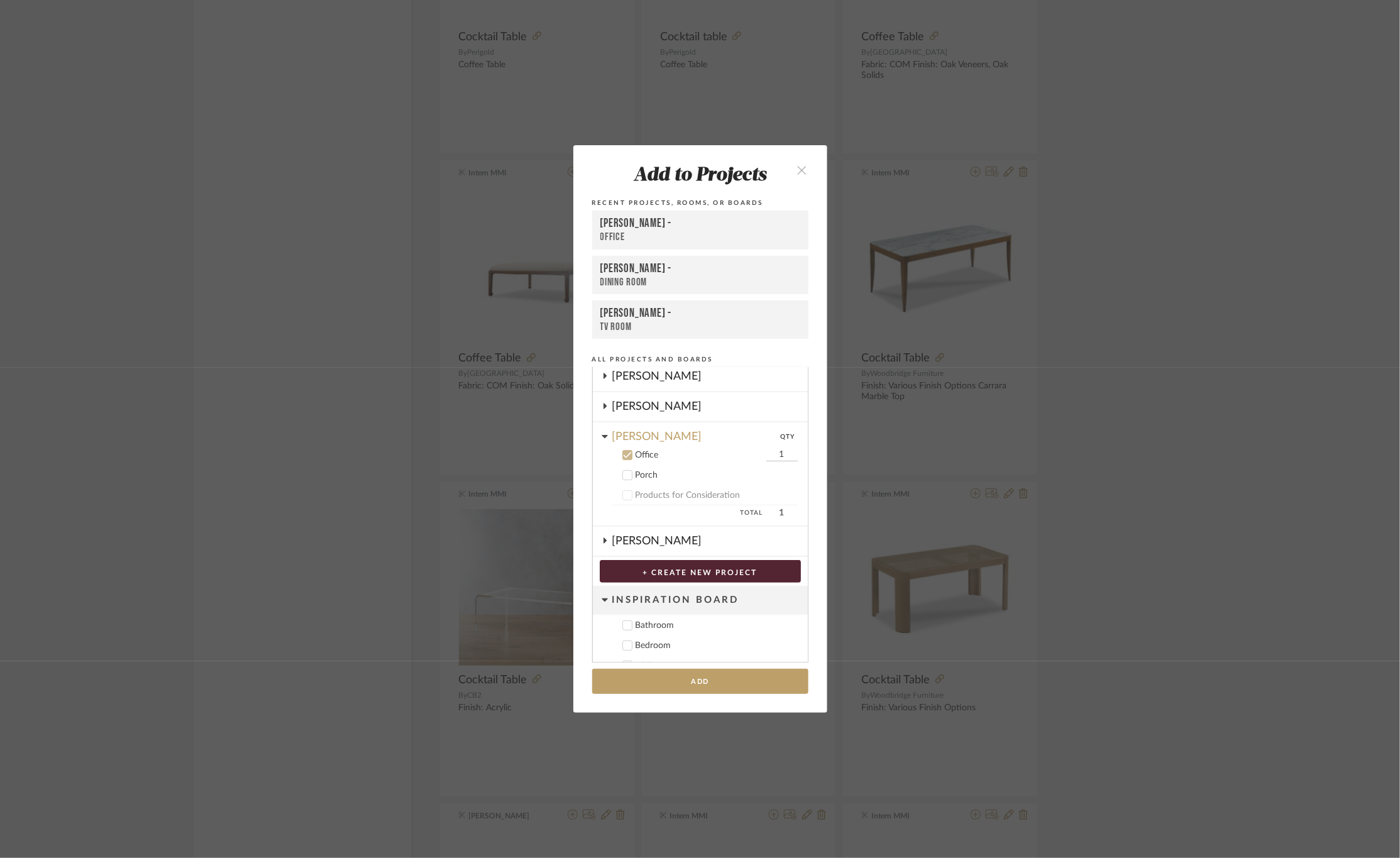
click at [657, 238] on div "Office" at bounding box center [701, 237] width 200 height 13
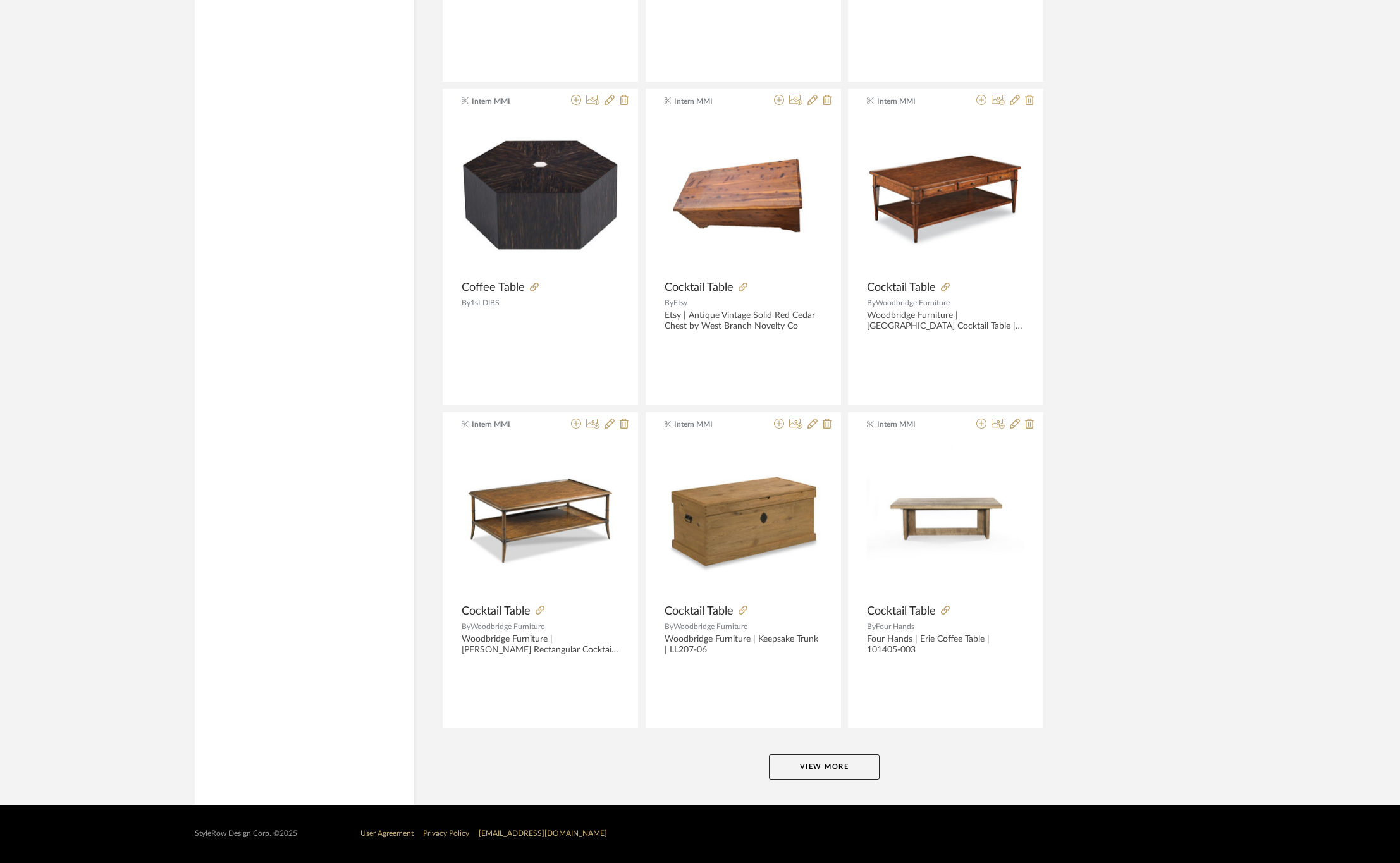
scroll to position [7338, 0]
click at [820, 757] on button "View More" at bounding box center [824, 766] width 111 height 25
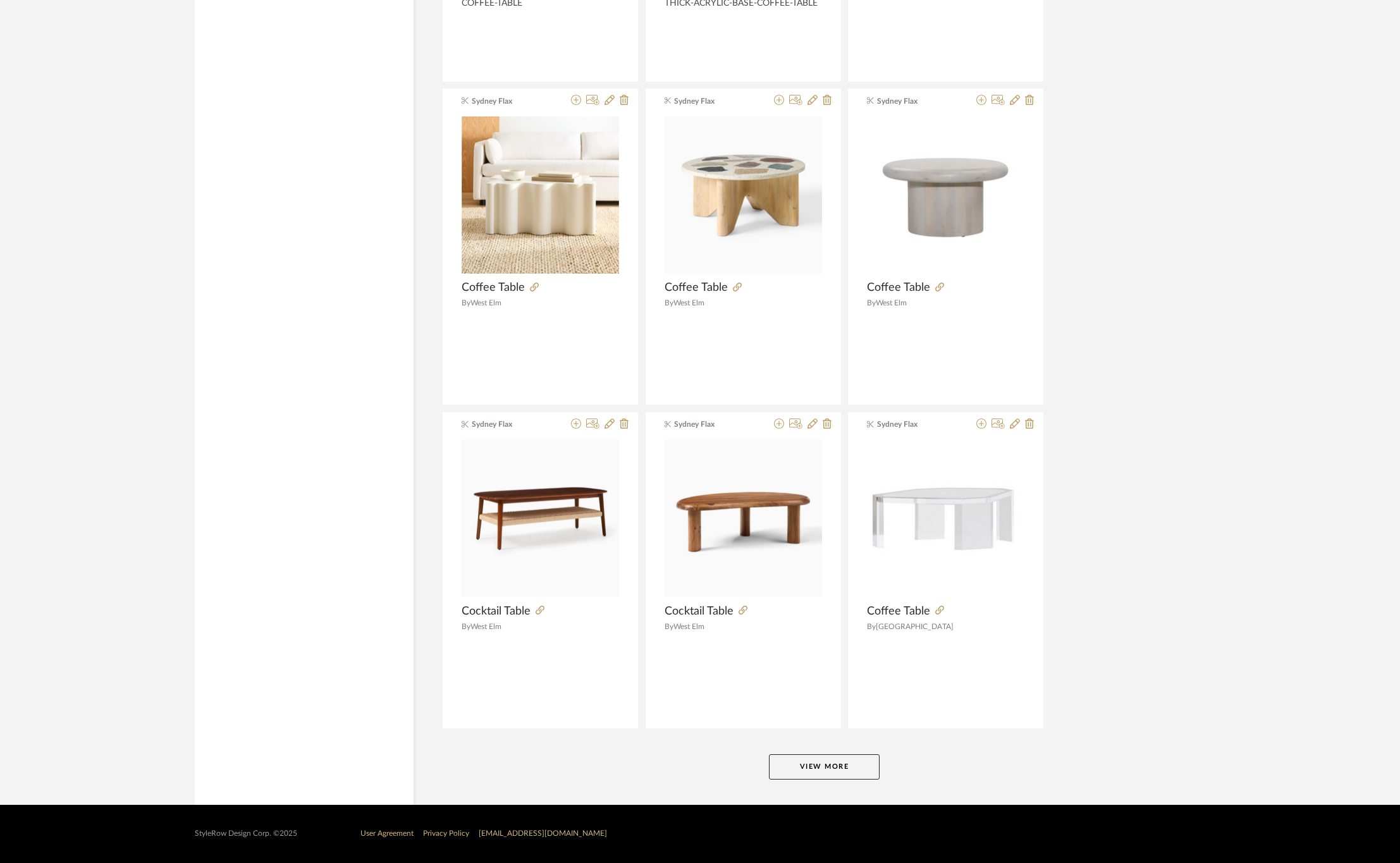
scroll to position [11227, 0]
click at [831, 757] on button "View More" at bounding box center [824, 766] width 111 height 25
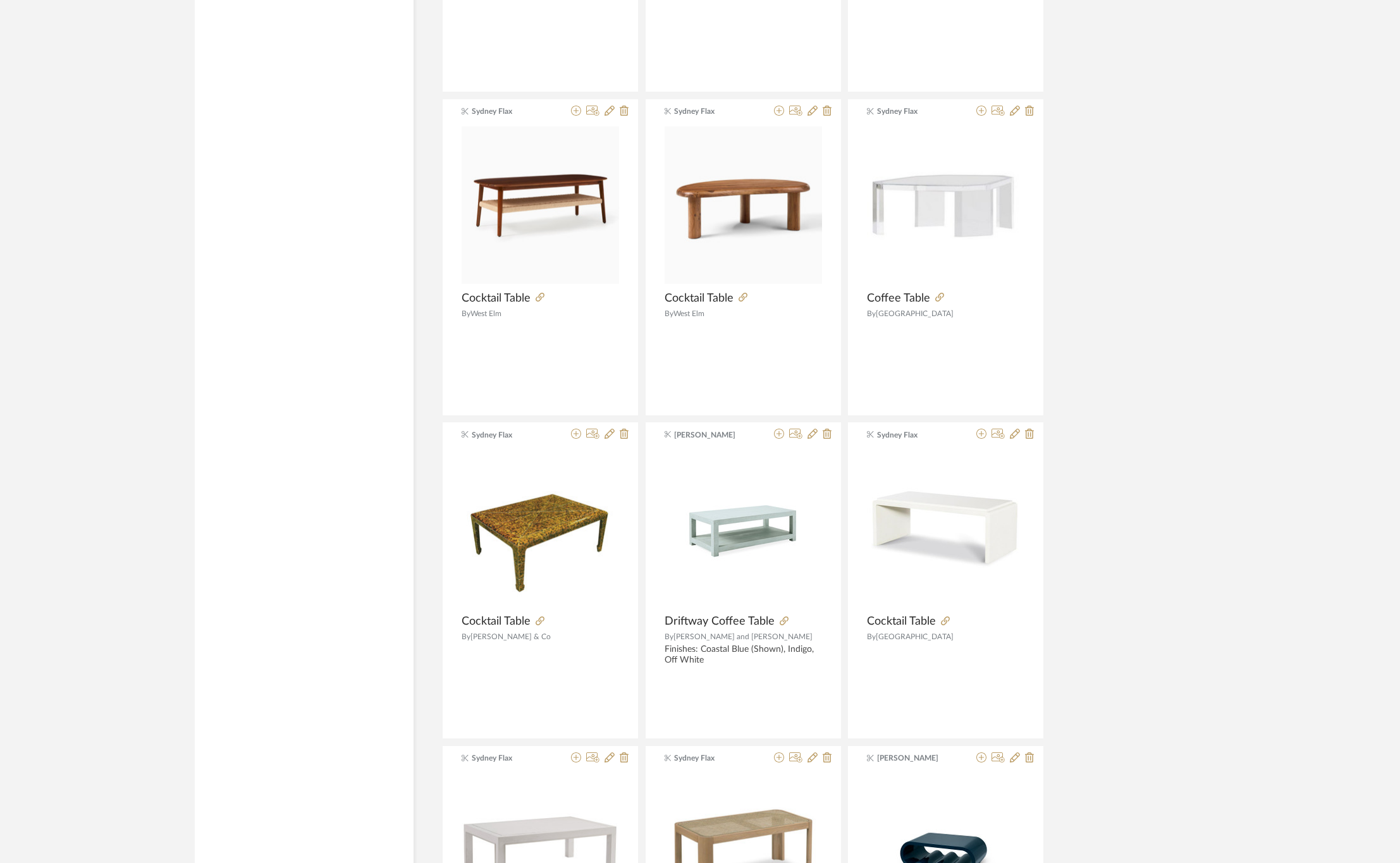
scroll to position [11606, 0]
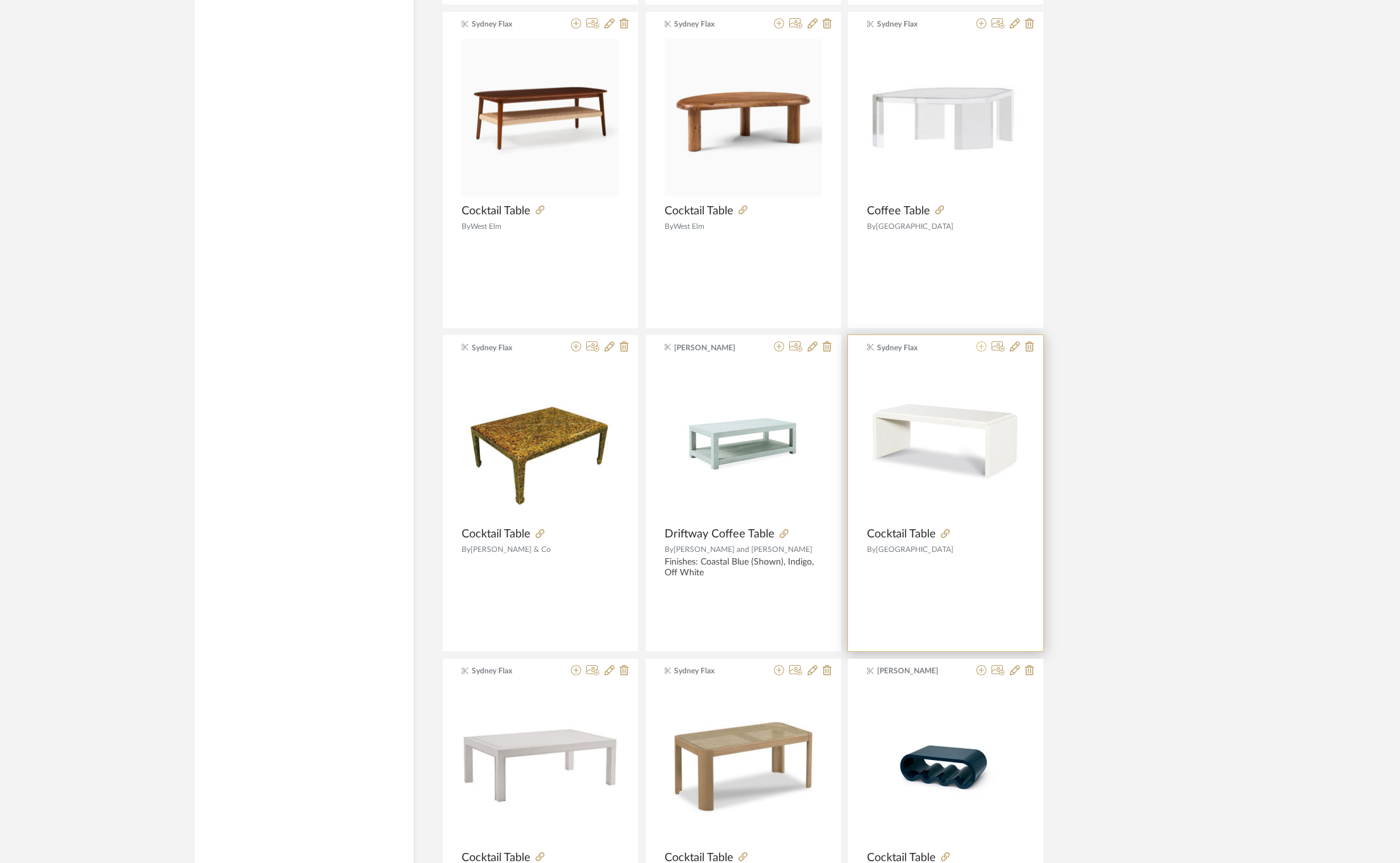
click at [981, 352] on icon at bounding box center [981, 346] width 10 height 10
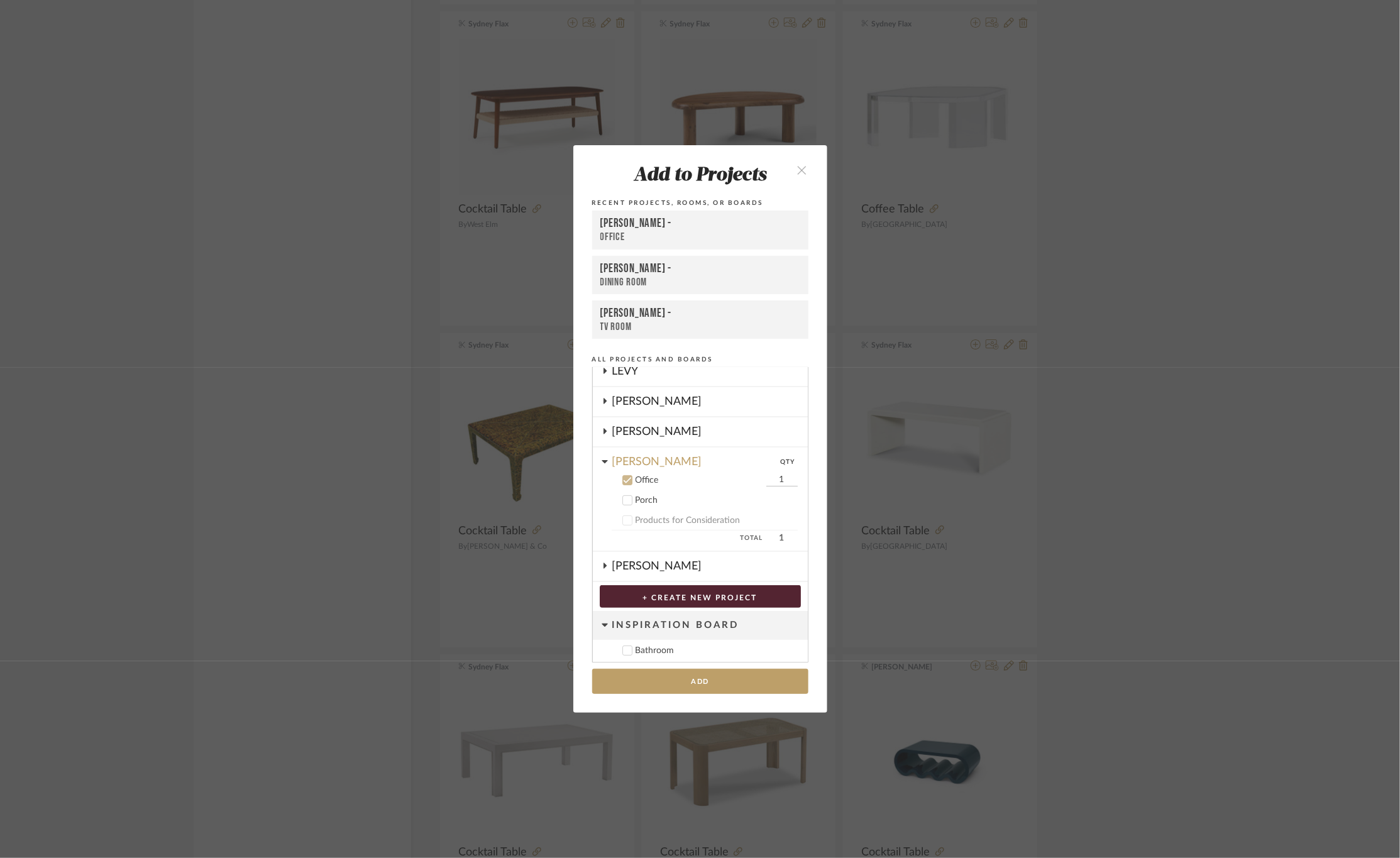
scroll to position [186, 0]
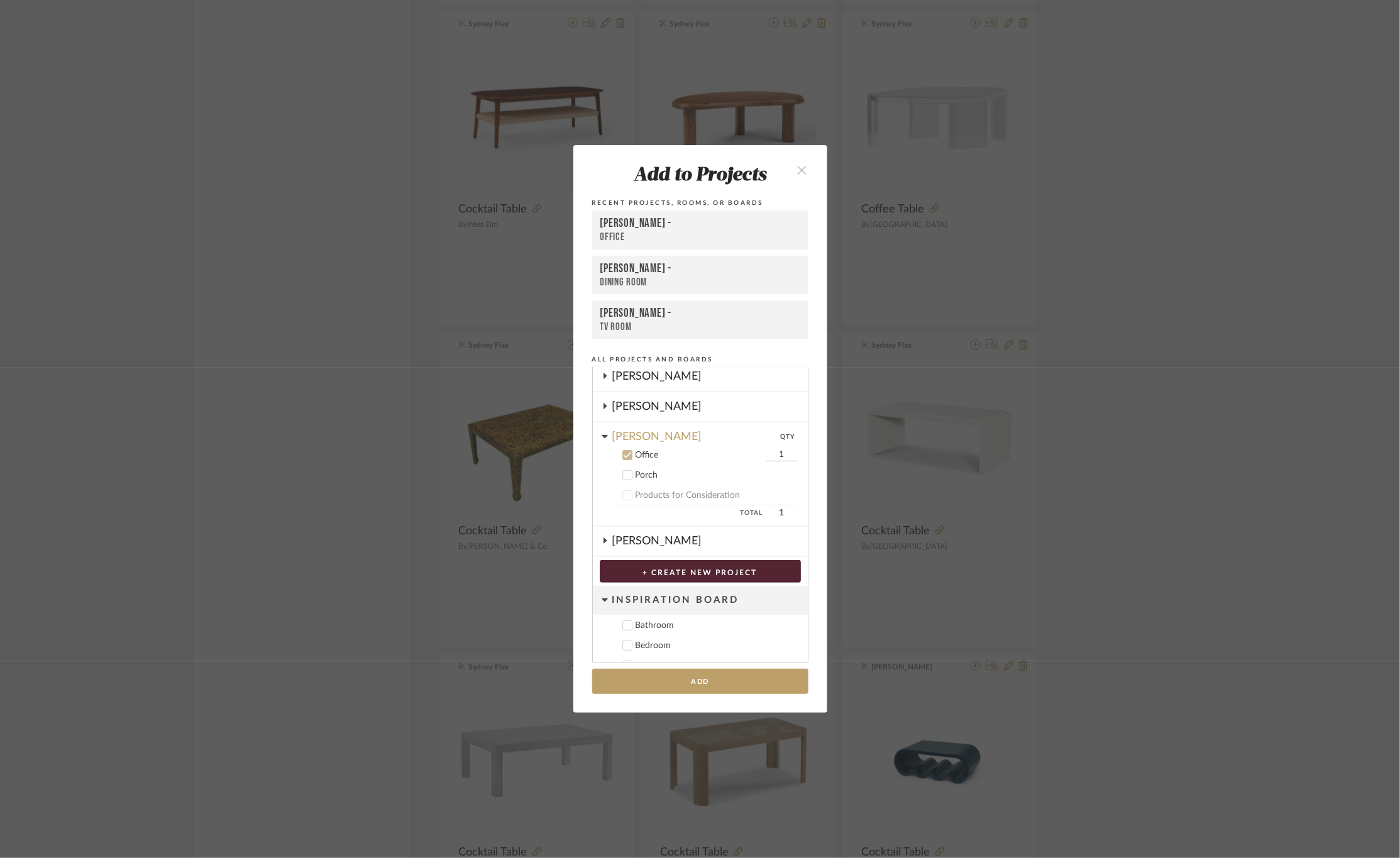
click at [681, 234] on div "Office" at bounding box center [701, 237] width 200 height 13
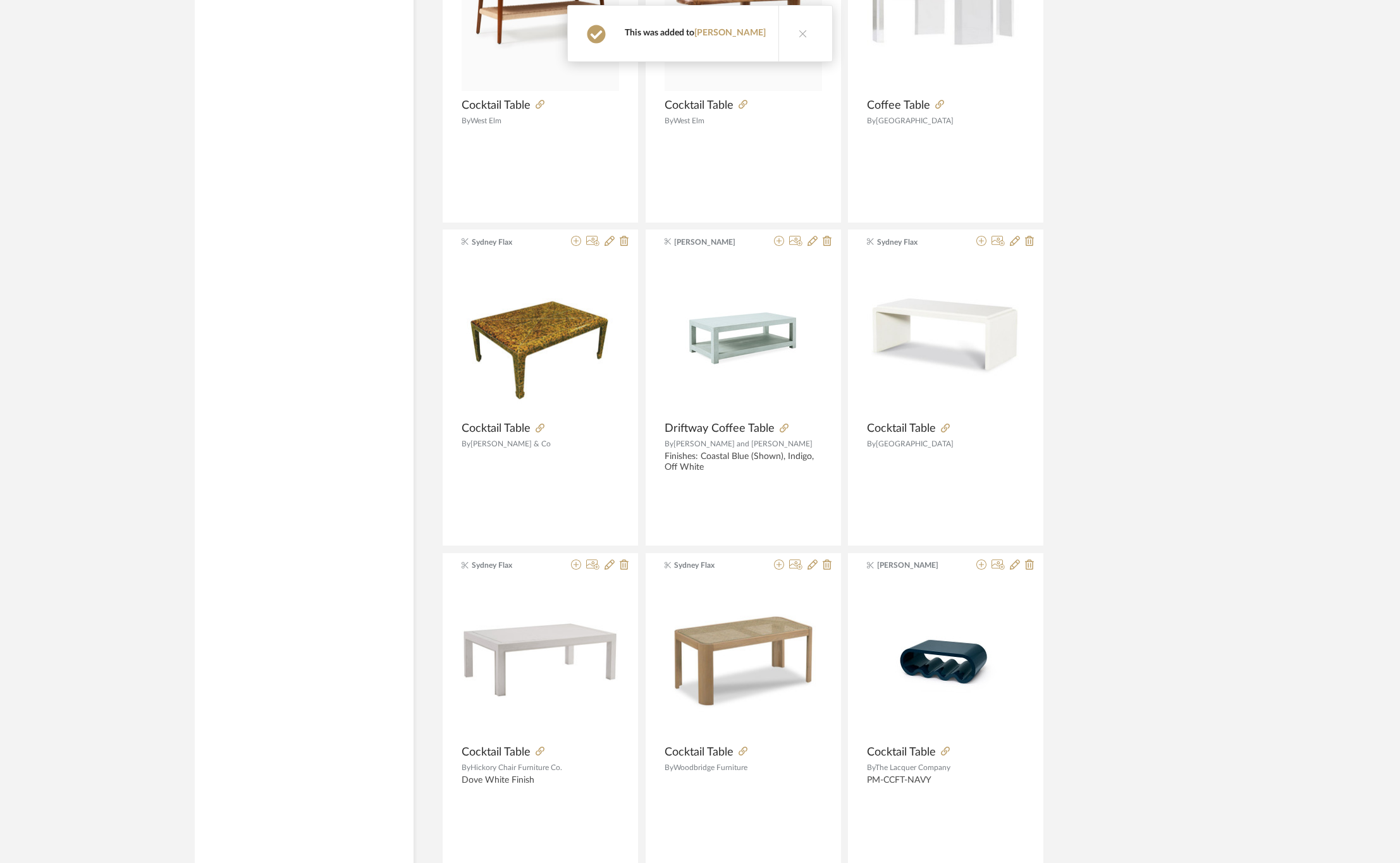
scroll to position [11891, 0]
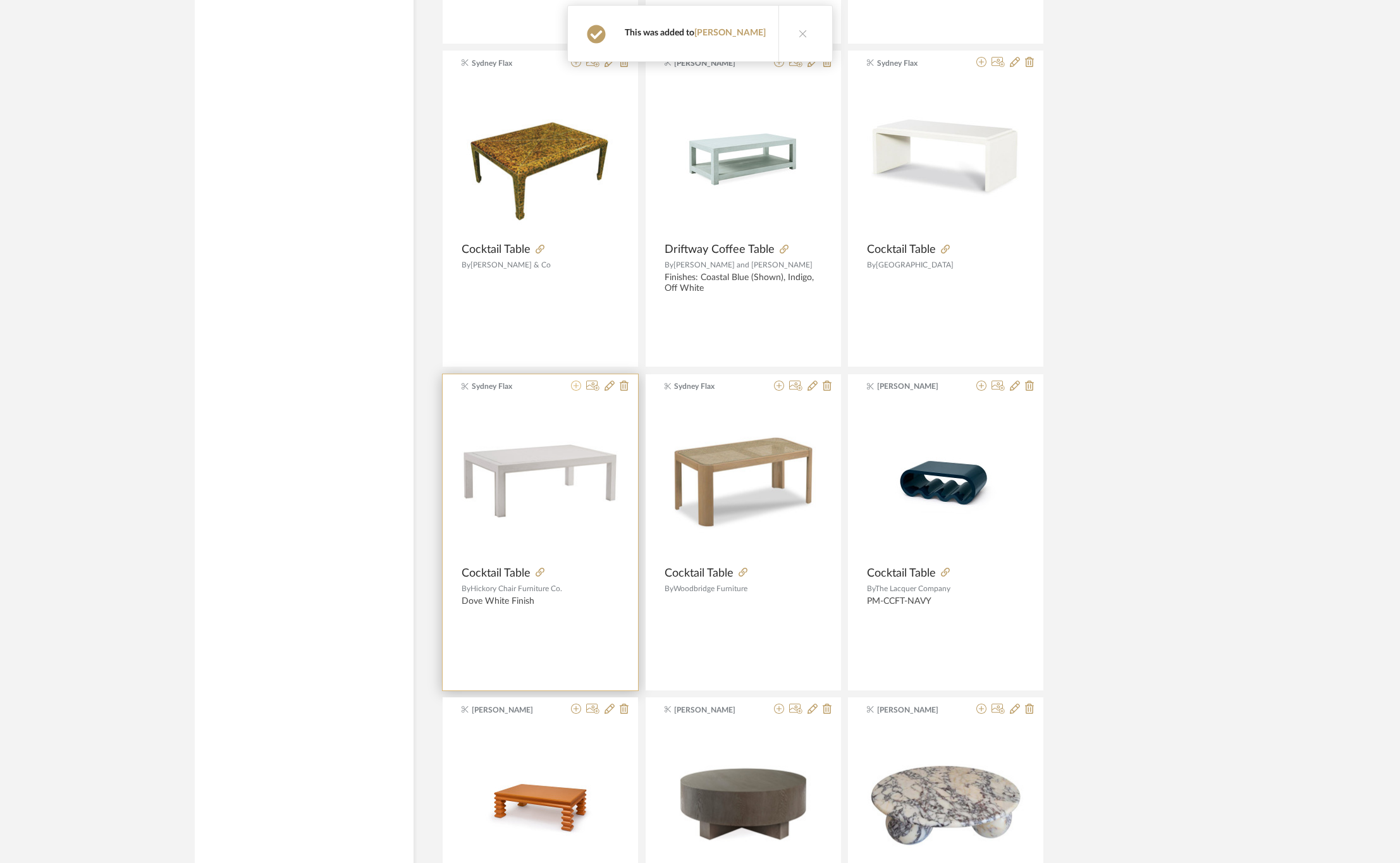
click at [572, 391] on icon at bounding box center [576, 386] width 10 height 10
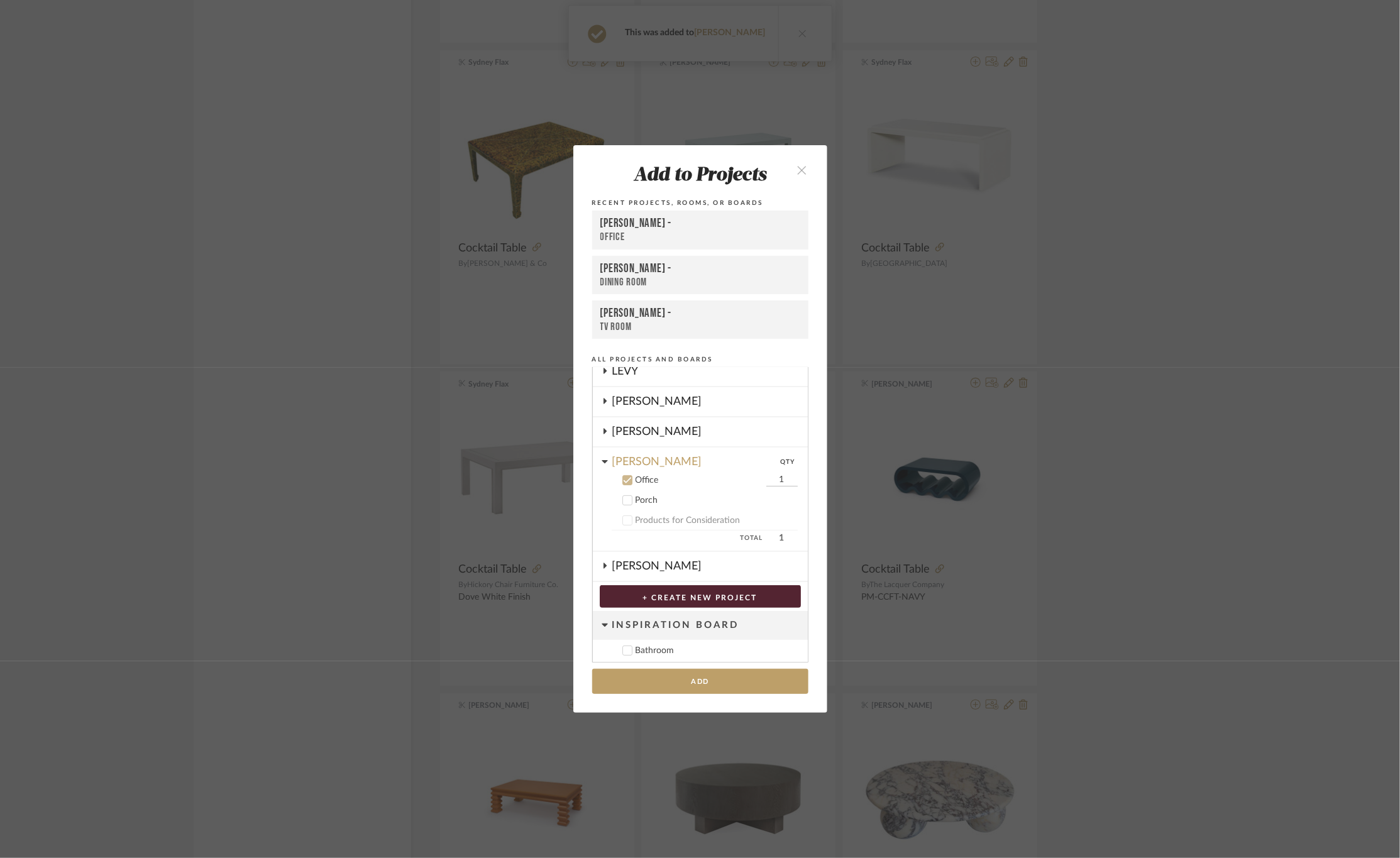
scroll to position [186, 0]
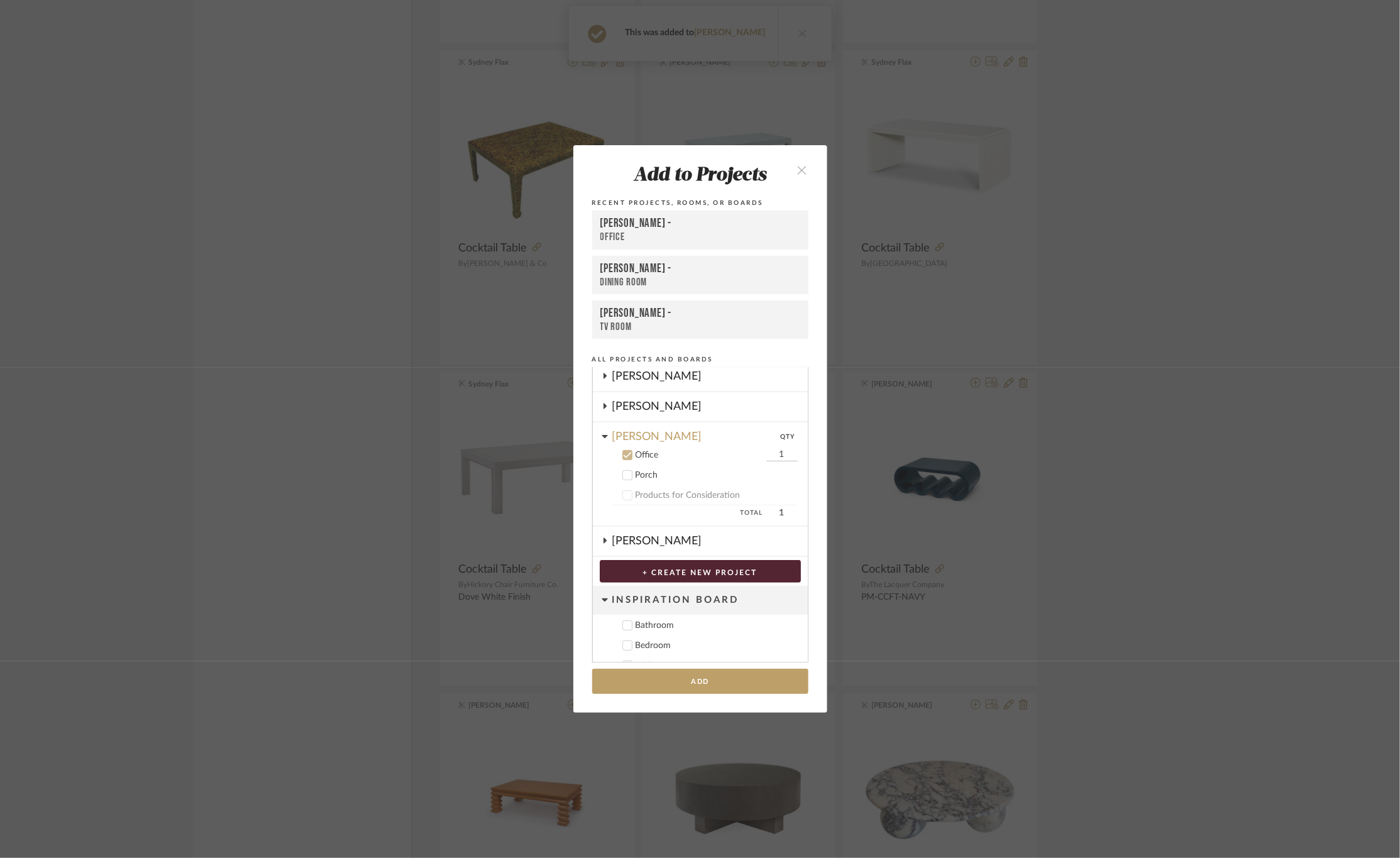
click at [642, 223] on div "[PERSON_NAME] -" at bounding box center [701, 224] width 200 height 15
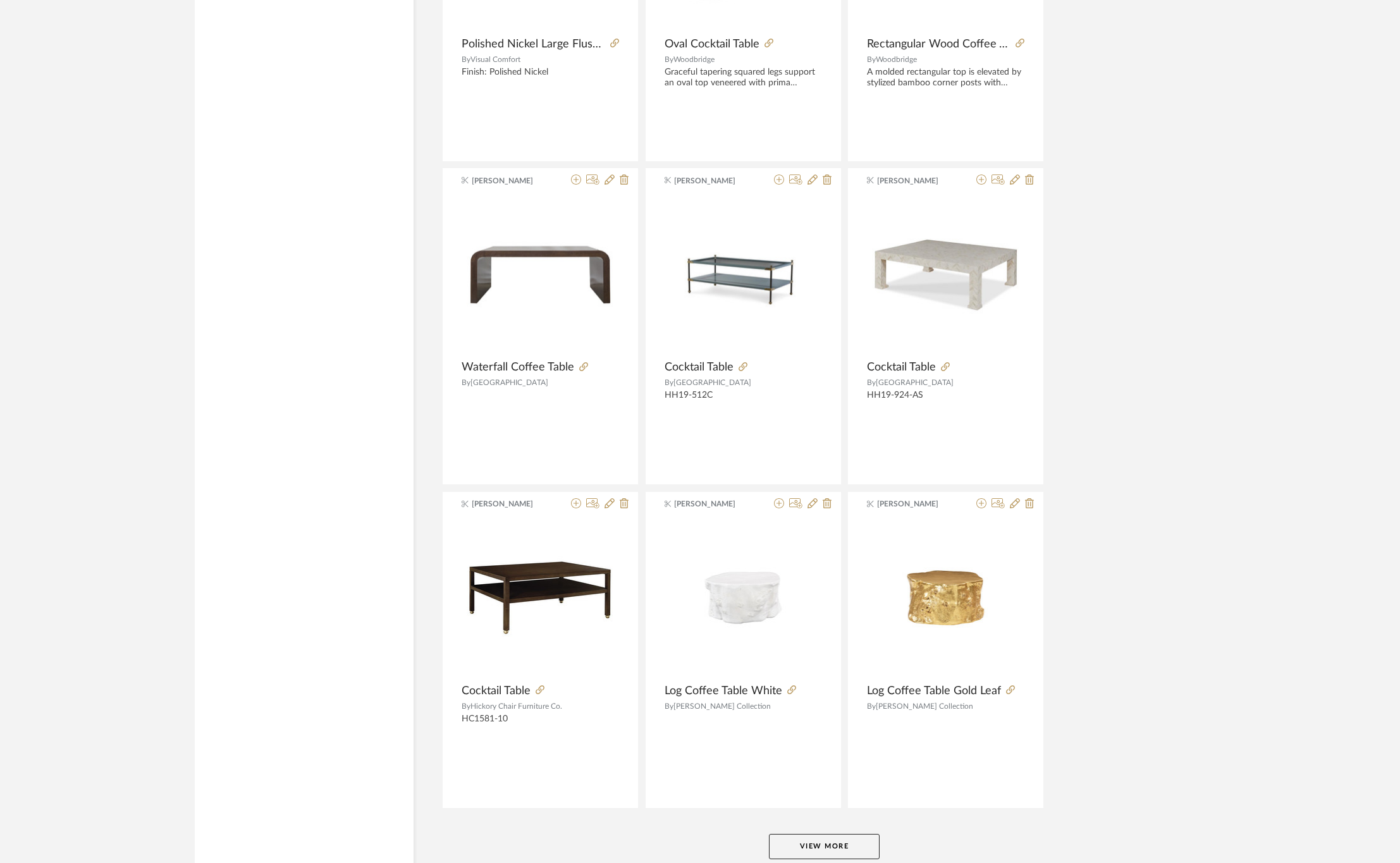
scroll to position [15115, 0]
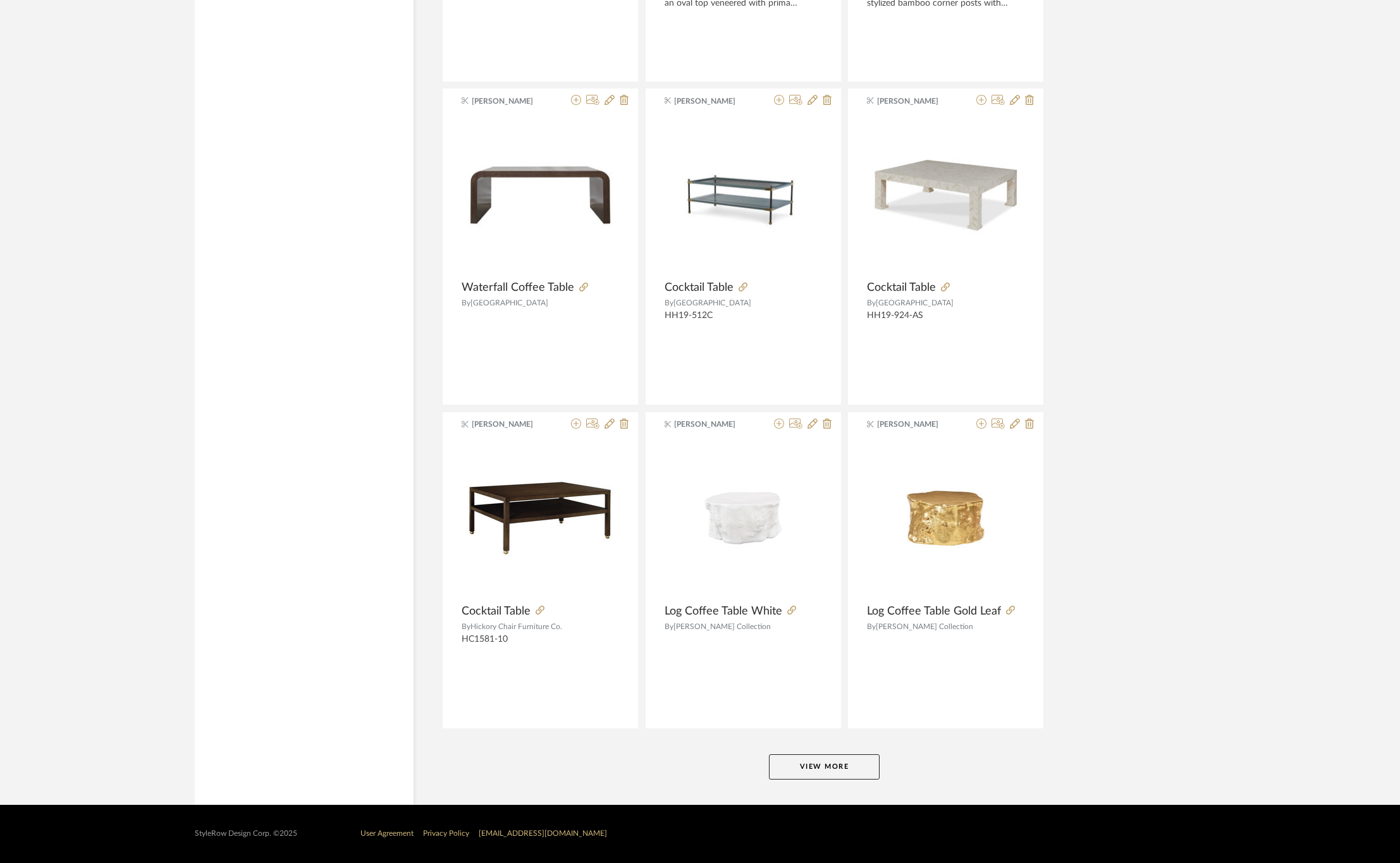
click at [818, 763] on button "View More" at bounding box center [824, 766] width 111 height 25
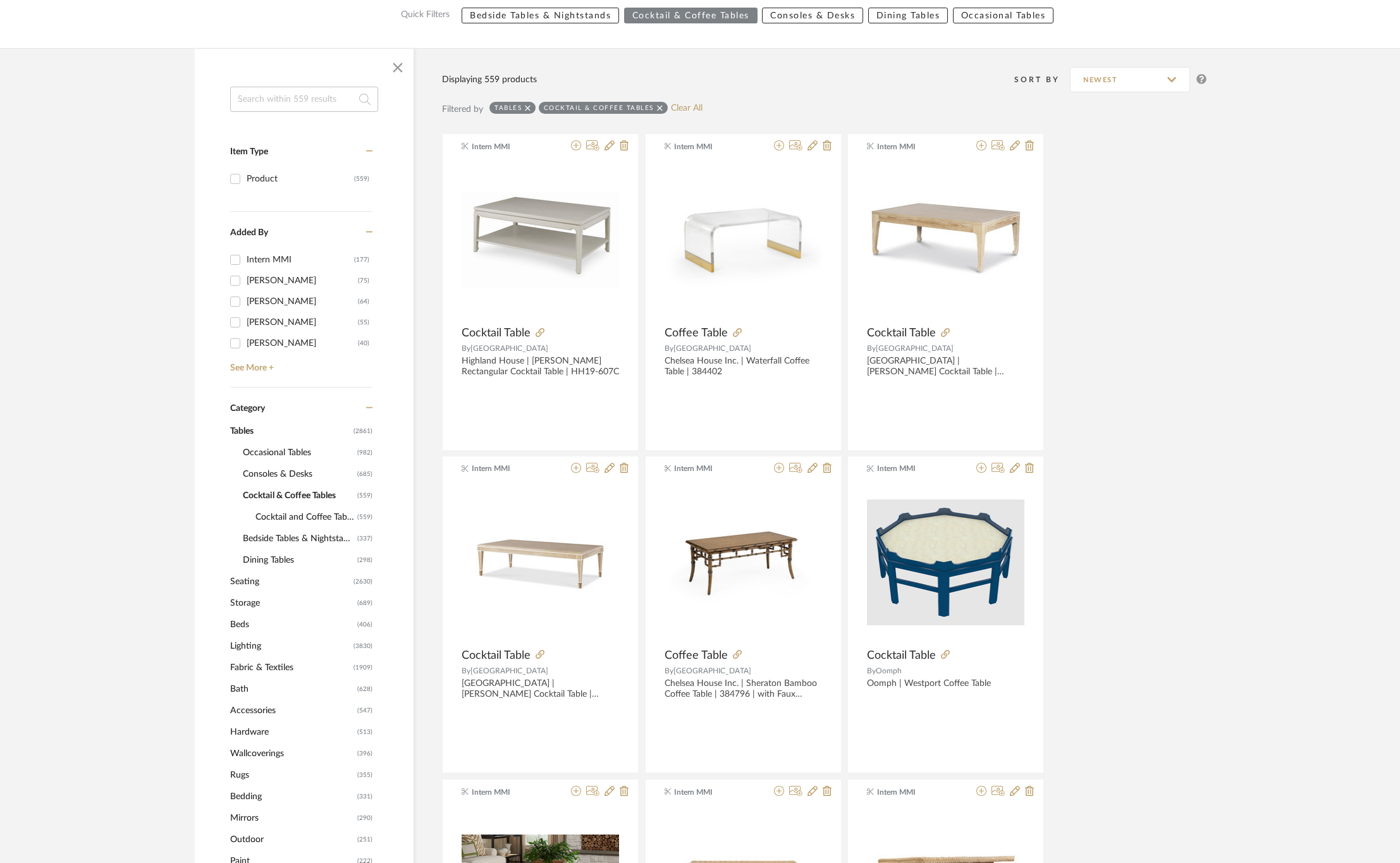
scroll to position [190, 0]
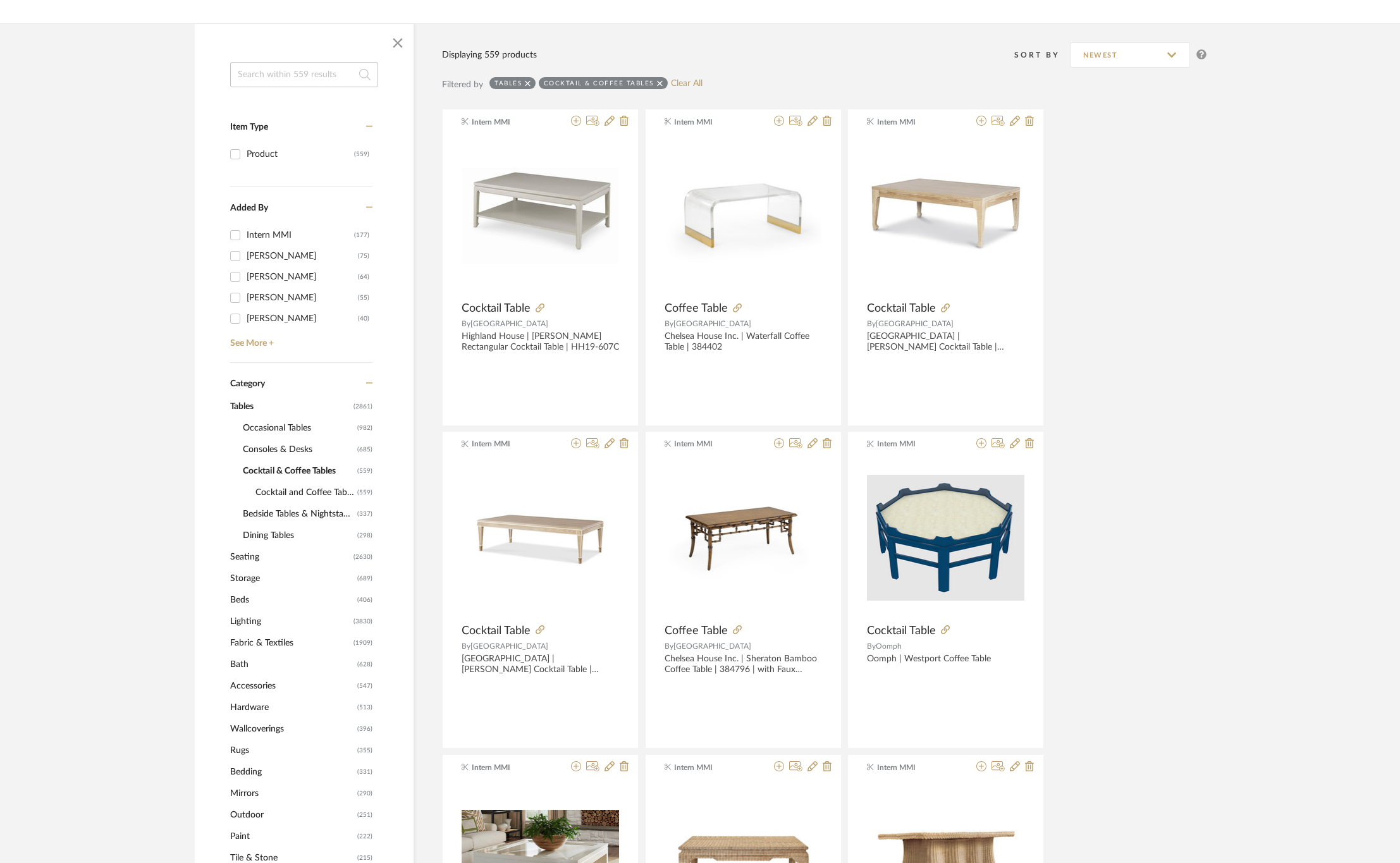
click at [236, 566] on span "Seating" at bounding box center [290, 556] width 120 height 21
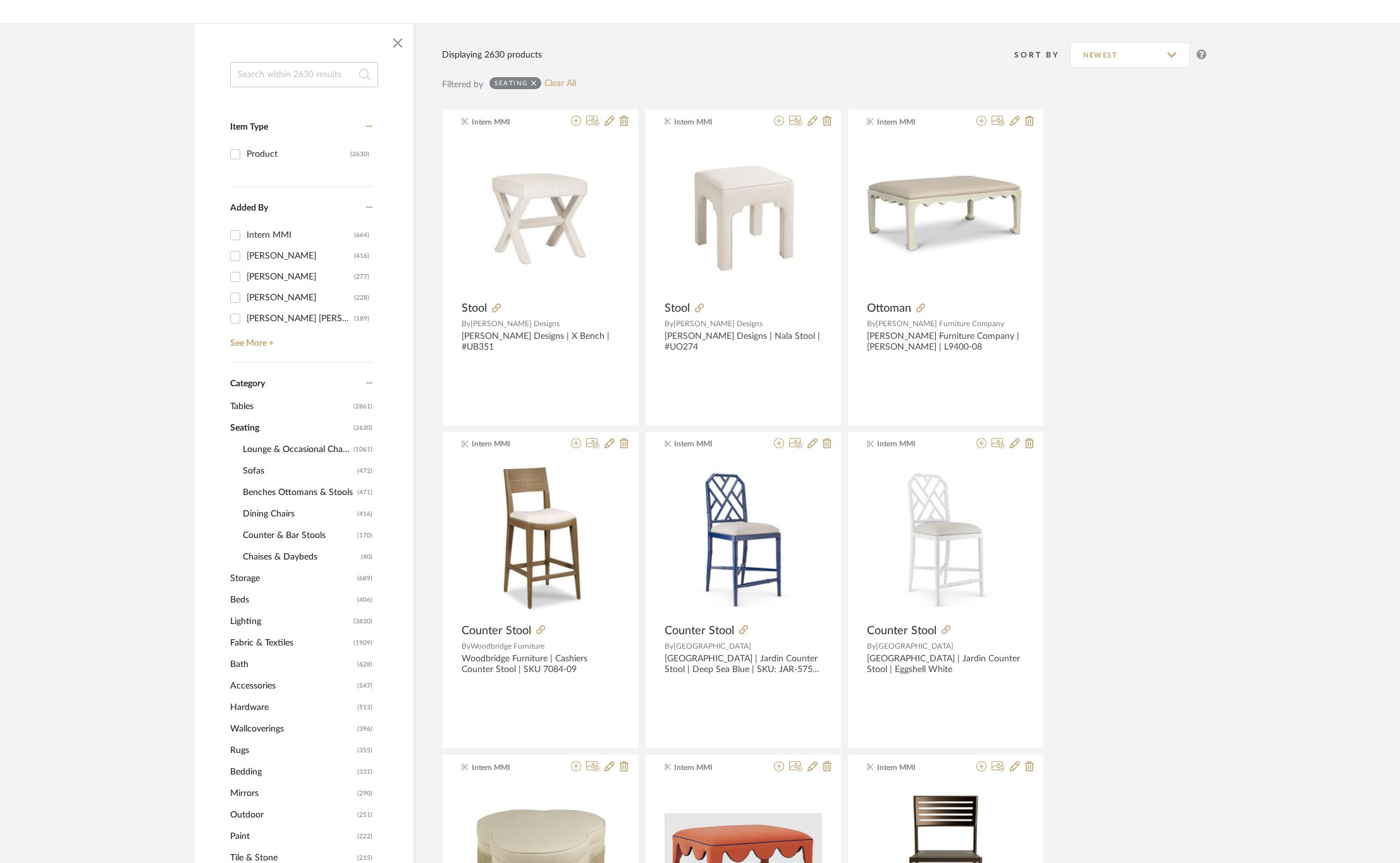
click at [303, 491] on span "Benches Ottomans & Stools" at bounding box center [298, 492] width 111 height 21
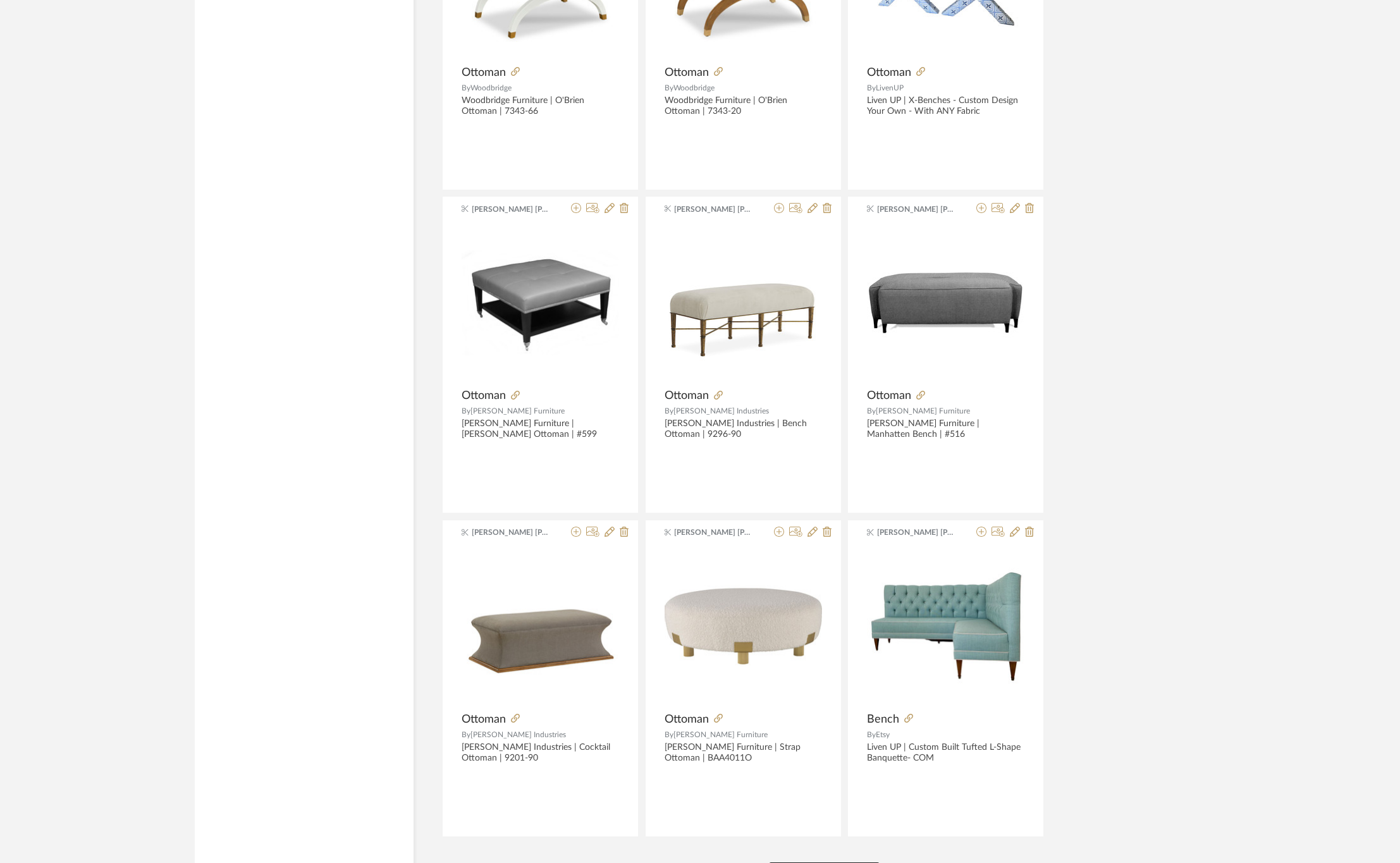
scroll to position [3449, 0]
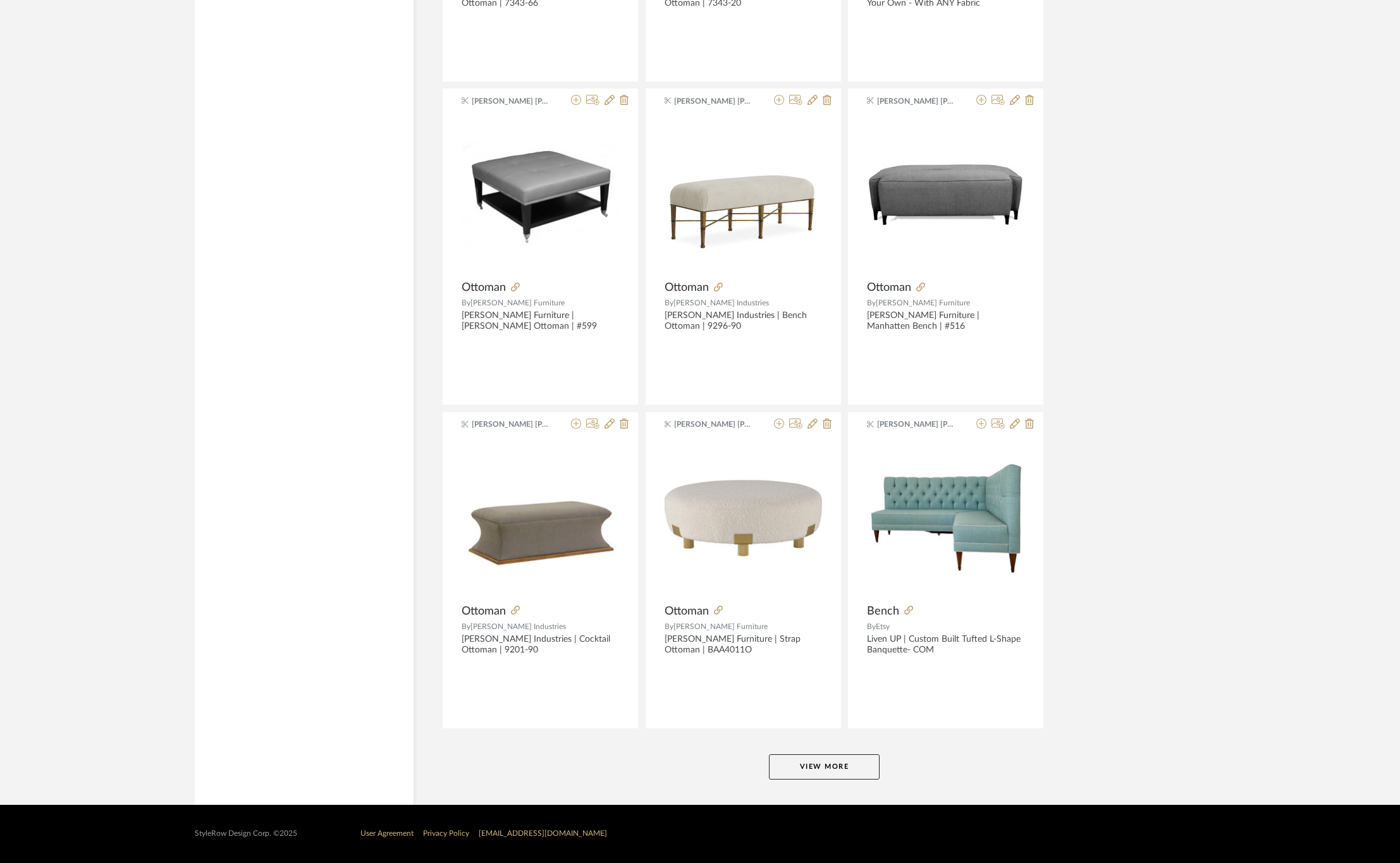
click at [815, 765] on button "View More" at bounding box center [824, 766] width 111 height 25
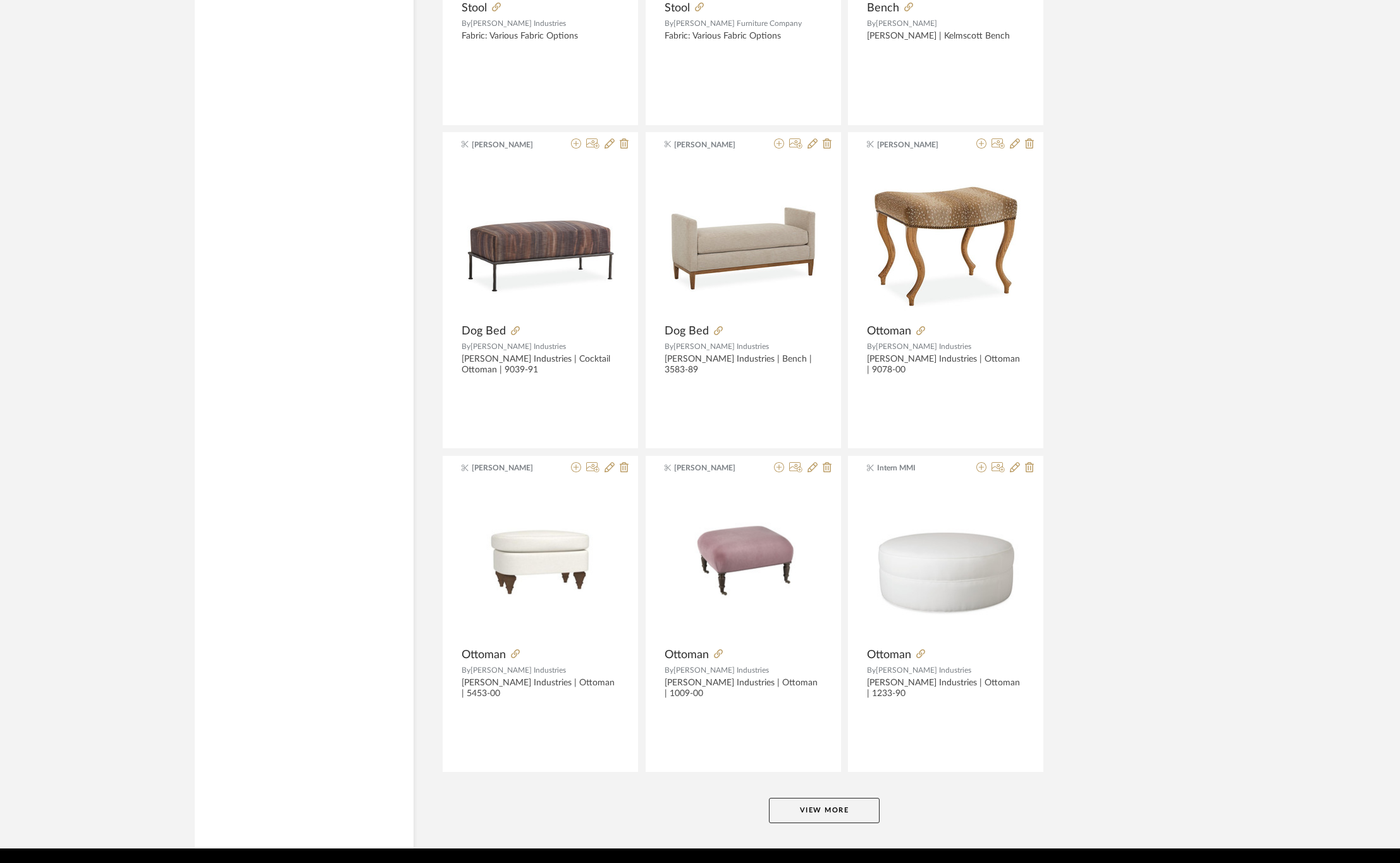
scroll to position [7338, 0]
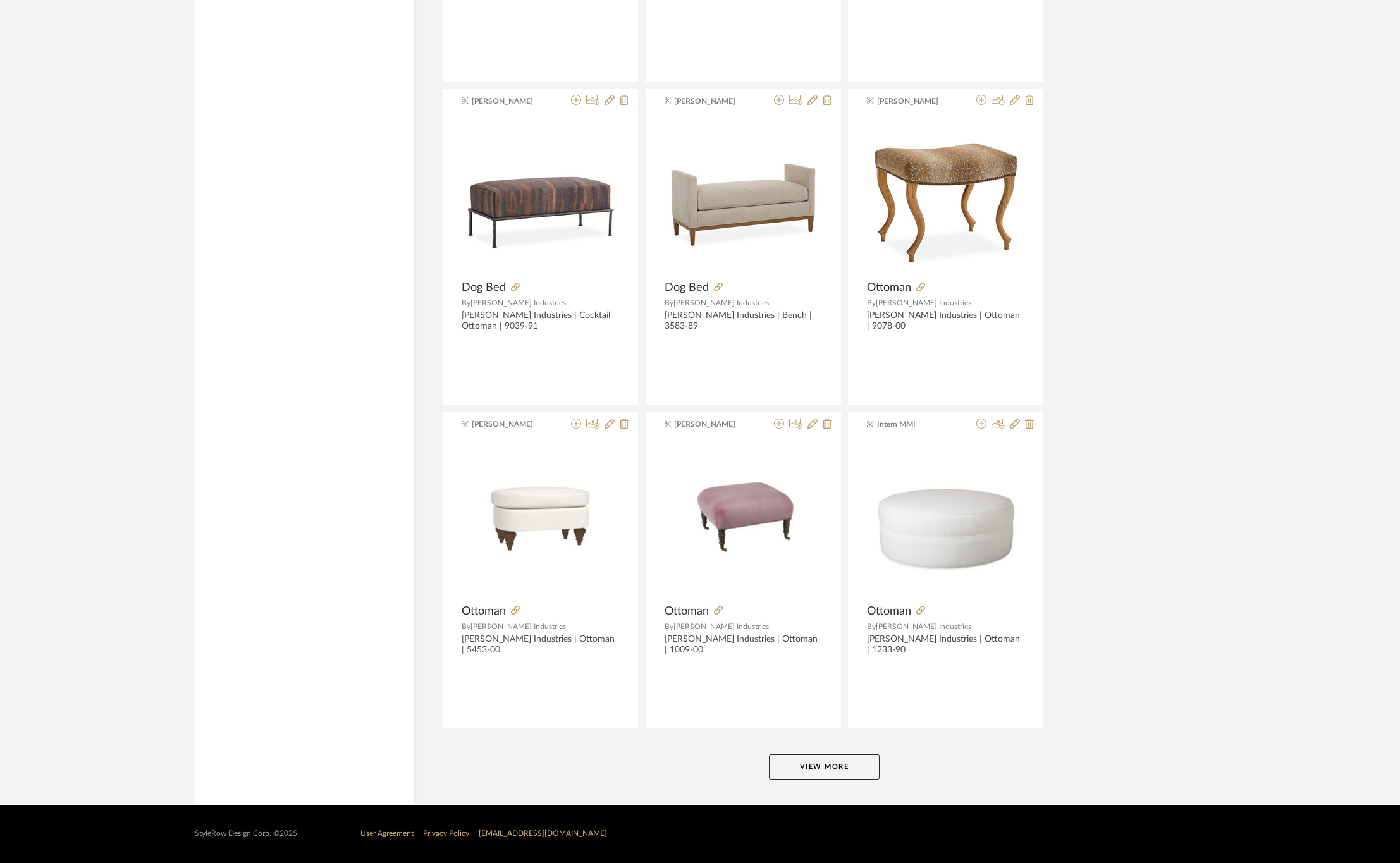
click at [854, 768] on button "View More" at bounding box center [824, 766] width 111 height 25
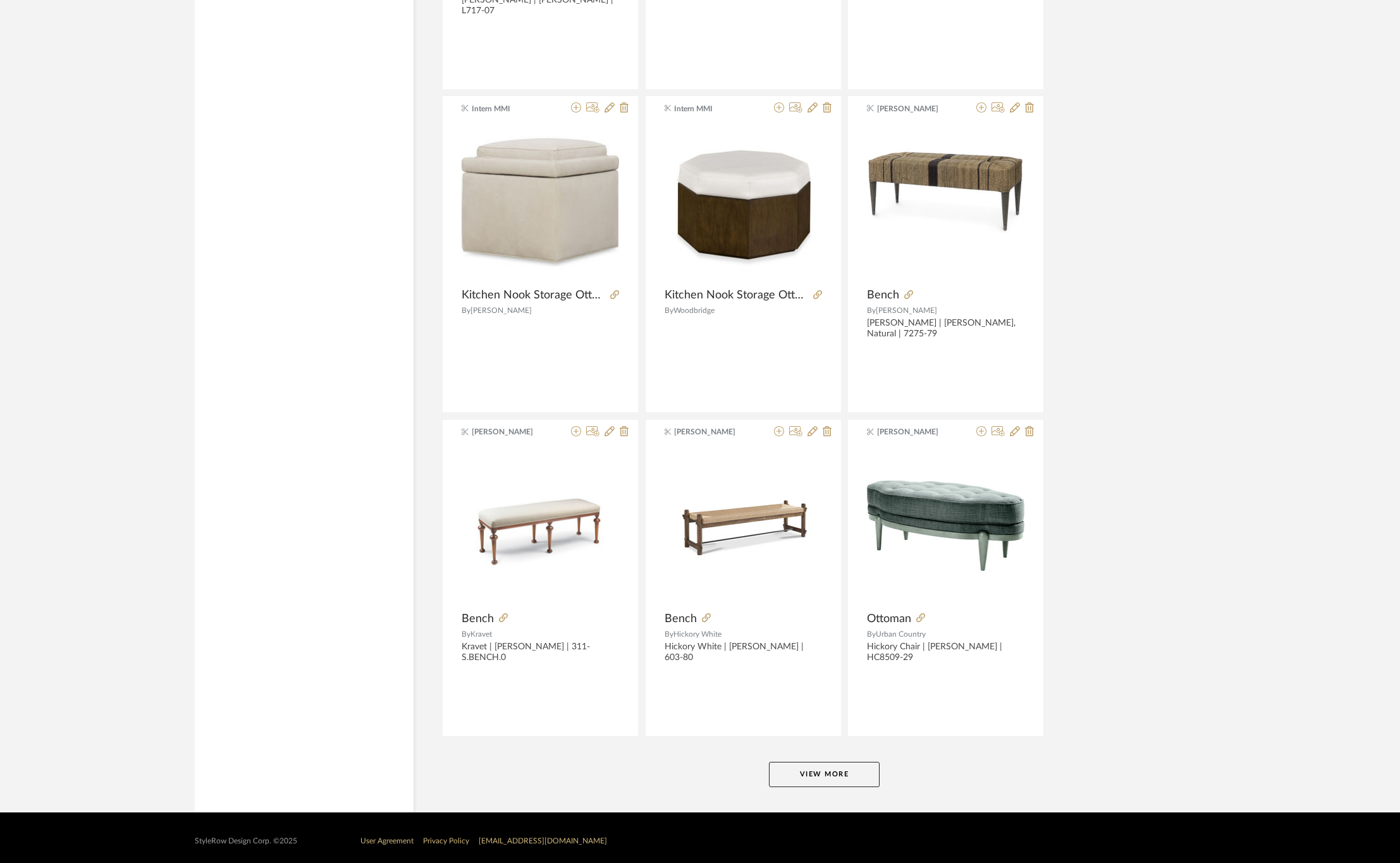
scroll to position [11227, 0]
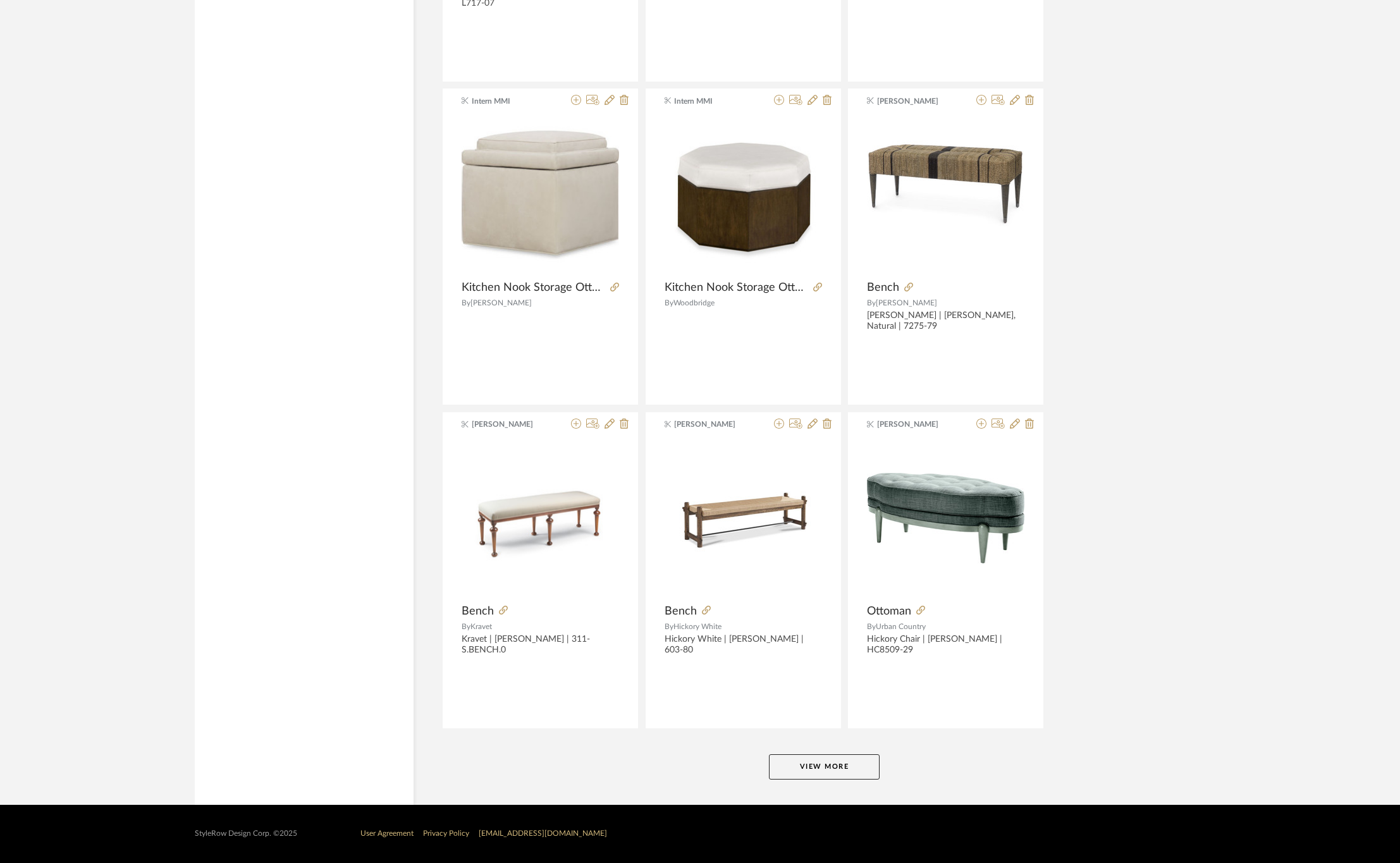
click at [831, 763] on button "View More" at bounding box center [824, 766] width 111 height 25
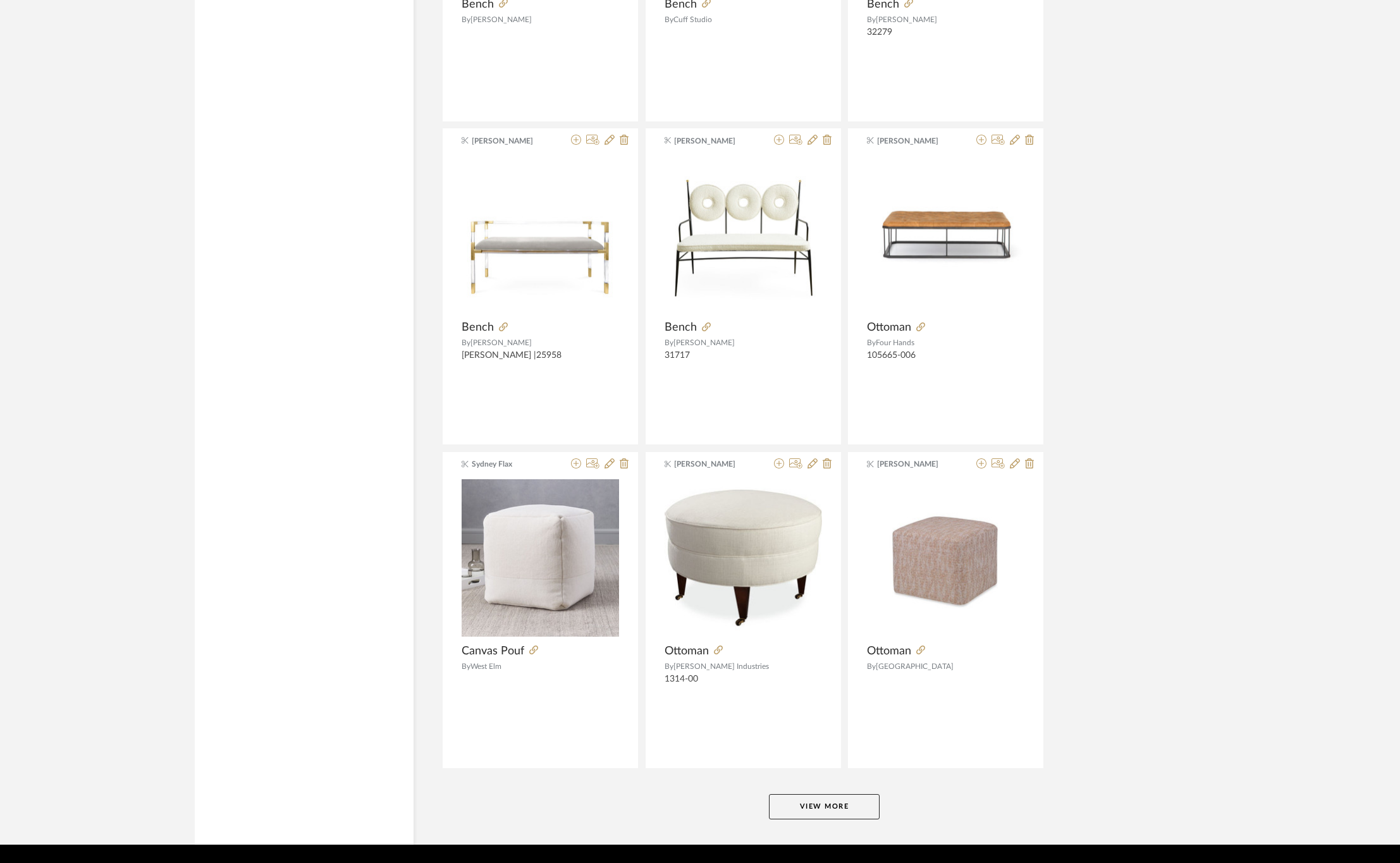
scroll to position [15115, 0]
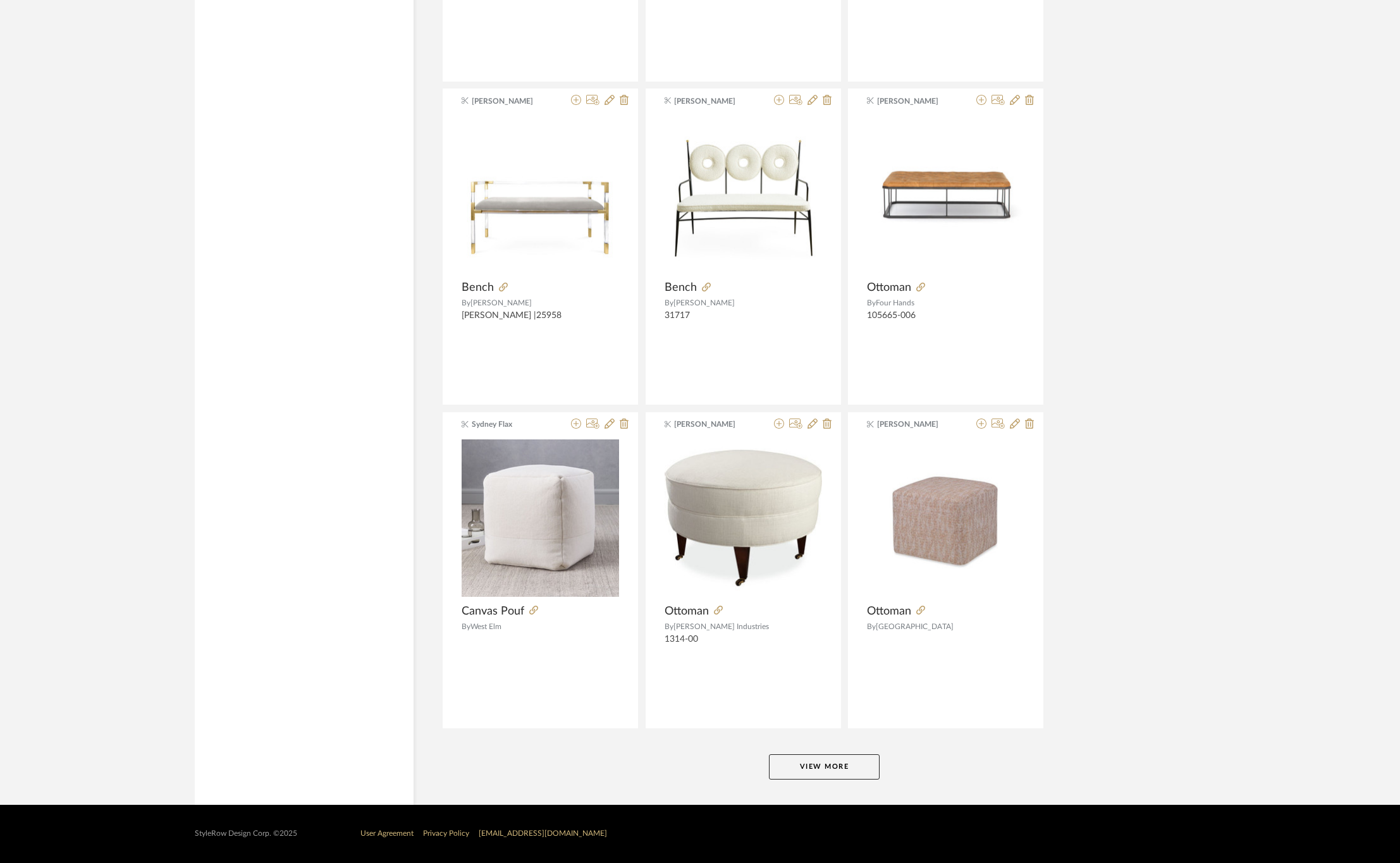
click at [822, 766] on button "View More" at bounding box center [824, 766] width 111 height 25
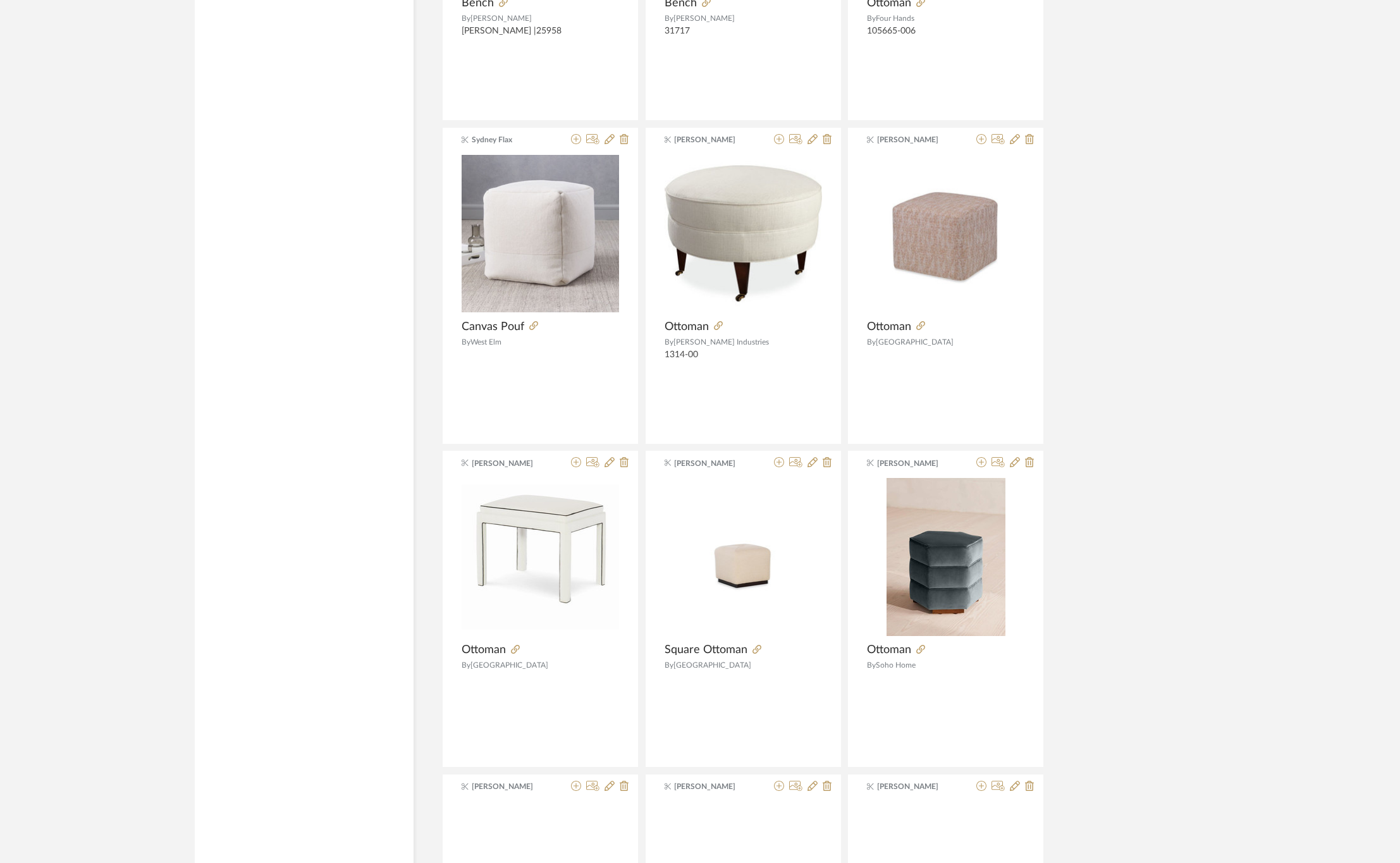
scroll to position [15400, 0]
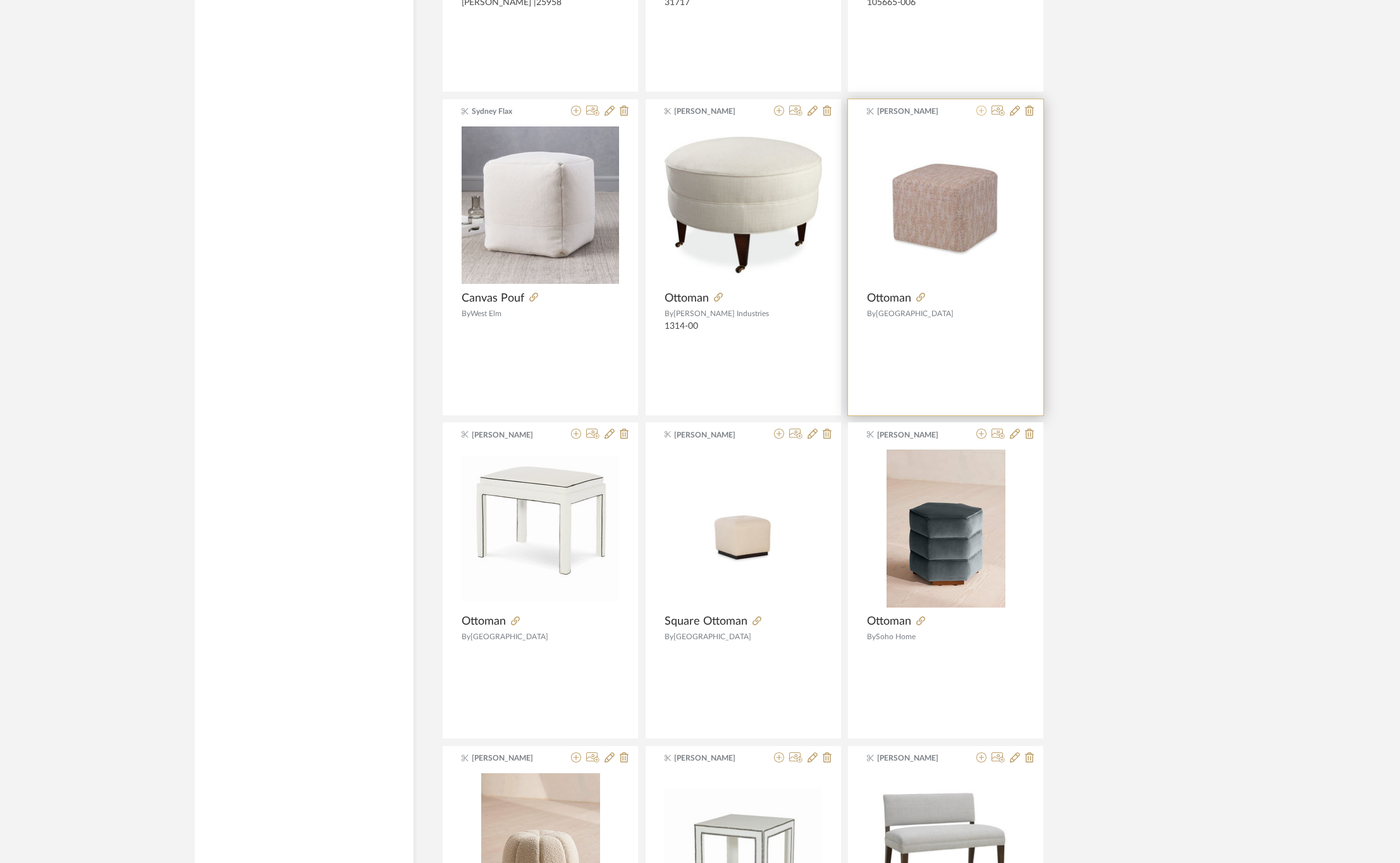
click at [983, 116] on icon at bounding box center [981, 111] width 10 height 10
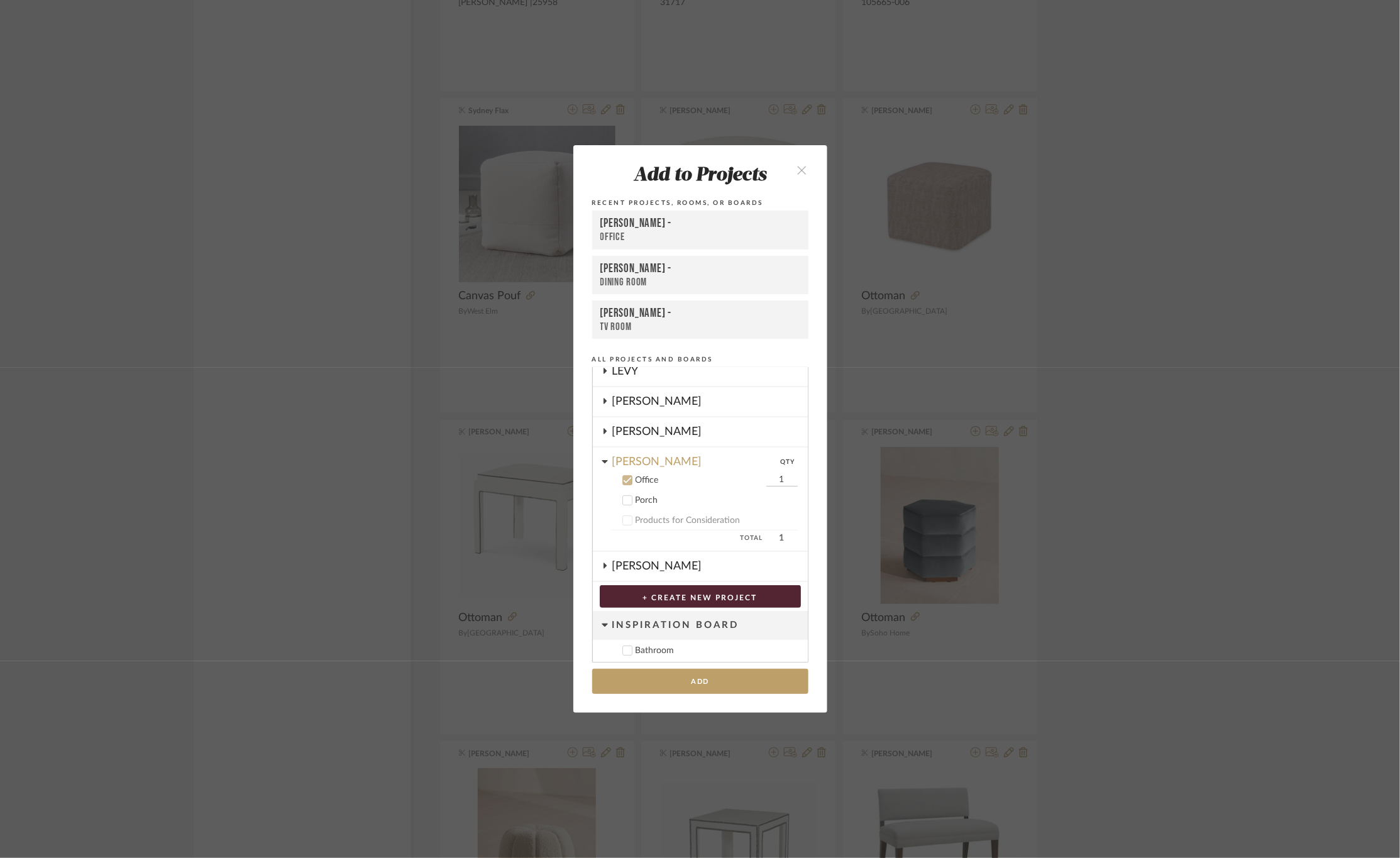
scroll to position [186, 0]
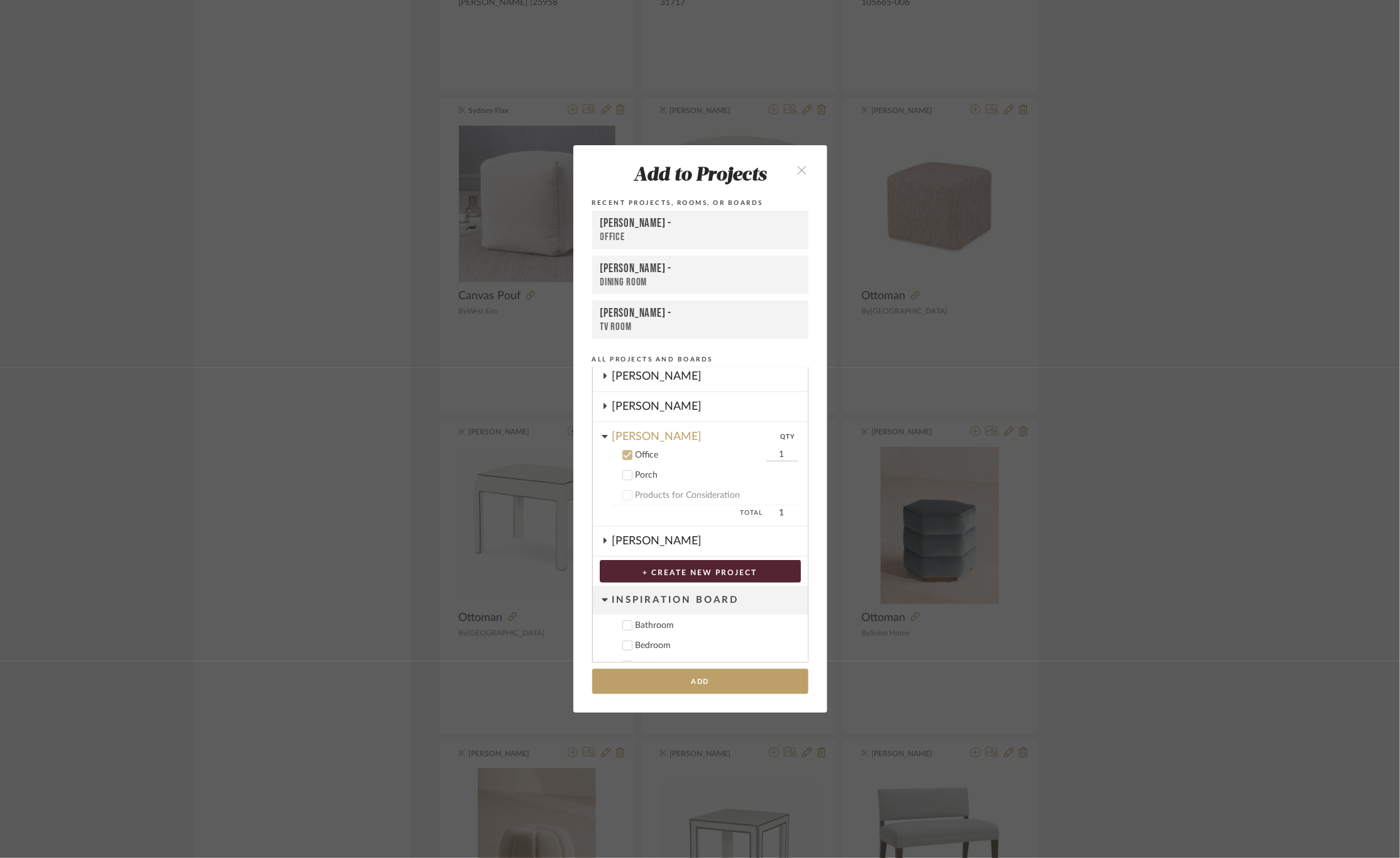
click at [679, 234] on div "Office" at bounding box center [701, 237] width 200 height 13
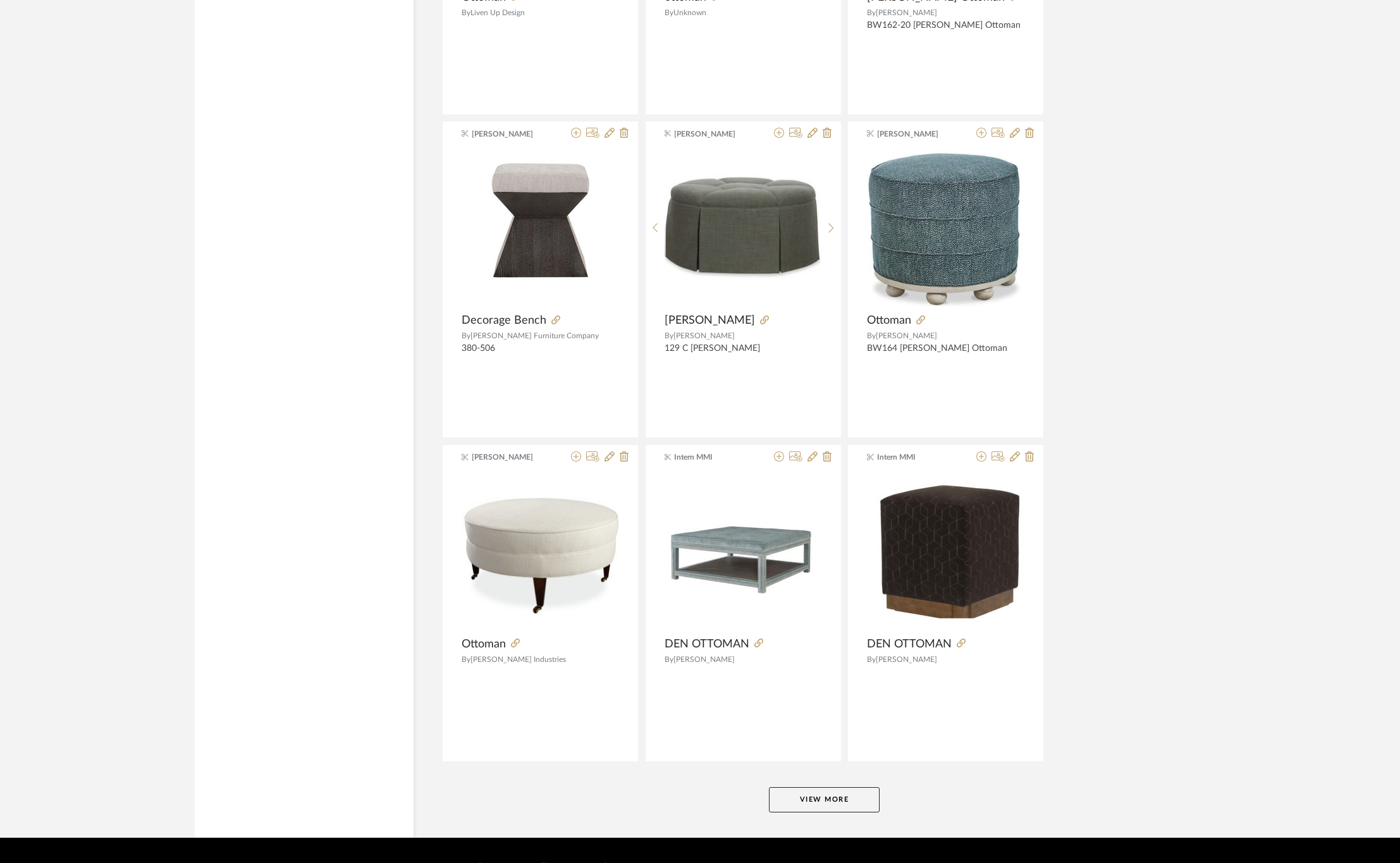
scroll to position [19004, 0]
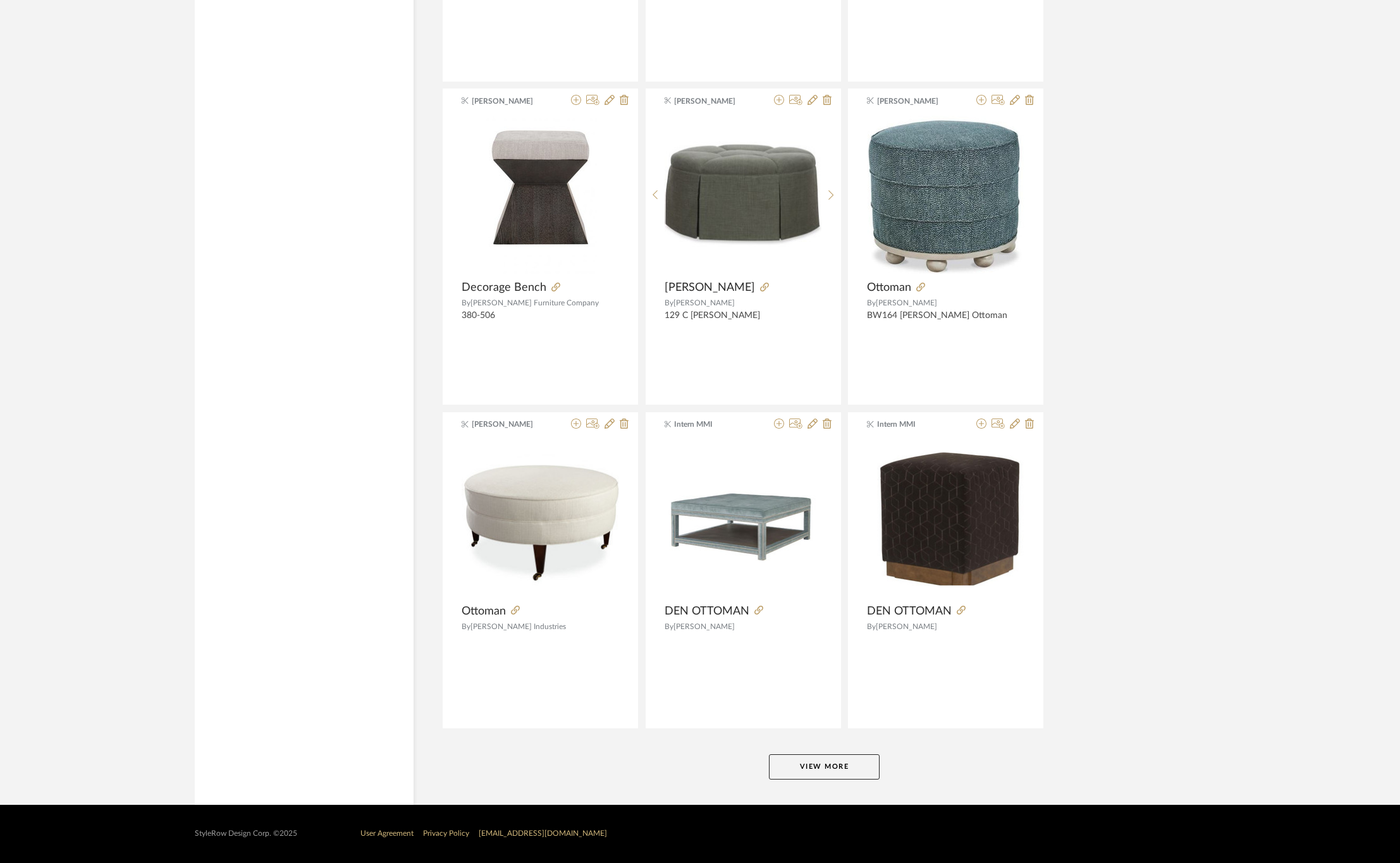
click at [772, 769] on button "View More" at bounding box center [824, 766] width 111 height 25
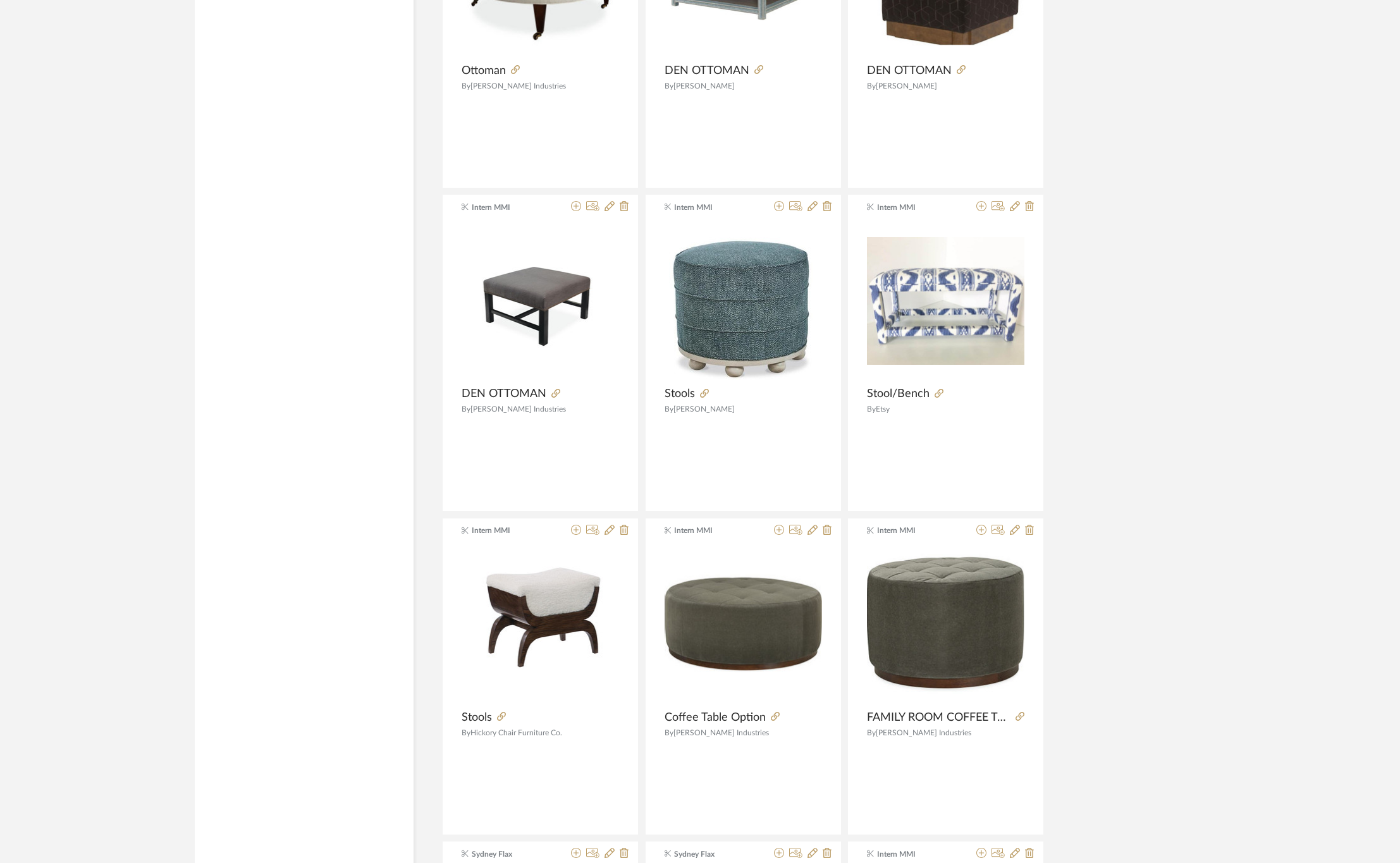
scroll to position [19194, 0]
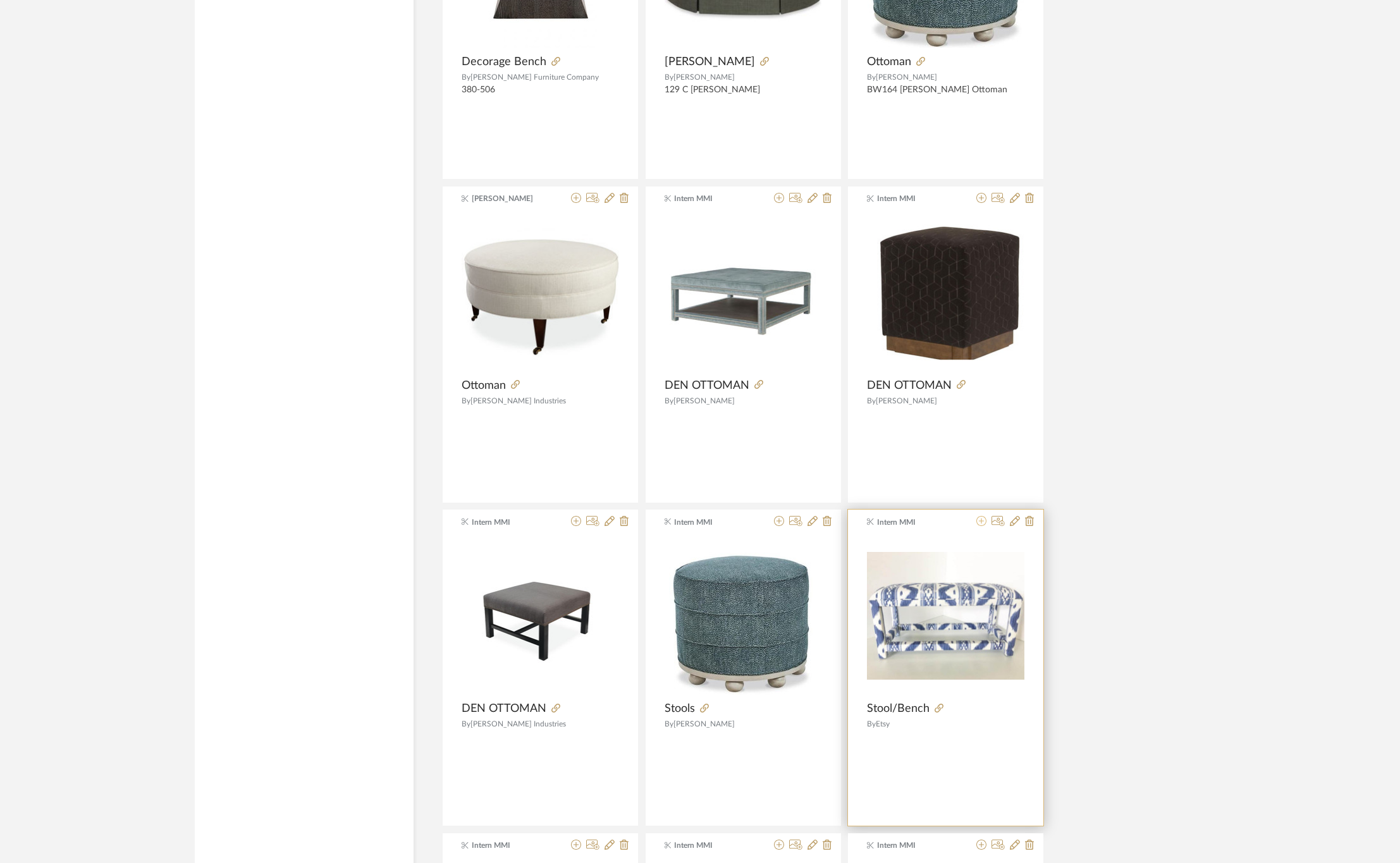
click at [981, 526] on icon at bounding box center [981, 521] width 10 height 10
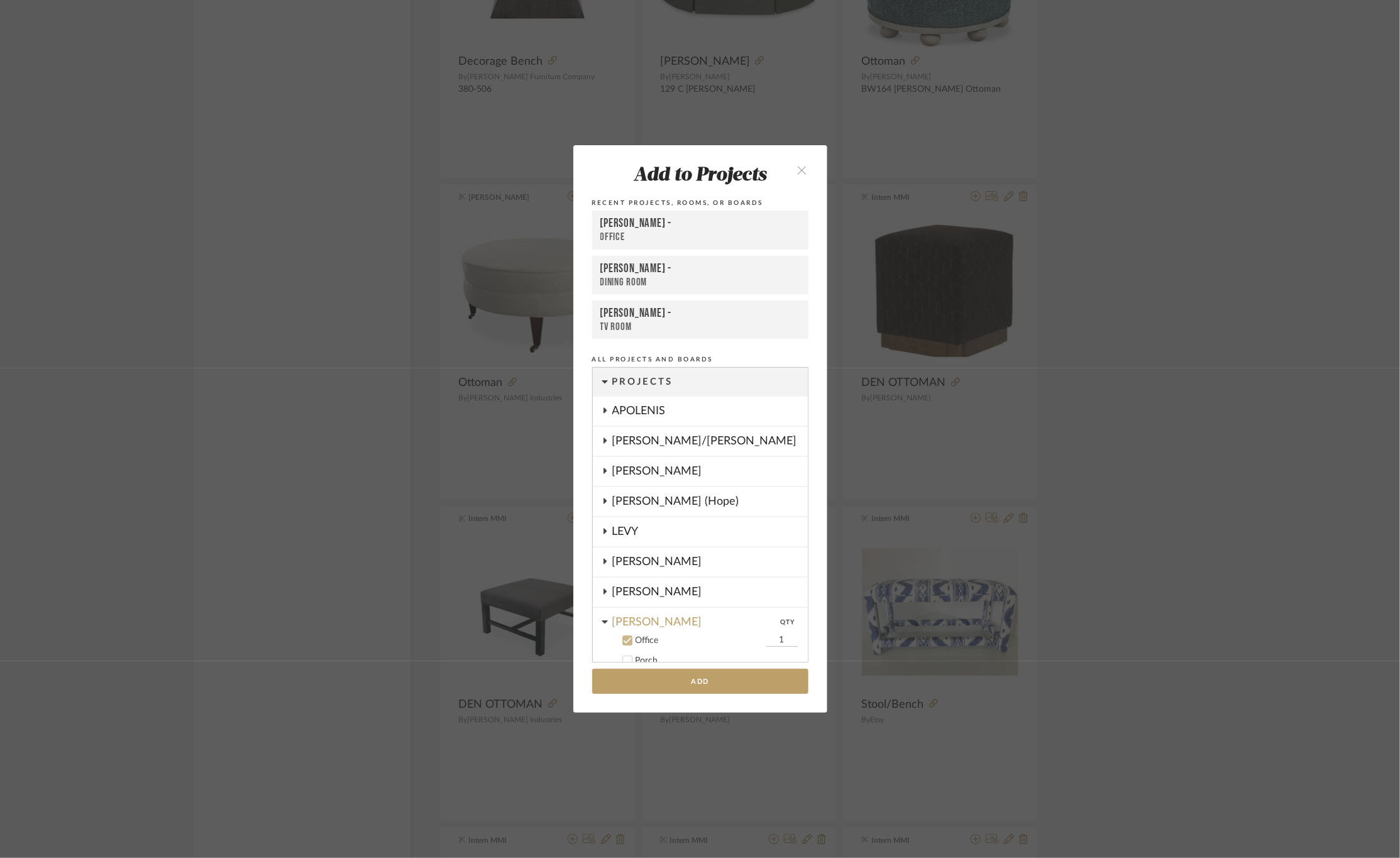
scroll to position [186, 0]
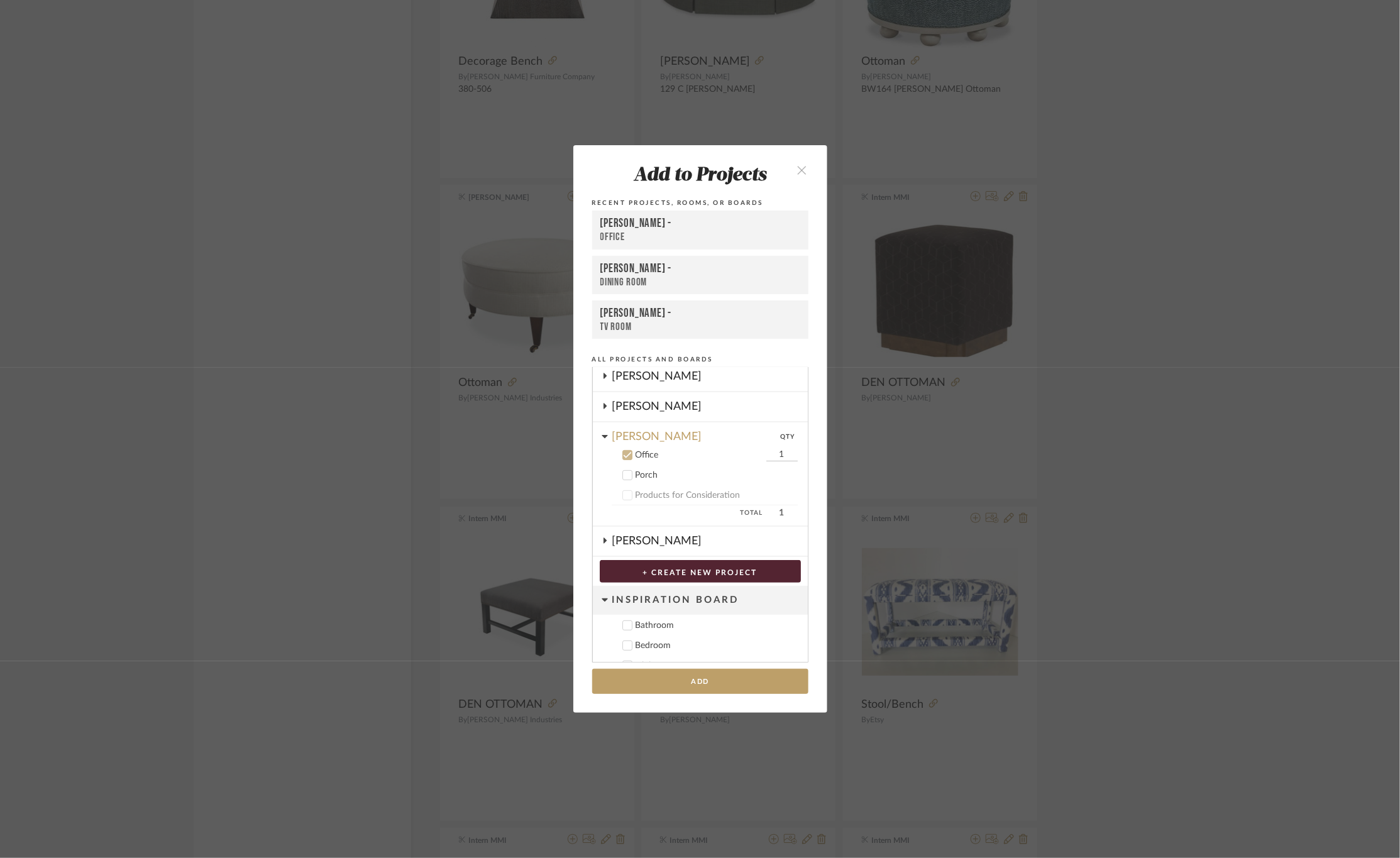
click at [676, 218] on div "[PERSON_NAME] -" at bounding box center [701, 224] width 200 height 15
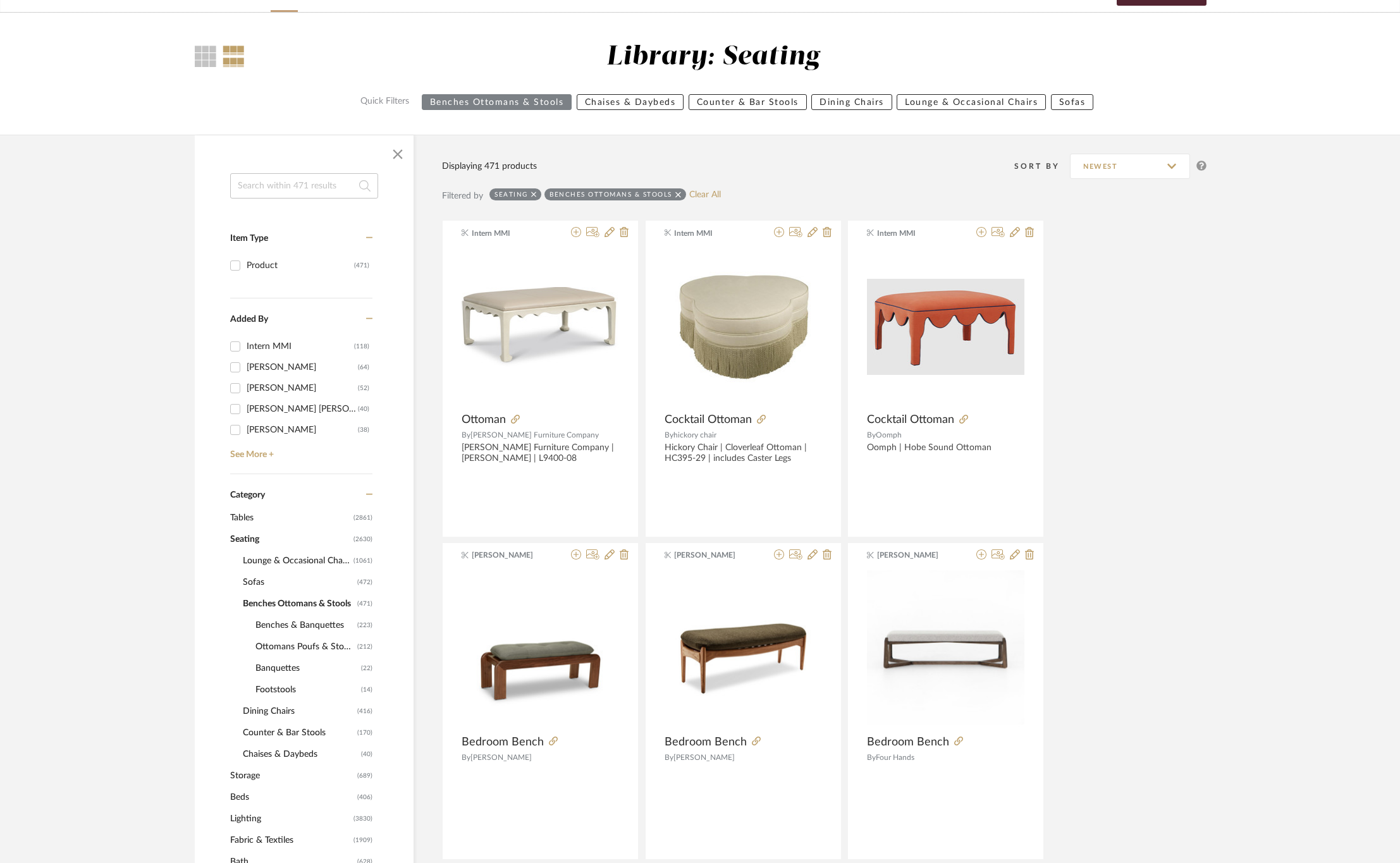
scroll to position [0, 0]
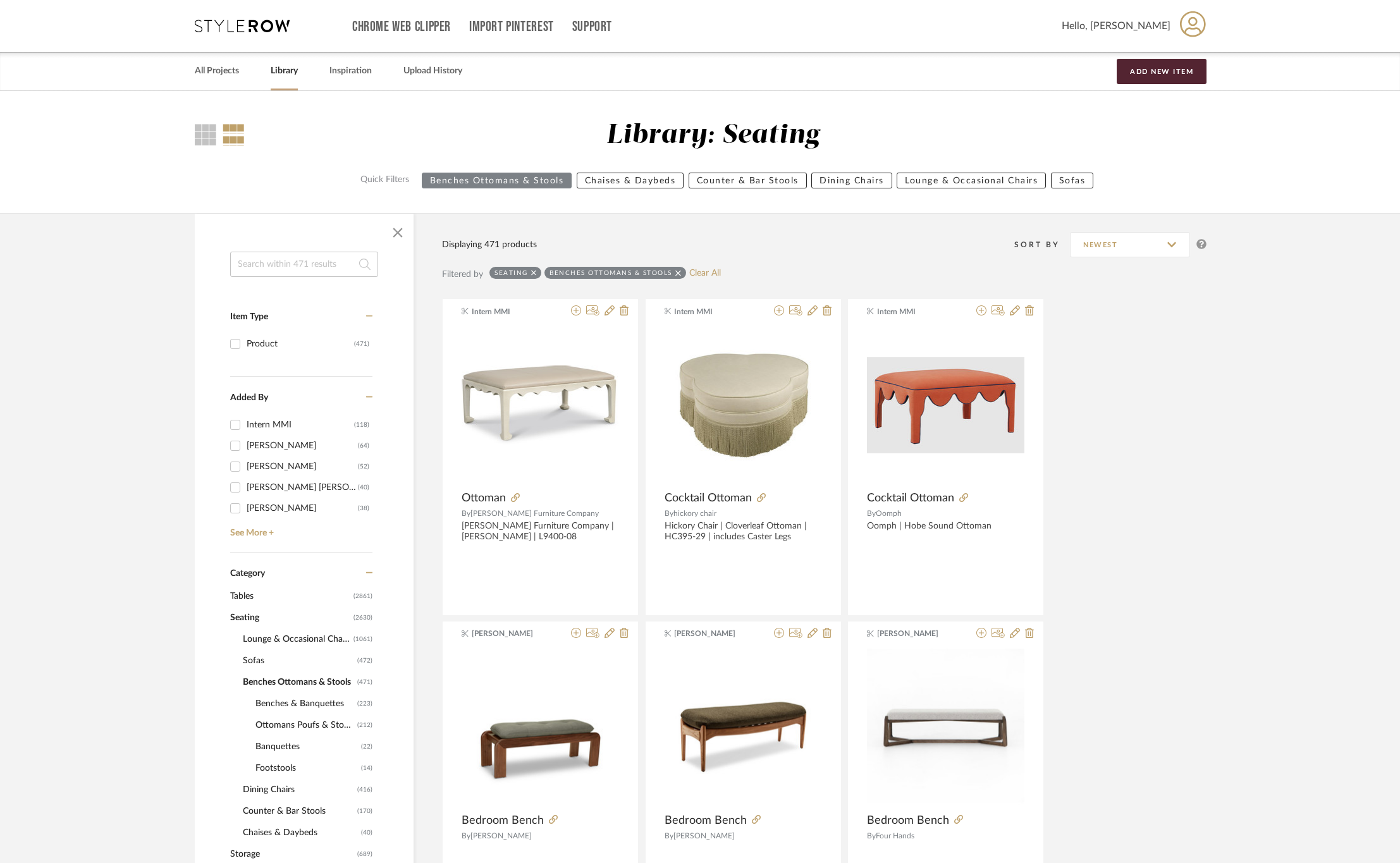
click at [252, 273] on input at bounding box center [304, 264] width 148 height 25
type input "acrylic"
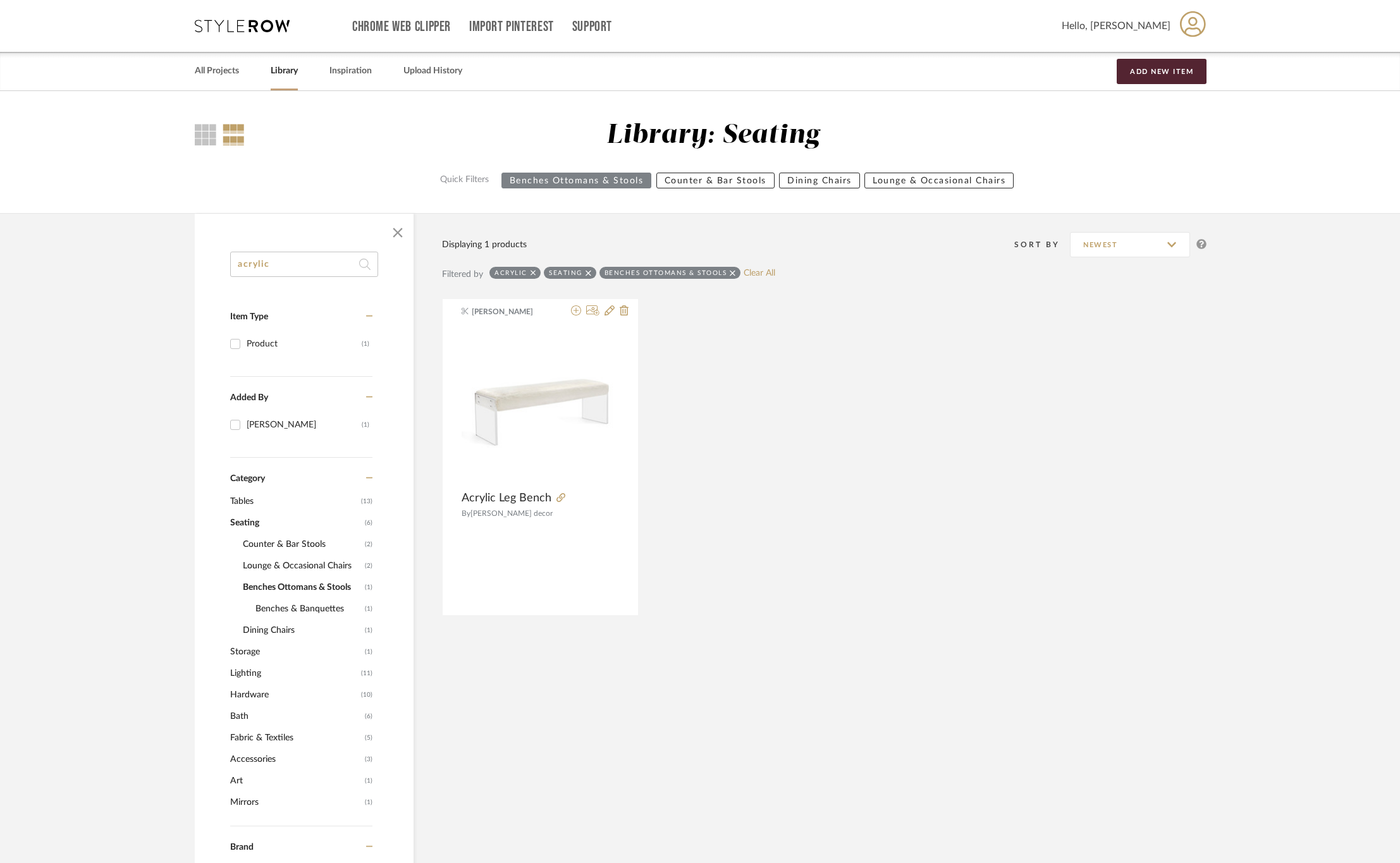
click at [587, 274] on icon at bounding box center [588, 273] width 6 height 9
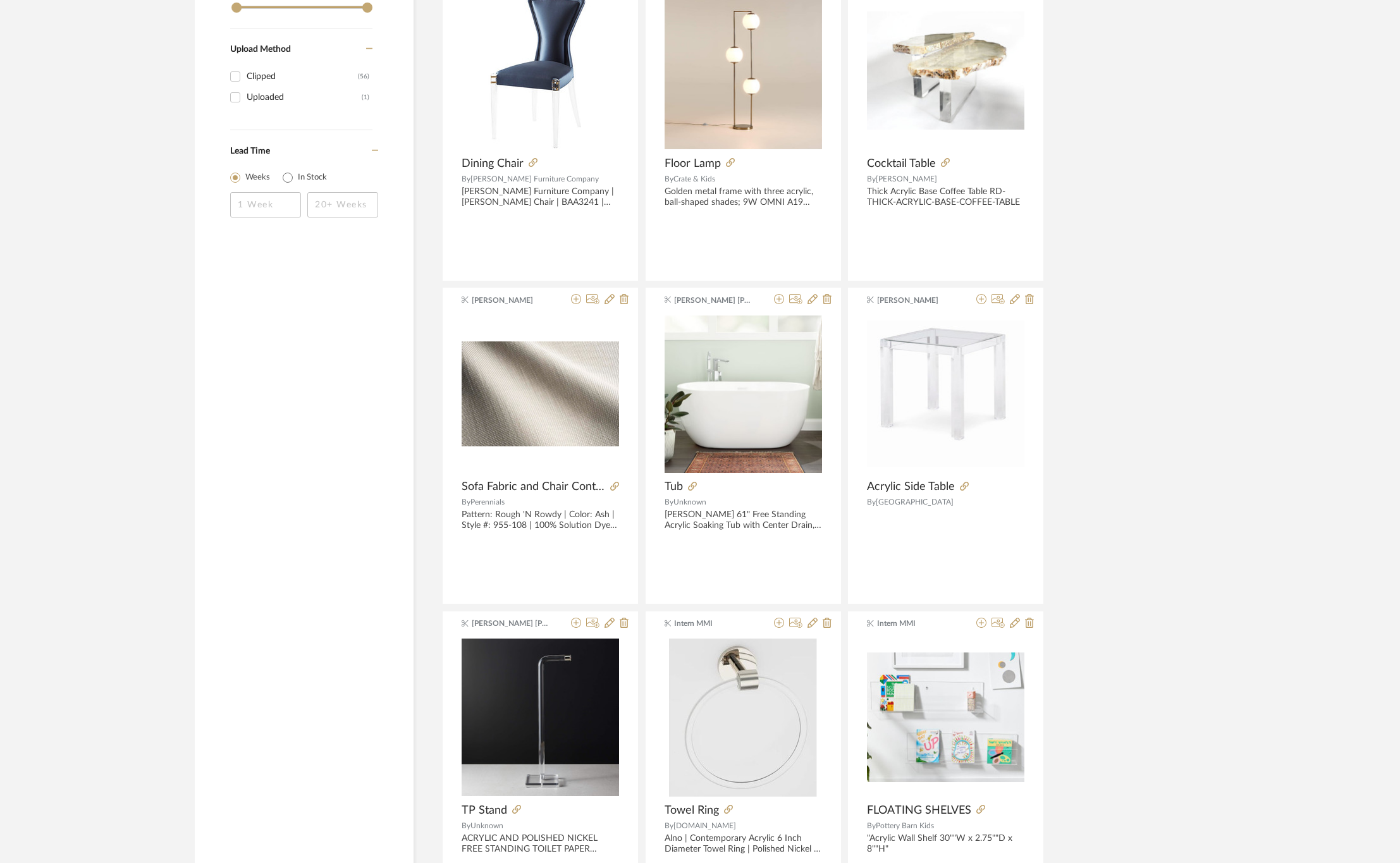
scroll to position [1328, 0]
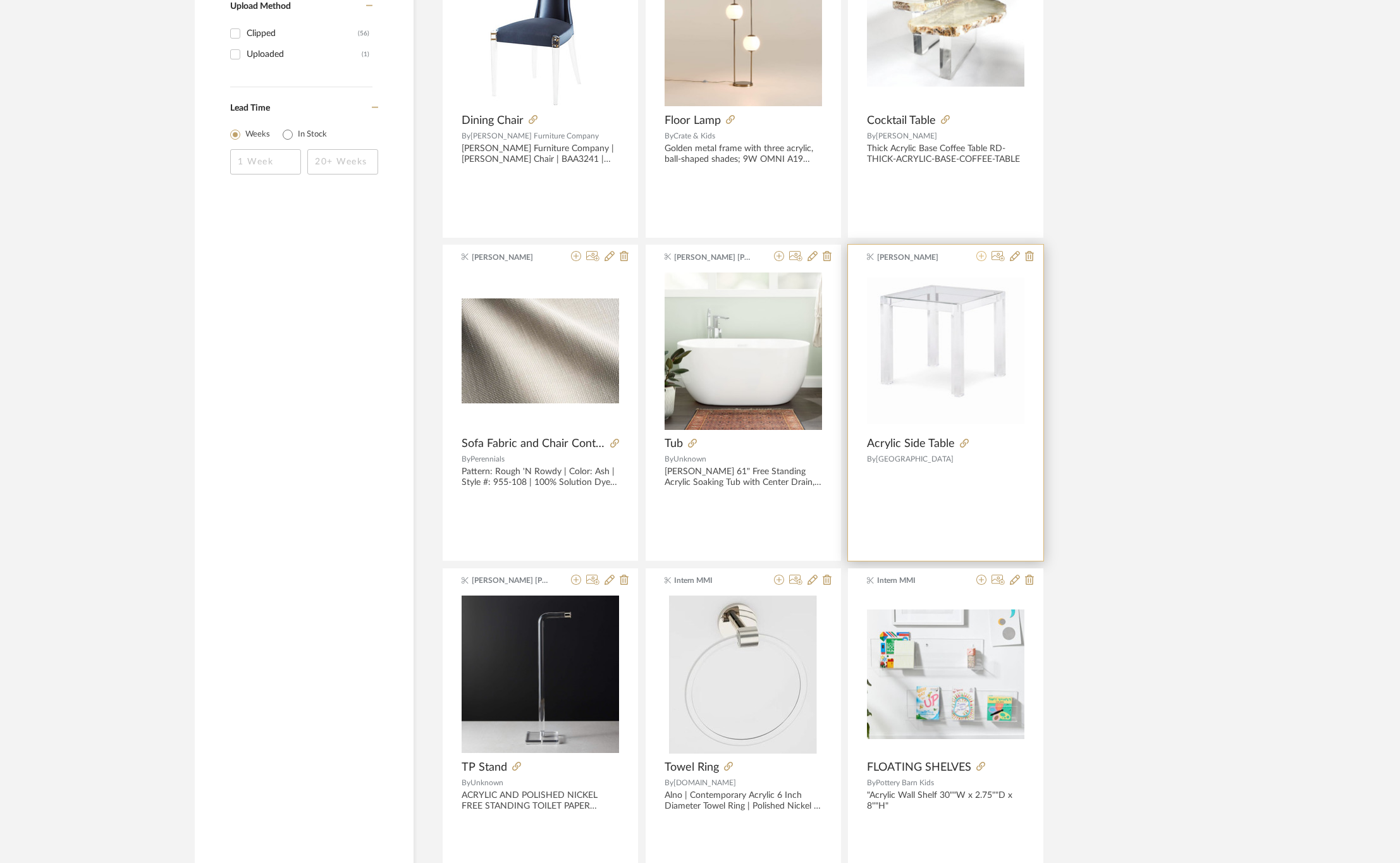
click at [979, 257] on icon at bounding box center [981, 256] width 10 height 10
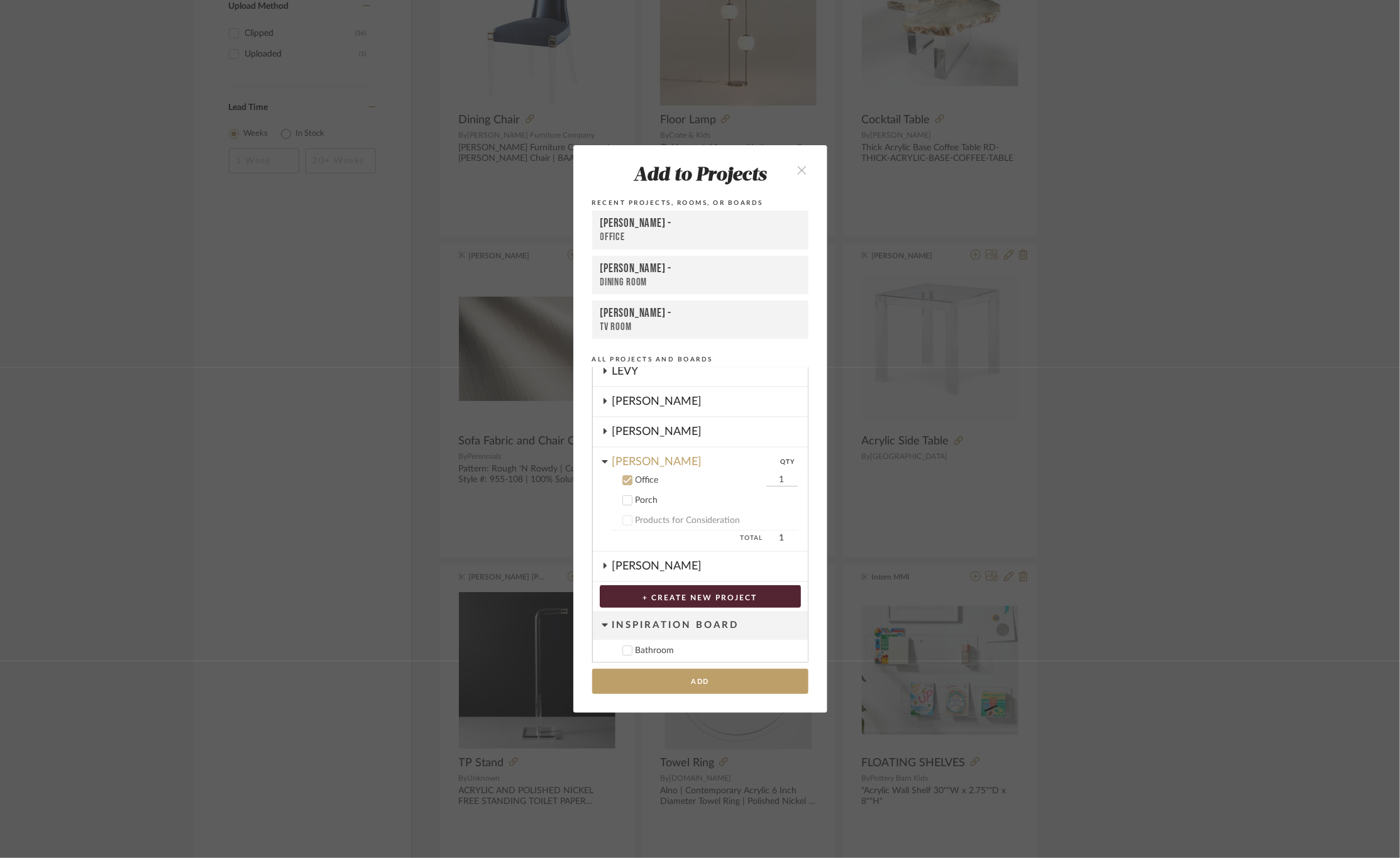
scroll to position [186, 0]
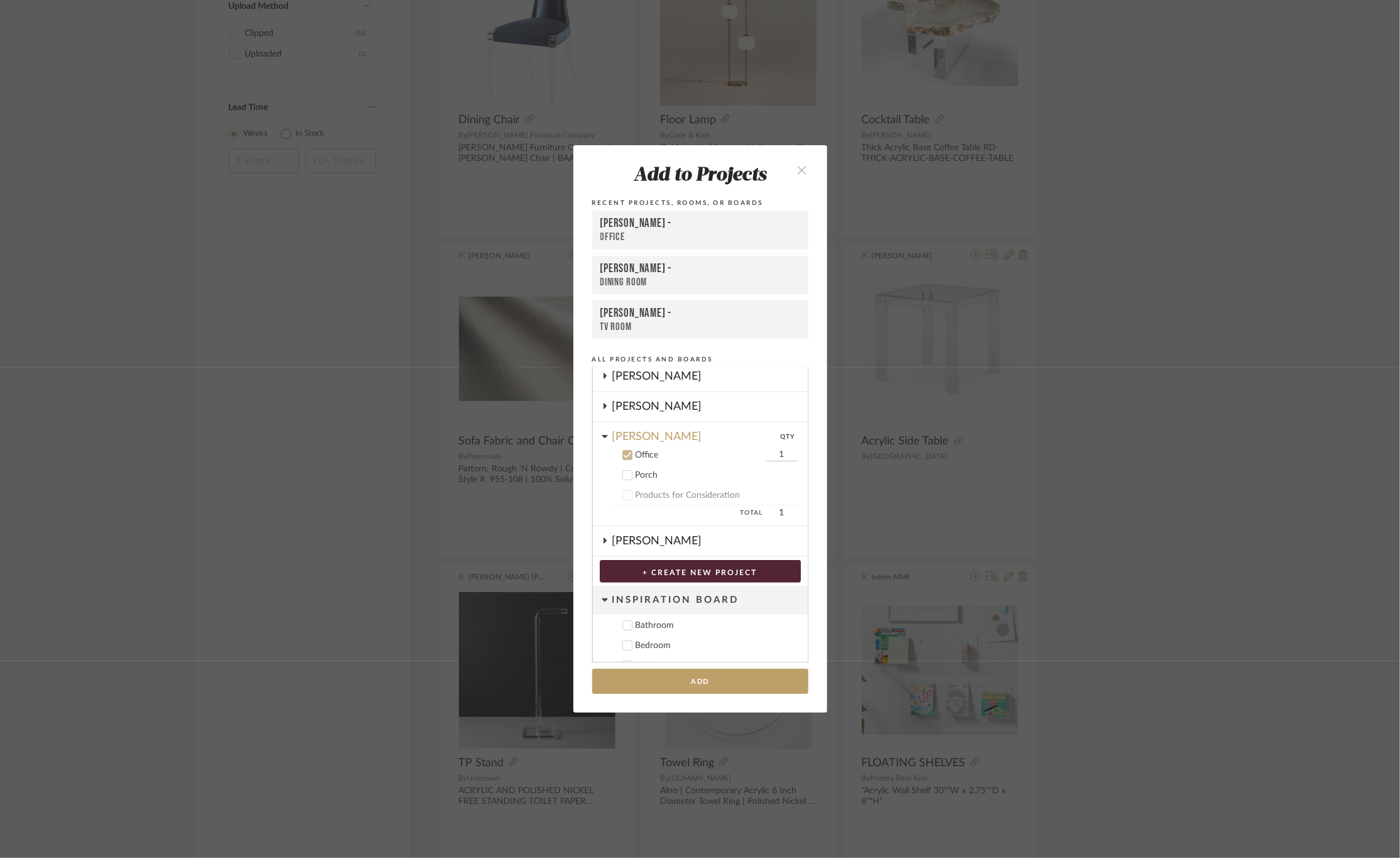
click at [667, 240] on div "Office" at bounding box center [701, 237] width 200 height 13
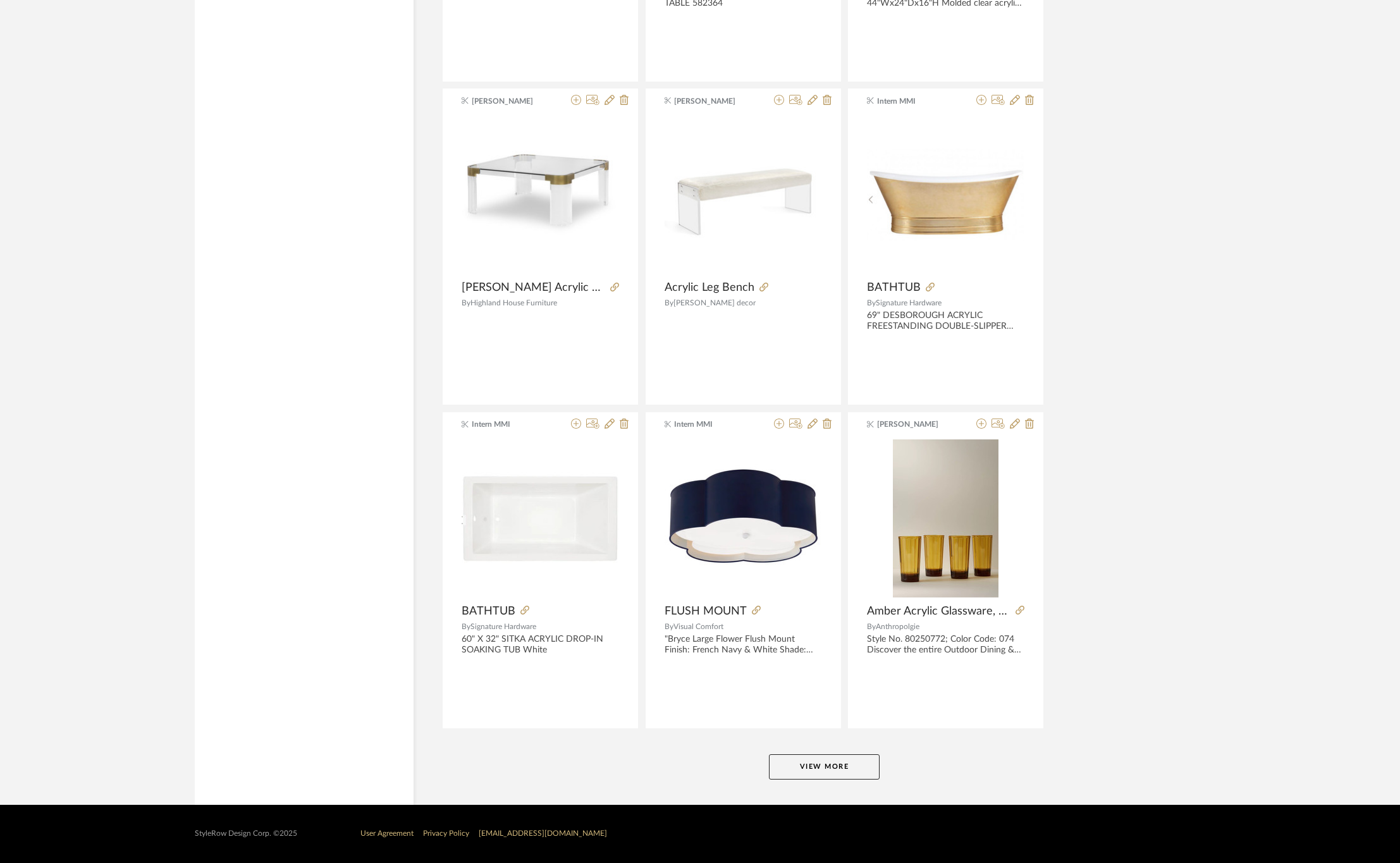
scroll to position [3430, 0]
